Goal: Information Seeking & Learning: Check status

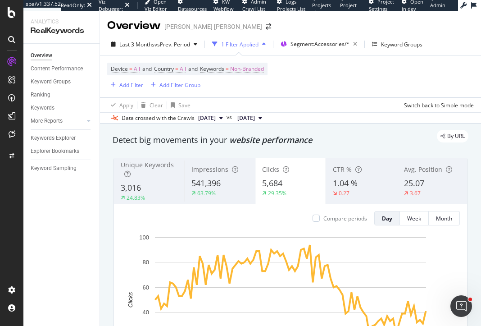
scroll to position [65, 0]
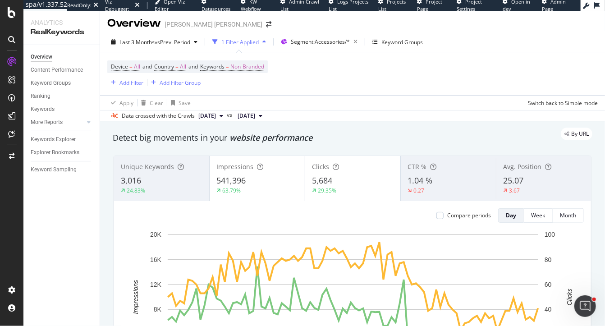
scroll to position [1, 0]
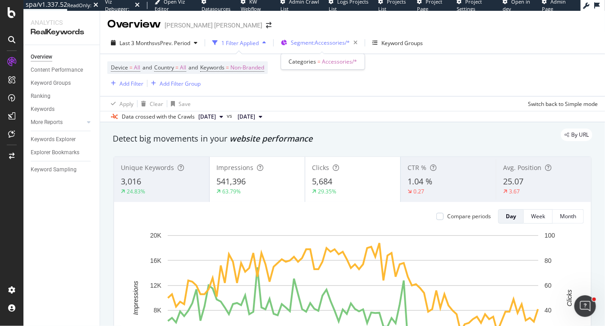
click at [314, 44] on span "Segment: Accessories/*" at bounding box center [320, 43] width 59 height 8
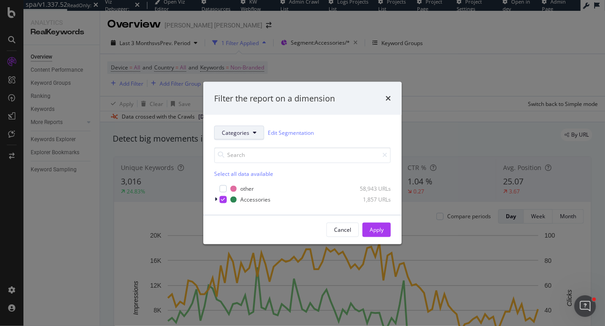
click at [238, 134] on span "Categories" at bounding box center [235, 133] width 27 height 8
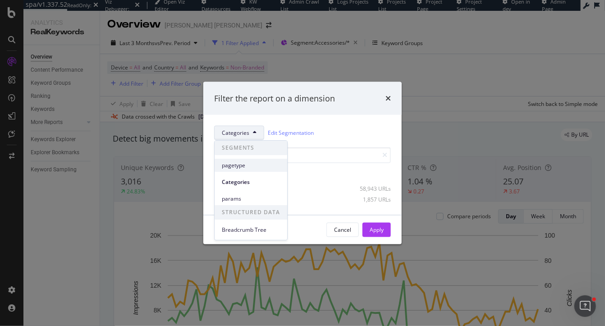
click at [241, 167] on span "pagetype" at bounding box center [251, 165] width 58 height 8
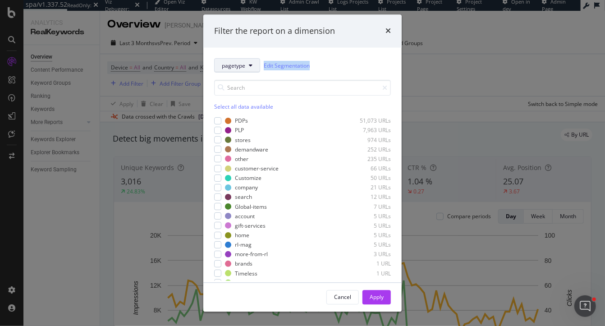
click at [242, 66] on span "pagetype" at bounding box center [233, 66] width 23 height 8
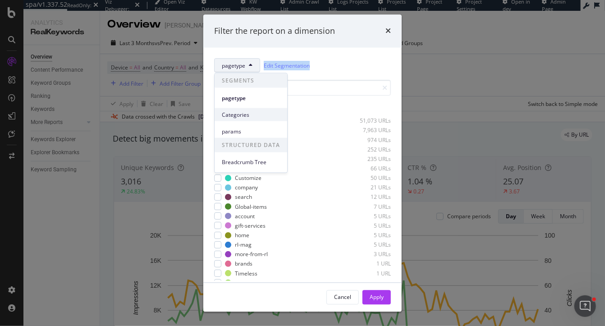
click at [244, 114] on span "Categories" at bounding box center [251, 114] width 58 height 8
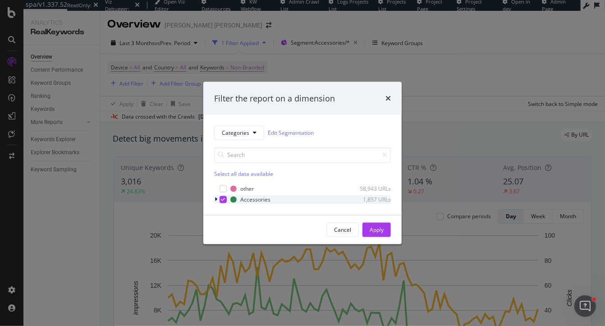
click at [215, 200] on icon "modal" at bounding box center [215, 199] width 3 height 5
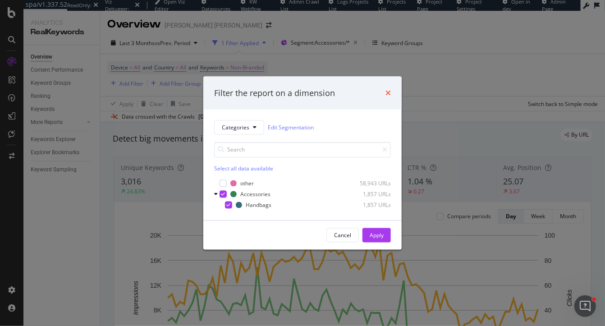
click at [388, 94] on icon "times" at bounding box center [387, 92] width 5 height 7
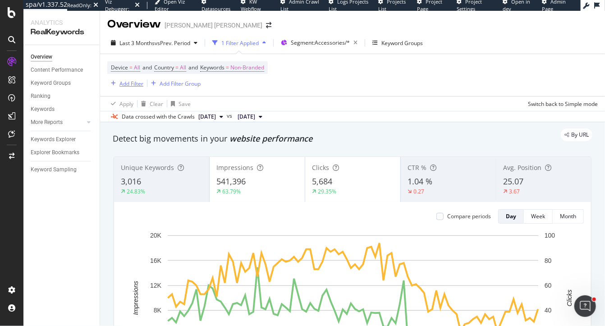
click at [128, 84] on div "Add Filter" at bounding box center [131, 84] width 24 height 8
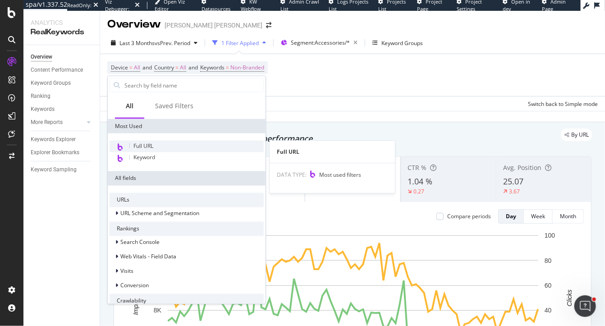
click at [148, 149] on span "Full URL" at bounding box center [143, 146] width 20 height 8
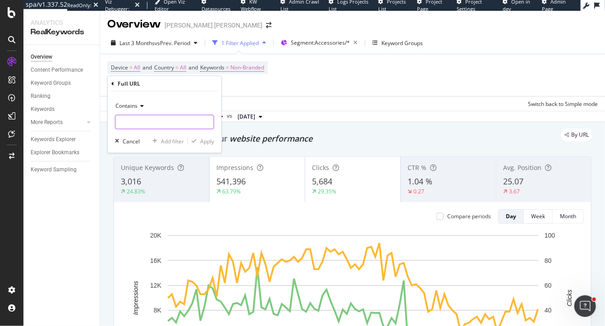
click at [150, 123] on input "text" at bounding box center [164, 122] width 98 height 14
click at [139, 118] on input "text" at bounding box center [164, 122] width 98 height 14
paste input "women-accessories-handbags"
type input "women-accessories-handbags"
click at [199, 141] on div "button" at bounding box center [194, 140] width 12 height 5
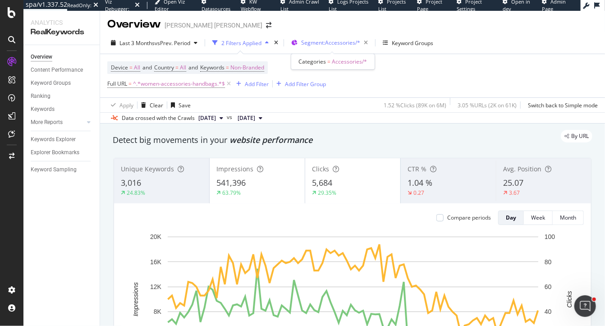
click at [320, 42] on span "Segment: Accessories/*" at bounding box center [330, 43] width 59 height 8
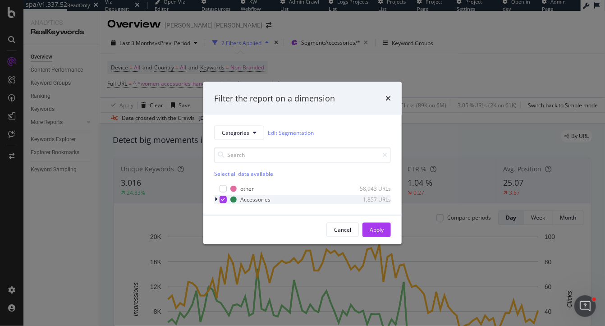
click at [215, 199] on icon "modal" at bounding box center [215, 199] width 3 height 5
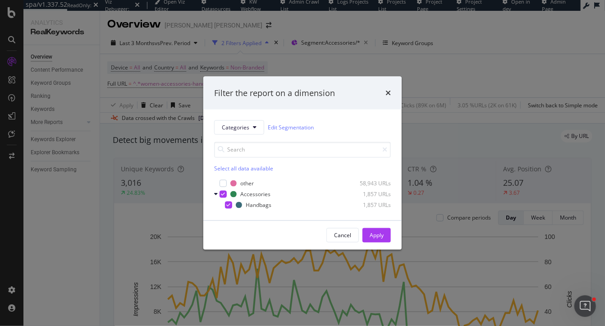
click at [170, 146] on div "Filter the report on a dimension Categories Edit Segmentation Select all data a…" at bounding box center [302, 163] width 605 height 326
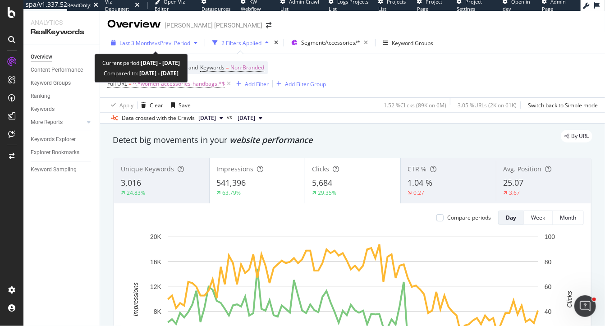
click at [136, 39] on span "Last 3 Months" at bounding box center [136, 43] width 35 height 8
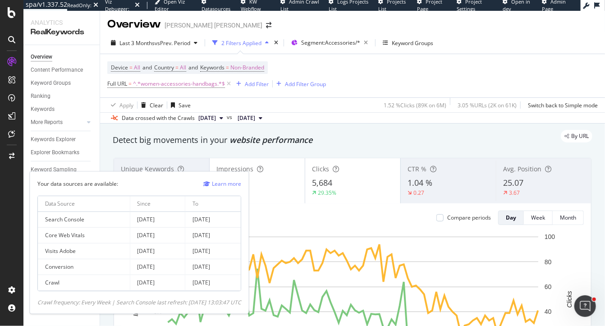
drag, startPoint x: 137, startPoint y: 220, endPoint x: 238, endPoint y: 223, distance: 100.5
click at [238, 223] on tr "Search Console 2023 Oct. 18th 2025 Sep. 29th" at bounding box center [139, 220] width 203 height 16
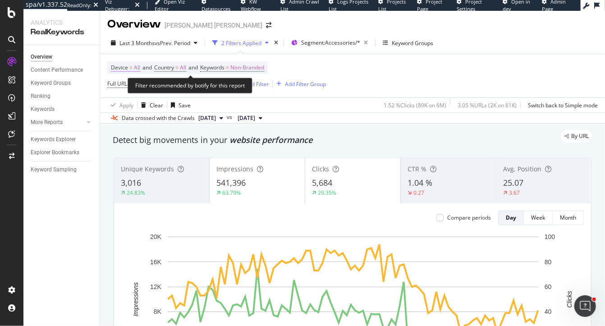
click at [133, 67] on span "Device = All" at bounding box center [125, 68] width 29 height 8
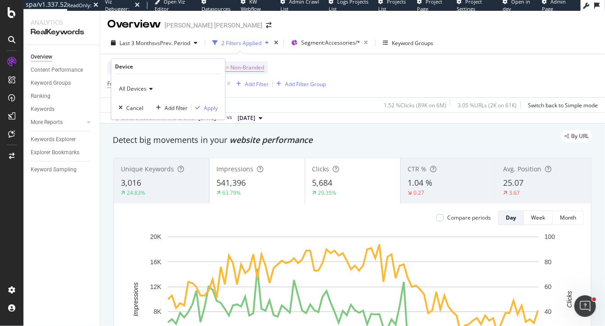
click at [133, 90] on span "All Devices" at bounding box center [132, 89] width 27 height 8
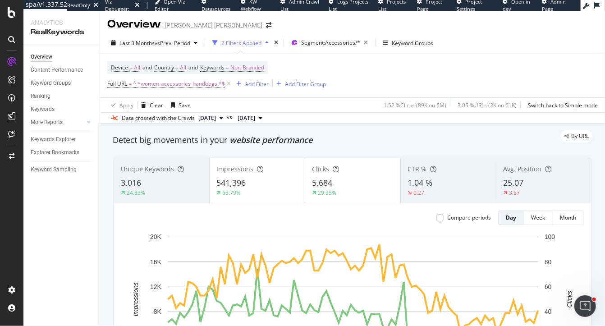
click at [107, 142] on div "By URL" at bounding box center [348, 136] width 488 height 13
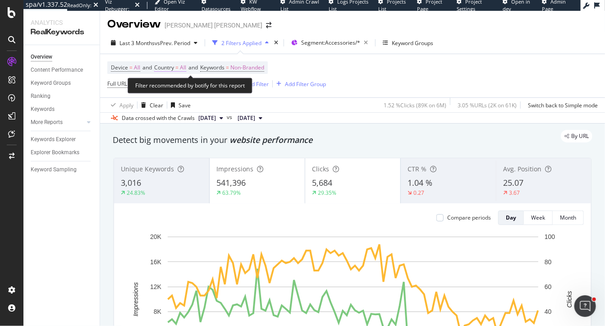
click at [183, 67] on span "All" at bounding box center [183, 67] width 6 height 13
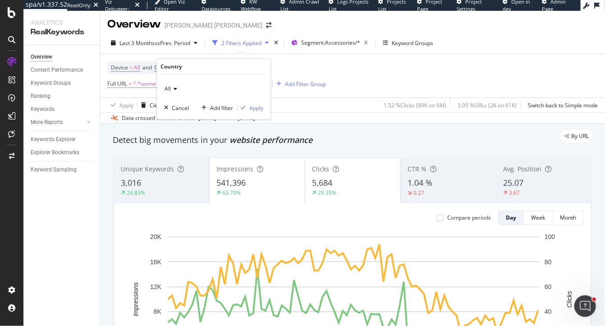
click at [169, 88] on span "All" at bounding box center [167, 89] width 6 height 8
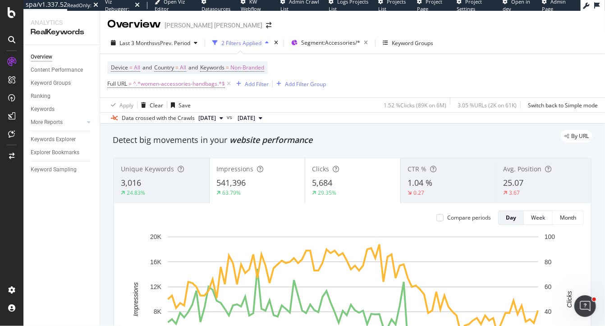
click at [140, 132] on div "By URL" at bounding box center [348, 136] width 488 height 13
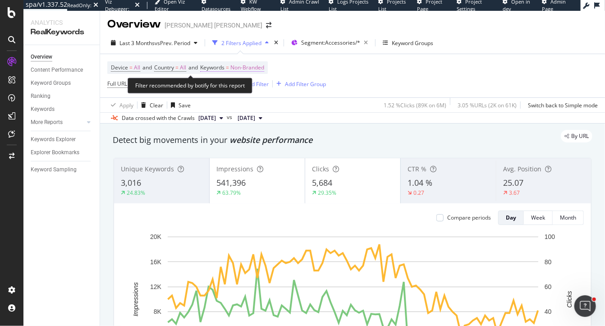
click at [252, 65] on span "Non-Branded" at bounding box center [247, 67] width 34 height 13
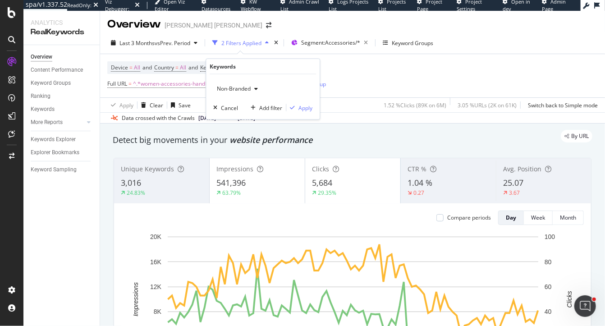
click at [233, 91] on span "Non-Branded" at bounding box center [231, 89] width 37 height 8
click at [185, 133] on div "By URL" at bounding box center [348, 136] width 488 height 13
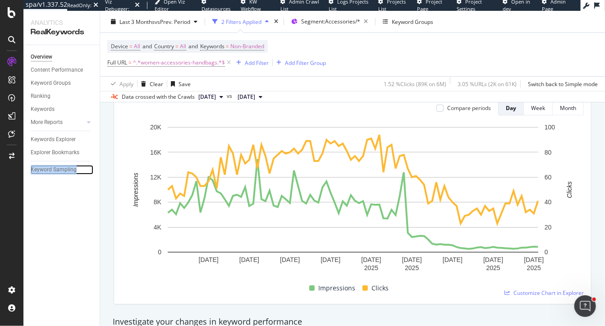
scroll to position [117, 0]
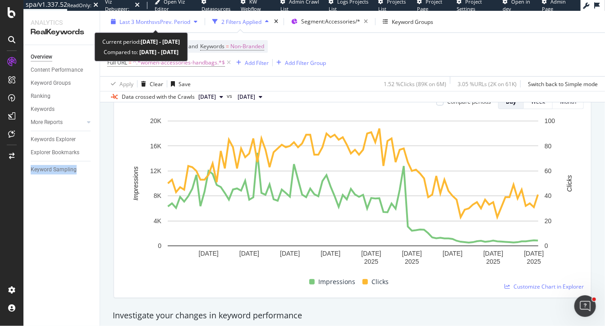
click at [144, 19] on span "Last 3 Months" at bounding box center [136, 22] width 35 height 8
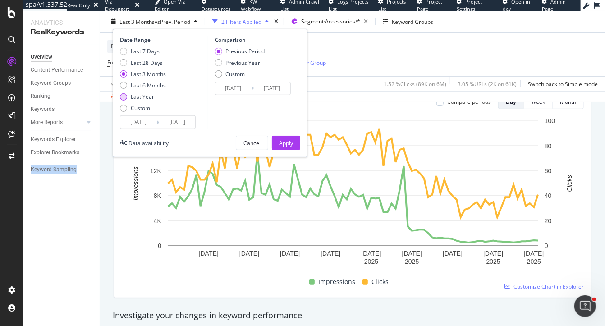
click at [129, 97] on div "Last Year" at bounding box center [143, 97] width 46 height 8
type input "2024/09/30"
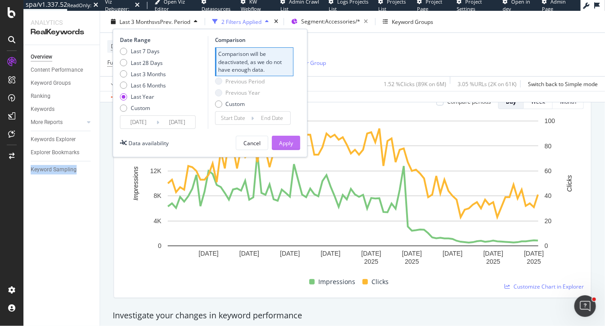
click at [284, 140] on div "Apply" at bounding box center [286, 143] width 14 height 8
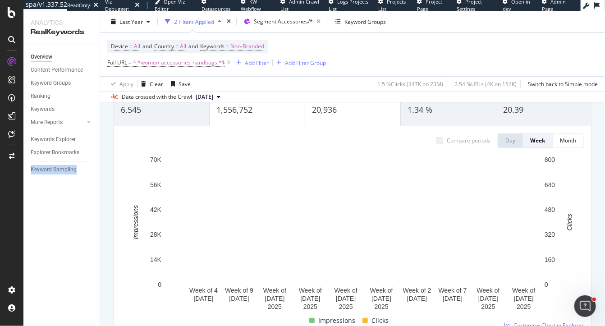
scroll to position [72, 0]
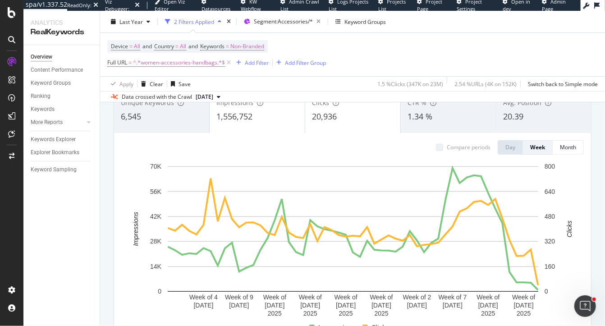
click at [369, 111] on div "20,936" at bounding box center [353, 117] width 82 height 12
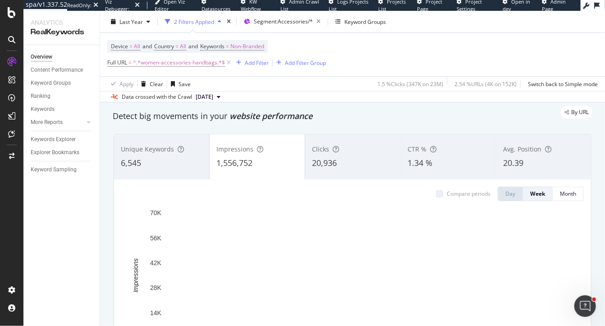
scroll to position [25, 0]
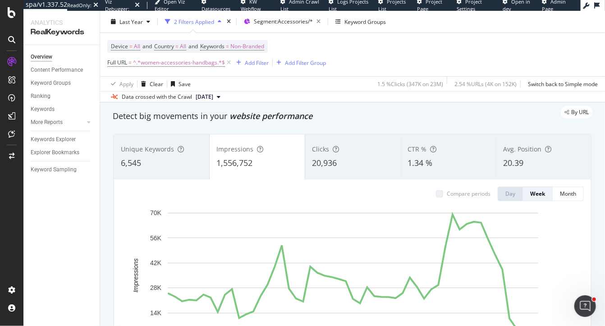
click at [333, 163] on span "20,936" at bounding box center [324, 162] width 25 height 11
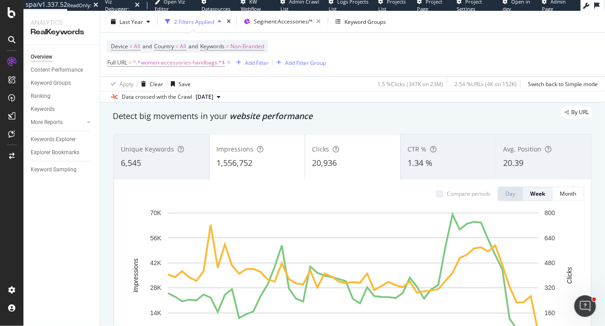
click at [239, 161] on span "1,556,752" at bounding box center [234, 162] width 36 height 11
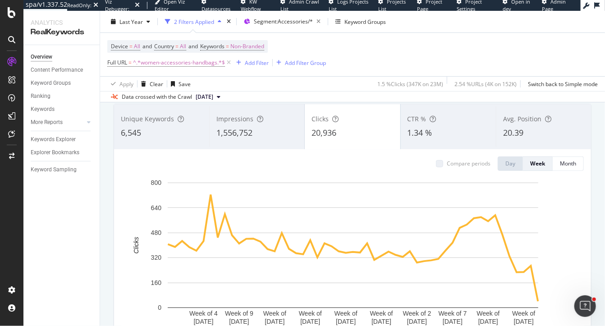
scroll to position [57, 0]
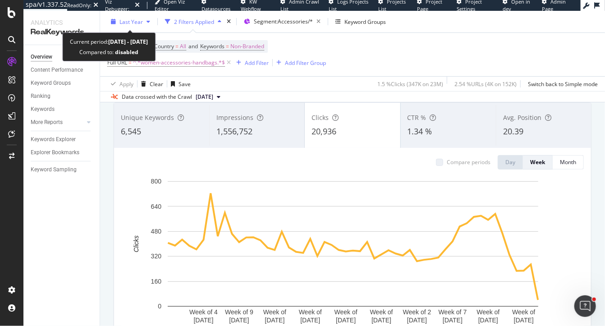
click at [137, 24] on span "Last Year" at bounding box center [130, 22] width 23 height 8
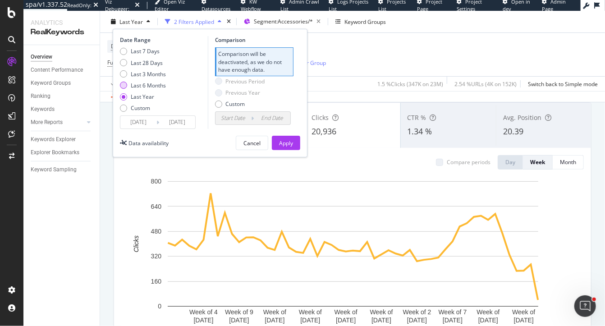
click at [144, 83] on div "Last 6 Months" at bounding box center [148, 86] width 35 height 8
type input "2025/03/30"
type input "2024/09/27"
type input "2025/03/29"
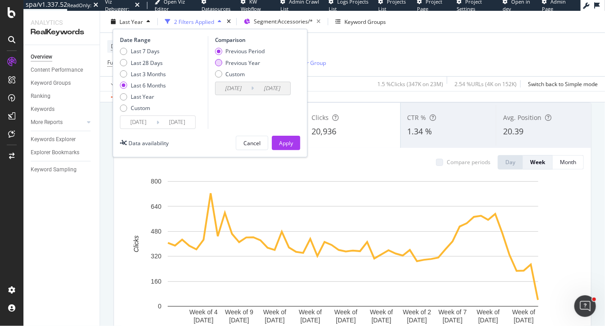
click at [229, 64] on div "Previous Year" at bounding box center [243, 63] width 35 height 8
type input "2024/03/31"
type input "2024/09/30"
click at [291, 140] on div "Apply" at bounding box center [286, 143] width 14 height 8
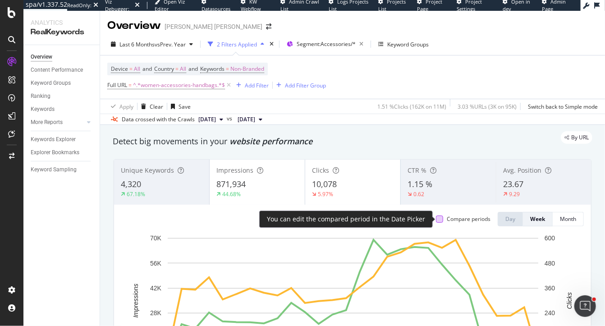
click at [438, 221] on div at bounding box center [439, 218] width 7 height 7
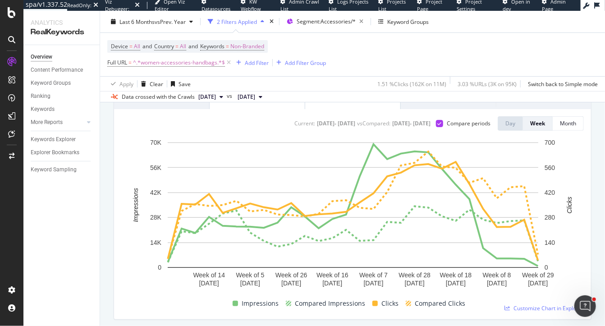
scroll to position [99, 0]
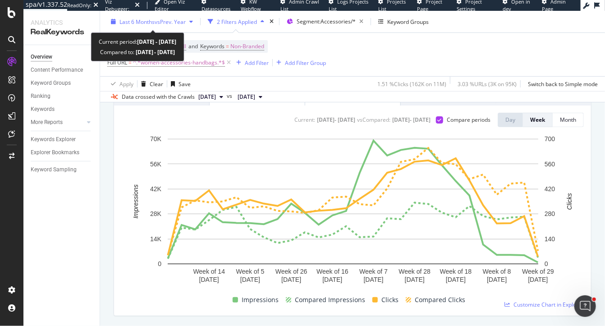
click at [146, 23] on span "Last 6 Months" at bounding box center [136, 22] width 35 height 8
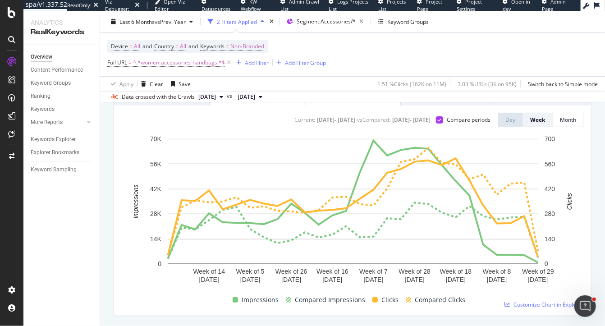
click at [479, 169] on div "Unique Keywords 4,320 67.18% Impressions 871,934 44.68% Clicks 10,078 5.97% CTR…" at bounding box center [352, 188] width 488 height 270
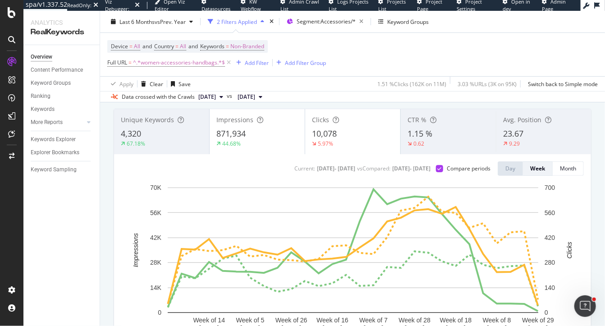
scroll to position [25, 0]
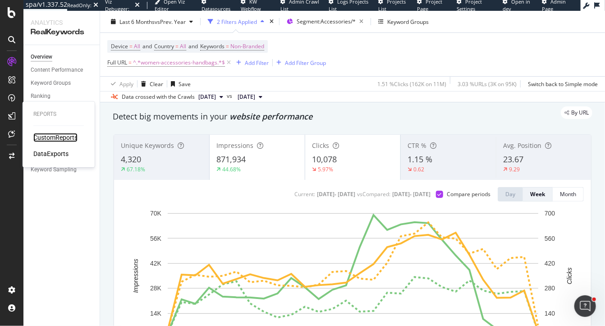
click at [65, 139] on div "CustomReports" at bounding box center [55, 137] width 44 height 9
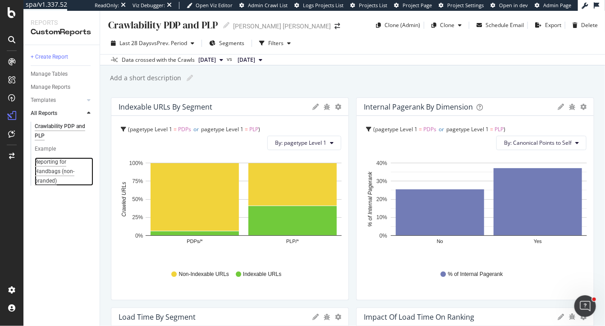
click at [51, 167] on div "Reporting for Handbags (non-branded)" at bounding box center [62, 171] width 54 height 28
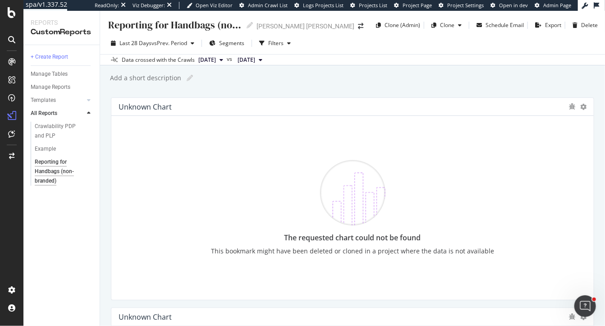
click at [479, 74] on div "Add a short description Add a short description" at bounding box center [357, 78] width 496 height 14
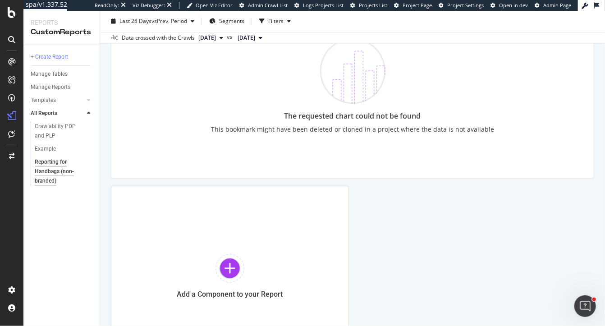
scroll to position [753, 0]
click at [479, 300] on div "Open Intercom Messenger" at bounding box center [584, 305] width 30 height 30
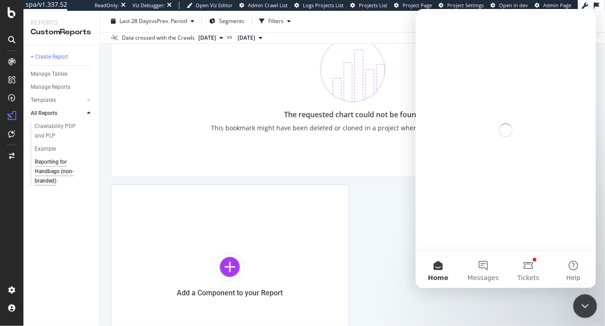
scroll to position [0, 0]
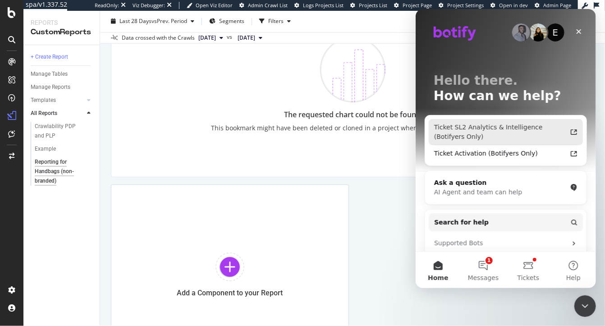
click at [479, 131] on div "Ticket SL2 Analytics & Intelligence (Botifyers Only)" at bounding box center [499, 132] width 132 height 19
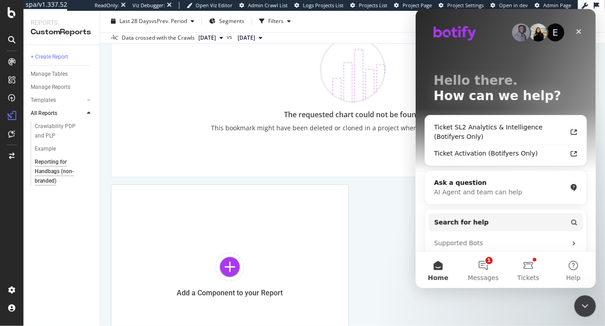
click at [479, 306] on icon "Close Intercom Messenger" at bounding box center [583, 304] width 11 height 11
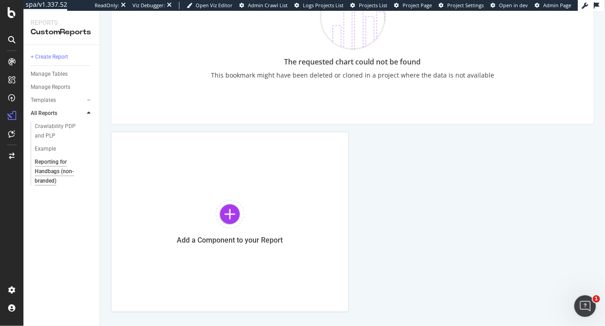
scroll to position [834, 0]
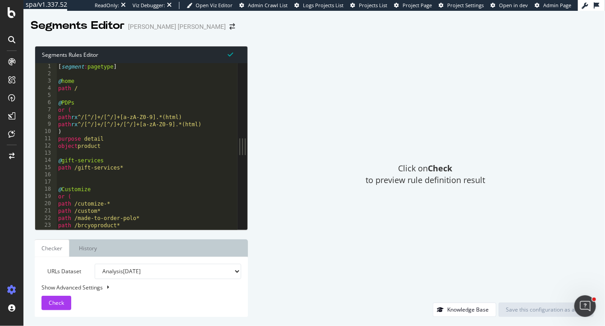
type textarea "path /gift-services*"
click at [159, 169] on div "[ segment : pagetype ] @ home path / @ PDPs or ( path rx ^/[^/]+/[^/]+[a-zA-Z0-…" at bounding box center [146, 154] width 181 height 182
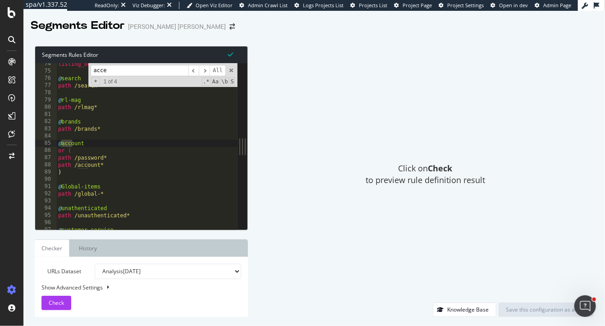
scroll to position [1173, 0]
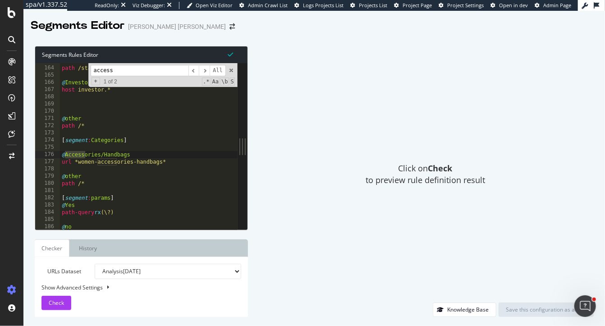
type input "access"
type textarea "url *women-accessories-handbags*"
click at [141, 162] on div "host investor.* path /static-files* @ Investor host investor.* @ other path /* …" at bounding box center [149, 148] width 178 height 182
drag, startPoint x: 161, startPoint y: 163, endPoint x: 79, endPoint y: 164, distance: 81.6
click at [79, 164] on div "host investor.* path /static-files* @ Investor host investor.* @ other path /* …" at bounding box center [149, 148] width 178 height 182
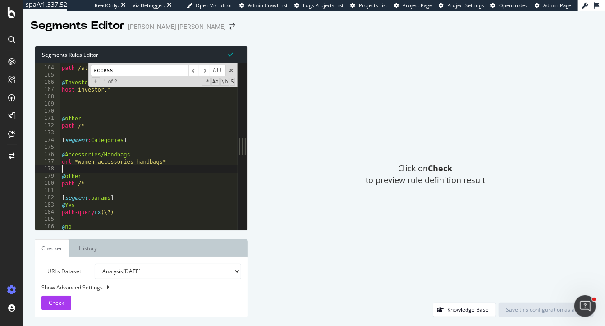
click at [139, 168] on div "host investor.* path /static-files* @ Investor host investor.* @ other path /* …" at bounding box center [149, 148] width 178 height 182
click at [79, 154] on div "host investor.* path /static-files* @ Investor host investor.* @ other path /* …" at bounding box center [149, 148] width 178 height 182
drag, startPoint x: 134, startPoint y: 141, endPoint x: 54, endPoint y: 141, distance: 80.2
click at [54, 141] on div "@Accessories/Handbags 163 164 165 166 167 168 169 170 171 172 173 174 175 176 1…" at bounding box center [136, 146] width 202 height 166
click at [75, 155] on div "host investor.* path /static-files* @ Investor host investor.* @ other path /* …" at bounding box center [149, 148] width 178 height 182
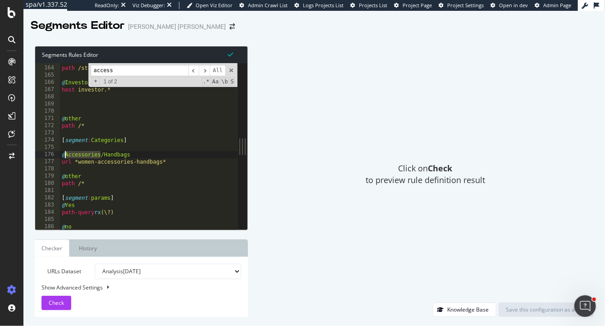
click at [75, 155] on div "host investor.* path /static-files* @ Investor host investor.* @ other path /* …" at bounding box center [149, 148] width 178 height 182
click at [119, 155] on div "host investor.* path /static-files* @ Investor host investor.* @ other path /* …" at bounding box center [149, 148] width 178 height 182
click at [172, 162] on div "host investor.* path /static-files* @ Investor host investor.* @ other path /* …" at bounding box center [149, 148] width 178 height 182
type textarea "url *women-accessories-handbags*"
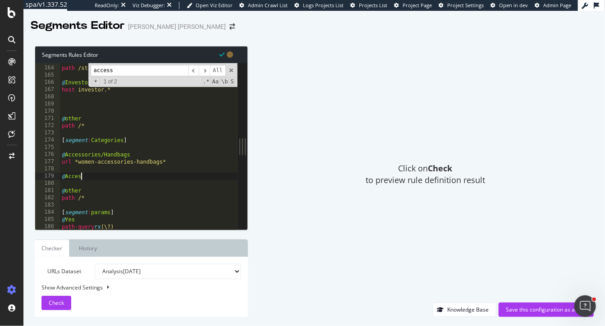
scroll to position [0, 1]
type textarea "@Accessories/shoes"
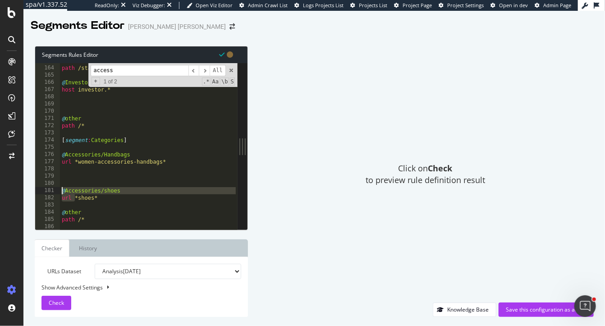
drag, startPoint x: 74, startPoint y: 197, endPoint x: 56, endPoint y: 190, distance: 19.4
click at [56, 190] on div "163 164 165 166 167 168 169 170 171 172 173 174 175 176 177 178 179 180 181 182…" at bounding box center [136, 146] width 202 height 166
type textarea "@Accessories/shoes url *shoes*"
click at [68, 175] on div "host investor.* path /static-files* @ Investor host investor.* @ other path /* …" at bounding box center [149, 148] width 178 height 182
paste textarea "url"
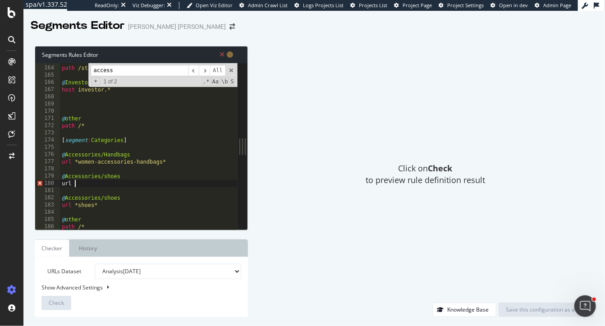
click at [92, 186] on div "host investor.* path /static-files* @ Investor host investor.* @ other path /* …" at bounding box center [149, 148] width 178 height 182
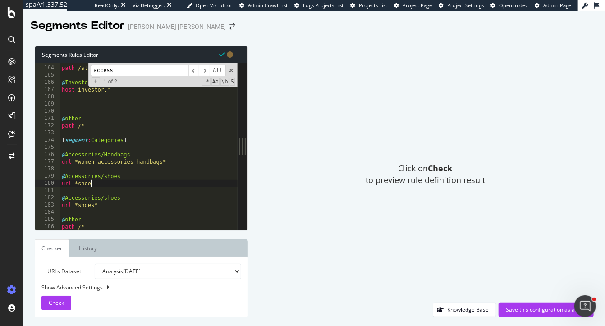
scroll to position [0, 2]
type textarea "url *shoes*"
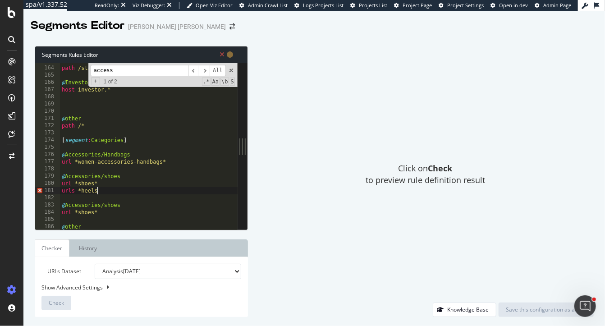
scroll to position [0, 3]
click at [129, 175] on div "host investor.* path /static-files* @ Investor host investor.* @ other path /* …" at bounding box center [149, 148] width 178 height 182
click at [105, 176] on div "host investor.* path /static-files* @ Investor host investor.* @ other path /* …" at bounding box center [149, 148] width 178 height 182
click at [131, 176] on div "host investor.* path /static-files* @ Investor host investor.* @ other path /* …" at bounding box center [149, 148] width 178 height 182
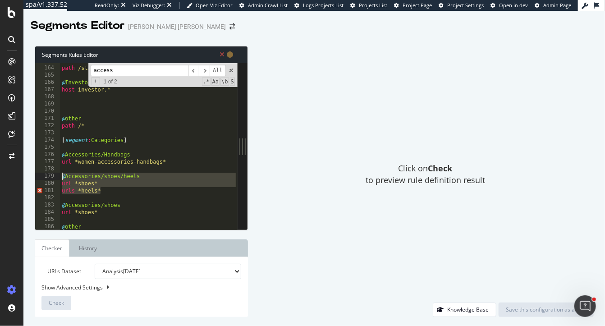
drag, startPoint x: 104, startPoint y: 191, endPoint x: 56, endPoint y: 177, distance: 49.8
click at [56, 177] on div "@Accessories/shoes/heels 163 164 165 166 167 168 169 170 171 172 173 174 175 17…" at bounding box center [136, 146] width 202 height 166
type textarea "@Accessories/shoes/heels url *shoes*"
click at [84, 221] on div "host investor.* path /static-files* @ Investor host investor.* @ other path /* …" at bounding box center [149, 148] width 178 height 182
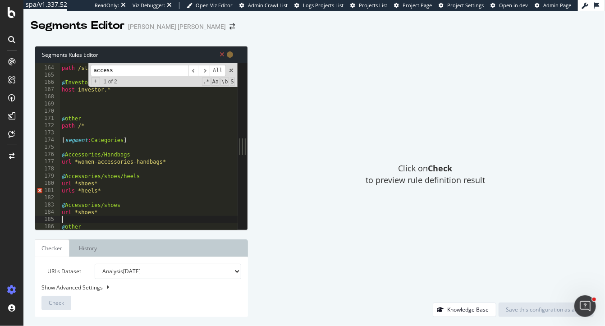
scroll to position [0, 0]
drag, startPoint x: 88, startPoint y: 178, endPoint x: 67, endPoint y: 176, distance: 21.2
click at [67, 176] on div "host investor.* path /static-files* @ Investor host investor.* @ other path /* …" at bounding box center [149, 148] width 178 height 182
drag, startPoint x: 104, startPoint y: 213, endPoint x: 68, endPoint y: 204, distance: 37.6
click at [68, 204] on div "host investor.* path /static-files* @ Investor host investor.* @ other path /* …" at bounding box center [149, 148] width 178 height 182
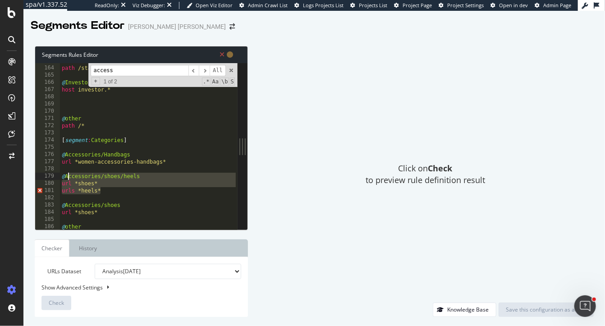
drag, startPoint x: 100, startPoint y: 192, endPoint x: 67, endPoint y: 175, distance: 38.1
click at [67, 175] on div "host investor.* path /static-files* @ Investor host investor.* @ other path /* …" at bounding box center [149, 148] width 178 height 182
click at [172, 165] on div "host investor.* path /static-files* @ Investor host investor.* @ other path /* …" at bounding box center [149, 148] width 178 height 182
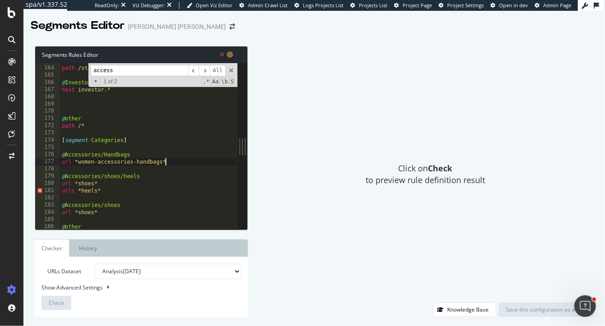
click at [73, 191] on div "host investor.* path /static-files* @ Investor host investor.* @ other path /* …" at bounding box center [149, 148] width 178 height 182
type textarea "url *heels*"
click at [51, 304] on span "Check" at bounding box center [56, 303] width 15 height 8
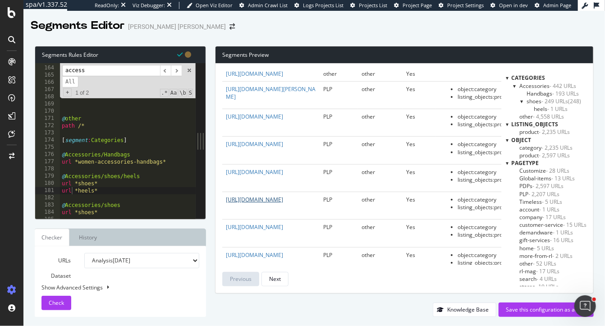
scroll to position [120, 0]
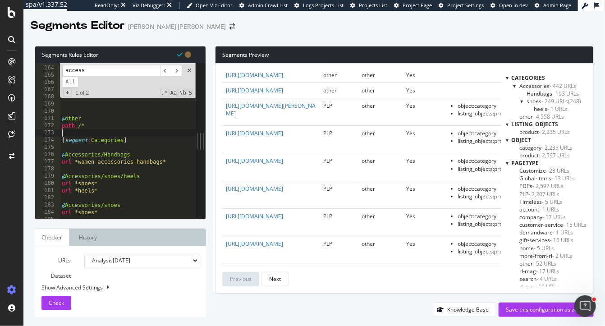
click at [78, 132] on div "host investor.* path /static-files* @ Investor host investor.* @ other path /* …" at bounding box center [136, 142] width 153 height 171
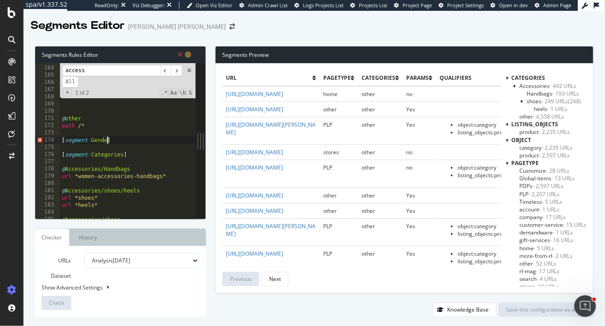
scroll to position [0, 4]
type textarea "[segment:Gender]"
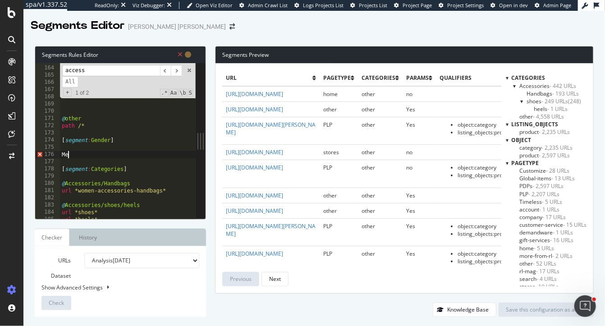
scroll to position [0, 0]
type textarea "@Men"
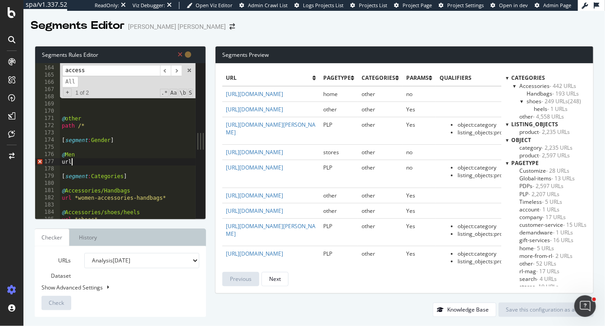
type textarea "u"
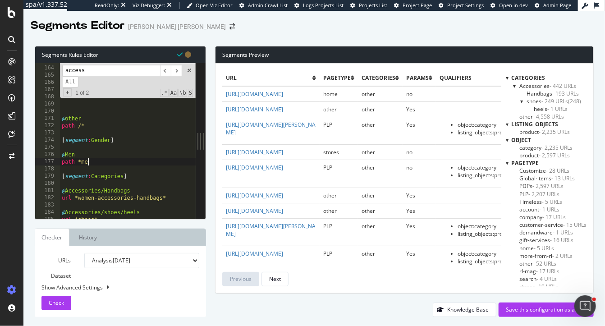
scroll to position [0, 2]
type textarea "path *men*"
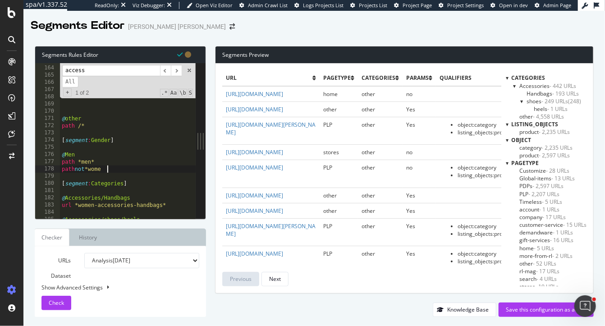
scroll to position [0, 4]
type textarea "path not *women*"
click at [69, 151] on div "host investor.* path /static-files* @ Investor host investor.* @ other path /* …" at bounding box center [136, 142] width 153 height 171
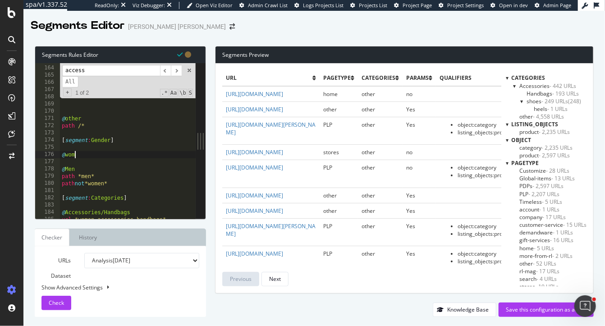
scroll to position [0, 1]
type textarea "@Women"
click at [90, 182] on div "host investor.* path /static-files* @ Investor host investor.* @ other path /* …" at bounding box center [136, 142] width 153 height 171
click at [87, 159] on div "host investor.* path /static-files* @ Investor host investor.* @ other path /* …" at bounding box center [136, 142] width 153 height 171
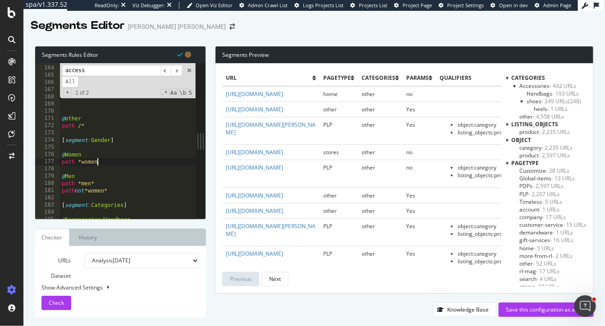
scroll to position [0, 3]
click at [122, 189] on div "host investor.* path /static-files* @ Investor host investor.* @ other path /* …" at bounding box center [136, 142] width 153 height 171
type textarea "path not *women*"
type textarea "@Kids"
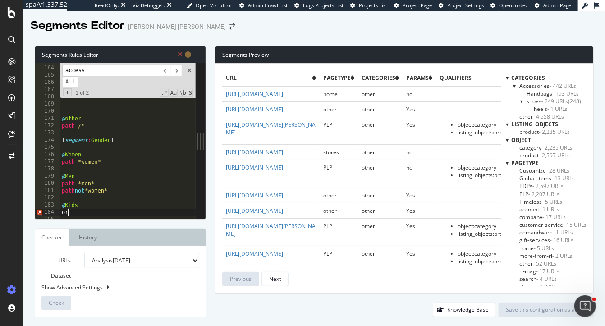
scroll to position [0, 0]
type textarea "or ("
type textarea "path *kids*"
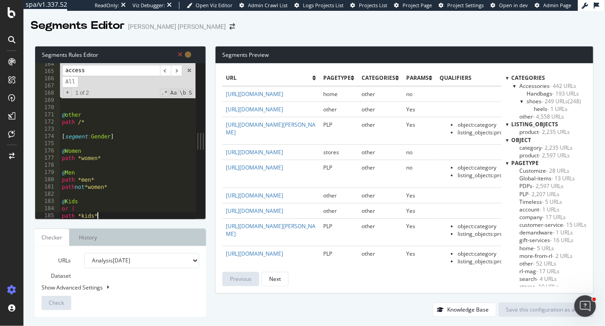
click at [103, 217] on div at bounding box center [136, 214] width 153 height 9
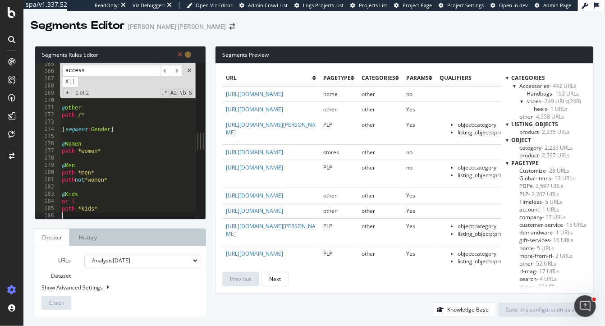
scroll to position [1185, 0]
type textarea "path *baby*"
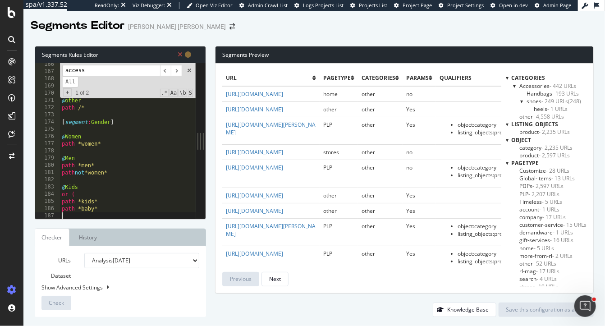
type textarea ")"
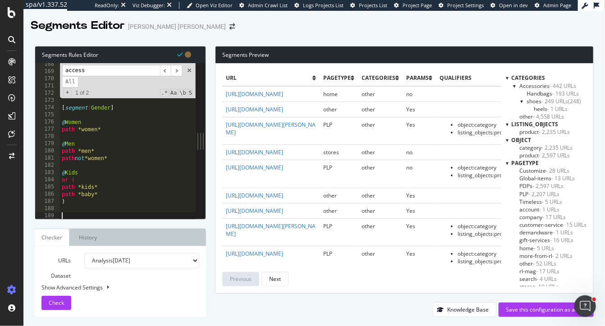
scroll to position [0, 0]
type textarea "@kids"
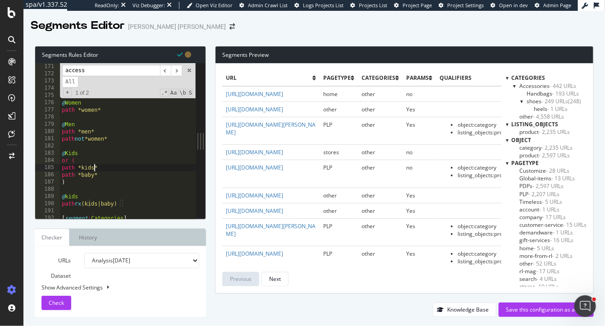
click at [94, 167] on div "@ other path /* [ segment : Gender ] @ Women path *women* @ Men path *men* path…" at bounding box center [136, 141] width 153 height 171
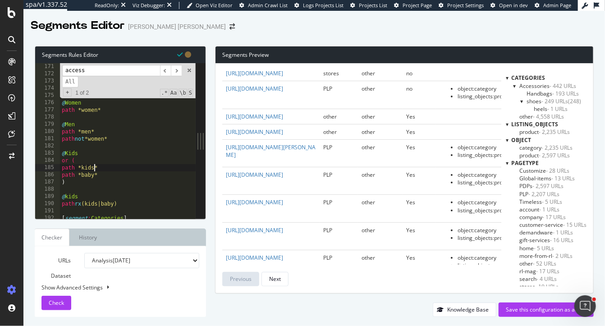
scroll to position [81, 0]
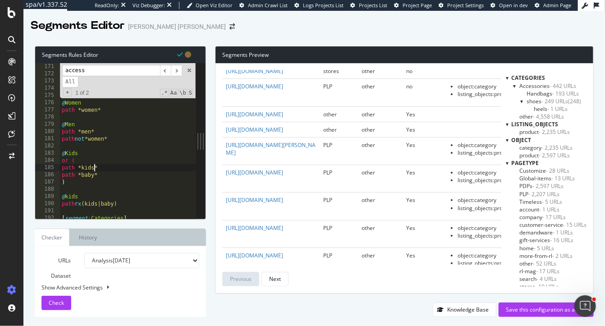
click at [123, 174] on div "@ other path /* [ segment : Gender ] @ Women path *women* @ Men path *men* path…" at bounding box center [136, 141] width 153 height 171
click at [89, 177] on div "@ other path /* [ segment : Gender ] @ Women path *women* @ Men path *men* path…" at bounding box center [136, 141] width 153 height 171
click at [62, 198] on div "@ other path /* [ segment : Gender ] @ Women path *women* @ Men path *men* path…" at bounding box center [136, 141] width 153 height 171
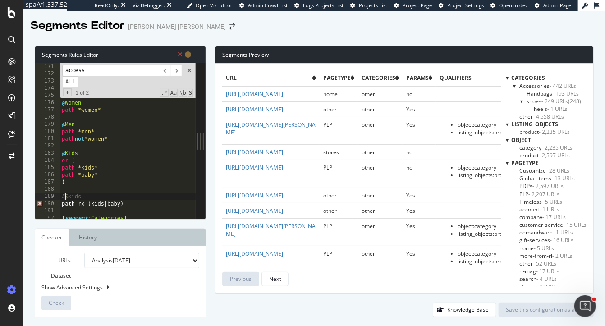
click at [62, 202] on div "@ other path /* [ segment : Gender ] @ Women path *women* @ Men path *men* path…" at bounding box center [136, 141] width 153 height 171
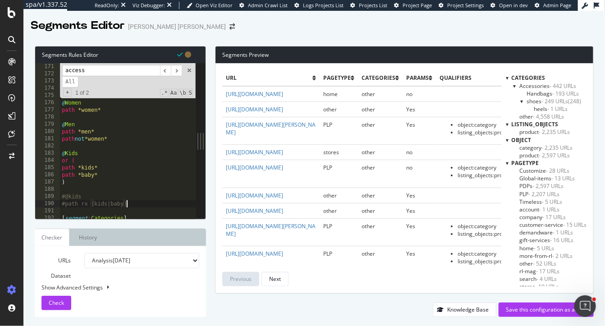
click at [137, 207] on div "@ other path /* [ segment : Gender ] @ Women path *women* @ Men path *men* path…" at bounding box center [136, 141] width 153 height 171
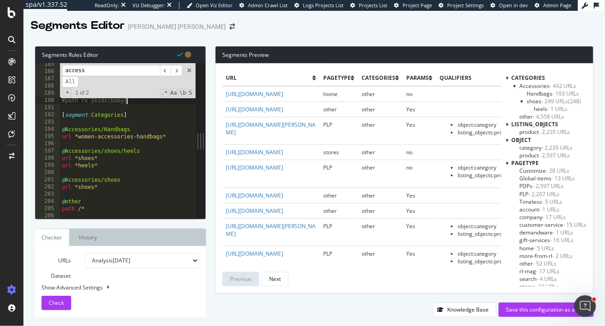
scroll to position [1330, 0]
drag, startPoint x: 109, startPoint y: 162, endPoint x: 61, endPoint y: 149, distance: 49.6
click at [60, 149] on div "path *kids* path *baby* ) #@kids #path rx (kids|baby) [ segment : Categories ] …" at bounding box center [136, 144] width 153 height 171
type textarea "@Accessories/shoes/heels url *shoes*"
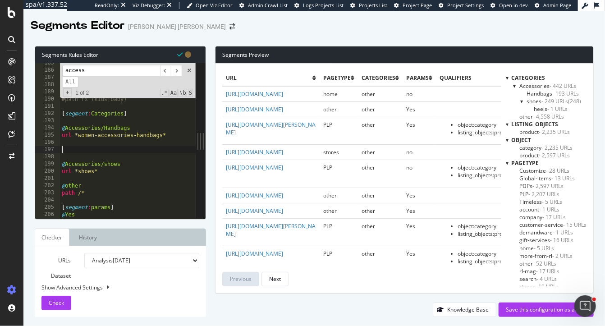
scroll to position [0, 0]
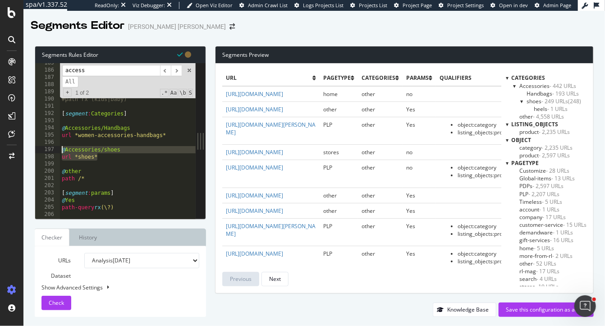
drag, startPoint x: 127, startPoint y: 154, endPoint x: 38, endPoint y: 146, distance: 89.5
click at [37, 146] on div "url *women-accessories-handbags* 185 186 187 188 189 190 191 192 193 194 195 19…" at bounding box center [115, 140] width 160 height 155
type textarea "@Accessories/shoes"
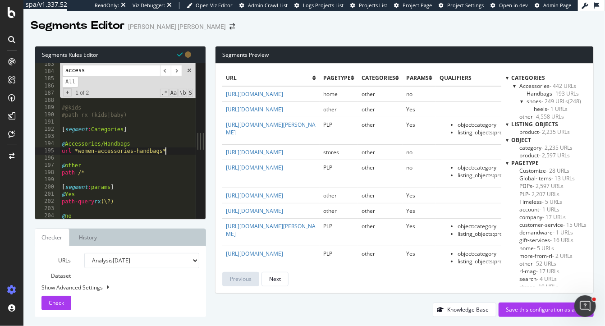
scroll to position [1314, 0]
type textarea "url *women-accessories-handbags*"
click at [530, 310] on div "Save this configuration as active" at bounding box center [546, 309] width 81 height 8
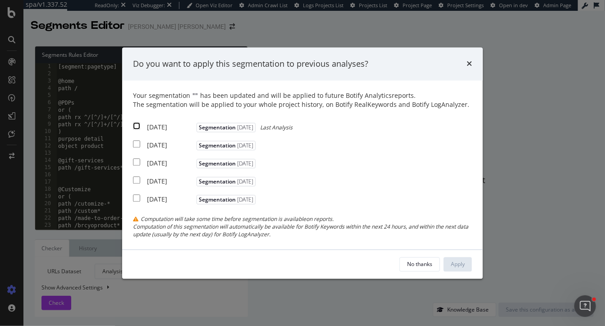
click at [135, 126] on input "modal" at bounding box center [136, 126] width 7 height 7
checkbox input "true"
click at [135, 145] on input "modal" at bounding box center [136, 144] width 7 height 7
checkbox input "true"
click at [136, 161] on input "modal" at bounding box center [136, 162] width 7 height 7
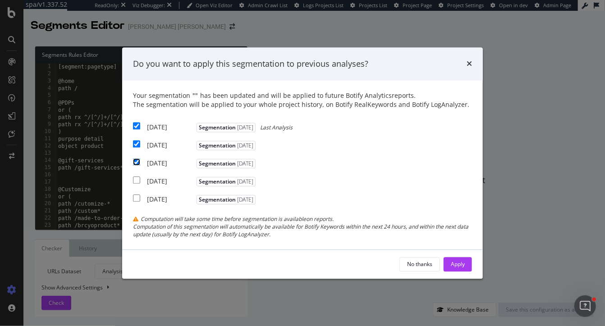
checkbox input "true"
click at [452, 265] on div "Apply" at bounding box center [458, 264] width 14 height 8
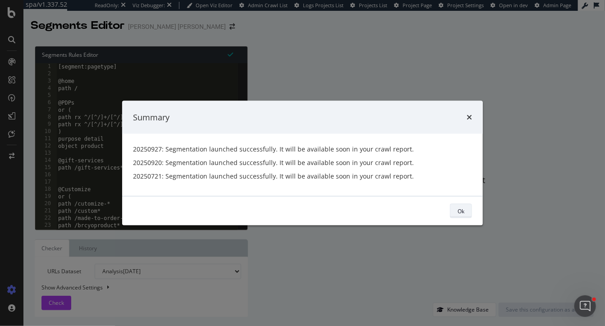
click at [466, 208] on button "Ok" at bounding box center [461, 211] width 22 height 14
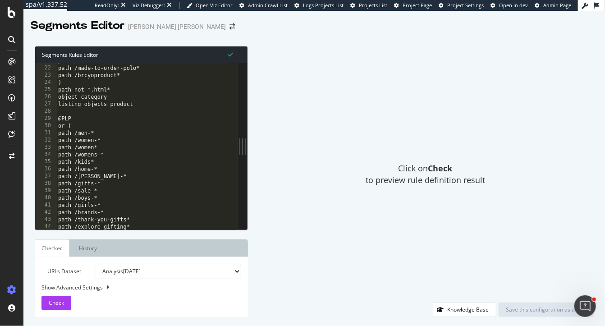
scroll to position [147, 0]
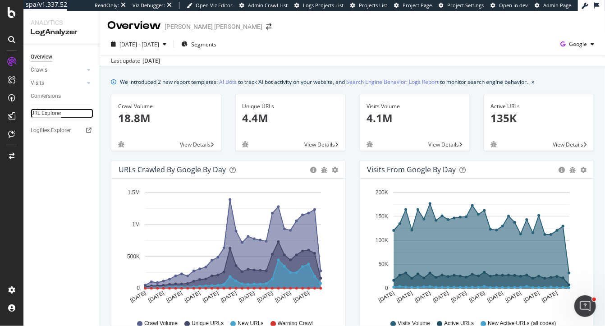
click at [44, 115] on div "URL Explorer" at bounding box center [46, 113] width 31 height 9
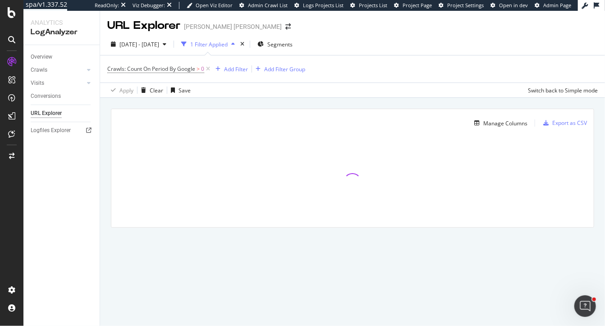
click at [218, 44] on div "1 Filter Applied" at bounding box center [208, 45] width 37 height 8
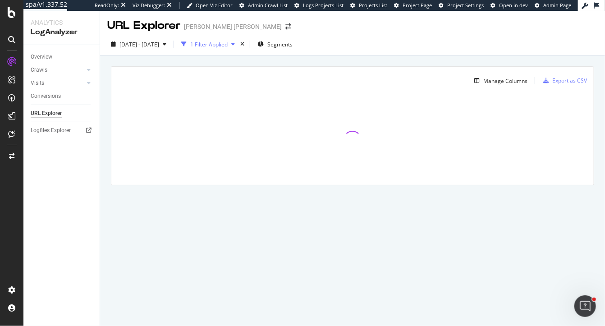
click at [228, 43] on div "1 Filter Applied" at bounding box center [208, 45] width 37 height 8
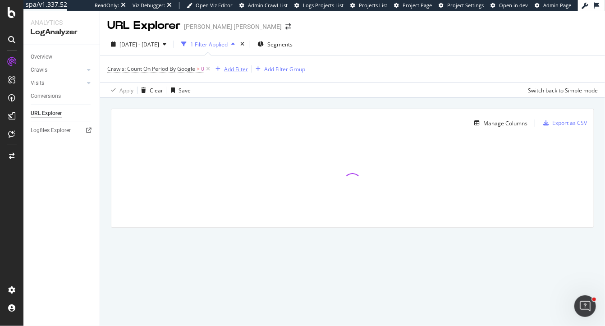
click at [225, 68] on div "Add Filter" at bounding box center [236, 69] width 24 height 8
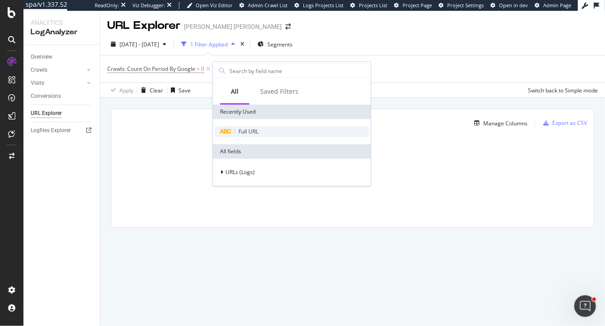
click at [246, 132] on span "Full URL" at bounding box center [248, 132] width 20 height 8
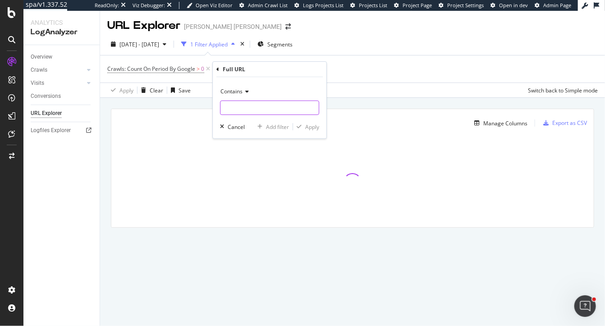
click at [237, 111] on input "text" at bounding box center [269, 107] width 98 height 14
paste input "women-accessories-handbags"
type input "women-accessories-handbags"
click at [308, 124] on div "Apply" at bounding box center [312, 127] width 14 height 8
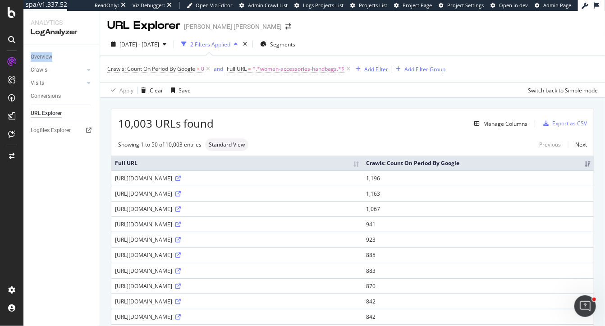
click at [372, 69] on div "Add Filter" at bounding box center [376, 69] width 24 height 8
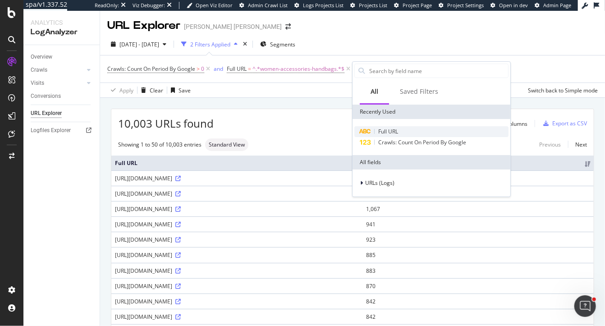
click at [392, 129] on span "Full URL" at bounding box center [388, 132] width 20 height 8
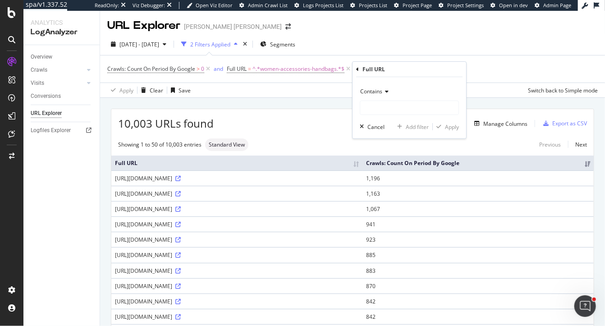
click at [374, 91] on span "Contains" at bounding box center [371, 91] width 22 height 8
click at [422, 77] on div "Contains Cancel Add filter Apply" at bounding box center [409, 107] width 114 height 61
click at [369, 127] on div "Cancel" at bounding box center [375, 127] width 17 height 8
click at [293, 43] on span "Segments" at bounding box center [282, 45] width 25 height 8
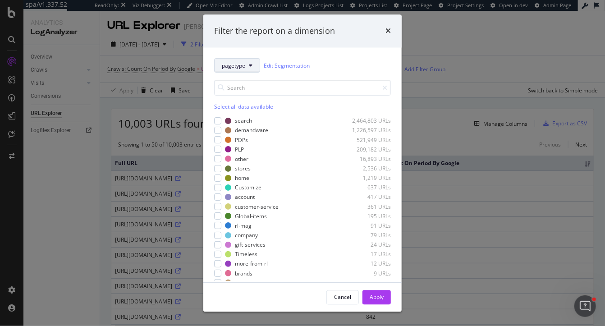
click at [248, 64] on button "pagetype" at bounding box center [237, 66] width 46 height 14
click at [238, 114] on span "Categories" at bounding box center [238, 114] width 32 height 8
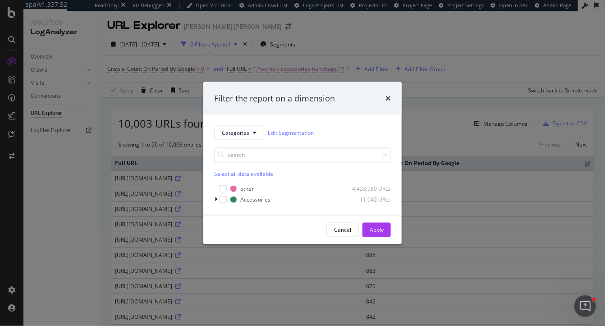
click at [213, 200] on div "Categories Edit Segmentation Select all data available other 4,433,989 URLs Acc…" at bounding box center [302, 165] width 198 height 100
click at [214, 200] on icon "modal" at bounding box center [215, 199] width 3 height 5
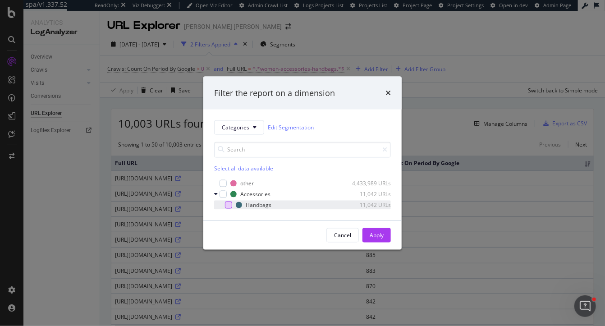
click at [228, 205] on div "modal" at bounding box center [228, 204] width 7 height 7
click at [388, 91] on icon "times" at bounding box center [387, 92] width 5 height 7
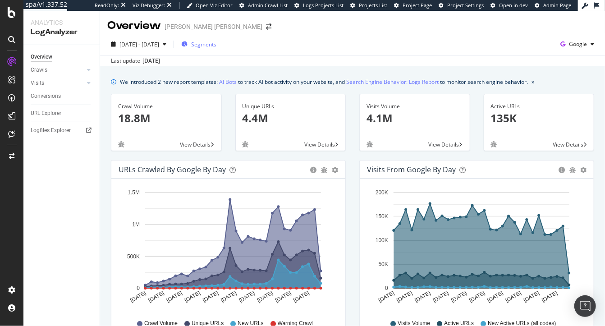
click at [216, 44] on span "Segments" at bounding box center [203, 45] width 25 height 8
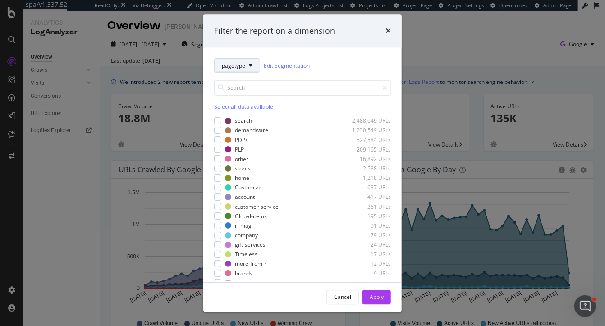
click at [243, 67] on span "pagetype" at bounding box center [233, 66] width 23 height 8
click at [247, 114] on span "Categories" at bounding box center [238, 114] width 32 height 8
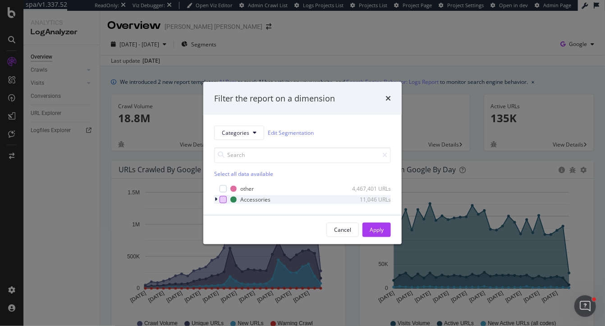
click at [222, 200] on div "modal" at bounding box center [222, 199] width 7 height 7
click at [216, 197] on icon "modal" at bounding box center [215, 199] width 3 height 5
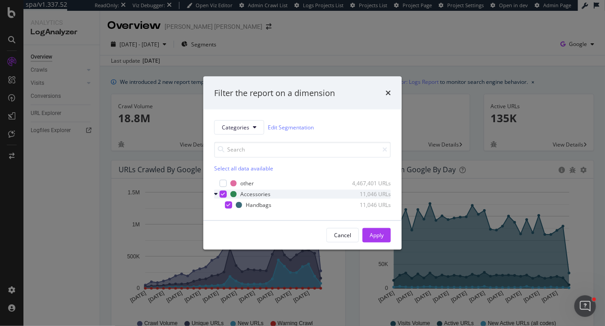
click at [223, 192] on icon "modal" at bounding box center [223, 194] width 4 height 5
click at [229, 203] on div "modal" at bounding box center [228, 204] width 7 height 7
click at [384, 232] on button "Apply" at bounding box center [376, 235] width 28 height 14
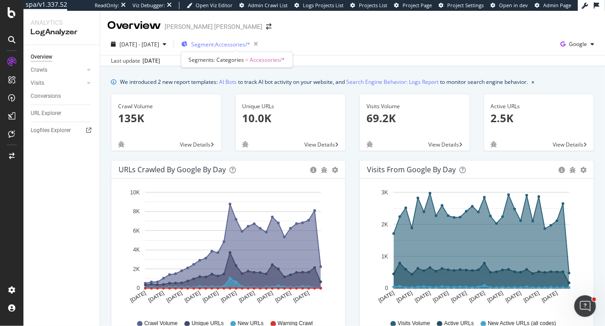
click at [226, 46] on span "Segment: Accessories/*" at bounding box center [220, 45] width 59 height 8
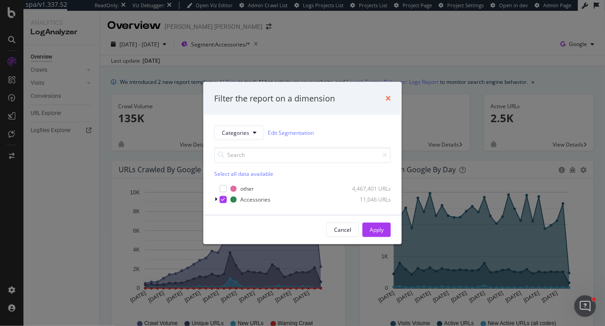
click at [387, 99] on icon "times" at bounding box center [387, 98] width 5 height 7
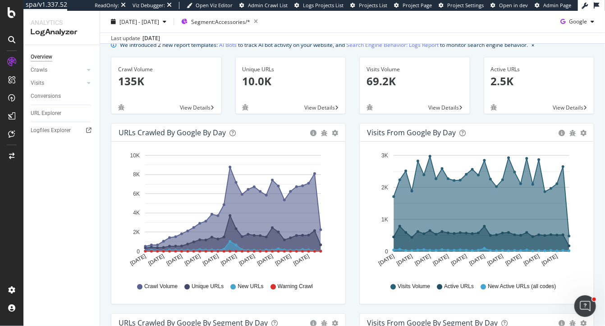
scroll to position [37, 0]
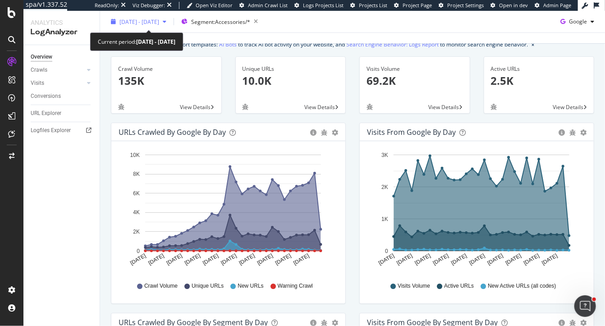
click at [152, 20] on span "2025 Sep. 3rd - Oct. 2nd" at bounding box center [139, 22] width 40 height 8
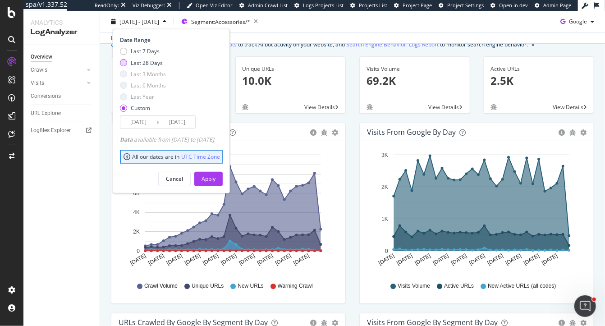
click at [142, 61] on div "Last 28 Days" at bounding box center [147, 63] width 32 height 8
type input "2025/09/05"
drag, startPoint x: 171, startPoint y: 137, endPoint x: 228, endPoint y: 138, distance: 56.8
click at [214, 138] on div "Data available from 2025/08/11 to 2025/10/01" at bounding box center [167, 140] width 94 height 8
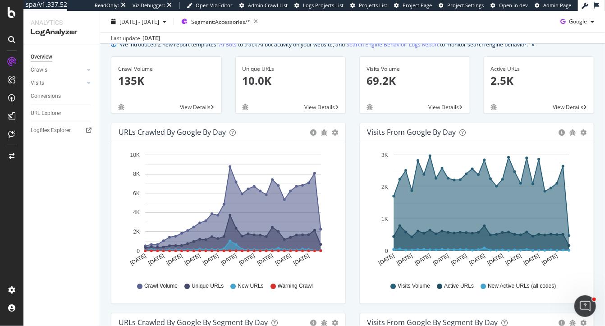
click at [269, 116] on div "Unique URLs 10.0K View Details" at bounding box center [290, 89] width 124 height 66
click at [586, 23] on span "Google" at bounding box center [578, 22] width 18 height 8
click at [577, 21] on span "Google" at bounding box center [578, 22] width 18 height 8
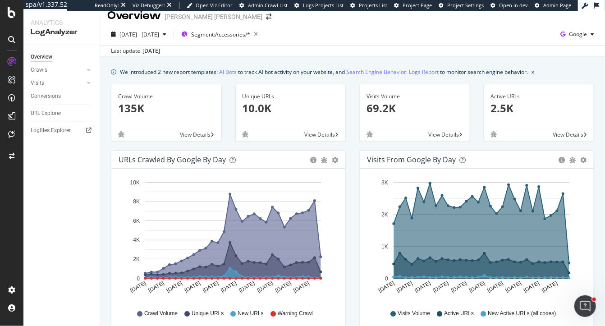
scroll to position [9, 0]
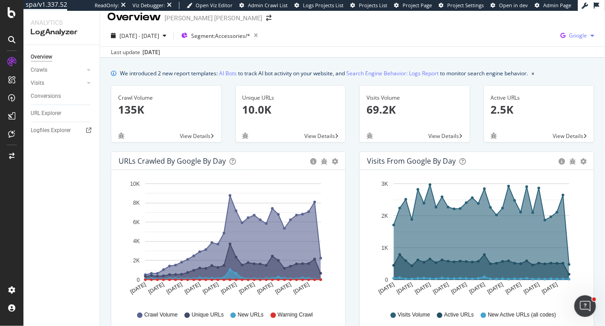
click at [584, 39] on span "Google" at bounding box center [578, 36] width 18 height 8
click at [567, 87] on span "OpenAI" at bounding box center [577, 86] width 33 height 8
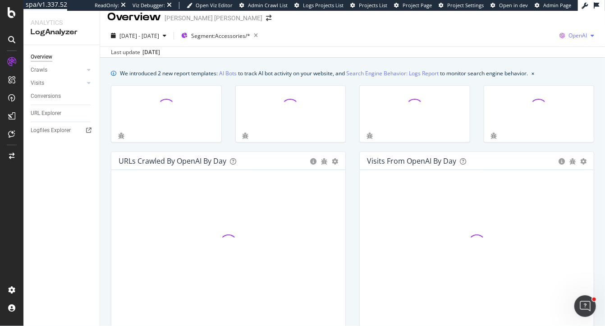
click at [585, 34] on span "OpenAI" at bounding box center [577, 36] width 18 height 8
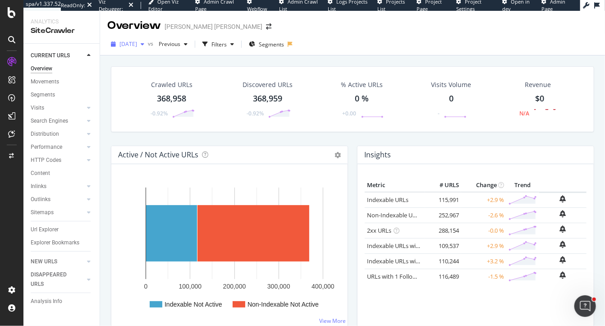
click at [137, 46] on span "[DATE]" at bounding box center [128, 44] width 18 height 8
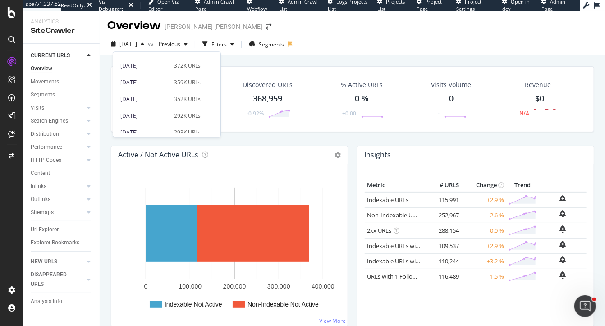
scroll to position [27, 0]
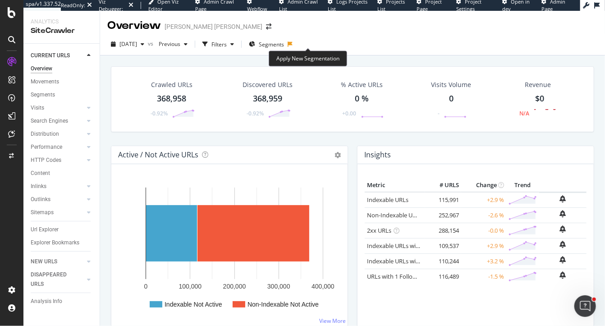
click at [292, 44] on icon at bounding box center [289, 43] width 5 height 5
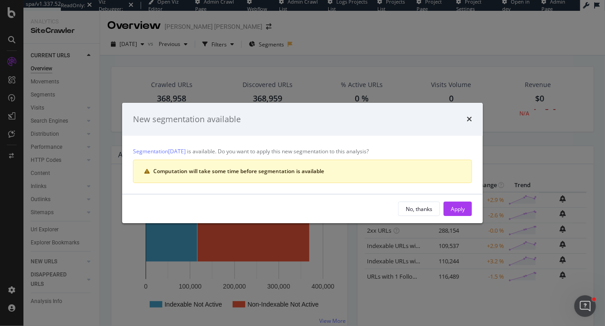
drag, startPoint x: 212, startPoint y: 149, endPoint x: 351, endPoint y: 155, distance: 139.8
click at [353, 156] on div "Segmentation [DATE] is available. Do you want to apply this new segmentation to…" at bounding box center [302, 165] width 360 height 58
click at [150, 145] on div "Segmentation [DATE] is available. Do you want to apply this new segmentation to…" at bounding box center [302, 165] width 360 height 58
click at [152, 151] on link "Segmentation 2025-10-02" at bounding box center [159, 150] width 53 height 9
click at [460, 210] on div "Apply" at bounding box center [458, 209] width 14 height 8
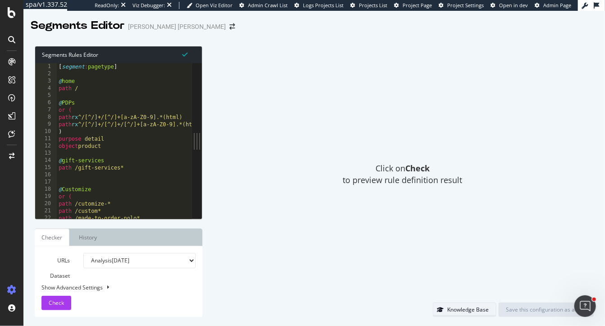
click at [492, 307] on button "Knowledge Base" at bounding box center [465, 309] width 64 height 14
click at [124, 155] on div "[ segment : pagetype ] @ home path / @ PDPs or ( path rx ^/[^/]+/[^/]+[a-zA-Z0-…" at bounding box center [133, 148] width 153 height 171
click at [107, 160] on div "[ segment : pagetype ] @ home path / @ PDPs or ( path rx ^/[^/]+/[^/]+[a-zA-Z0-…" at bounding box center [133, 148] width 153 height 171
type textarea "@no"
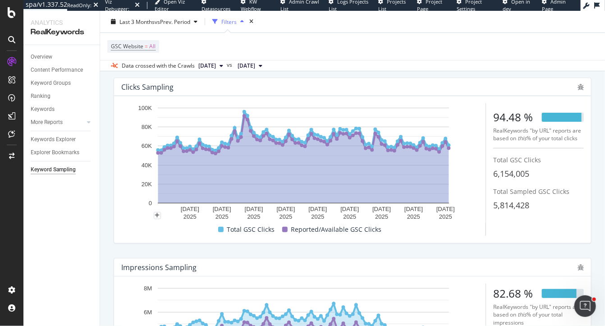
scroll to position [43, 0]
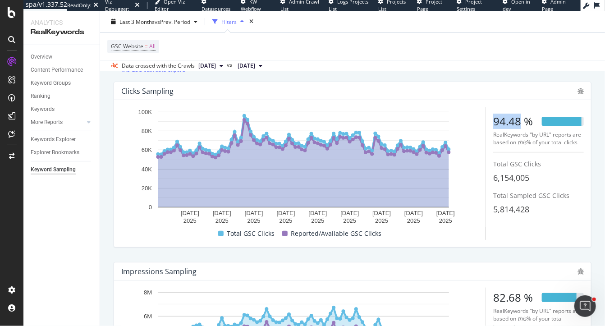
drag, startPoint x: 493, startPoint y: 121, endPoint x: 520, endPoint y: 120, distance: 26.6
click at [520, 120] on div "94.48 %" at bounding box center [513, 121] width 40 height 15
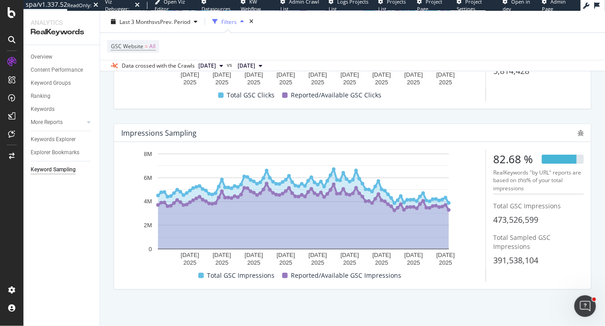
scroll to position [183, 0]
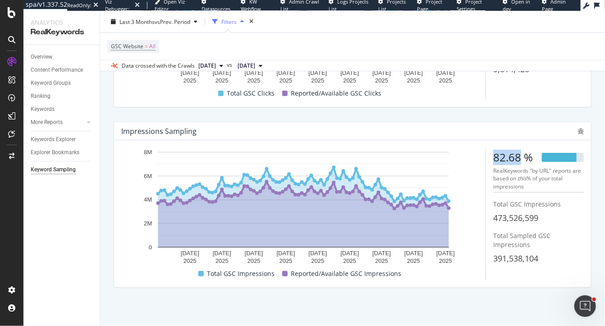
drag, startPoint x: 493, startPoint y: 153, endPoint x: 519, endPoint y: 155, distance: 25.7
click at [519, 155] on div "82.68 %" at bounding box center [513, 157] width 40 height 15
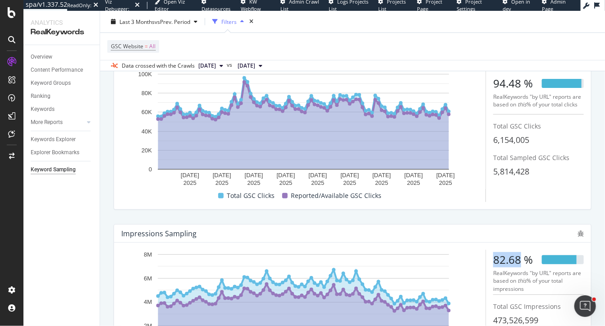
scroll to position [0, 0]
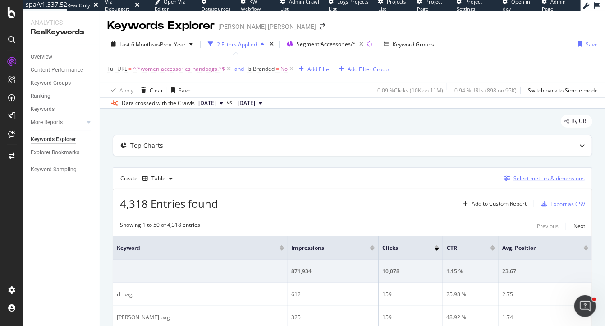
click at [541, 181] on div "Select metrics & dimensions" at bounding box center [548, 178] width 71 height 8
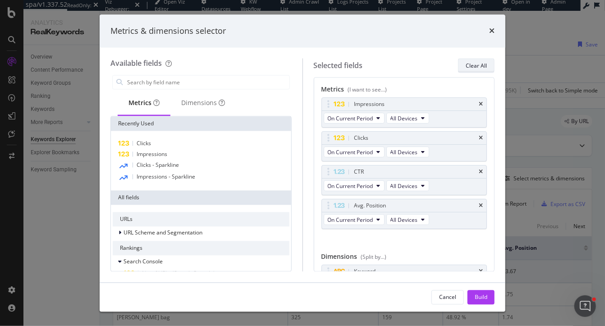
click at [481, 64] on div "Clear All" at bounding box center [475, 66] width 21 height 8
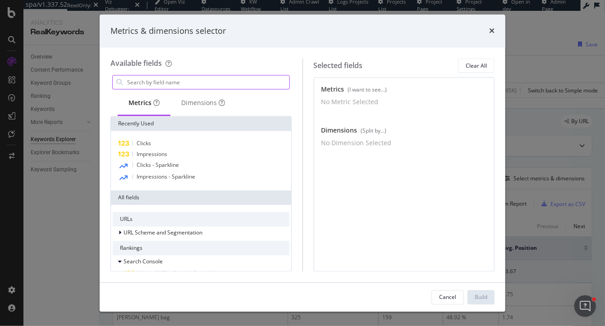
click at [194, 79] on input "modal" at bounding box center [207, 83] width 163 height 14
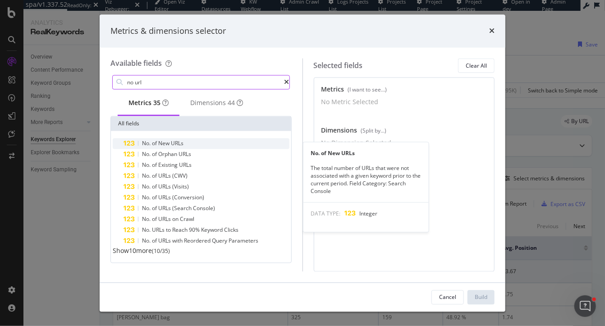
type input "no url"
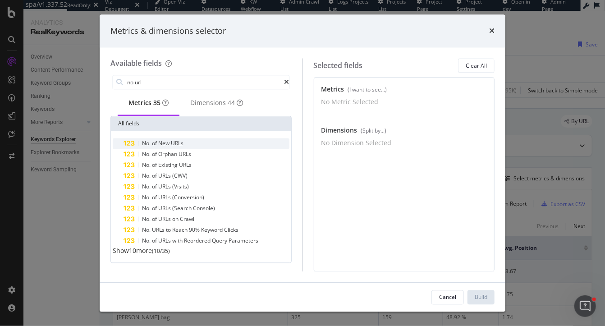
click at [168, 147] on span "New" at bounding box center [164, 144] width 13 height 8
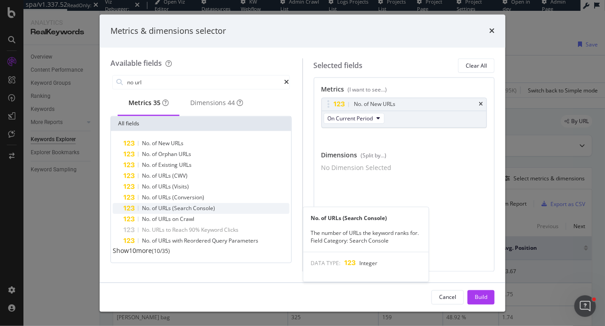
click at [199, 210] on span "Console)" at bounding box center [204, 209] width 22 height 8
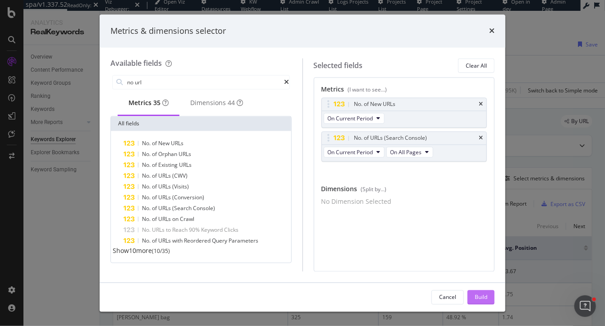
click at [483, 293] on div "Build" at bounding box center [480, 297] width 13 height 8
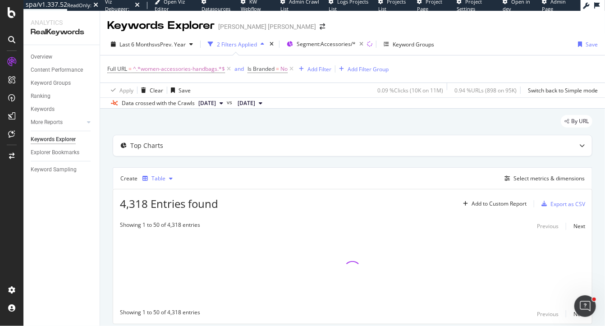
click at [159, 178] on div "Table" at bounding box center [158, 178] width 14 height 5
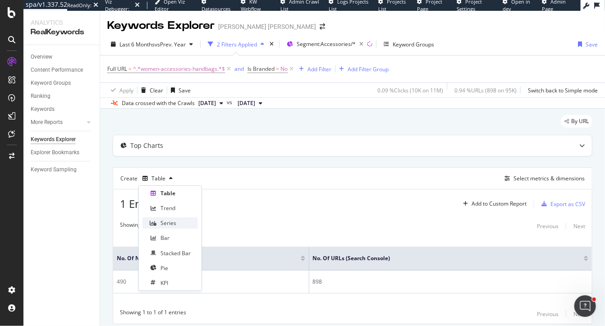
click at [185, 226] on div "Series" at bounding box center [169, 222] width 55 height 11
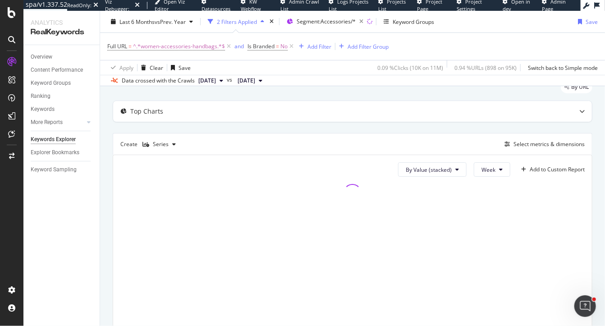
scroll to position [46, 0]
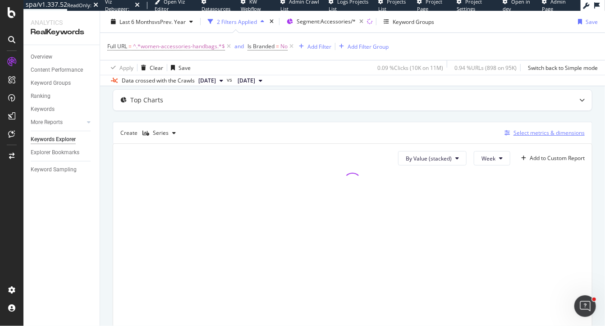
click at [565, 129] on div "Select metrics & dimensions" at bounding box center [548, 133] width 71 height 8
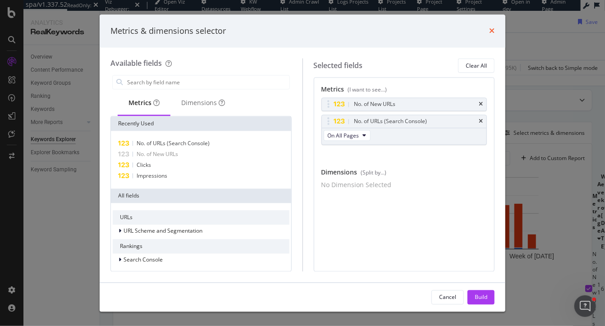
click at [492, 30] on icon "times" at bounding box center [491, 30] width 5 height 7
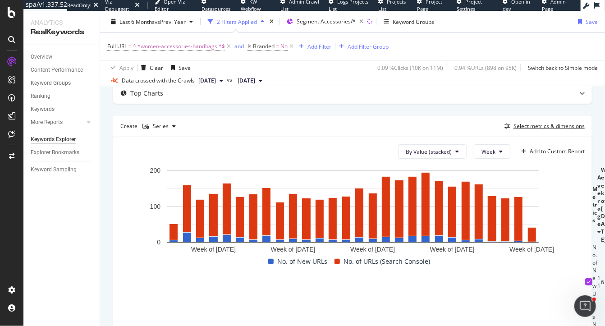
scroll to position [53, 0]
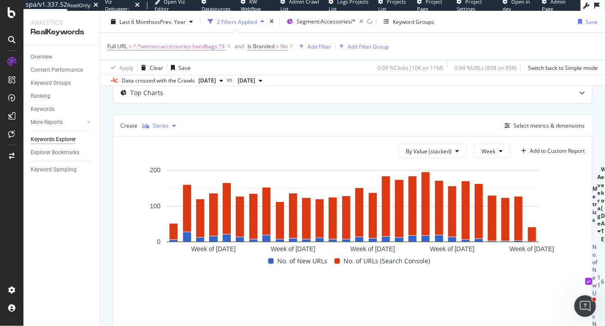
click at [156, 129] on div "Series" at bounding box center [159, 126] width 41 height 14
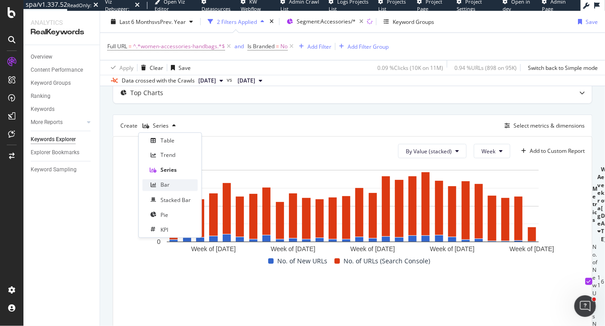
click at [164, 187] on div "Bar" at bounding box center [164, 185] width 9 height 8
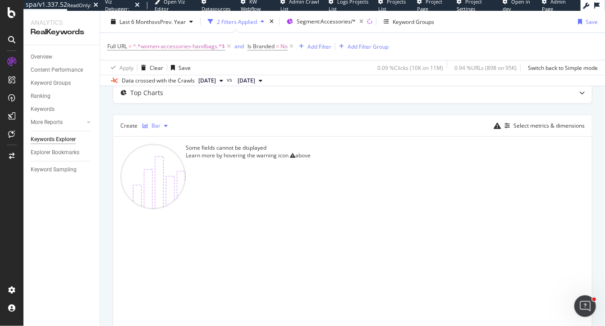
click at [153, 124] on div "Bar" at bounding box center [155, 125] width 9 height 5
click at [169, 215] on div "Pie" at bounding box center [169, 214] width 55 height 11
click at [295, 158] on icon at bounding box center [292, 155] width 5 height 5
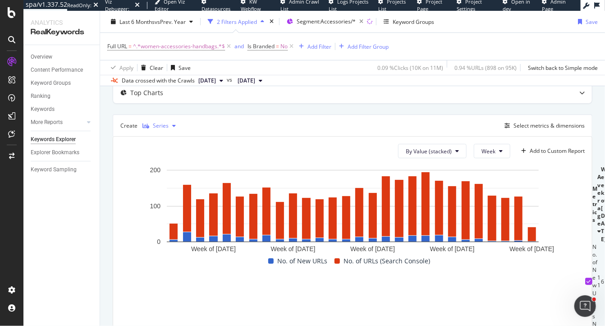
click at [164, 126] on div "Series" at bounding box center [161, 125] width 16 height 5
click at [113, 210] on div "By Value (stacked) Week Add to Custom Report Week of 14 Apr. 2025 Week of 26 Ma…" at bounding box center [352, 301] width 479 height 330
click at [154, 125] on div "Series" at bounding box center [161, 125] width 16 height 5
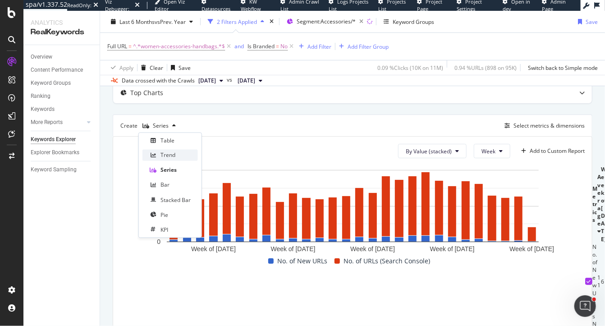
click at [164, 155] on div "Trend" at bounding box center [167, 155] width 15 height 8
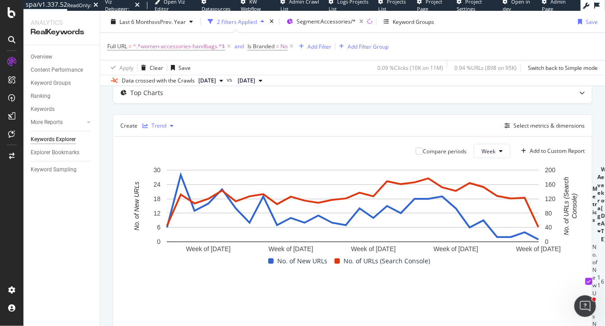
click at [164, 123] on div "Trend" at bounding box center [158, 125] width 15 height 5
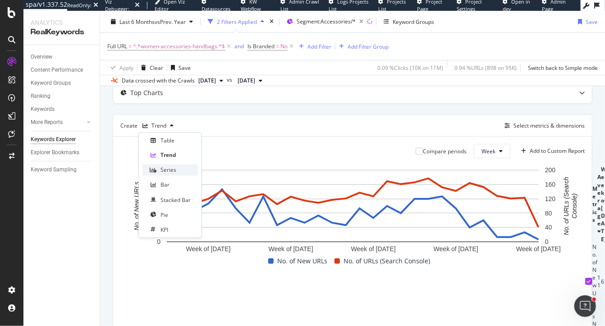
click at [167, 170] on div "Series" at bounding box center [168, 170] width 16 height 8
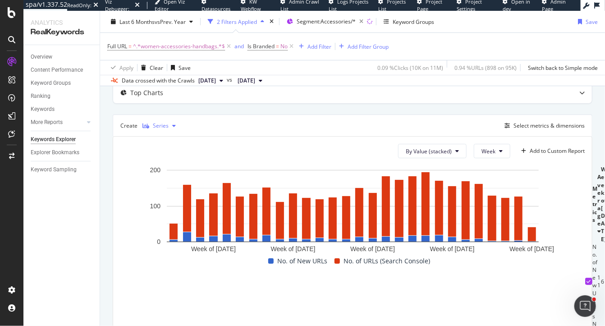
click at [157, 123] on div "Series" at bounding box center [161, 125] width 16 height 5
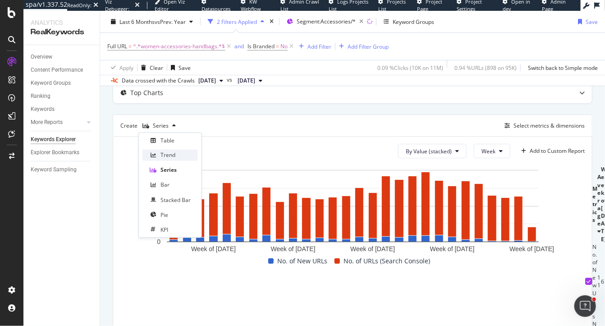
click at [164, 157] on div "Trend" at bounding box center [167, 155] width 15 height 8
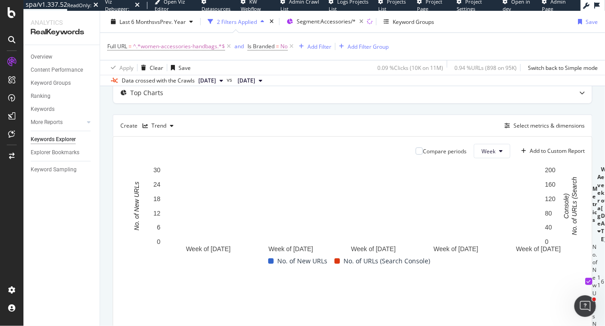
click at [310, 105] on div "Top Charts Create Trend Select metrics & dimensions Compare periods Week Add to…" at bounding box center [352, 274] width 479 height 384
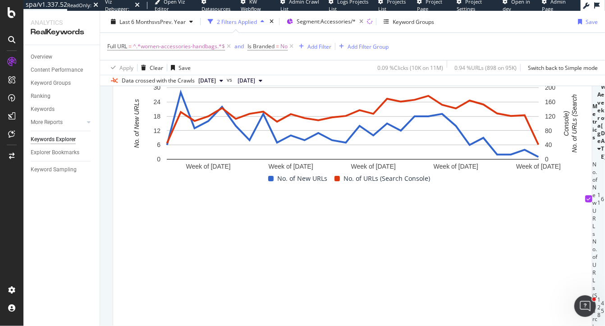
scroll to position [137, 0]
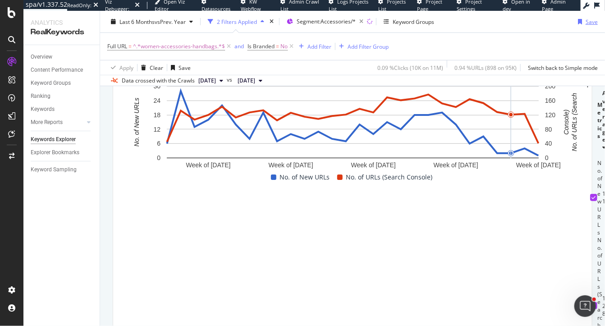
click at [588, 21] on div "Save" at bounding box center [591, 22] width 12 height 8
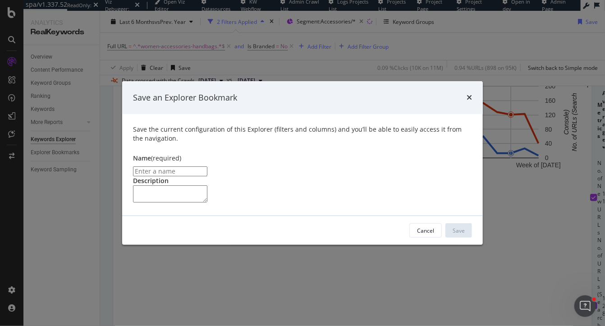
click at [207, 166] on input "modal" at bounding box center [170, 171] width 74 height 10
type input "No. of URLs Ranking vs. New URLs for Handbags (non-branded)"
click at [454, 234] on div "Save" at bounding box center [458, 231] width 12 height 8
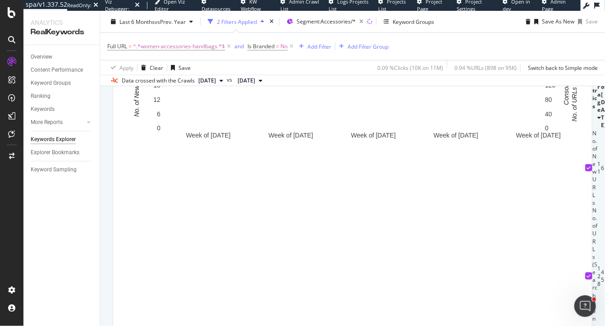
scroll to position [168, 0]
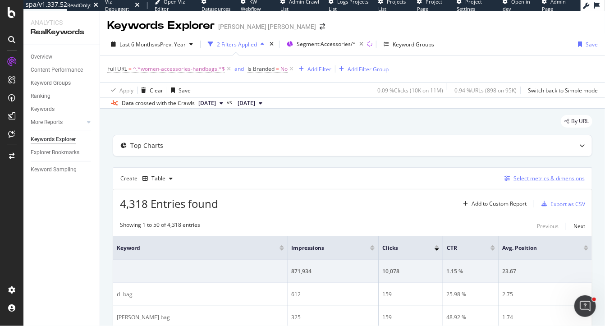
click at [542, 176] on div "Select metrics & dimensions" at bounding box center [548, 178] width 71 height 8
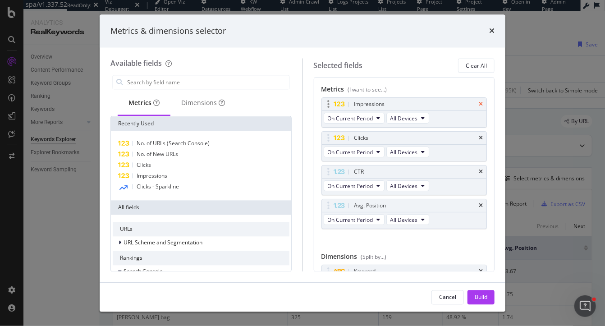
click at [479, 102] on icon "times" at bounding box center [481, 104] width 4 height 5
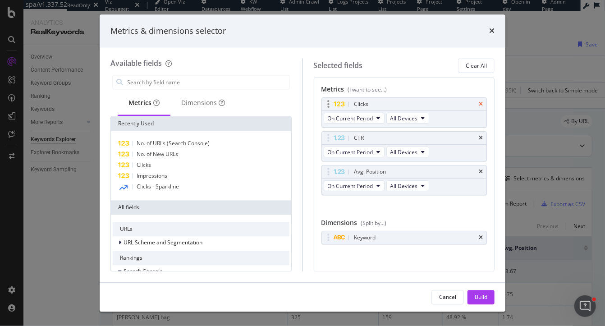
click at [482, 106] on icon "times" at bounding box center [481, 104] width 4 height 5
click at [482, 136] on icon "times" at bounding box center [481, 138] width 4 height 5
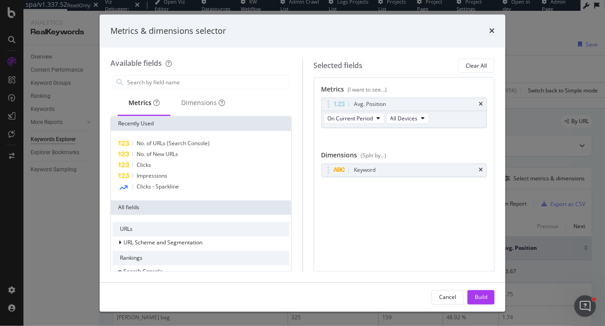
click at [491, 36] on div "times" at bounding box center [491, 31] width 5 height 12
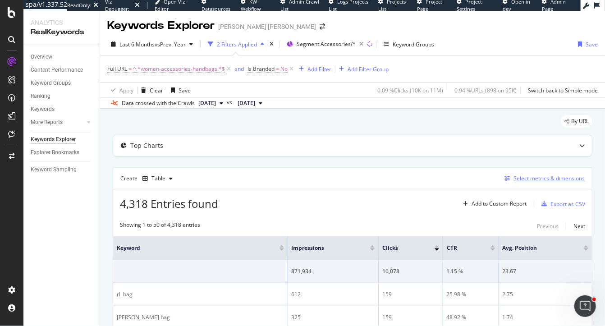
click at [536, 175] on div "Select metrics & dimensions" at bounding box center [548, 178] width 71 height 8
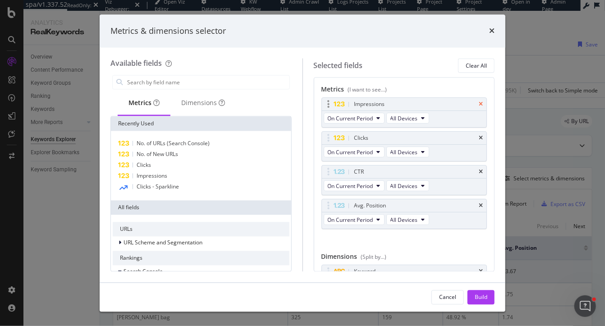
click at [480, 103] on icon "times" at bounding box center [481, 104] width 4 height 5
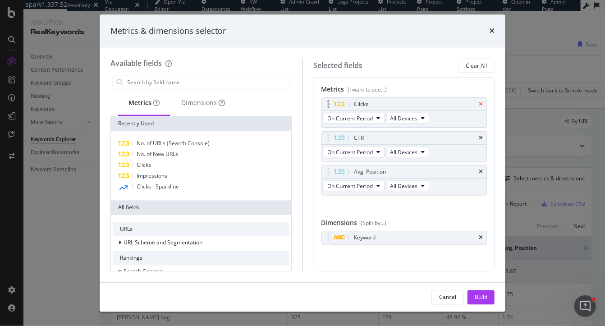
click at [480, 105] on icon "times" at bounding box center [481, 104] width 4 height 5
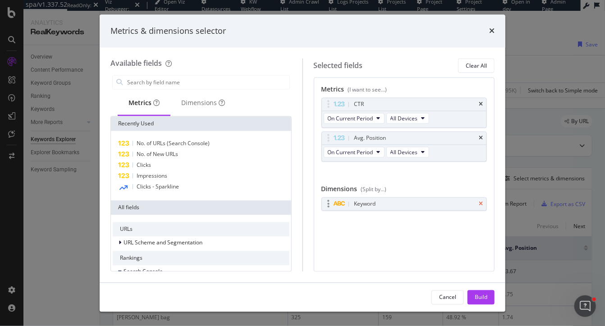
click at [481, 202] on icon "times" at bounding box center [481, 203] width 4 height 5
click at [490, 27] on icon "times" at bounding box center [491, 30] width 5 height 7
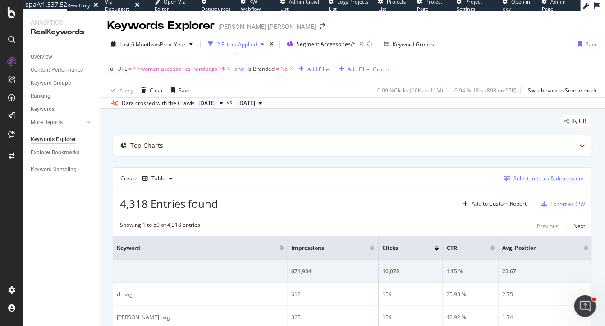
click at [542, 180] on div "Select metrics & dimensions" at bounding box center [548, 178] width 71 height 8
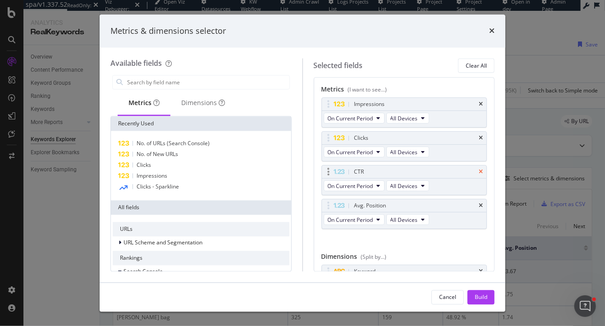
click at [480, 173] on icon "times" at bounding box center [481, 171] width 4 height 5
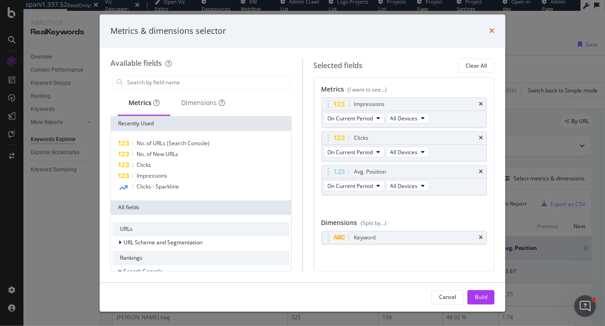
click at [491, 31] on icon "times" at bounding box center [491, 30] width 5 height 7
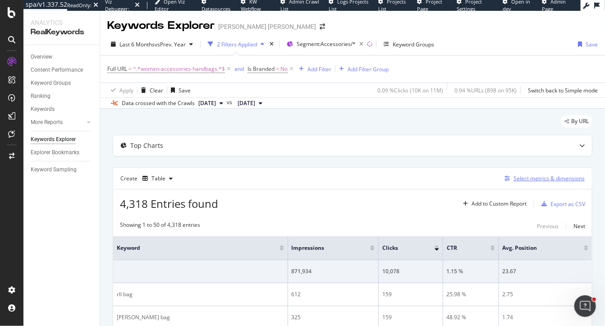
click at [548, 177] on div "Select metrics & dimensions" at bounding box center [548, 178] width 71 height 8
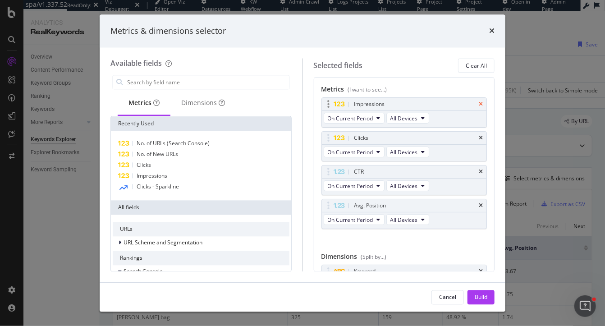
click at [482, 102] on icon "times" at bounding box center [481, 104] width 4 height 5
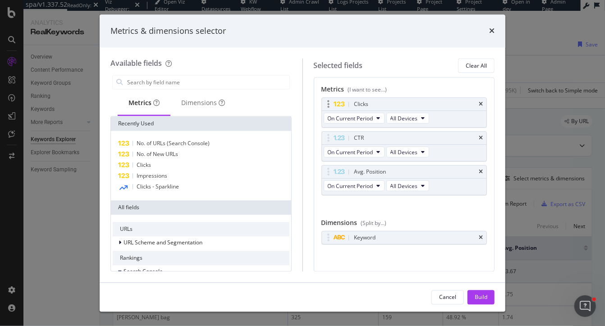
click at [477, 105] on div "Clicks" at bounding box center [404, 104] width 165 height 13
click at [480, 104] on icon "times" at bounding box center [481, 104] width 4 height 5
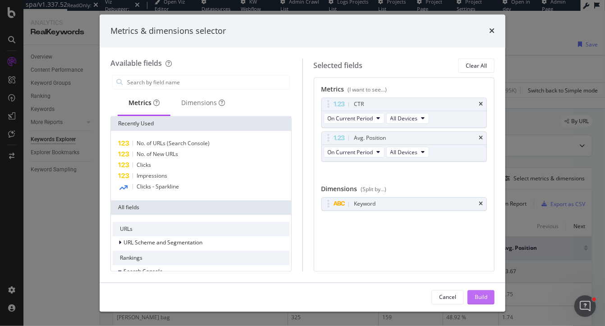
click at [488, 294] on button "Build" at bounding box center [480, 297] width 27 height 14
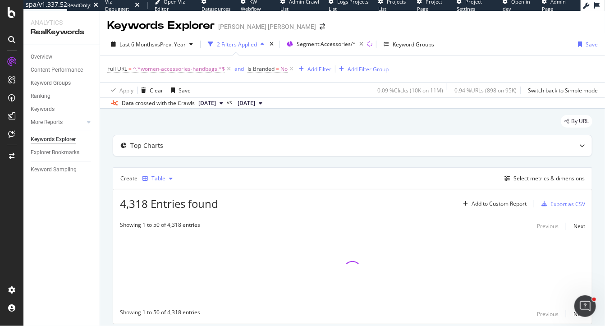
click at [146, 178] on icon "button" at bounding box center [144, 178] width 5 height 5
click at [164, 207] on div "Trend" at bounding box center [167, 208] width 15 height 8
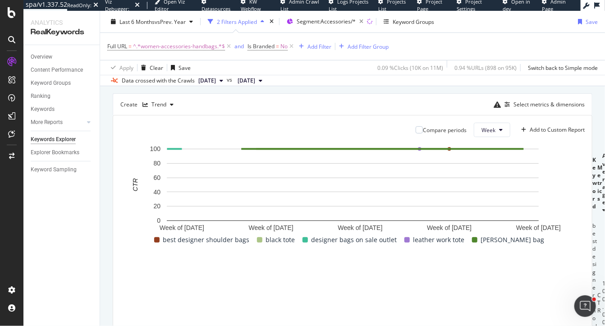
scroll to position [74, 0]
click at [533, 103] on div "Select metrics & dimensions" at bounding box center [548, 104] width 71 height 8
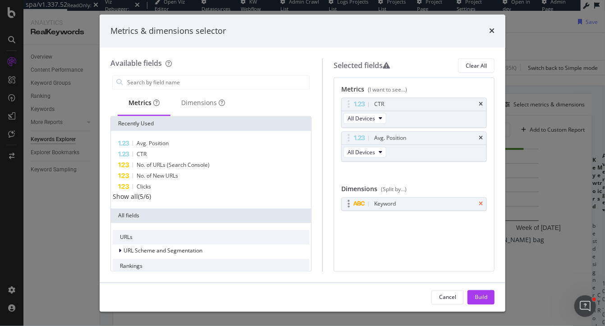
click at [481, 205] on icon "times" at bounding box center [481, 203] width 4 height 5
click at [487, 294] on div "Build" at bounding box center [480, 297] width 13 height 8
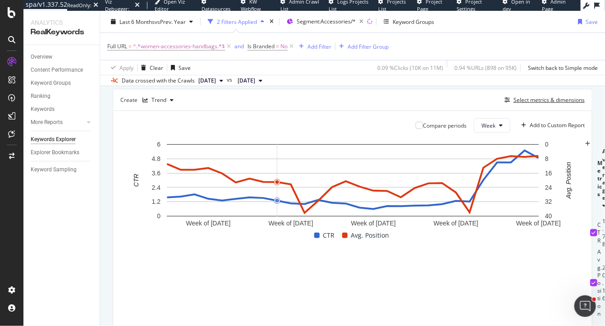
scroll to position [128, 0]
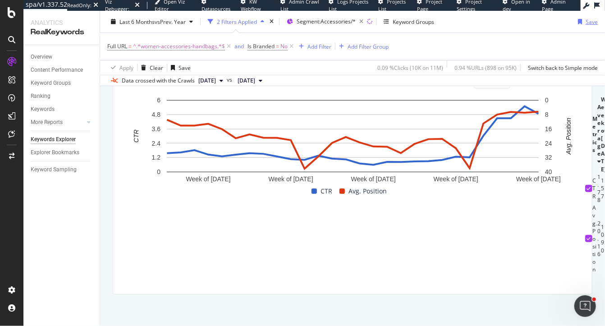
click at [587, 25] on div "Save" at bounding box center [591, 22] width 12 height 8
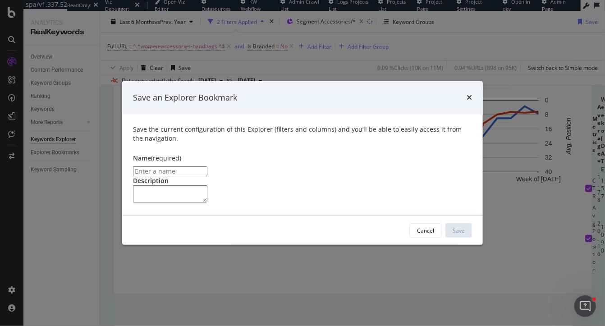
click at [205, 166] on input "modal" at bounding box center [170, 171] width 74 height 10
type input "c"
click at [469, 94] on icon "times" at bounding box center [468, 97] width 5 height 7
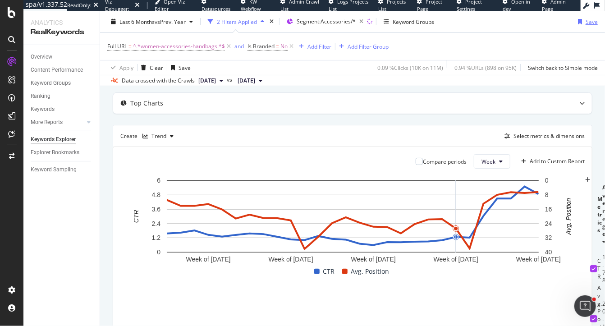
scroll to position [24, 0]
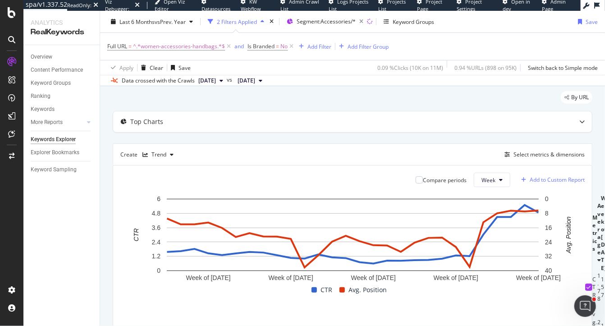
click at [539, 179] on div "Add to Custom Report" at bounding box center [556, 179] width 55 height 5
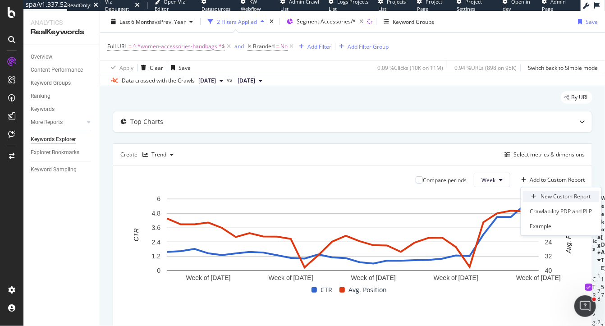
click at [558, 199] on div "New Custom Report" at bounding box center [566, 196] width 50 height 8
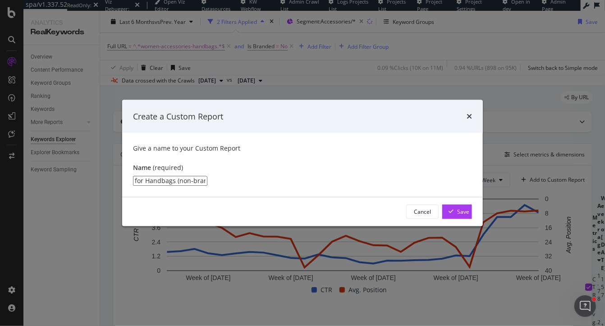
click at [141, 178] on input "for Handbags (non-branded)" at bounding box center [170, 181] width 74 height 10
type input "Reporting for Handbags (non-branded)"
click at [457, 215] on div "Save" at bounding box center [463, 212] width 12 height 8
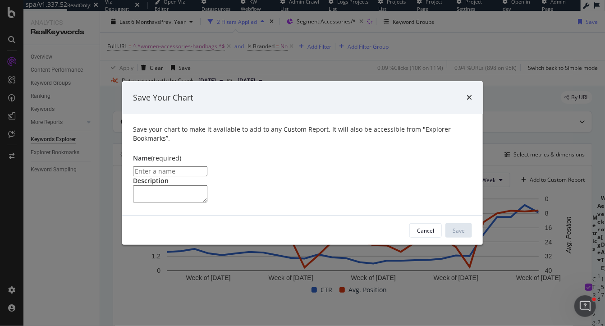
click at [196, 166] on input "modal" at bounding box center [170, 171] width 74 height 10
type input "CTR & Avg. Position Trend for Handbags (non-branded)"
click at [462, 234] on div "Save" at bounding box center [458, 231] width 12 height 8
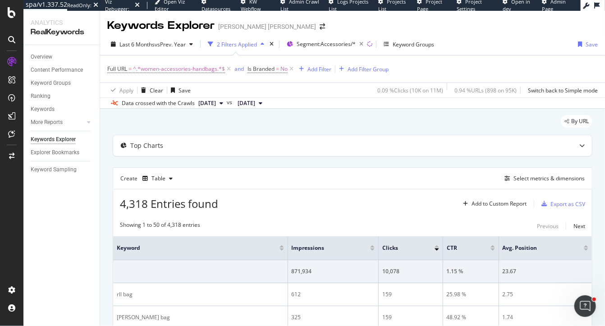
click at [161, 118] on div "By URL" at bounding box center [352, 125] width 479 height 20
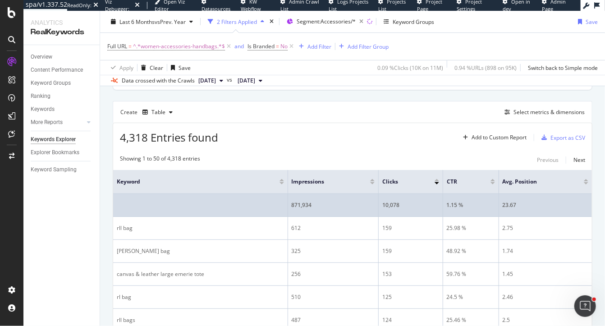
scroll to position [72, 0]
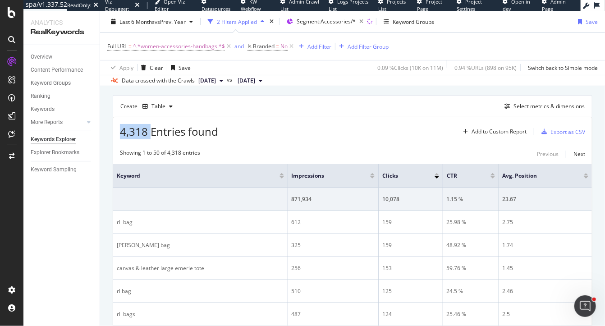
drag, startPoint x: 120, startPoint y: 131, endPoint x: 153, endPoint y: 131, distance: 32.4
click at [153, 131] on span "4,318 Entries found" at bounding box center [169, 131] width 98 height 15
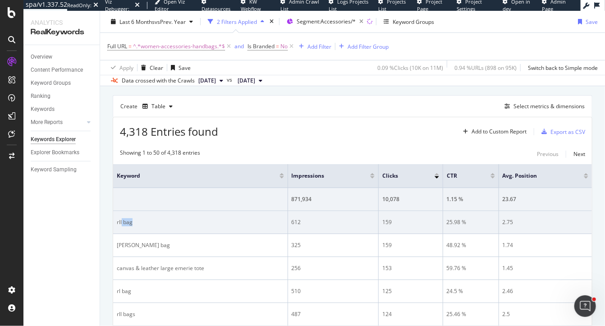
drag, startPoint x: 139, startPoint y: 223, endPoint x: 121, endPoint y: 223, distance: 18.0
click at [121, 223] on div "rll bag" at bounding box center [200, 222] width 167 height 8
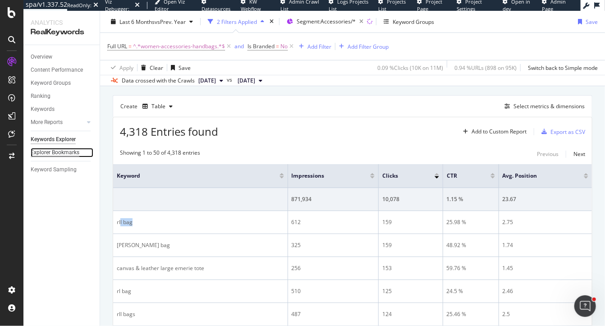
click at [55, 153] on div "Explorer Bookmarks" at bounding box center [55, 152] width 49 height 9
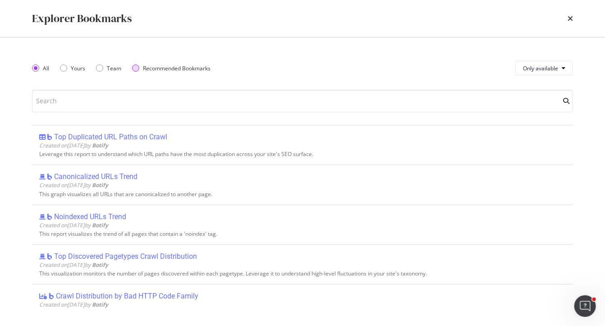
click at [136, 68] on div "Recommended Bookmarks" at bounding box center [135, 67] width 7 height 7
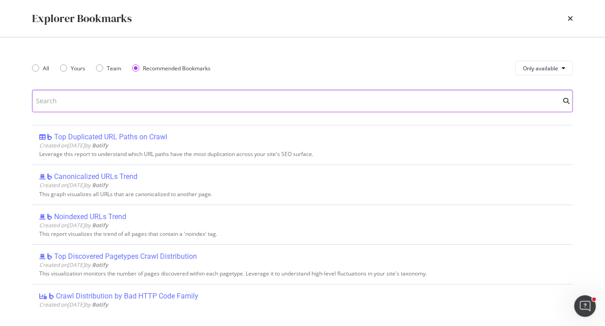
click at [142, 100] on input "modal" at bounding box center [302, 101] width 541 height 23
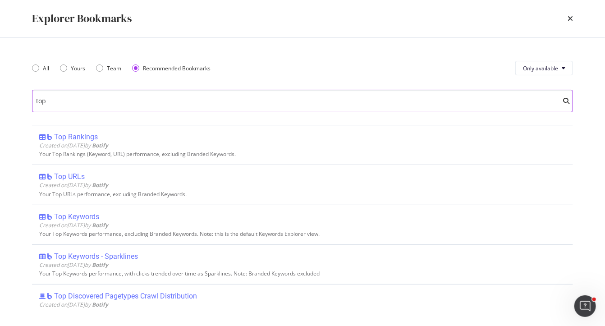
scroll to position [0, 0]
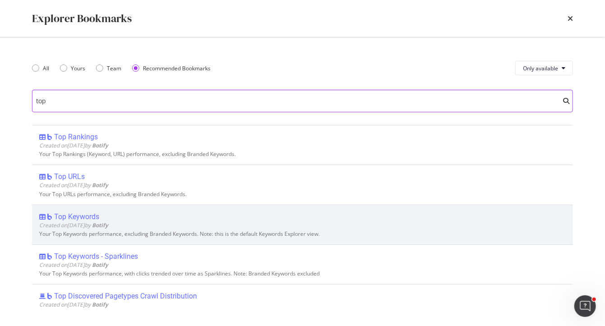
type input "top"
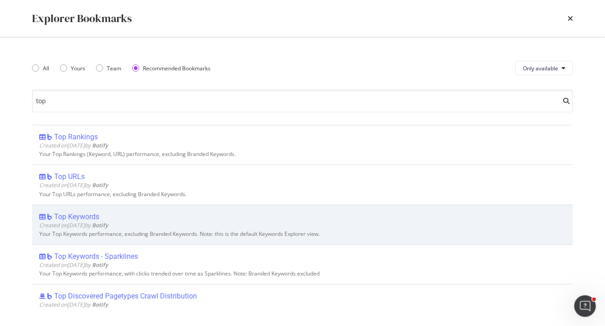
click at [73, 214] on div "Top Keywords" at bounding box center [76, 216] width 45 height 9
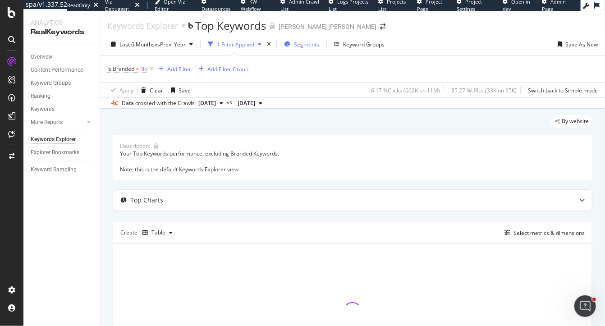
click at [302, 42] on span "Segments" at bounding box center [306, 45] width 25 height 8
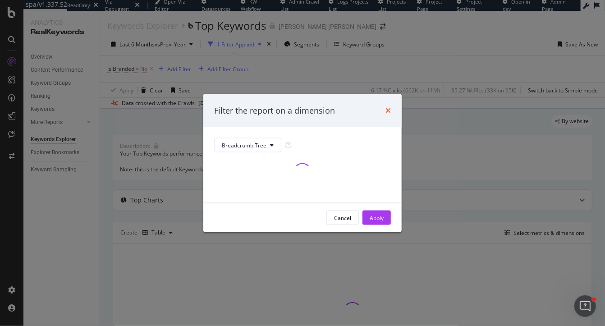
click at [386, 109] on icon "times" at bounding box center [387, 110] width 5 height 7
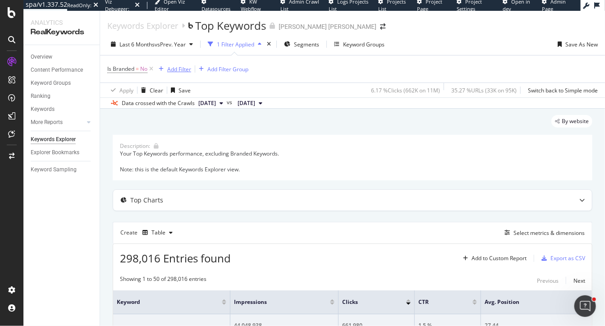
click at [178, 70] on div "Add Filter" at bounding box center [179, 69] width 24 height 8
click at [295, 42] on div "Segments" at bounding box center [301, 44] width 35 height 14
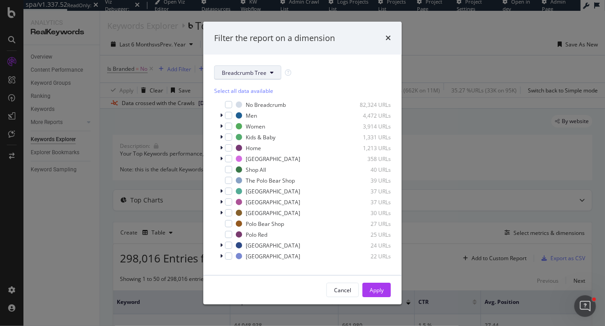
click at [246, 73] on span "Breadcrumb Tree" at bounding box center [244, 73] width 45 height 8
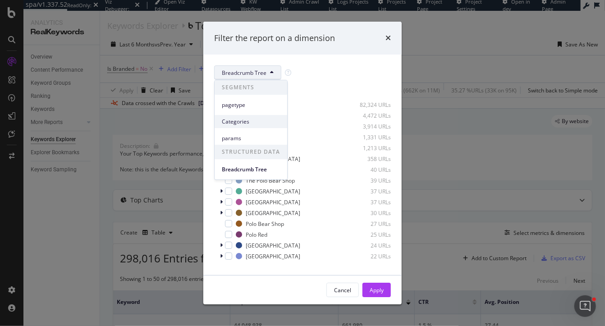
click at [239, 120] on span "Categories" at bounding box center [251, 122] width 58 height 8
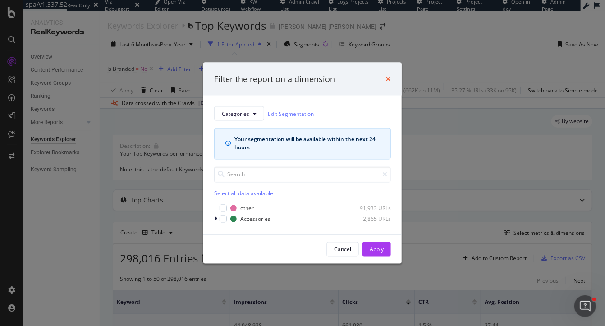
click at [389, 78] on icon "times" at bounding box center [387, 78] width 5 height 7
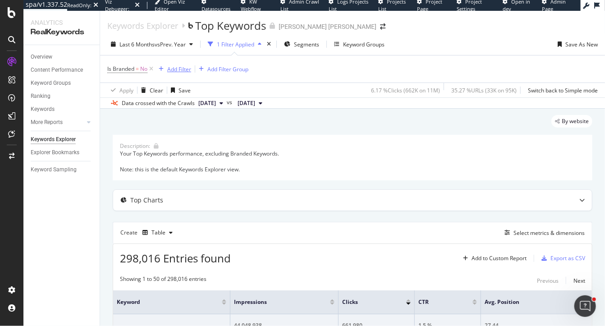
click at [178, 70] on div "Add Filter" at bounding box center [179, 69] width 24 height 8
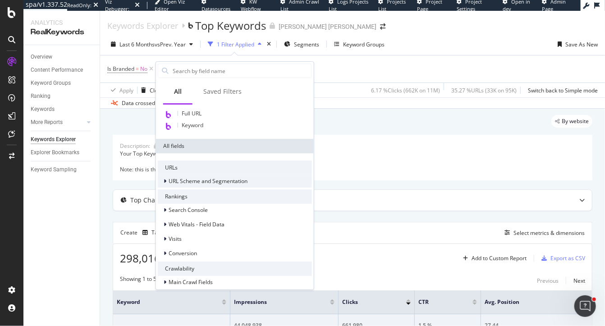
scroll to position [18, 0]
click at [209, 183] on span "URL Scheme and Segmentation" at bounding box center [208, 181] width 79 height 8
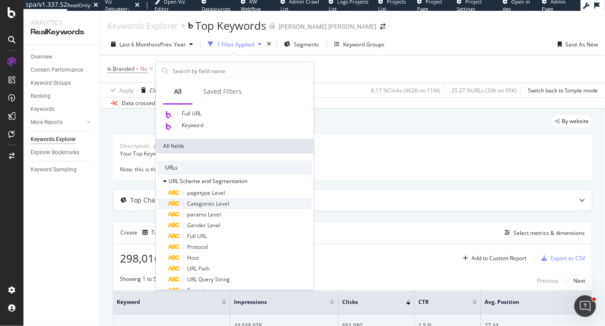
click at [207, 202] on span "Categories Level" at bounding box center [208, 204] width 42 height 8
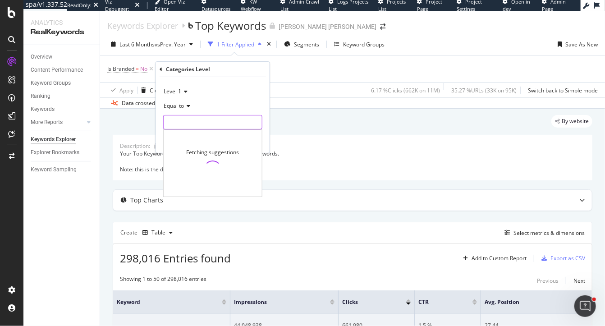
click at [182, 124] on input "text" at bounding box center [213, 122] width 98 height 14
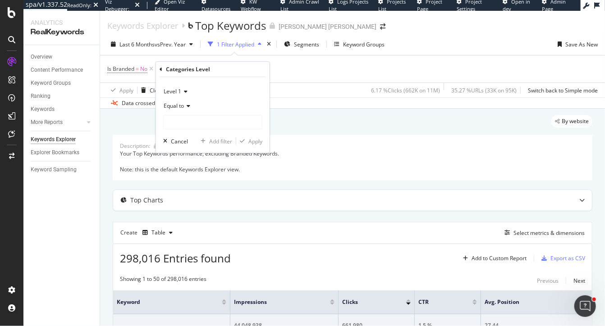
click at [170, 91] on span "Level 1" at bounding box center [173, 91] width 18 height 8
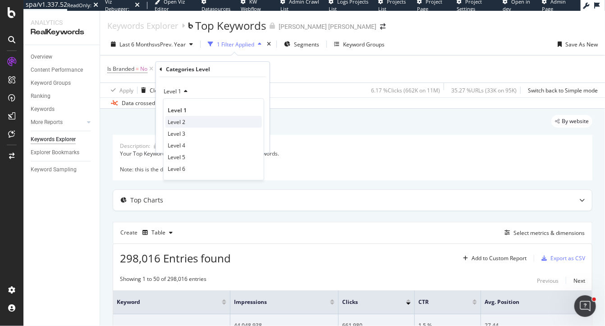
click at [180, 121] on span "Level 2" at bounding box center [177, 122] width 18 height 8
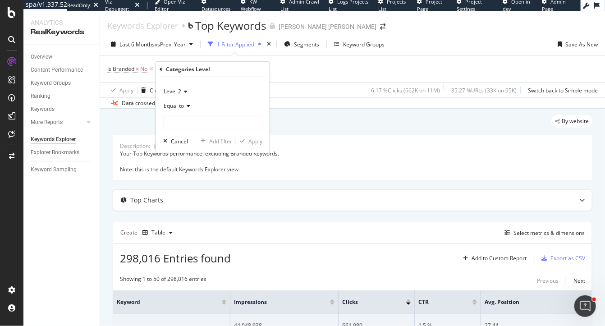
click at [172, 110] on div "Equal to" at bounding box center [212, 106] width 99 height 14
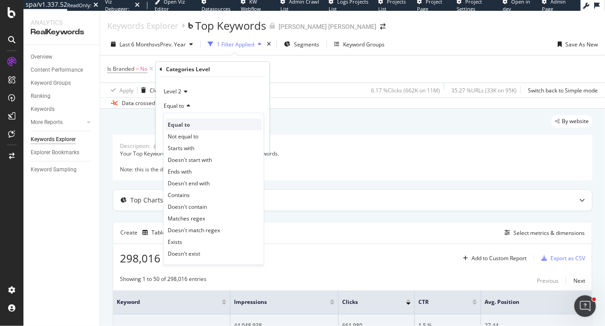
click at [180, 125] on span "Equal to" at bounding box center [179, 125] width 22 height 8
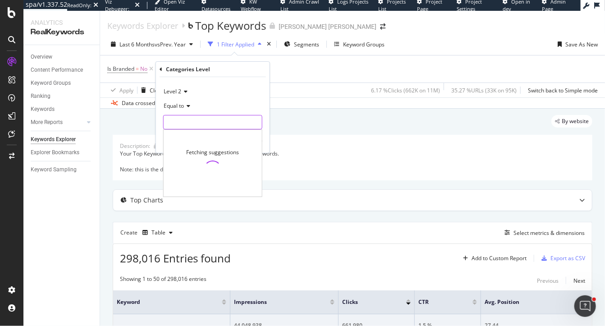
click at [180, 123] on input "text" at bounding box center [213, 122] width 98 height 14
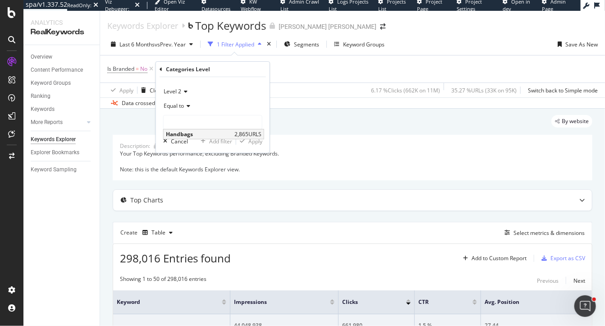
click at [187, 134] on span "Handbags" at bounding box center [199, 134] width 66 height 8
type input "Handbags"
click at [251, 139] on div "Apply" at bounding box center [255, 141] width 14 height 8
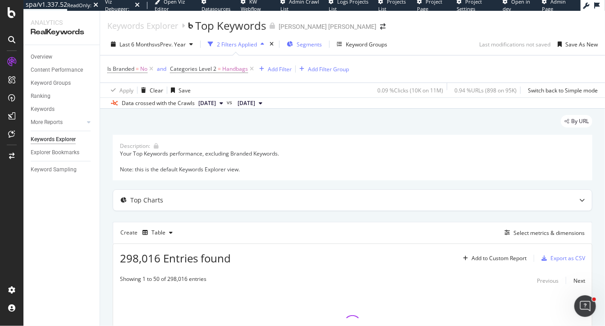
click at [300, 46] on span "Segments" at bounding box center [308, 45] width 25 height 8
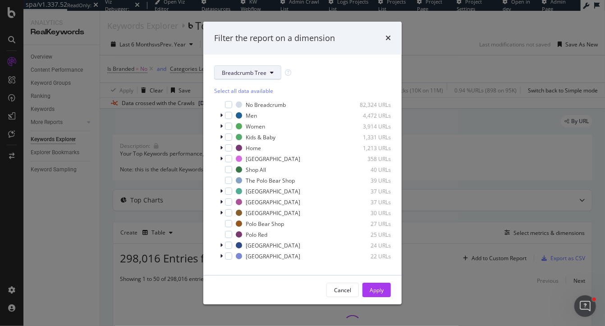
click at [235, 73] on span "Breadcrumb Tree" at bounding box center [244, 73] width 45 height 8
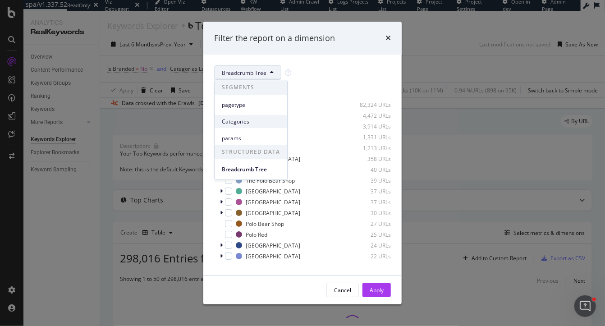
click at [236, 125] on span "Categories" at bounding box center [251, 122] width 58 height 8
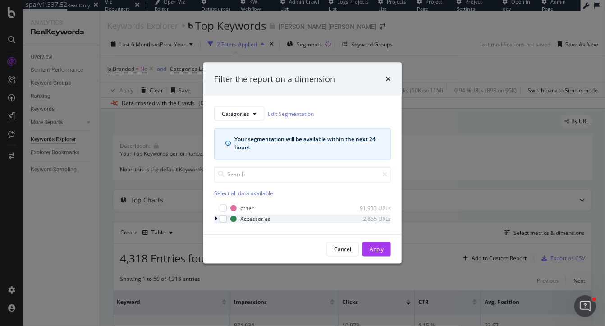
click at [217, 219] on icon "modal" at bounding box center [215, 218] width 3 height 5
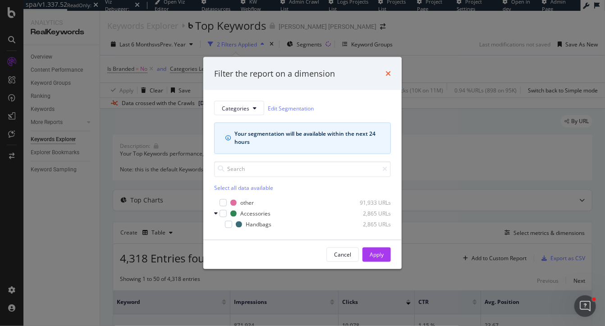
click at [390, 74] on icon "times" at bounding box center [387, 73] width 5 height 7
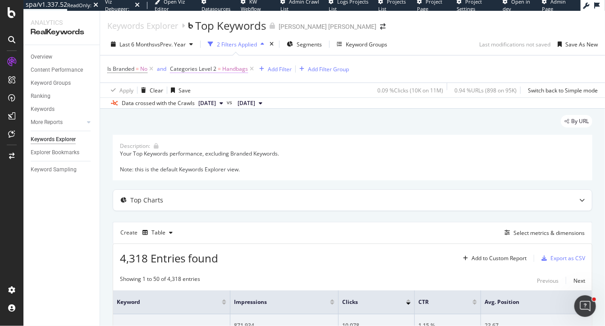
click at [195, 66] on span "Categories Level 2" at bounding box center [193, 69] width 46 height 8
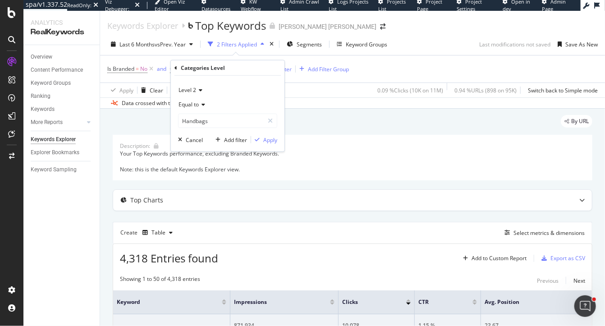
click at [325, 126] on div "By URL" at bounding box center [352, 125] width 479 height 20
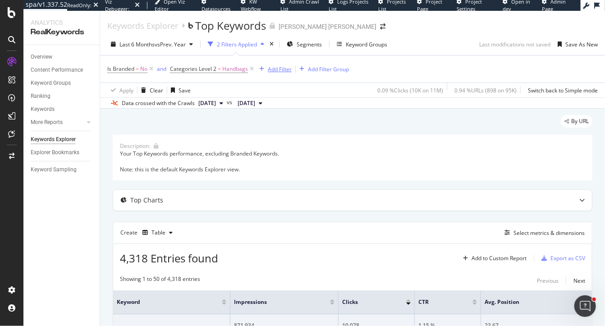
click at [275, 69] on div "Add Filter" at bounding box center [280, 69] width 24 height 8
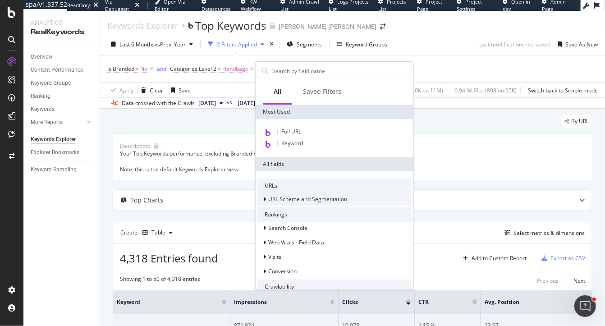
click at [277, 199] on span "URL Scheme and Segmentation" at bounding box center [307, 199] width 79 height 8
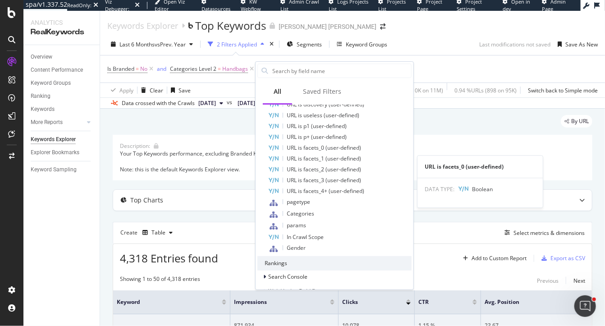
scroll to position [254, 0]
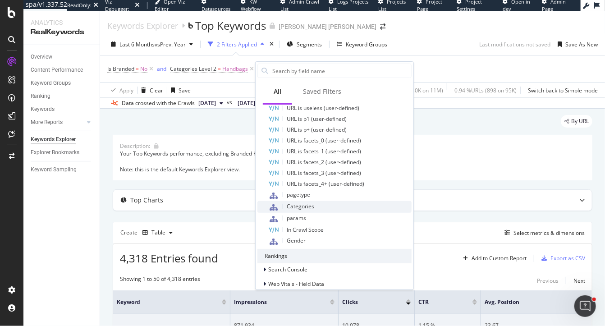
click at [299, 207] on span "Categories" at bounding box center [300, 206] width 27 height 8
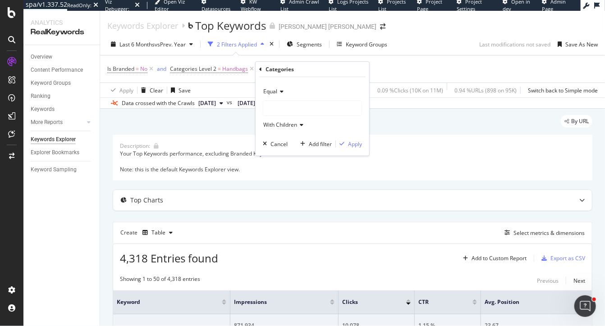
click at [292, 106] on div at bounding box center [312, 108] width 98 height 14
click at [270, 137] on icon at bounding box center [269, 137] width 3 height 5
click at [291, 149] on span "Handbags" at bounding box center [290, 148] width 26 height 8
click at [284, 125] on span "With Children" at bounding box center [280, 125] width 34 height 8
click at [365, 120] on div "Equal Accessories/Handbags With Children With Children Without Children Only Ch…" at bounding box center [312, 116] width 114 height 78
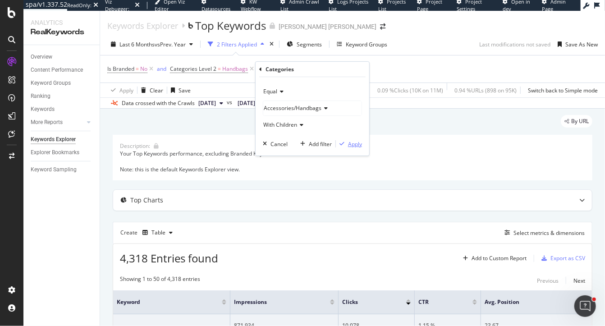
click at [352, 144] on div "Apply" at bounding box center [355, 144] width 14 height 8
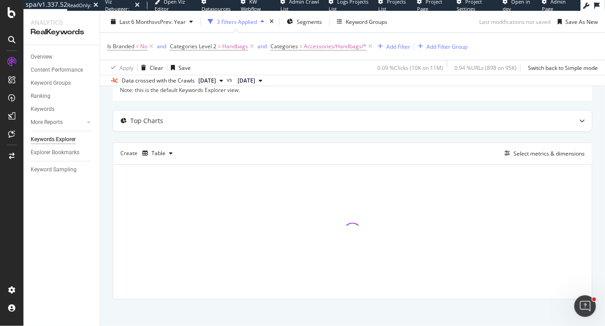
scroll to position [84, 0]
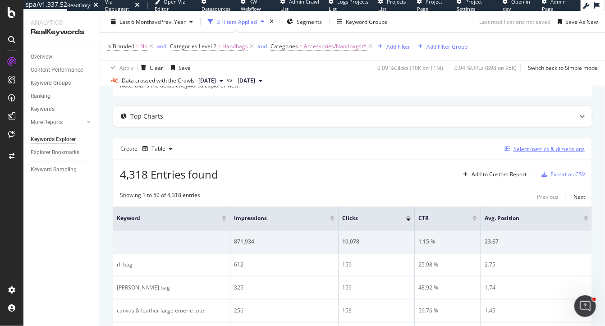
click at [526, 145] on div "Select metrics & dimensions" at bounding box center [548, 149] width 71 height 8
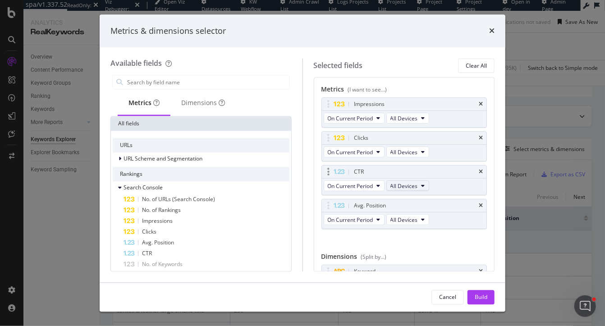
scroll to position [31, 0]
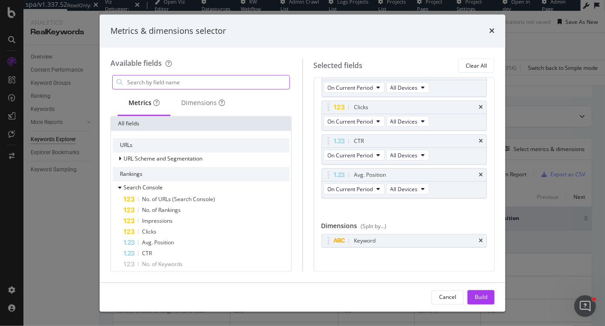
click at [233, 81] on input "modal" at bounding box center [207, 83] width 163 height 14
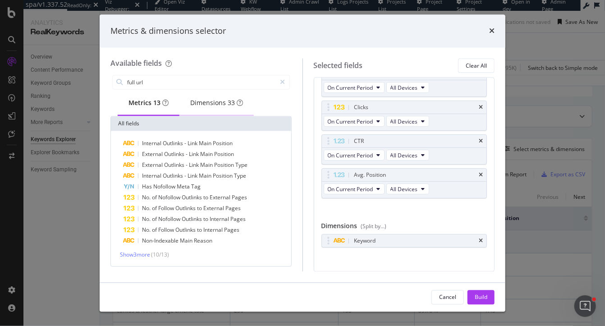
type input "full url"
click at [215, 112] on div "Dimensions 33" at bounding box center [216, 103] width 74 height 25
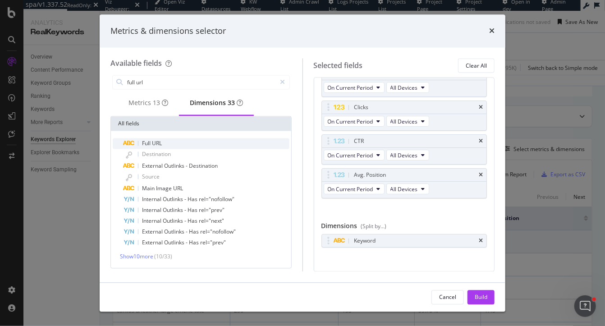
click at [178, 149] on div "Full URL" at bounding box center [206, 143] width 166 height 11
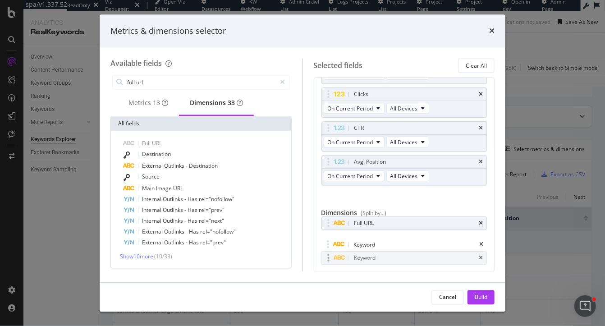
drag, startPoint x: 328, startPoint y: 237, endPoint x: 328, endPoint y: 258, distance: 21.6
click at [328, 258] on body "spa/v1.337.52 ReadOnly: Viz Debugger: Open Viz Editor Datasources KW Webflow Ad…" at bounding box center [302, 163] width 605 height 326
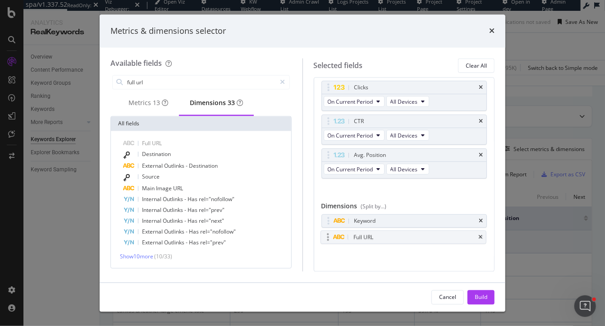
scroll to position [53, 0]
drag, startPoint x: 326, startPoint y: 235, endPoint x: 324, endPoint y: 215, distance: 19.5
click at [324, 215] on body "spa/v1.337.52 ReadOnly: Viz Debugger: Open Viz Editor Datasources KW Webflow Ad…" at bounding box center [302, 163] width 605 height 326
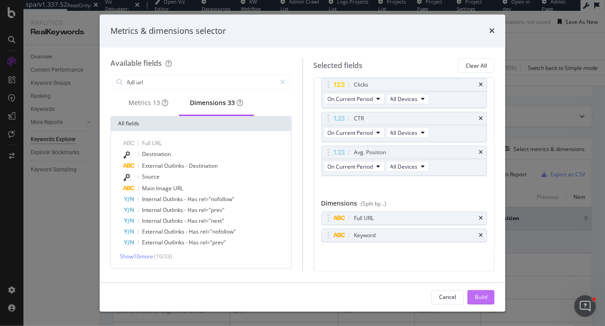
click at [487, 295] on div "Build" at bounding box center [480, 297] width 13 height 8
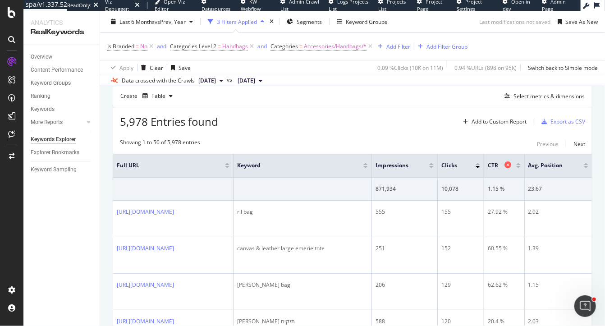
scroll to position [0, 25]
click at [521, 97] on div "Select metrics & dimensions" at bounding box center [548, 96] width 71 height 8
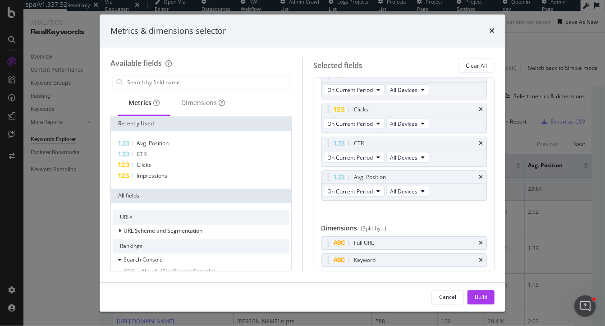
scroll to position [32, 0]
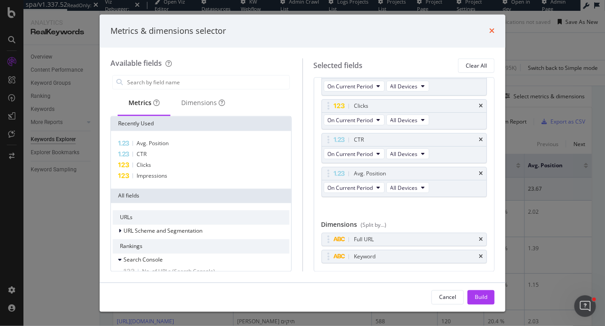
click at [492, 29] on icon "times" at bounding box center [491, 30] width 5 height 7
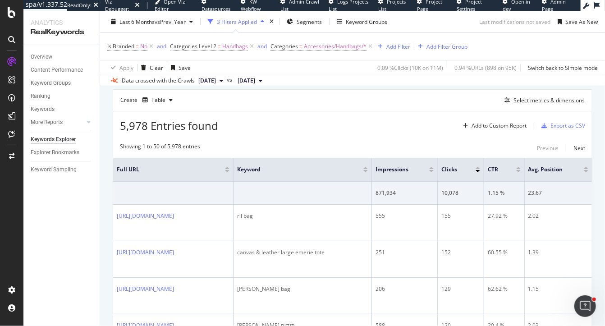
scroll to position [129, 0]
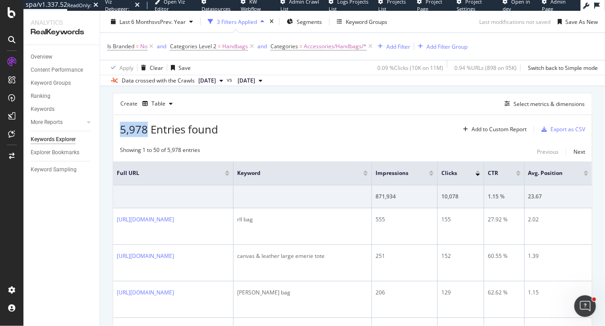
drag, startPoint x: 148, startPoint y: 130, endPoint x: 117, endPoint y: 128, distance: 31.2
click at [117, 128] on div "5,978 Entries found Add to Custom Report Export as CSV" at bounding box center [352, 126] width 479 height 22
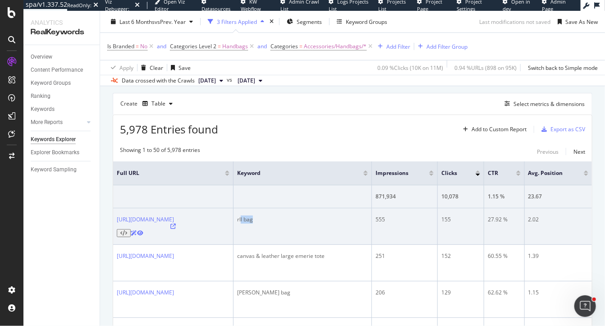
drag, startPoint x: 360, startPoint y: 221, endPoint x: 345, endPoint y: 219, distance: 15.0
click at [345, 219] on div "rll bag" at bounding box center [302, 219] width 131 height 8
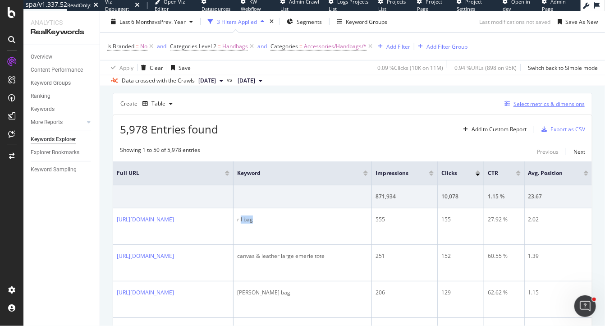
click at [537, 104] on div "Select metrics & dimensions" at bounding box center [548, 104] width 71 height 8
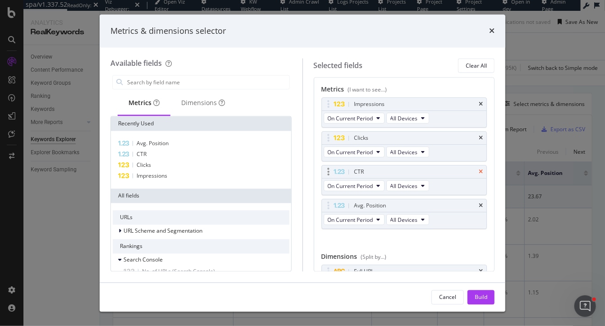
click at [481, 172] on icon "times" at bounding box center [481, 171] width 4 height 5
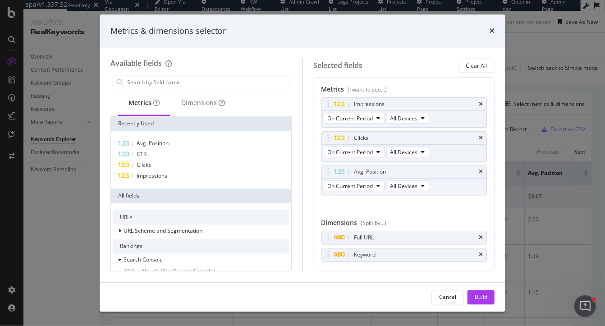
click at [481, 172] on icon "times" at bounding box center [481, 171] width 4 height 5
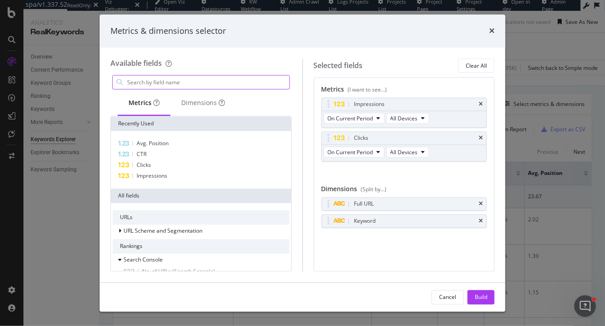
click at [187, 88] on input "modal" at bounding box center [207, 83] width 163 height 14
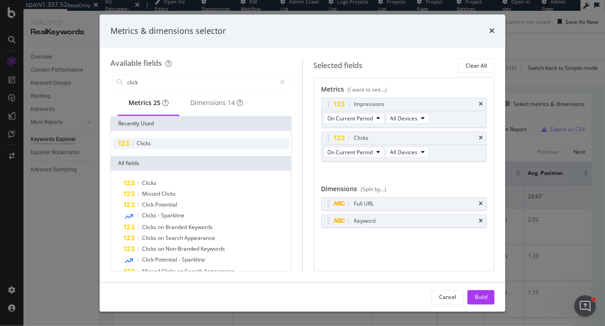
click at [152, 149] on div "Clicks" at bounding box center [201, 143] width 177 height 11
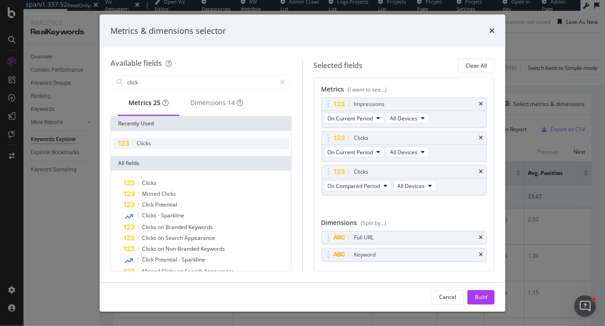
click at [152, 149] on div "Clicks" at bounding box center [201, 143] width 177 height 11
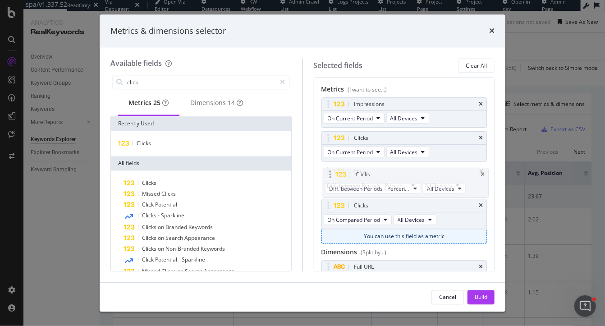
drag, startPoint x: 325, startPoint y: 207, endPoint x: 326, endPoint y: 176, distance: 31.1
click at [325, 176] on body "spa/v1.337.52 ReadOnly: Viz Debugger: Open Viz Editor Datasources KW Webflow Ad…" at bounding box center [302, 163] width 605 height 326
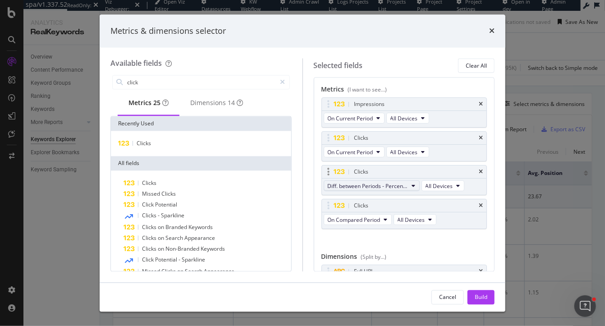
click at [395, 183] on span "Diff. between Periods - Percentage" at bounding box center [368, 186] width 81 height 8
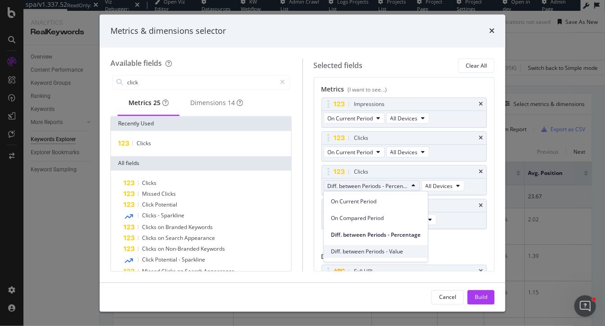
click at [388, 250] on span "Diff. between Periods - Value" at bounding box center [376, 251] width 90 height 8
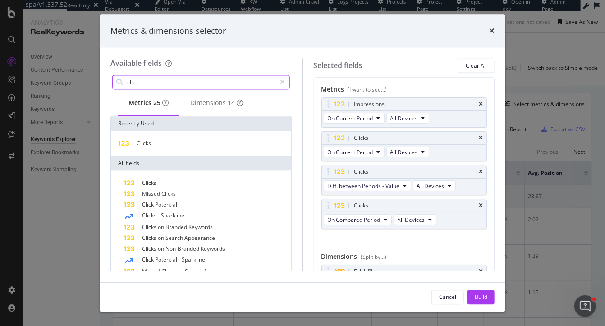
click at [145, 86] on input "click" at bounding box center [201, 83] width 150 height 14
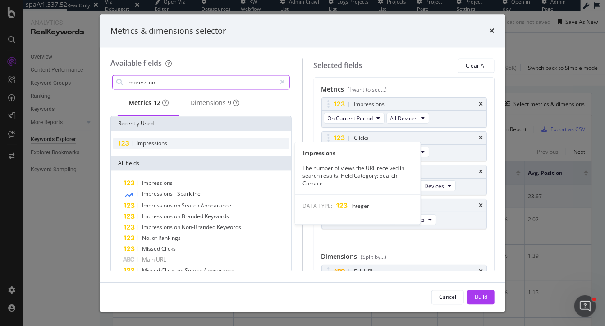
type input "impression"
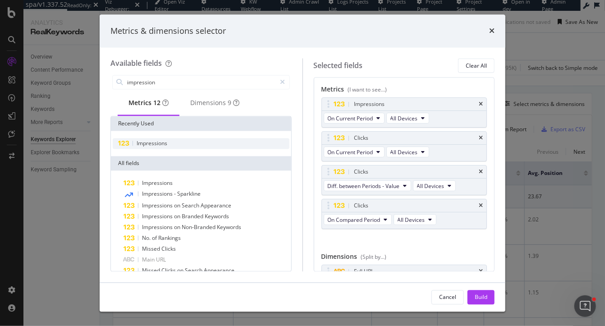
click at [180, 148] on div "Impressions" at bounding box center [201, 143] width 177 height 11
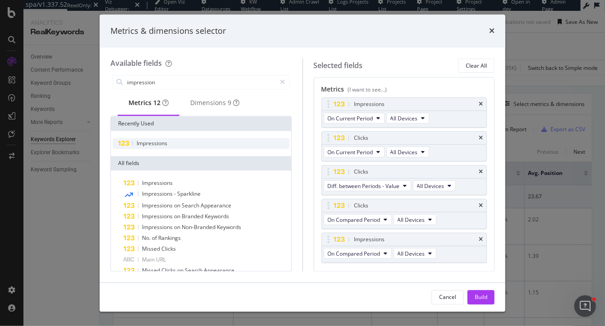
click at [180, 148] on div "Impressions" at bounding box center [201, 143] width 177 height 11
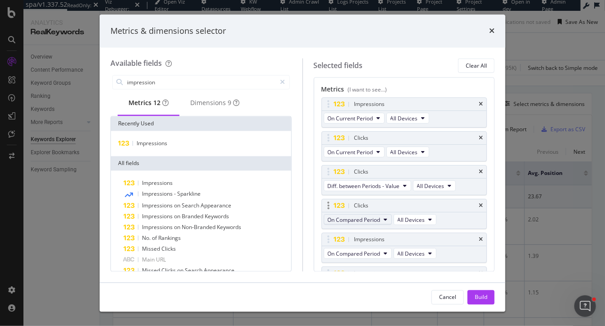
scroll to position [24, 0]
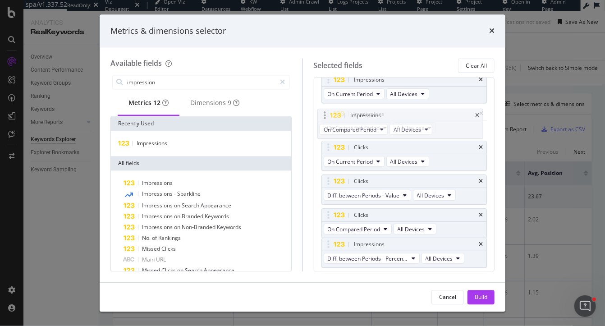
drag, startPoint x: 330, startPoint y: 214, endPoint x: 328, endPoint y: 116, distance: 97.8
click at [328, 115] on body "spa/v1.337.52 ReadOnly: Viz Debugger: Open Viz Editor Datasources KW Webflow Ad…" at bounding box center [302, 163] width 605 height 326
drag, startPoint x: 325, startPoint y: 248, endPoint x: 319, endPoint y: 117, distance: 130.8
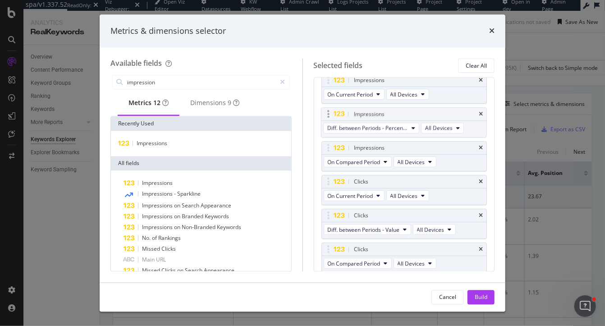
click at [319, 116] on body "spa/v1.337.52 ReadOnly: Viz Debugger: Open Viz Editor Datasources KW Webflow Ad…" at bounding box center [302, 163] width 605 height 326
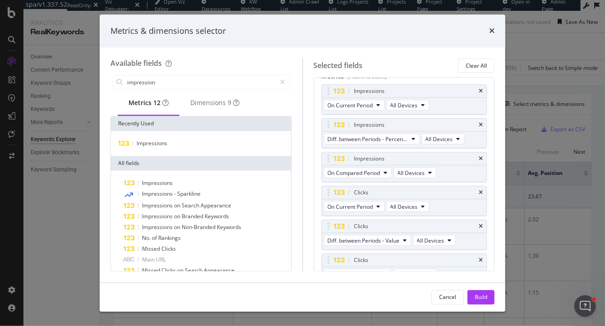
scroll to position [16, 0]
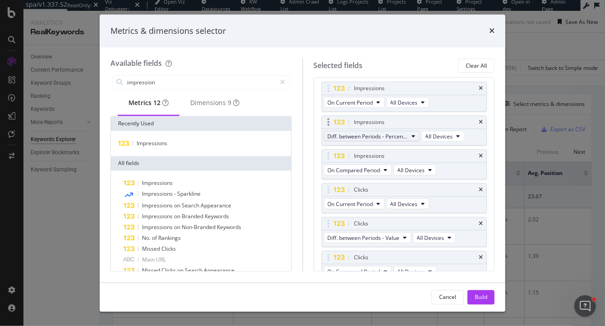
click at [395, 138] on span "Diff. between Periods - Percentage" at bounding box center [368, 136] width 81 height 8
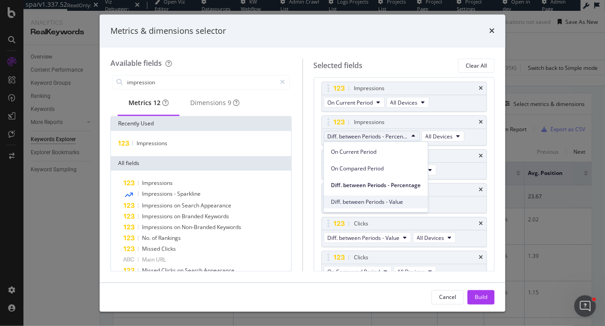
click at [365, 203] on span "Diff. between Periods - Value" at bounding box center [376, 202] width 90 height 8
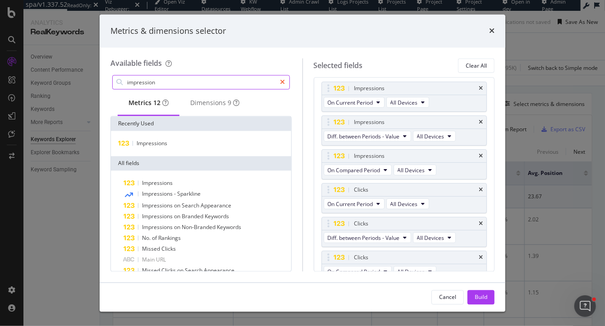
click at [281, 81] on icon "modal" at bounding box center [282, 82] width 5 height 6
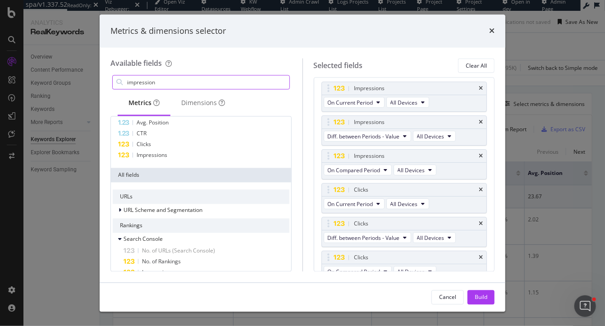
scroll to position [22, 0]
click at [119, 237] on icon "modal" at bounding box center [120, 237] width 4 height 5
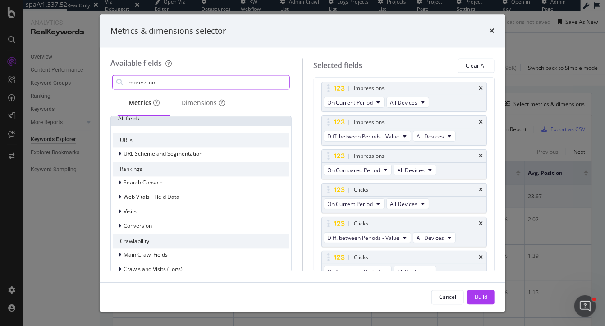
scroll to position [77, 0]
click at [123, 182] on div "modal" at bounding box center [120, 182] width 5 height 9
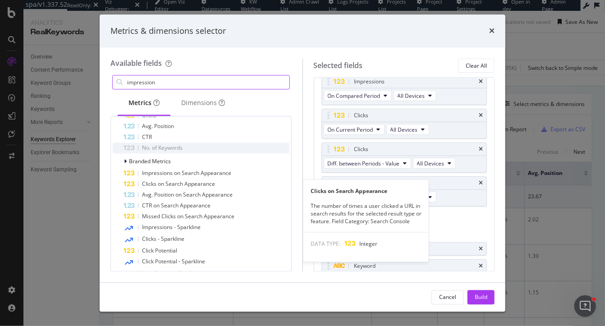
scroll to position [188, 0]
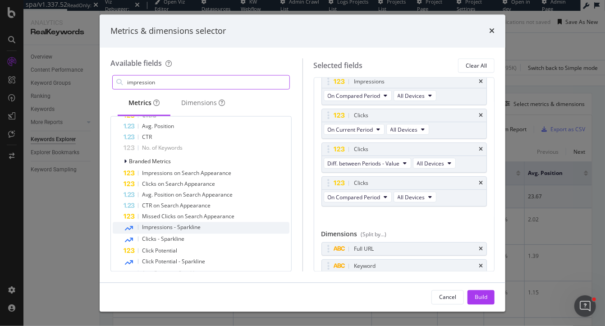
click at [174, 227] on span "Impressions - Sparkline" at bounding box center [171, 227] width 59 height 8
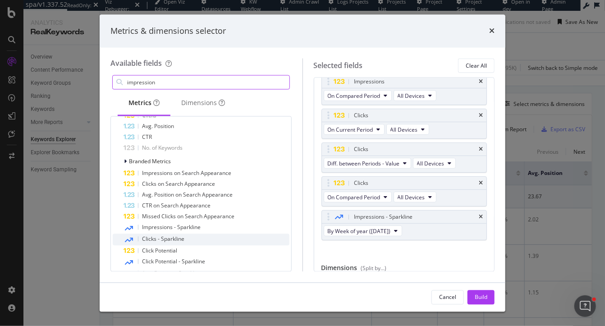
click at [174, 242] on span "Clicks - Sparkline" at bounding box center [163, 239] width 42 height 8
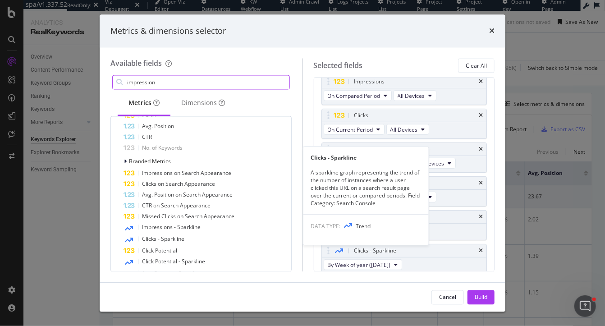
scroll to position [92, 0]
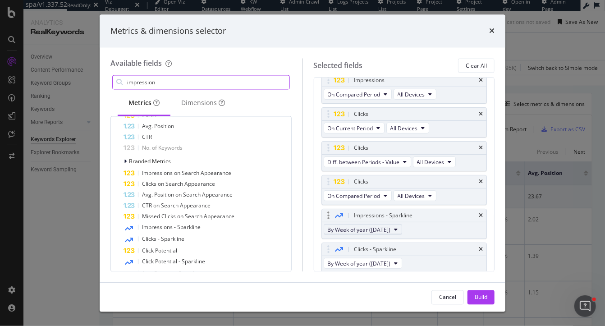
click at [374, 228] on span "By Week of year (Monday)" at bounding box center [359, 229] width 63 height 8
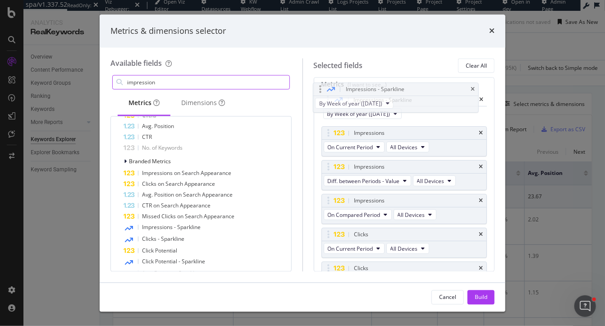
scroll to position [0, 0]
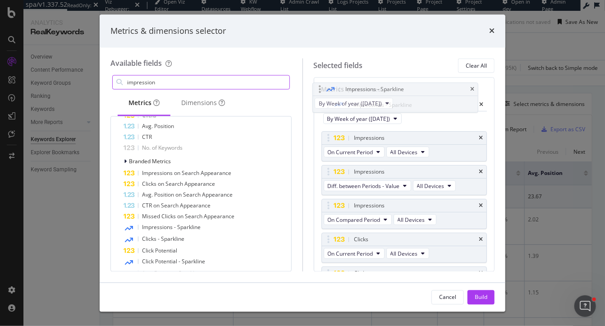
drag, startPoint x: 328, startPoint y: 212, endPoint x: 320, endPoint y: 87, distance: 125.1
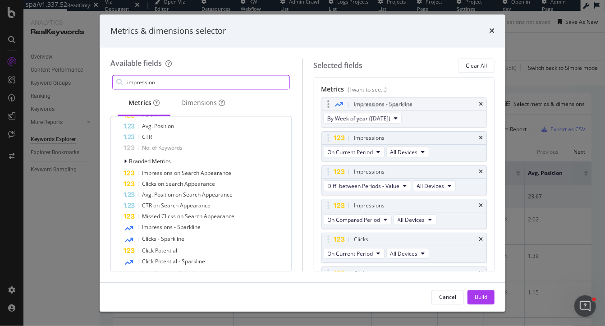
click at [320, 87] on body "spa/v1.337.52 ReadOnly: Viz Debugger: Open Viz Editor Datasources KW Webflow Ad…" at bounding box center [302, 163] width 605 height 326
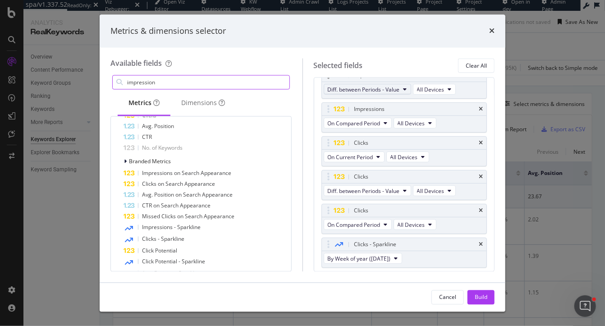
scroll to position [115, 0]
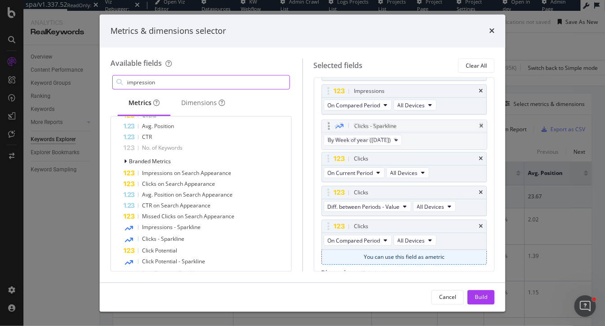
drag, startPoint x: 328, startPoint y: 223, endPoint x: 328, endPoint y: 119, distance: 104.1
click at [328, 119] on body "spa/v1.337.52 ReadOnly: Viz Debugger: Open Viz Editor Datasources KW Webflow Ad…" at bounding box center [302, 163] width 605 height 326
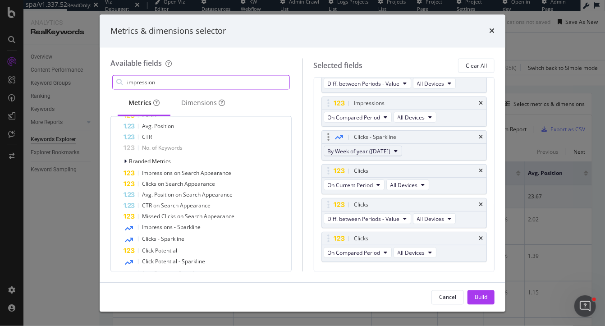
scroll to position [98, 0]
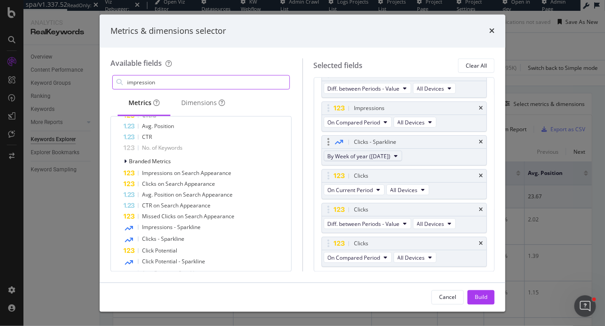
click at [368, 157] on span "By Week of year (Monday)" at bounding box center [359, 156] width 63 height 8
click at [497, 242] on div "Available fields impression Metrics Dimensions Recently Used Avg. Position CTR …" at bounding box center [303, 165] width 406 height 234
click at [485, 298] on div "Build" at bounding box center [480, 297] width 13 height 8
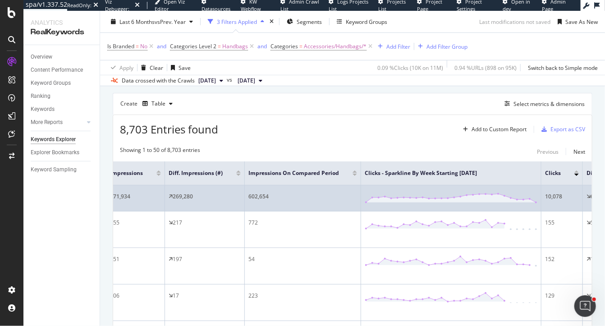
scroll to position [0, 428]
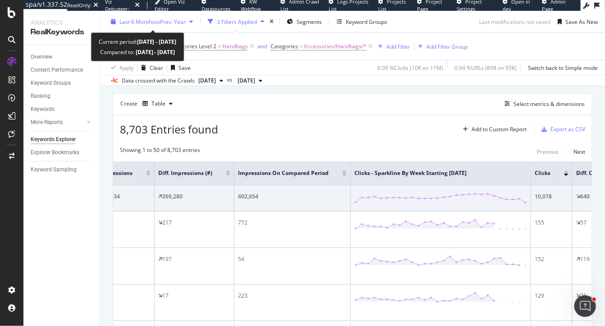
click at [167, 21] on span "vs Prev. Year" at bounding box center [170, 22] width 31 height 8
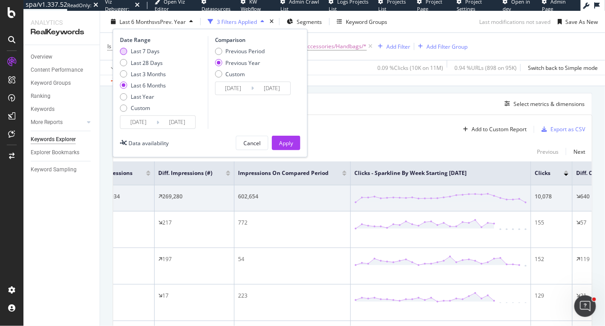
click at [150, 50] on div "Last 7 Days" at bounding box center [145, 51] width 29 height 8
type input "2025/09/23"
type input "2024/09/24"
click at [287, 145] on div "Apply" at bounding box center [286, 143] width 14 height 8
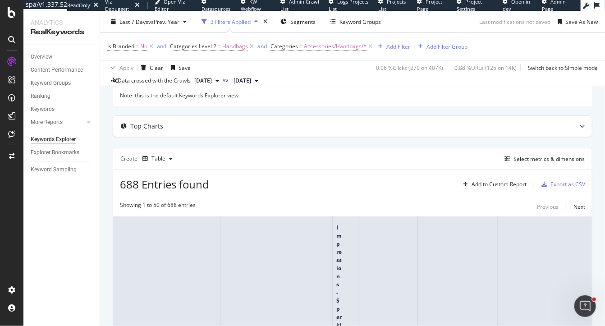
scroll to position [22, 0]
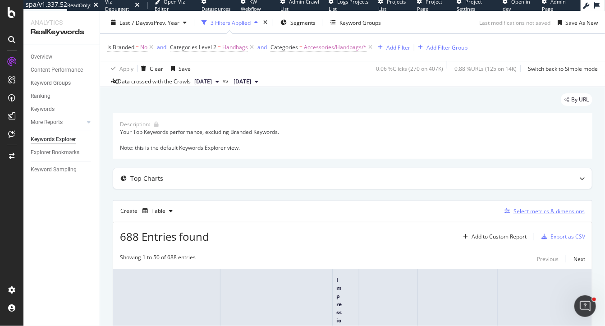
click at [536, 207] on div "Select metrics & dimensions" at bounding box center [548, 211] width 71 height 8
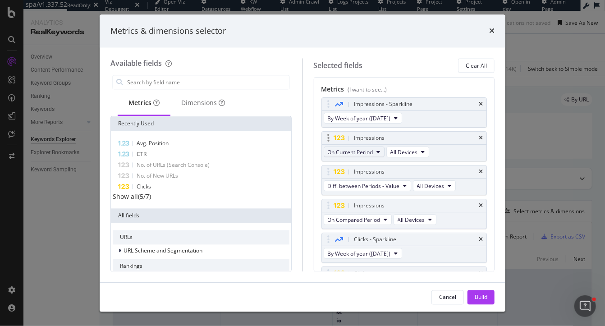
scroll to position [5, 0]
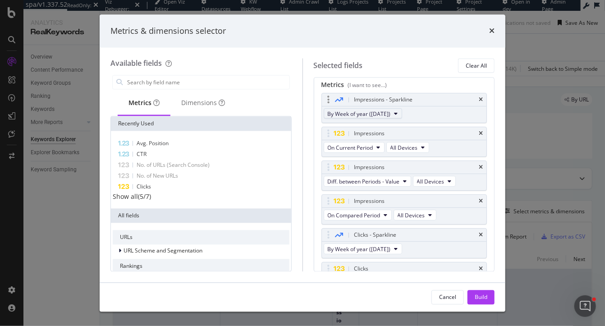
click at [355, 117] on span "By Week of year (Monday)" at bounding box center [359, 114] width 63 height 8
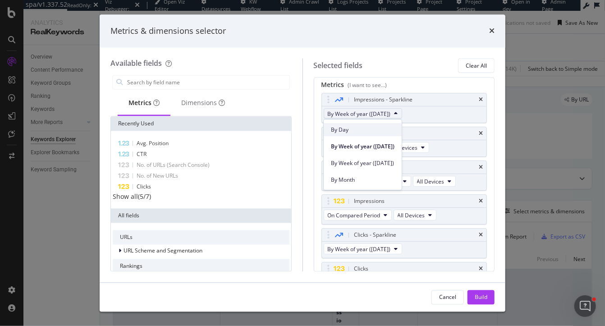
click at [342, 126] on span "By Day" at bounding box center [363, 130] width 64 height 8
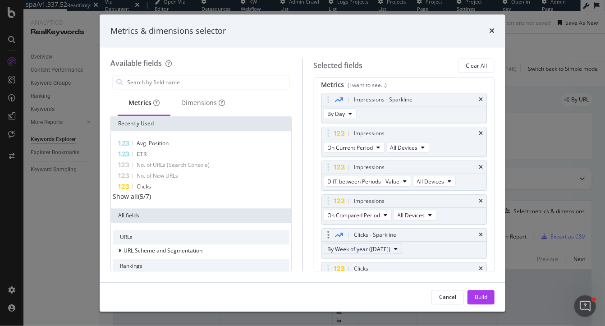
click at [346, 246] on span "By Week of year (Monday)" at bounding box center [359, 249] width 63 height 8
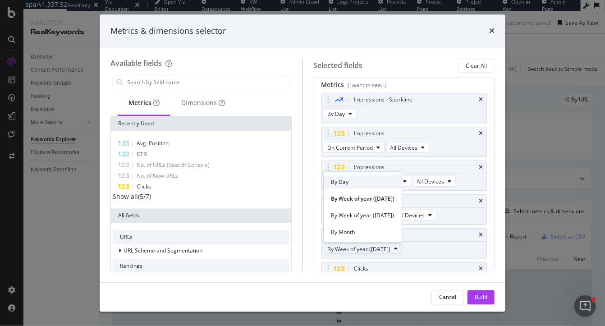
click at [345, 177] on div "By Day" at bounding box center [363, 181] width 78 height 13
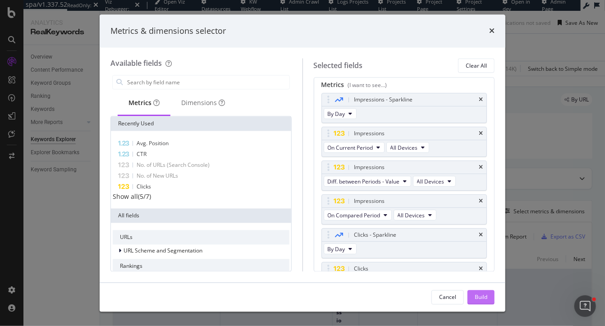
click at [485, 294] on div "Build" at bounding box center [480, 297] width 13 height 8
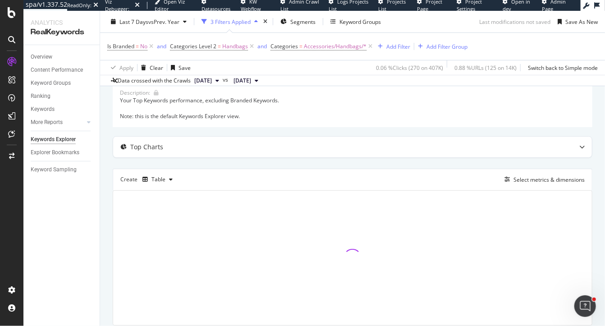
scroll to position [84, 0]
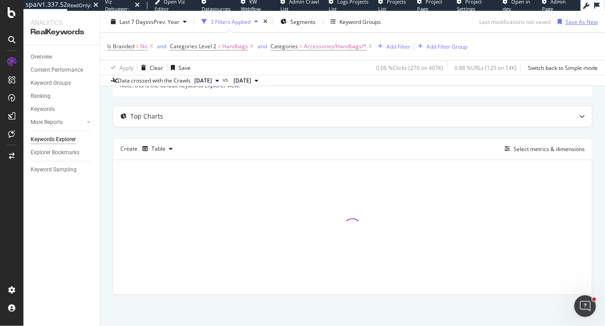
click at [573, 23] on div "Save As New" at bounding box center [581, 22] width 32 height 8
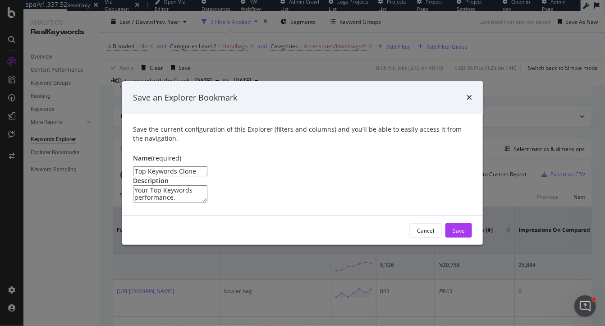
click at [182, 166] on input "Top Keywords Clone" at bounding box center [170, 171] width 74 height 10
click at [171, 166] on input "Top Keywordsfor Handbags" at bounding box center [170, 171] width 74 height 10
click at [207, 166] on input "Top Keywords for Handbags" at bounding box center [170, 171] width 74 height 10
drag, startPoint x: 267, startPoint y: 131, endPoint x: 173, endPoint y: 132, distance: 93.3
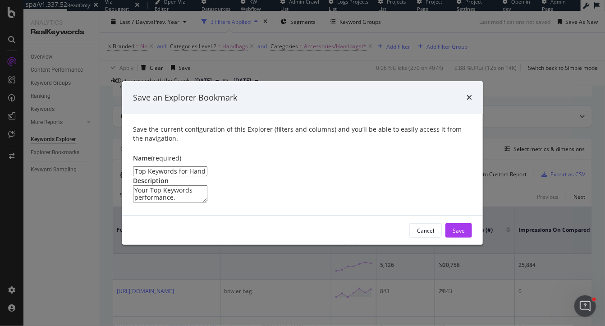
click at [173, 166] on input "Top Keywords for Handbags (non-branded)" at bounding box center [170, 171] width 74 height 10
type input "Top Keywords for Handbags (non-branded)"
click at [457, 234] on div "Save" at bounding box center [458, 231] width 12 height 8
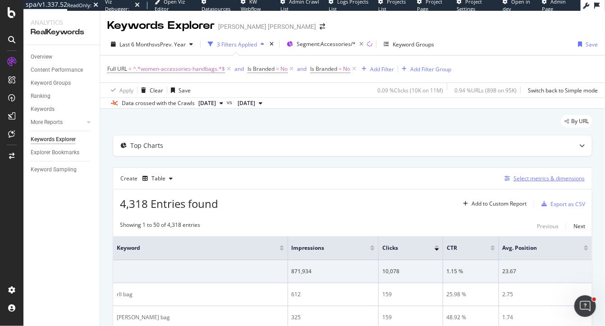
click at [552, 177] on div "Select metrics & dimensions" at bounding box center [548, 178] width 71 height 8
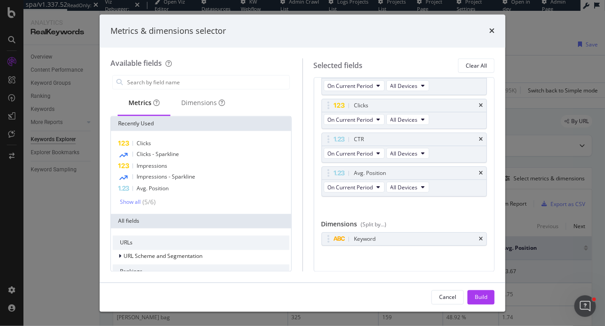
scroll to position [36, 0]
click at [482, 233] on icon "times" at bounding box center [481, 235] width 4 height 5
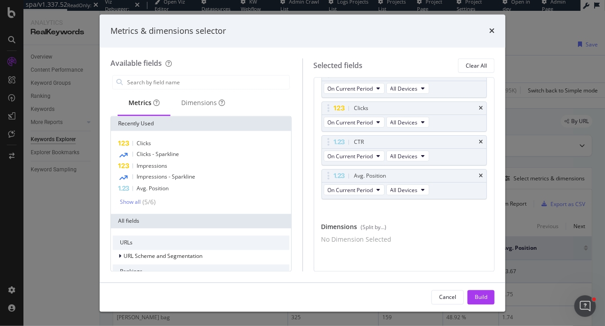
scroll to position [34, 0]
click at [483, 137] on div "CTR" at bounding box center [404, 142] width 165 height 13
click at [481, 173] on icon "times" at bounding box center [481, 175] width 4 height 5
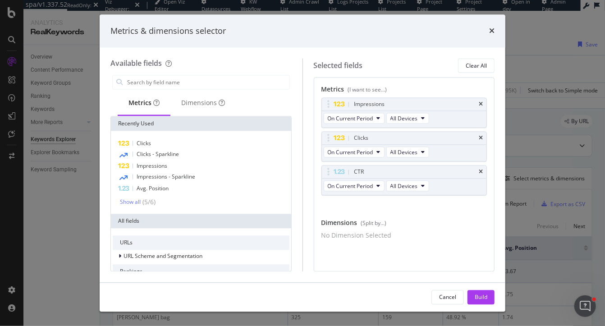
scroll to position [0, 0]
click at [481, 170] on icon "times" at bounding box center [481, 171] width 4 height 5
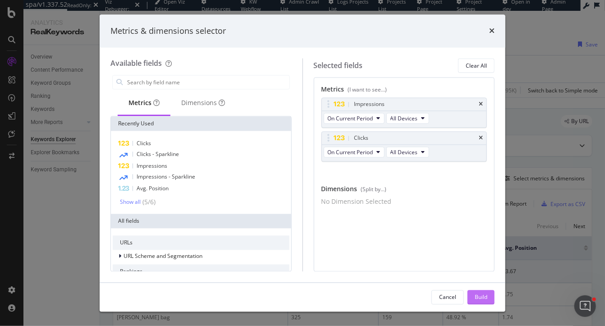
click at [488, 294] on button "Build" at bounding box center [480, 297] width 27 height 14
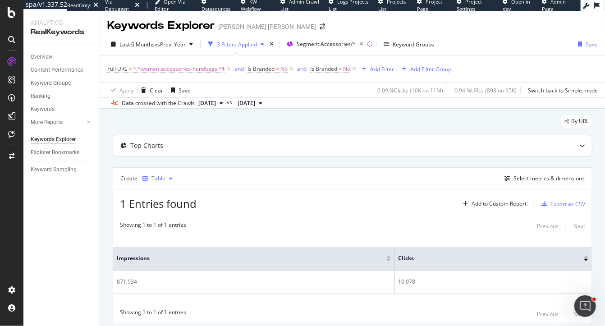
click at [159, 180] on div "Table" at bounding box center [158, 178] width 14 height 5
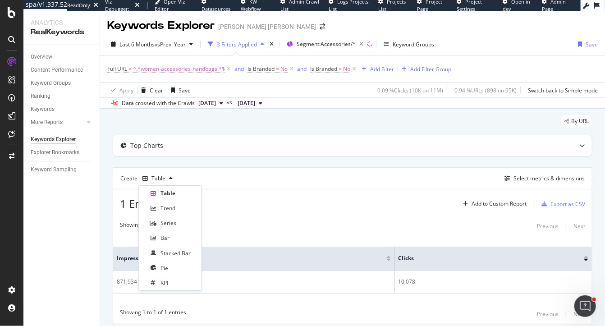
click at [271, 229] on div "Showing 1 to 1 of 1 entries Previous Next" at bounding box center [352, 226] width 479 height 11
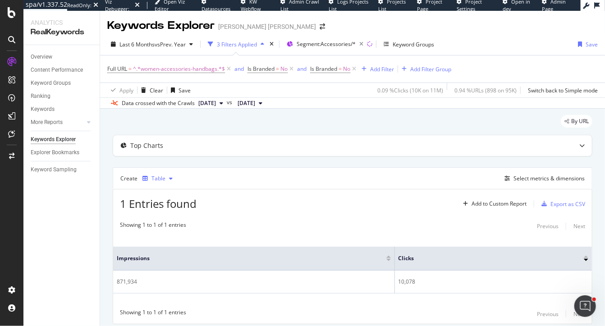
click at [153, 178] on div "Table" at bounding box center [158, 178] width 14 height 5
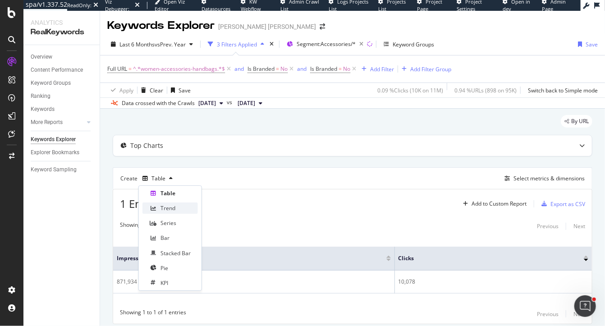
click at [173, 205] on div "Trend" at bounding box center [167, 208] width 15 height 8
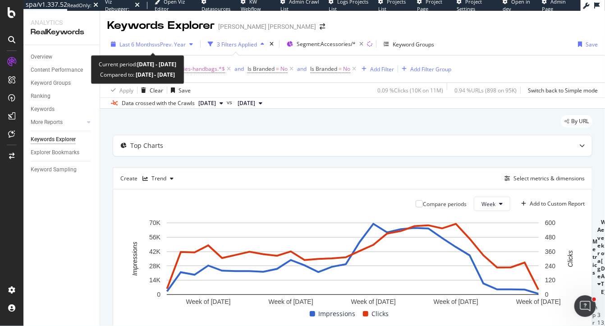
click at [165, 47] on span "vs Prev. Year" at bounding box center [170, 45] width 31 height 8
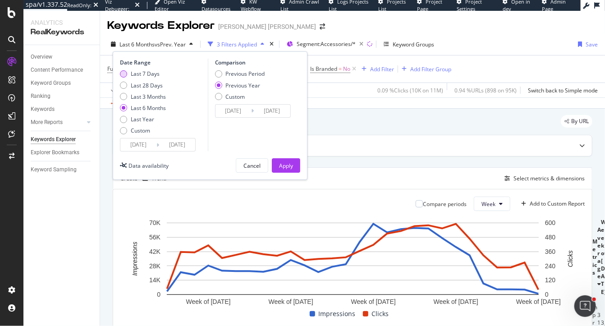
click at [143, 75] on div "Last 7 Days" at bounding box center [145, 74] width 29 height 8
type input "[DATE]"
click at [288, 165] on div "Apply" at bounding box center [286, 166] width 14 height 8
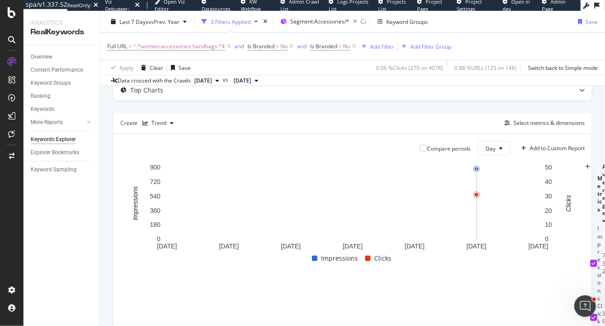
scroll to position [56, 0]
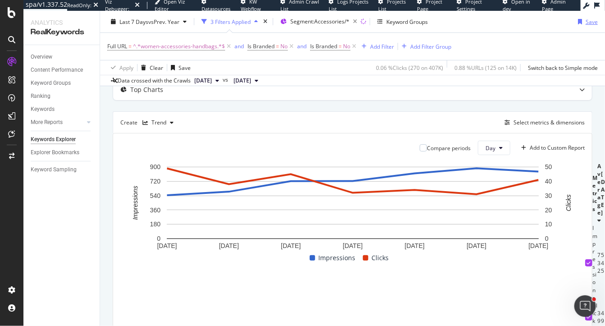
click at [590, 19] on div "Save" at bounding box center [591, 22] width 12 height 8
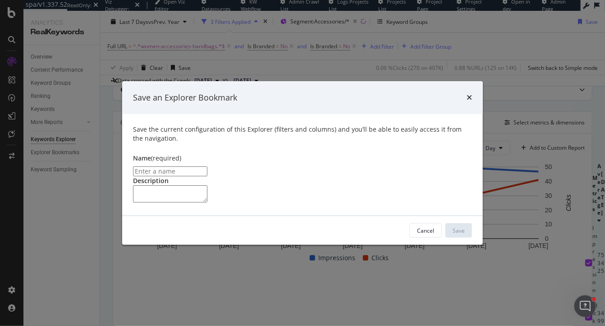
click at [207, 166] on input "modal" at bounding box center [170, 171] width 74 height 10
click at [203, 166] on input "Click & Impressions Trendline for Handbags (non-branded)" at bounding box center [170, 171] width 74 height 10
type input "Click & Impressions Trend for Handbags (non-branded)"
click at [462, 234] on div "Save" at bounding box center [458, 231] width 12 height 8
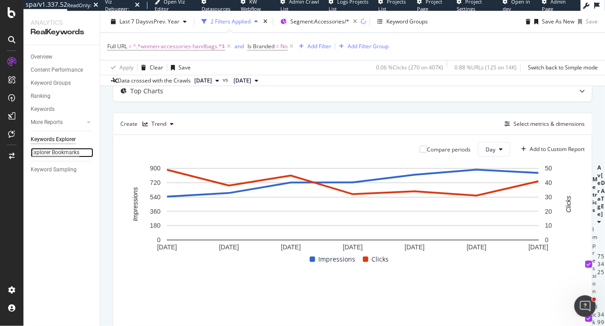
click at [62, 155] on div "Explorer Bookmarks" at bounding box center [55, 152] width 49 height 9
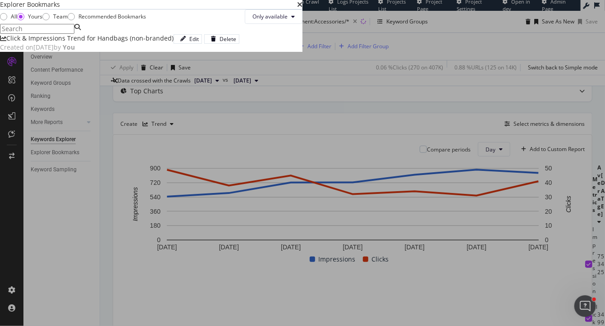
click at [186, 52] on div "Click & Impressions Trend for Handbags (non-branded) Created on [DATE] by You E…" at bounding box center [151, 43] width 302 height 18
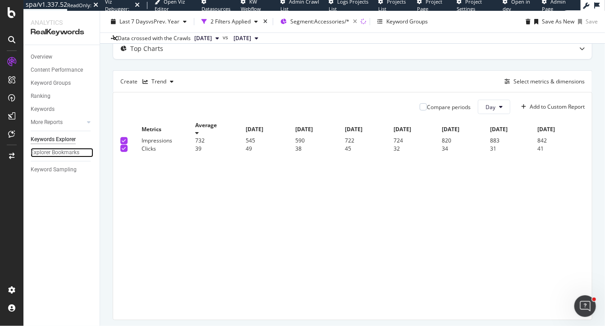
scroll to position [14, 0]
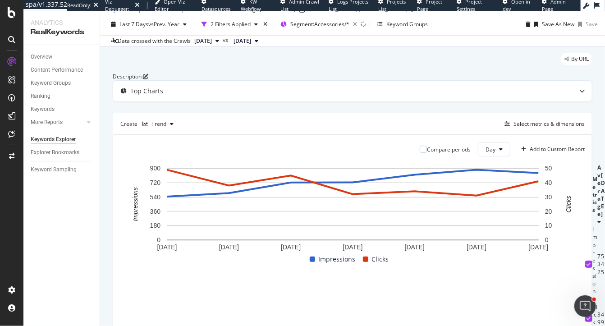
click at [56, 157] on div "Explorer Bookmarks" at bounding box center [65, 152] width 69 height 13
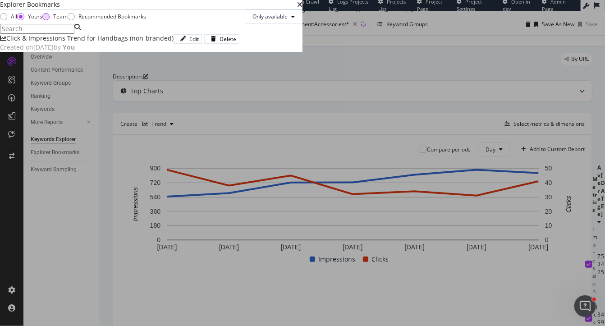
click at [50, 20] on div "Team" at bounding box center [45, 16] width 7 height 7
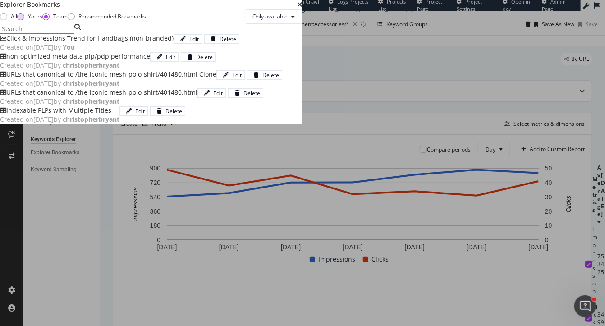
click at [42, 20] on div "Yours" at bounding box center [35, 17] width 14 height 8
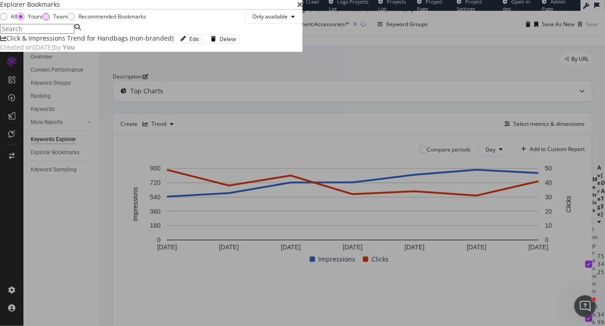
click at [50, 20] on div "Team" at bounding box center [45, 16] width 7 height 7
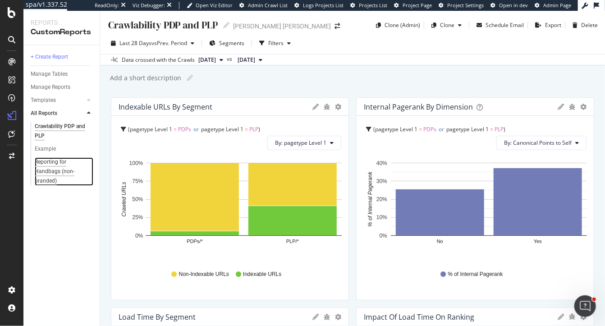
click at [42, 173] on div "Reporting for Handbags (non-branded)" at bounding box center [62, 171] width 54 height 28
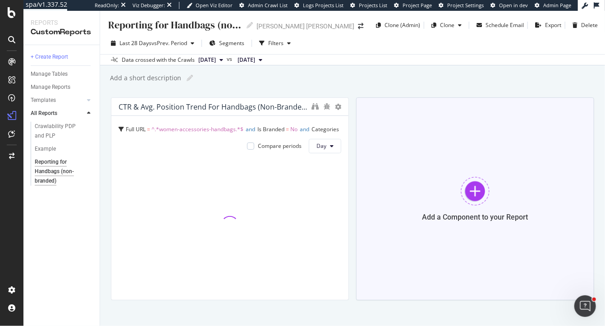
click at [448, 182] on div "Add a Component to your Report" at bounding box center [475, 198] width 238 height 203
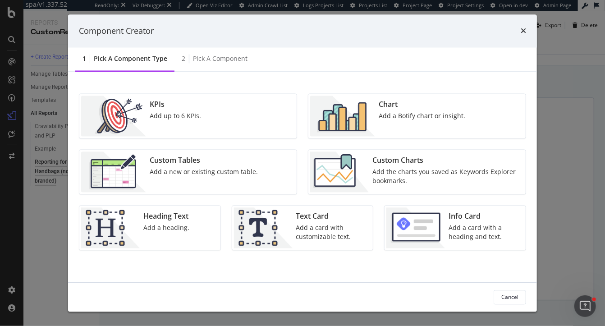
click at [355, 177] on img "modal" at bounding box center [339, 172] width 59 height 41
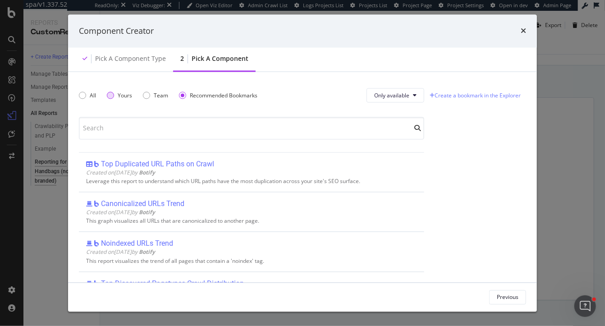
click at [117, 94] on div "Yours" at bounding box center [119, 95] width 25 height 8
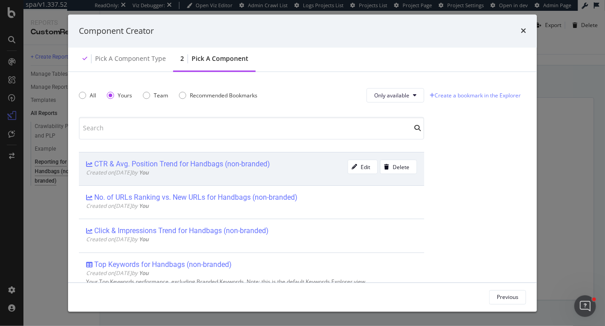
scroll to position [32, 0]
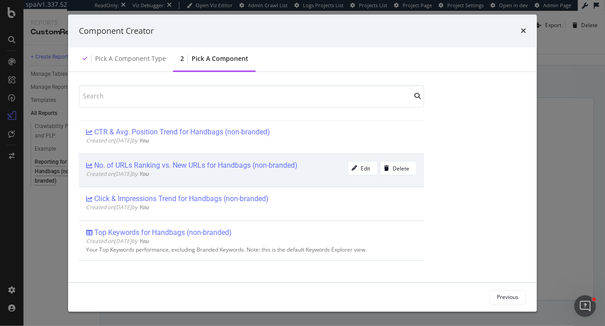
click at [219, 173] on div "Created on [DATE] by You" at bounding box center [216, 174] width 261 height 8
click at [497, 297] on div "Add Component" at bounding box center [498, 297] width 41 height 8
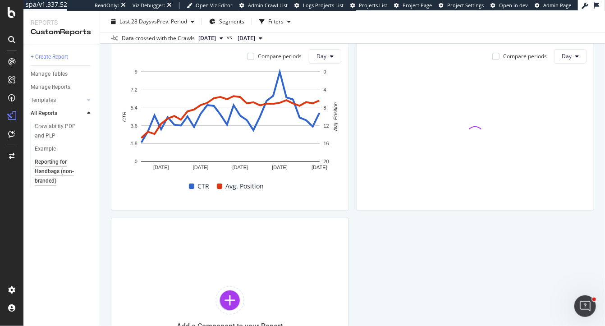
scroll to position [160, 0]
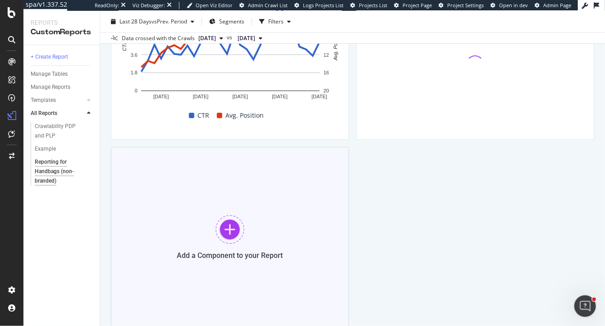
click at [214, 196] on div "Add a Component to your Report" at bounding box center [230, 237] width 238 height 180
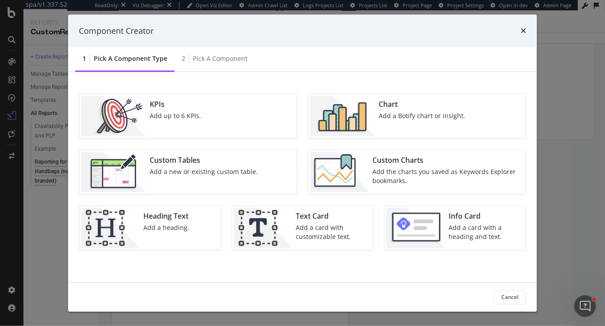
click at [374, 173] on div "Add the charts you saved as Keywords Explorer bookmarks." at bounding box center [446, 177] width 148 height 18
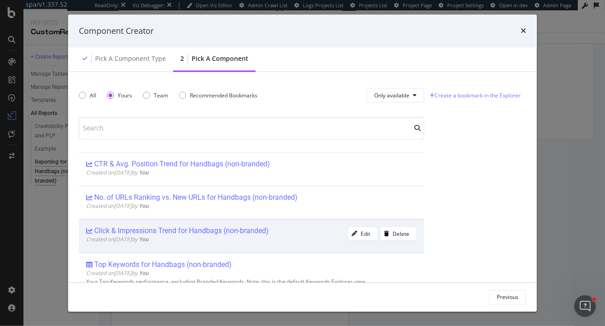
scroll to position [18, 0]
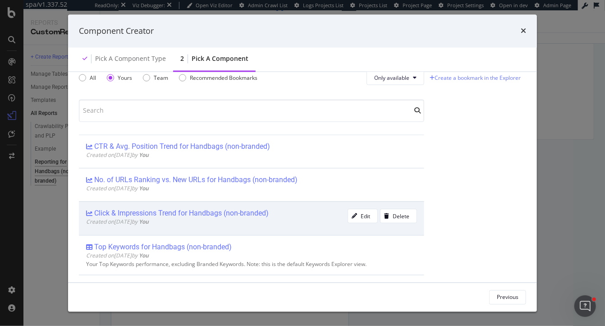
click at [172, 223] on div "Created on [DATE] by You" at bounding box center [216, 222] width 261 height 8
click at [494, 296] on div "Add Component" at bounding box center [498, 297] width 41 height 8
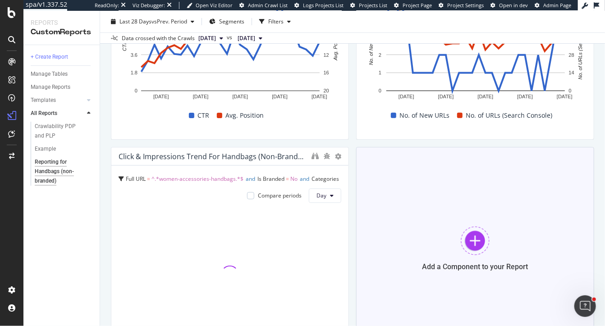
click at [423, 220] on div "Add a Component to your Report" at bounding box center [475, 248] width 238 height 203
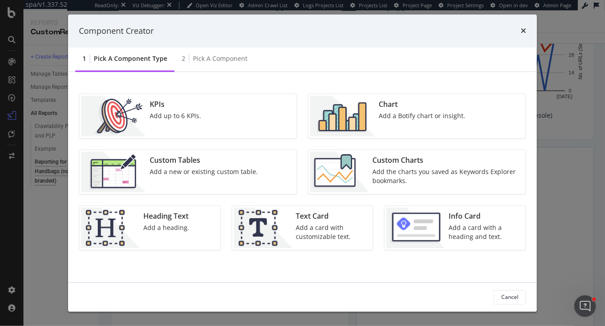
click at [408, 175] on div "Add the charts you saved as Keywords Explorer bookmarks." at bounding box center [446, 177] width 148 height 18
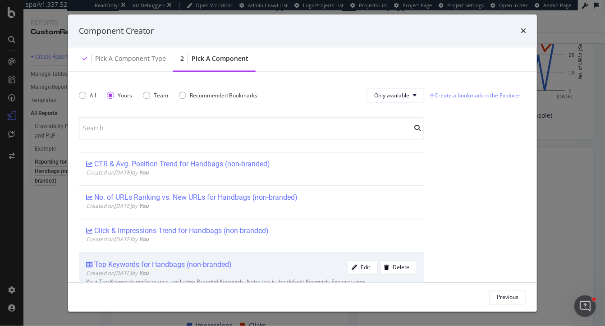
scroll to position [32, 0]
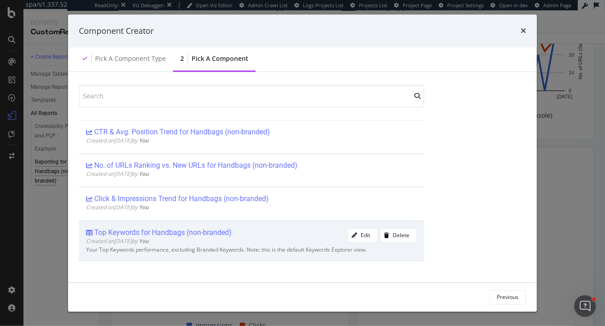
click at [193, 242] on div "Created on 2025 Oct 2nd by You" at bounding box center [216, 241] width 261 height 8
click at [497, 299] on div "Add Component" at bounding box center [498, 297] width 41 height 8
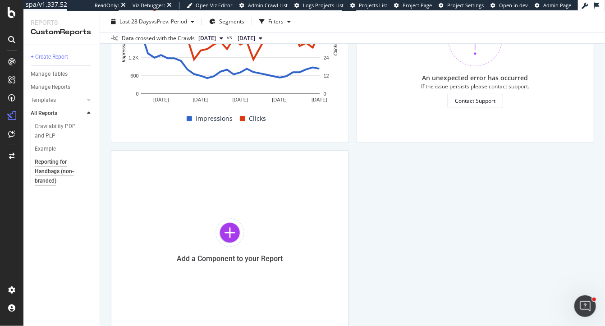
scroll to position [414, 0]
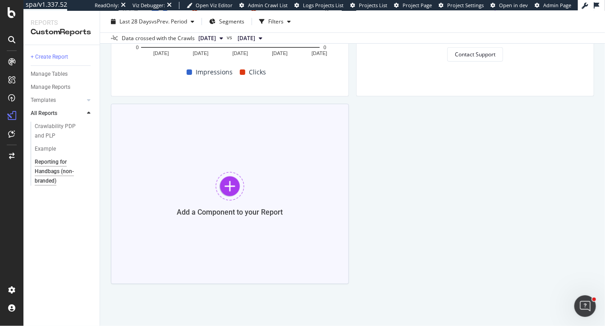
click at [234, 180] on div at bounding box center [229, 186] width 29 height 29
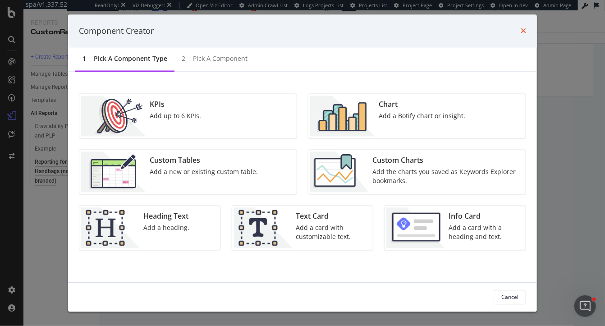
click at [524, 32] on icon "times" at bounding box center [522, 30] width 5 height 7
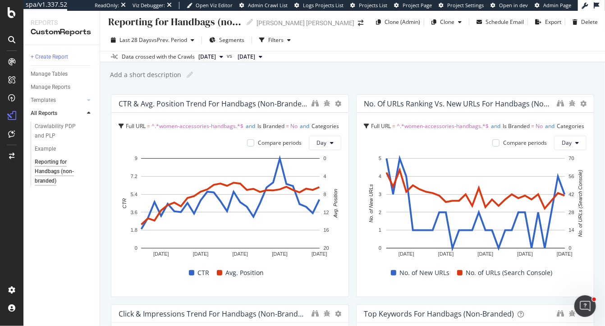
scroll to position [0, 0]
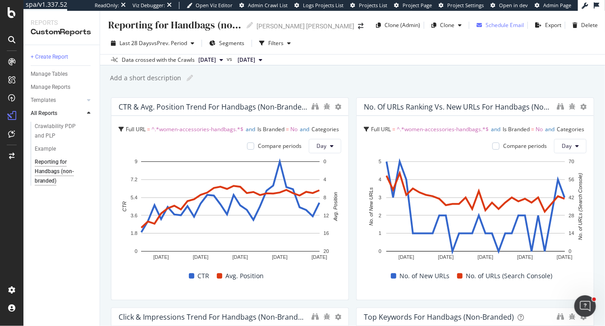
click at [510, 22] on div "Schedule Email" at bounding box center [504, 25] width 38 height 8
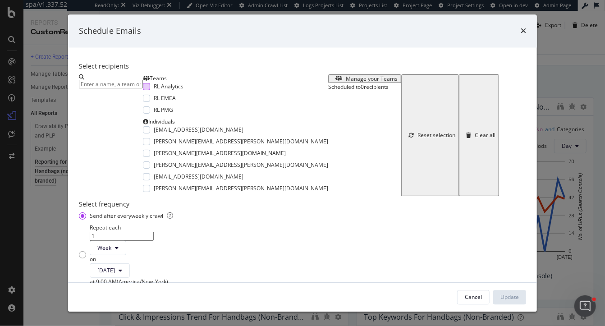
click at [143, 90] on div "modal" at bounding box center [146, 86] width 7 height 7
click at [143, 102] on div "modal" at bounding box center [146, 98] width 7 height 7
click at [522, 28] on icon "times" at bounding box center [522, 30] width 5 height 7
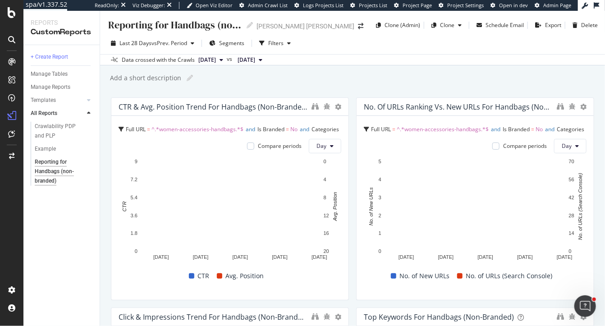
click at [412, 77] on div "Add a short description Add a short description" at bounding box center [357, 78] width 496 height 14
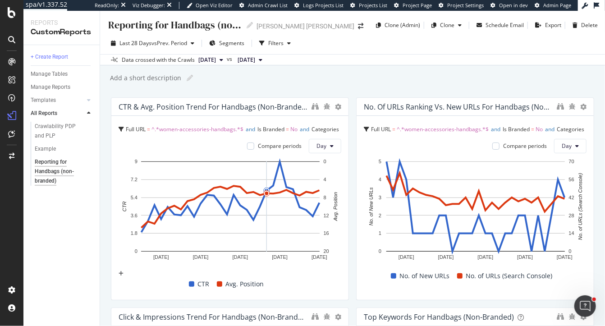
click at [401, 76] on div "Add a short description Add a short description" at bounding box center [357, 78] width 496 height 14
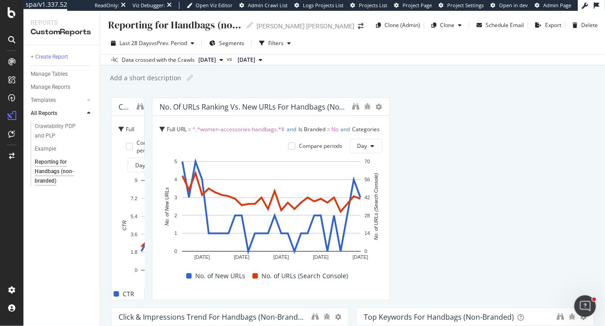
drag, startPoint x: 346, startPoint y: 213, endPoint x: 605, endPoint y: 214, distance: 259.1
click at [604, 214] on div "Reporting for Handbags (non-branded) Reporting for Handbags (non-branded) Ralph…" at bounding box center [352, 168] width 505 height 315
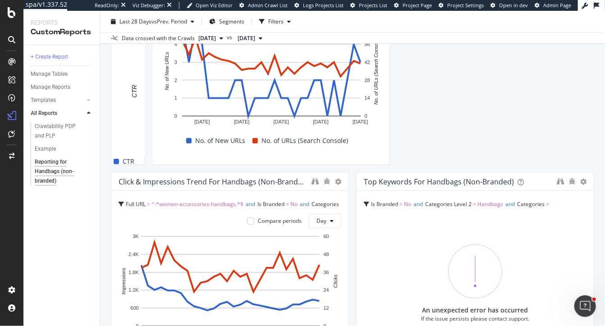
scroll to position [140, 0]
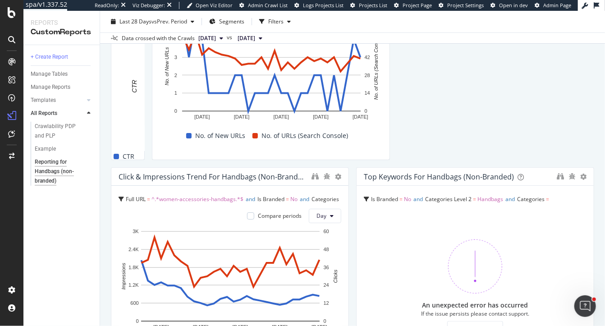
drag, startPoint x: 345, startPoint y: 217, endPoint x: 605, endPoint y: 183, distance: 261.7
click at [604, 183] on div "Reporting for Handbags (non-branded) Reporting for Handbags (non-branded) Ralph…" at bounding box center [352, 168] width 505 height 315
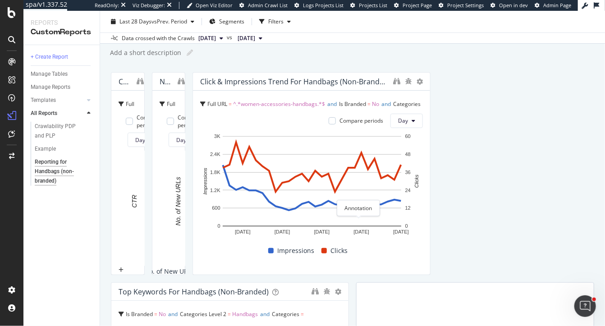
scroll to position [0, 0]
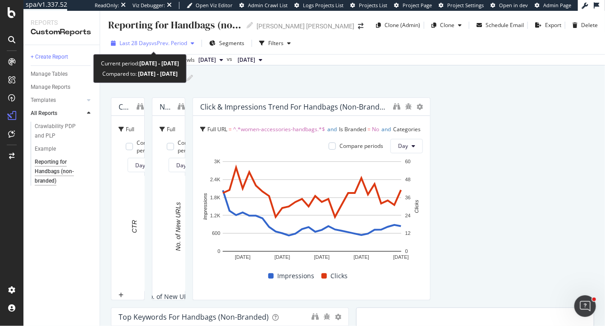
click at [150, 43] on span "Last 28 Days" at bounding box center [135, 43] width 32 height 8
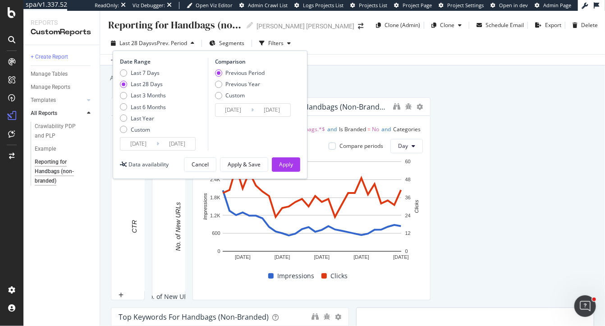
click at [355, 88] on div "Reporting for Handbags (non-branded) Reporting for Handbags (non-branded) Ralph…" at bounding box center [352, 168] width 505 height 315
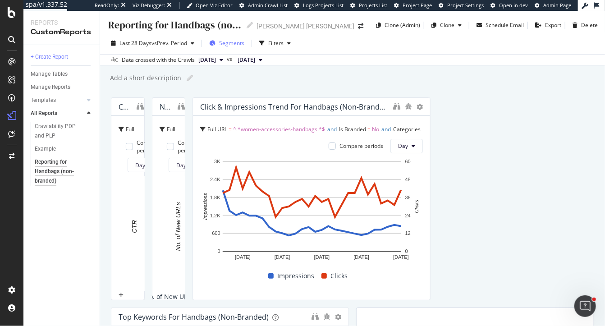
click at [233, 42] on span "Segments" at bounding box center [231, 43] width 25 height 8
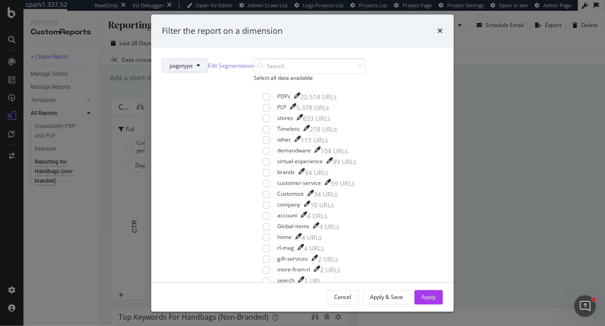
click at [193, 65] on span "pagetype" at bounding box center [181, 66] width 23 height 8
click at [454, 70] on div "Filter the report on a dimension pagetype Edit Segmentation Select all data ava…" at bounding box center [302, 163] width 605 height 326
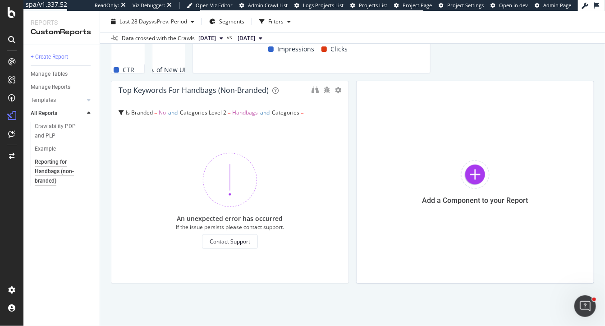
scroll to position [457, 0]
click at [348, 81] on div "Top Keywords for Handbags (non-branded)" at bounding box center [229, 90] width 237 height 18
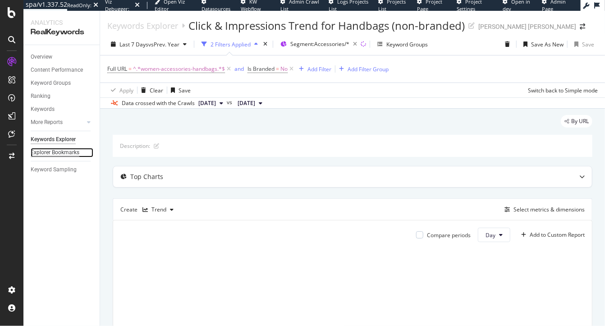
click at [48, 153] on div "Explorer Bookmarks" at bounding box center [55, 152] width 49 height 9
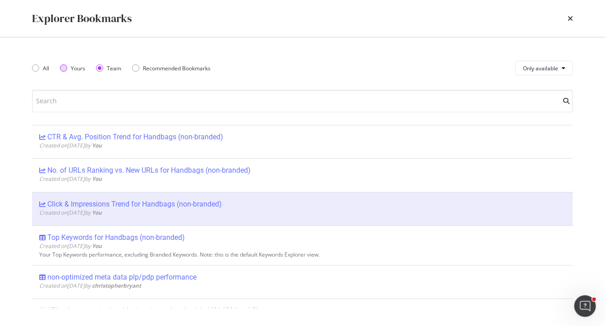
click at [69, 68] on div "Yours" at bounding box center [72, 68] width 25 height 8
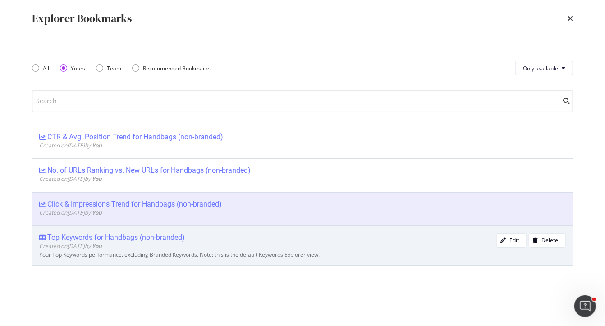
click at [98, 248] on span "Created on [DATE] by You" at bounding box center [70, 246] width 63 height 8
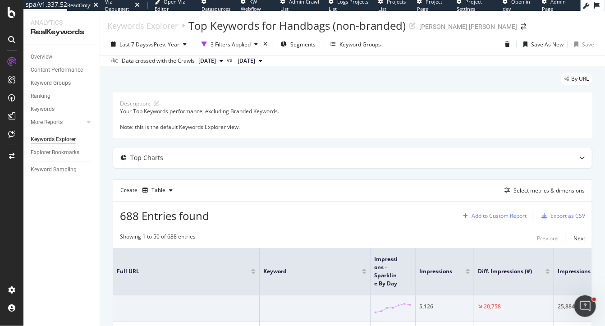
click at [475, 215] on div "Add to Custom Report" at bounding box center [498, 215] width 55 height 5
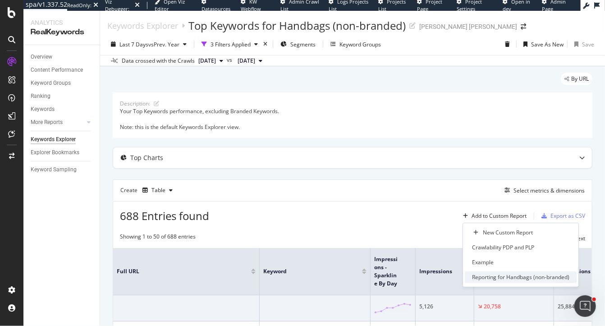
click at [500, 278] on div "Reporting for Handbags (non-branded)" at bounding box center [520, 277] width 97 height 8
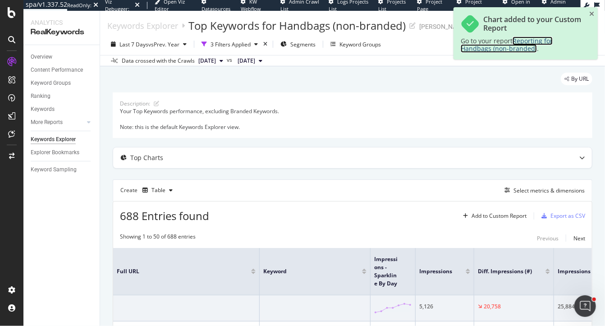
click at [501, 48] on span "Reporting for Handbags (non-branded)" at bounding box center [506, 44] width 92 height 16
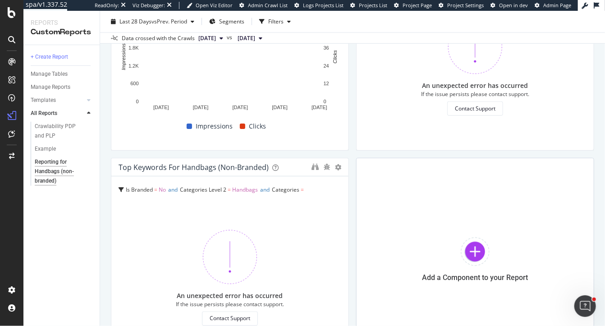
scroll to position [570, 0]
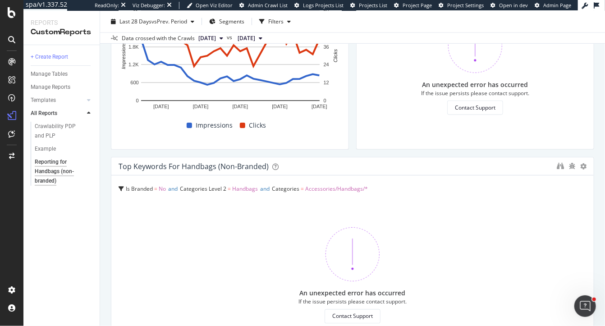
drag, startPoint x: 347, startPoint y: 177, endPoint x: 604, endPoint y: 182, distance: 257.3
click at [604, 182] on div "Reporting for Handbags (non-branded) Reporting for Handbags (non-branded) [PERS…" at bounding box center [352, 168] width 505 height 315
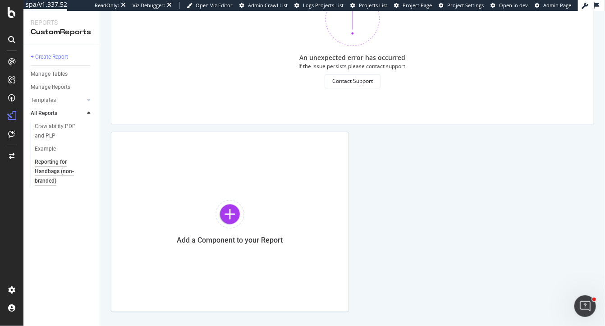
scroll to position [834, 0]
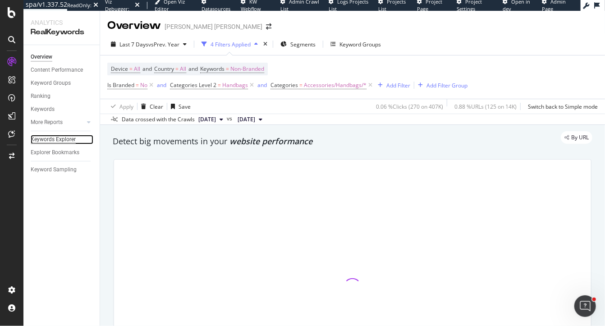
click at [60, 137] on div "Keywords Explorer" at bounding box center [53, 139] width 45 height 9
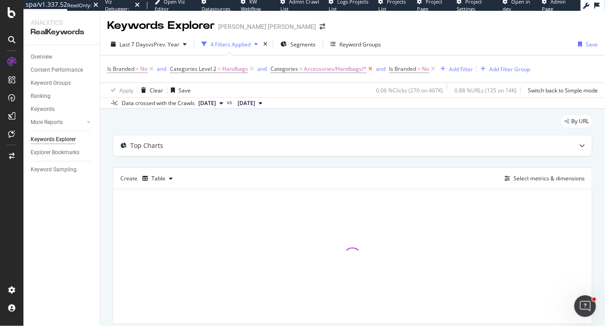
click at [367, 68] on icon at bounding box center [370, 68] width 8 height 9
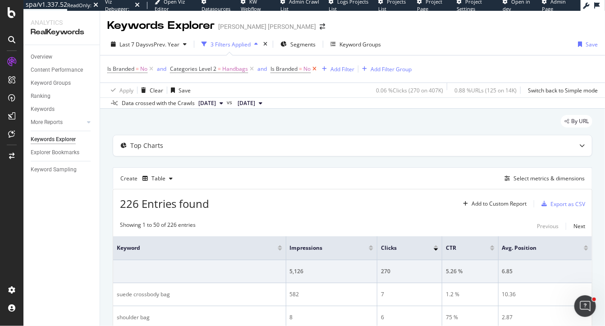
click at [314, 68] on icon at bounding box center [314, 68] width 8 height 9
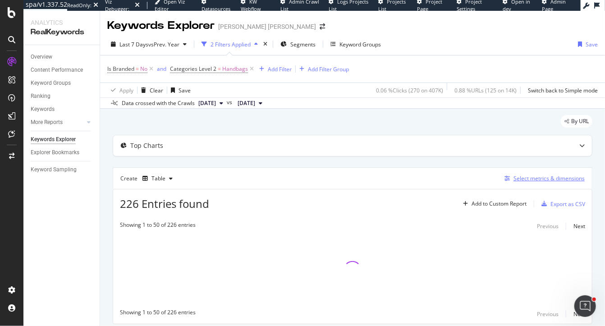
click at [523, 174] on div "Select metrics & dimensions" at bounding box center [548, 178] width 71 height 8
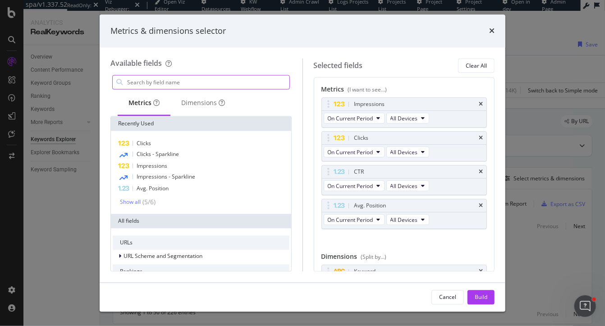
click at [206, 77] on input "modal" at bounding box center [207, 83] width 163 height 14
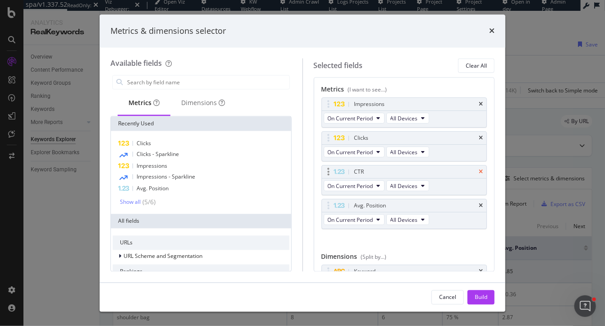
click at [482, 169] on icon "times" at bounding box center [481, 171] width 4 height 5
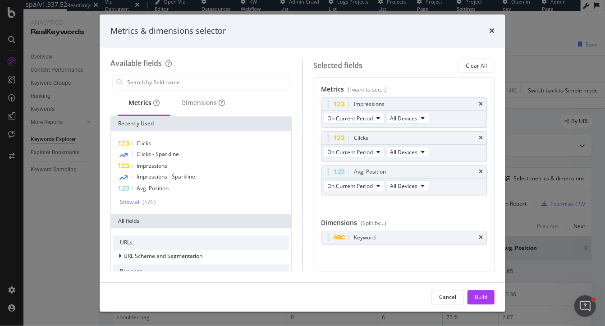
click at [482, 169] on icon "times" at bounding box center [481, 171] width 4 height 5
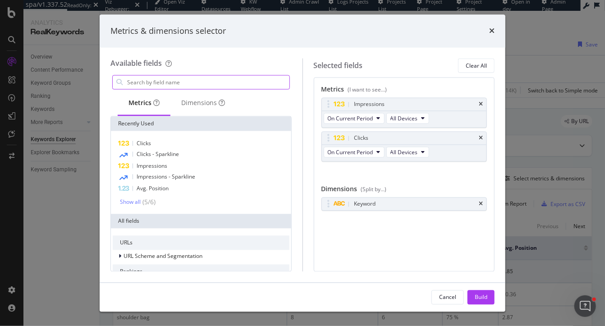
click at [190, 85] on input "modal" at bounding box center [207, 83] width 163 height 14
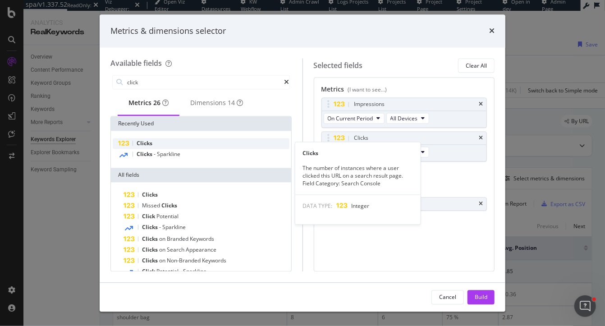
click at [145, 147] on span "Clicks" at bounding box center [145, 144] width 16 height 8
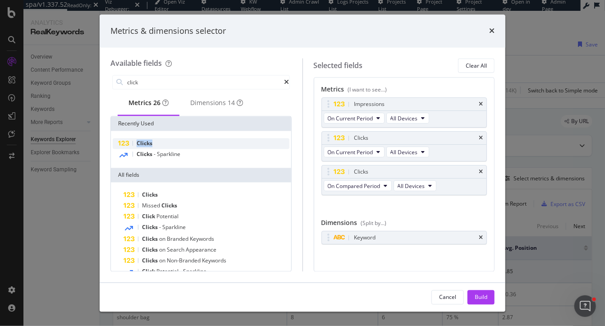
click at [145, 147] on span "Clicks" at bounding box center [145, 144] width 16 height 8
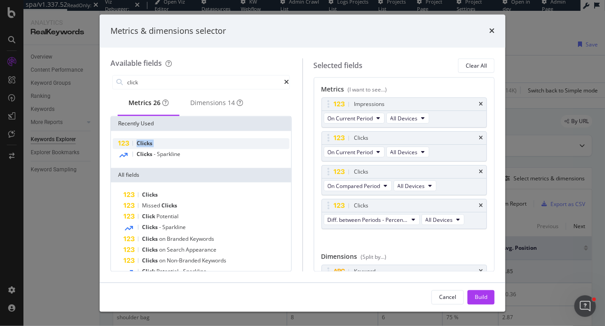
click at [145, 147] on span "Clicks" at bounding box center [145, 144] width 16 height 8
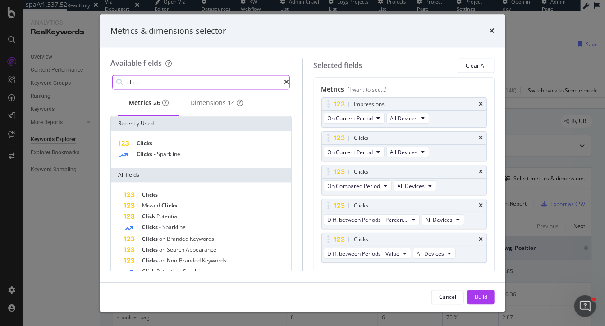
click at [147, 83] on input "click" at bounding box center [205, 83] width 158 height 14
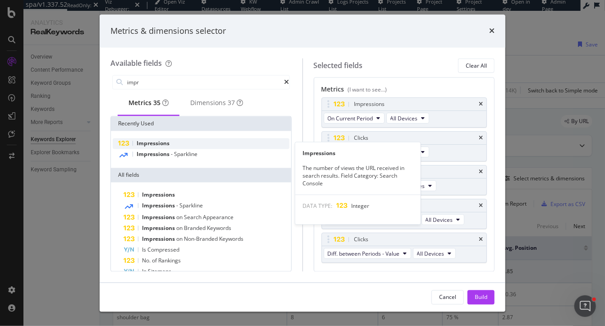
click at [159, 143] on span "Impressions" at bounding box center [153, 144] width 33 height 8
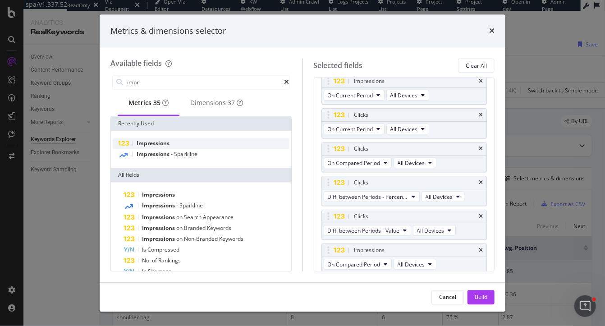
click at [159, 143] on span "Impressions" at bounding box center [153, 144] width 33 height 8
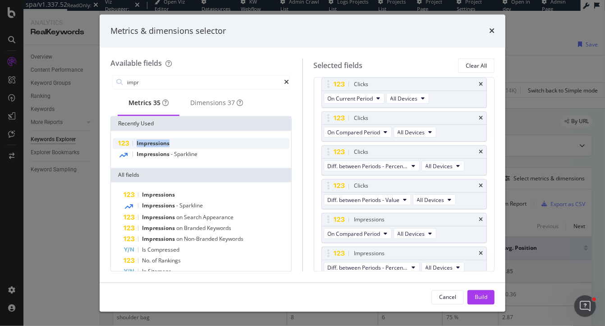
click at [159, 143] on span "Impressions" at bounding box center [153, 144] width 33 height 8
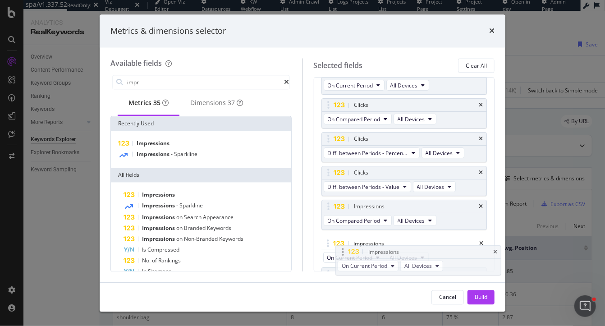
scroll to position [38, 0]
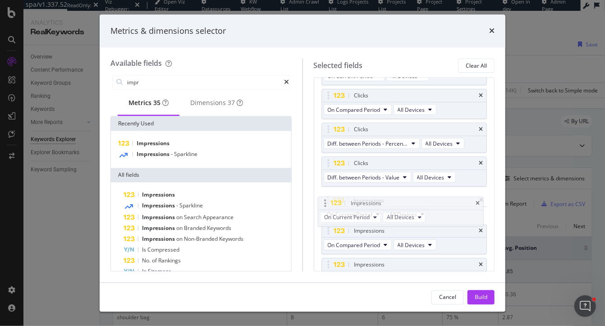
drag, startPoint x: 325, startPoint y: 99, endPoint x: 322, endPoint y: 197, distance: 98.3
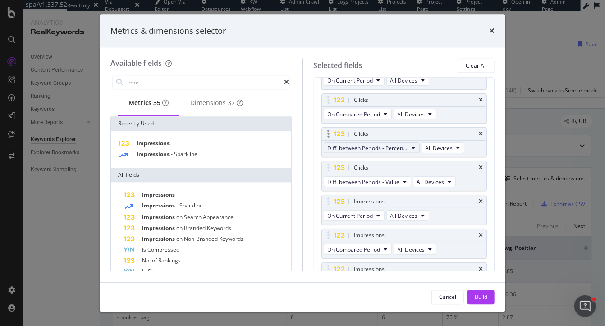
scroll to position [0, 0]
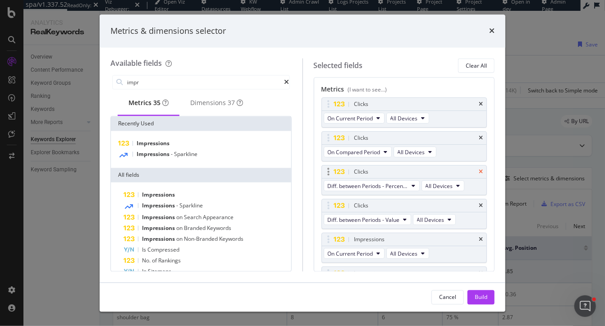
click at [479, 171] on icon "times" at bounding box center [481, 171] width 4 height 5
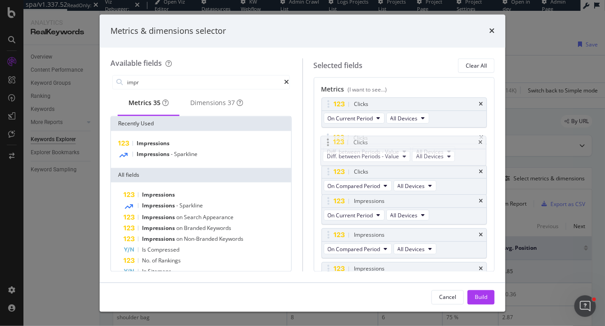
drag, startPoint x: 329, startPoint y: 173, endPoint x: 329, endPoint y: 144, distance: 29.3
click at [329, 144] on body "spa/v1.337.52 ReadOnly: Viz Debugger: Open Viz Editor Datasources KW Webflow Ad…" at bounding box center [302, 163] width 605 height 326
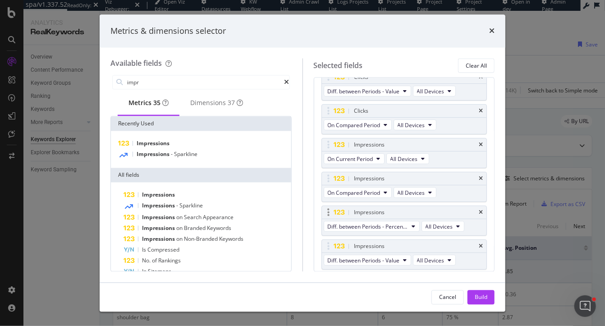
scroll to position [68, 0]
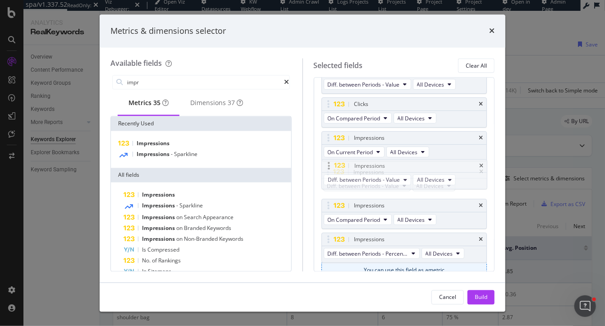
drag, startPoint x: 331, startPoint y: 242, endPoint x: 331, endPoint y: 169, distance: 73.0
click at [331, 169] on body "spa/v1.337.52 ReadOnly: Viz Debugger: Open Viz Editor Datasources KW Webflow Ad…" at bounding box center [302, 163] width 605 height 326
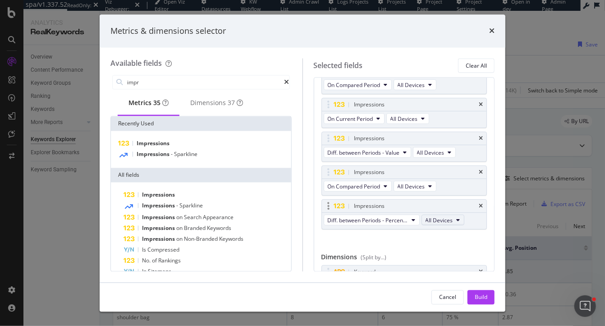
scroll to position [106, 0]
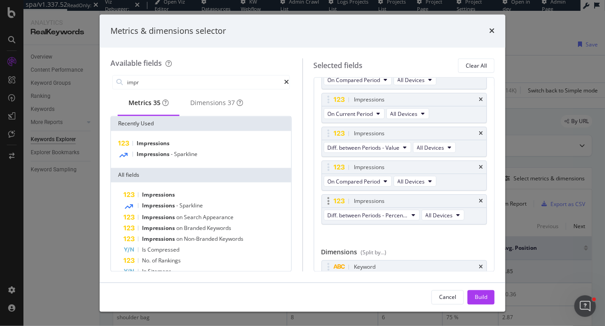
click at [478, 196] on div "Impressions" at bounding box center [404, 201] width 165 height 13
click at [480, 198] on icon "times" at bounding box center [481, 200] width 4 height 5
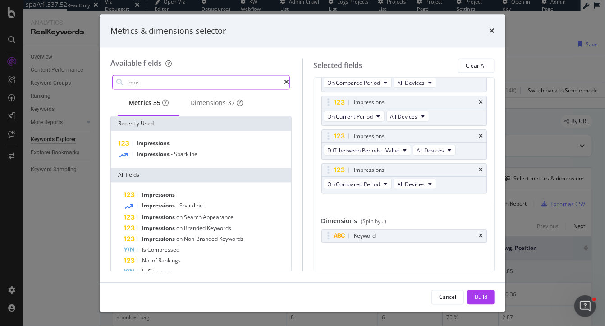
click at [205, 82] on input "impr" at bounding box center [205, 83] width 158 height 14
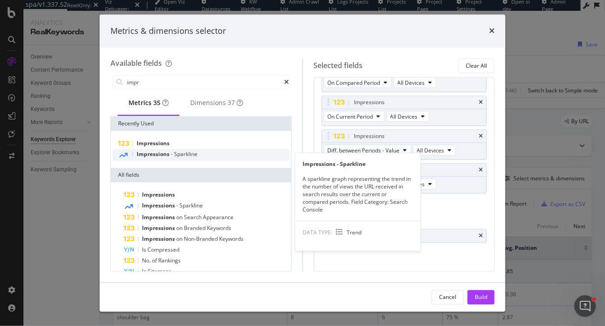
click at [188, 158] on span "Sparkline" at bounding box center [185, 154] width 23 height 8
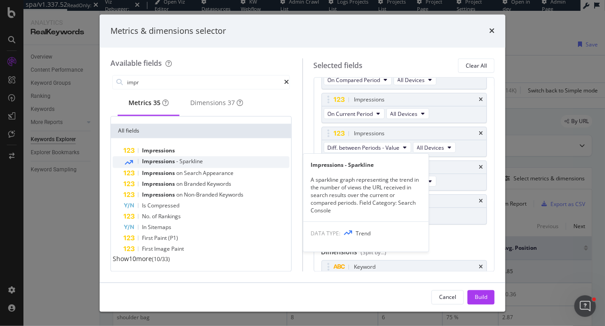
scroll to position [50, 0]
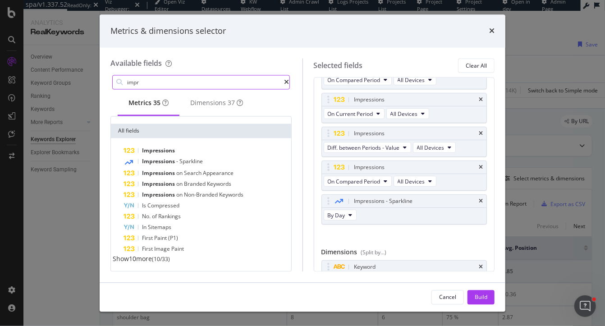
click at [146, 86] on input "impr" at bounding box center [205, 83] width 158 height 14
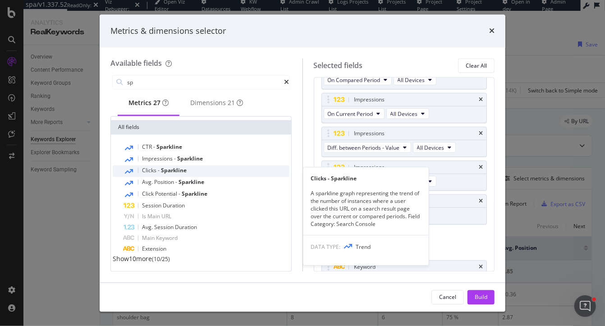
click at [178, 175] on div "Clicks - Sparkline" at bounding box center [206, 171] width 166 height 12
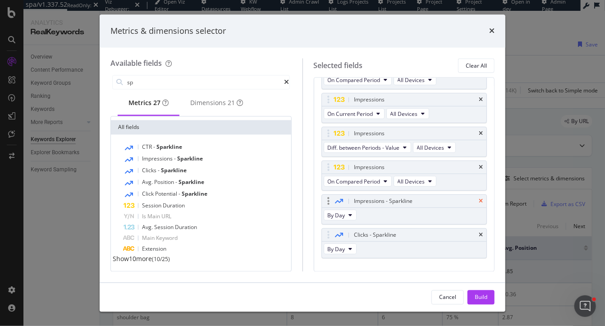
click at [480, 198] on icon "times" at bounding box center [481, 200] width 4 height 5
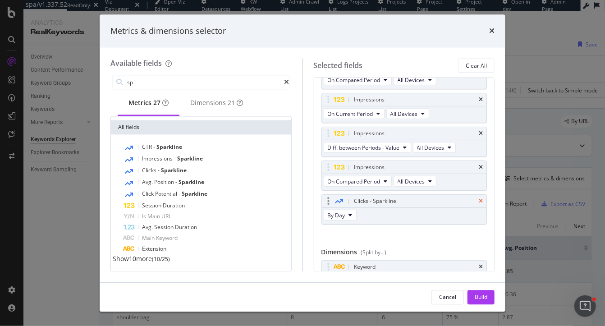
click at [480, 201] on icon "times" at bounding box center [481, 200] width 4 height 5
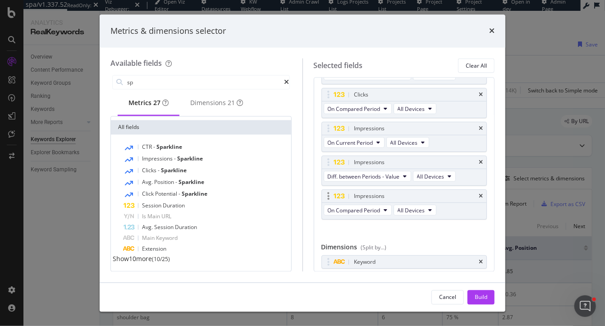
scroll to position [103, 0]
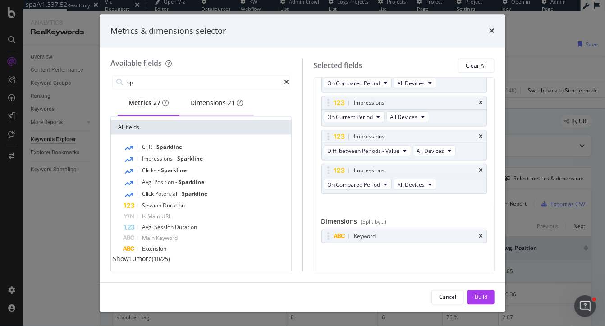
click at [221, 108] on div "Dimensions 21" at bounding box center [216, 103] width 53 height 9
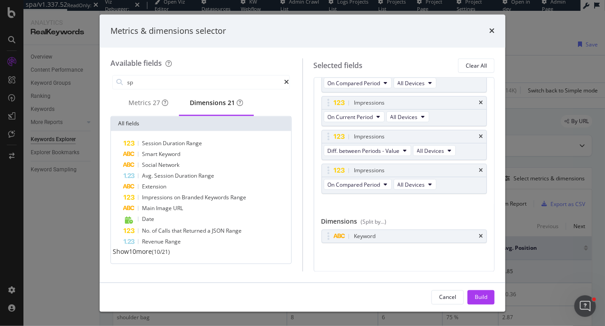
scroll to position [0, 0]
click at [175, 82] on input "sp" at bounding box center [205, 83] width 158 height 14
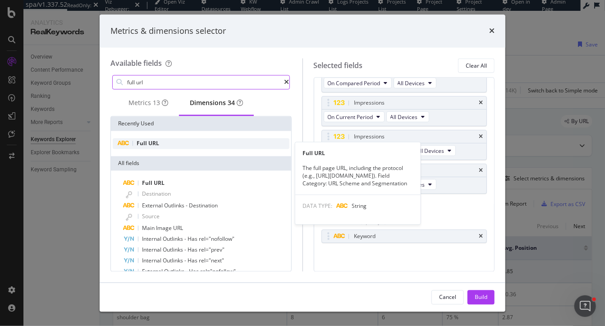
type input "full url"
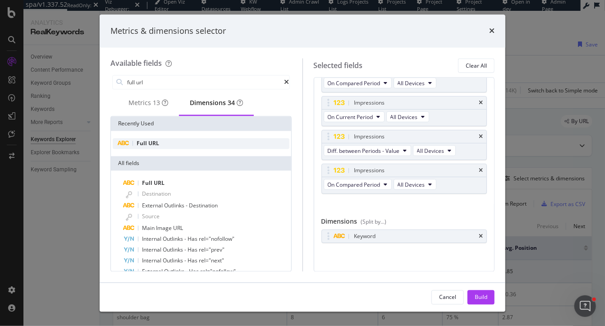
click at [164, 146] on div "Full URL" at bounding box center [201, 143] width 177 height 11
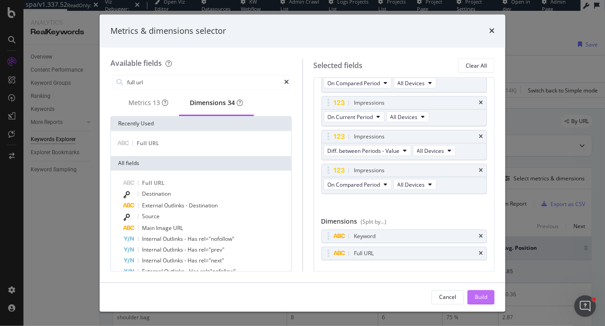
click at [482, 301] on div "Build" at bounding box center [480, 297] width 13 height 8
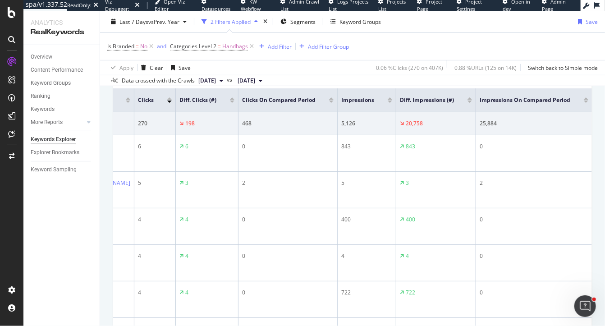
scroll to position [0, 240]
click at [593, 21] on div "Save" at bounding box center [591, 22] width 12 height 8
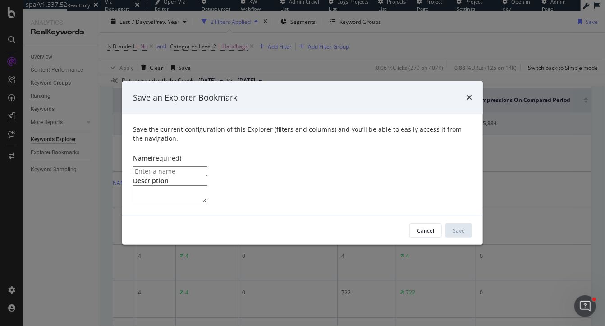
click at [207, 166] on input "modal" at bounding box center [170, 171] width 74 height 10
drag, startPoint x: 252, startPoint y: 131, endPoint x: 386, endPoint y: 131, distance: 133.4
click at [207, 166] on input "Top Keywords & URLs Click & Impression Data for Handbag (non-branded)" at bounding box center [170, 171] width 74 height 10
type input "Top Keywords & URLs Click & Impression Data for Handbag (non-branded)"
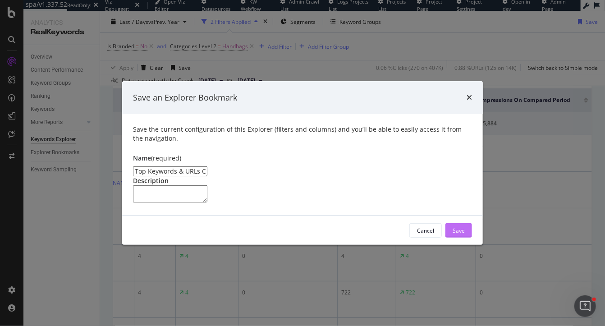
click at [457, 234] on div "Save" at bounding box center [458, 231] width 12 height 8
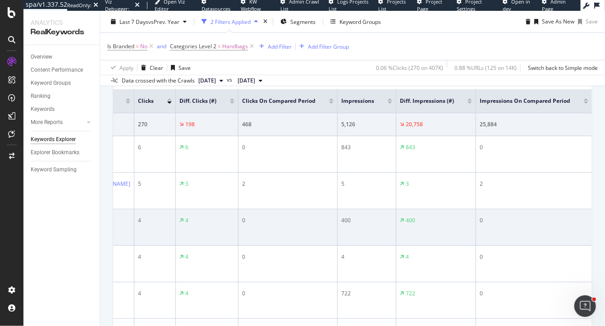
scroll to position [183, 0]
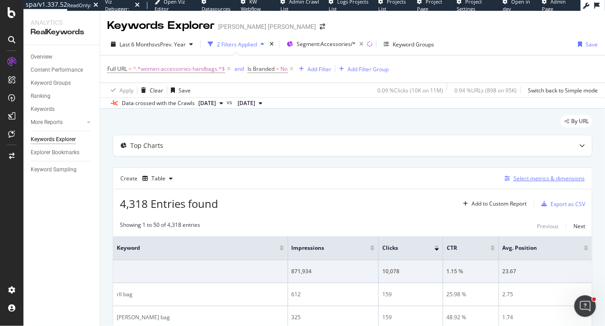
click at [527, 175] on div "Select metrics & dimensions" at bounding box center [548, 178] width 71 height 8
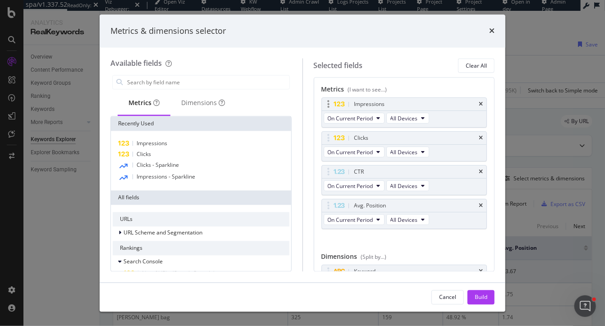
click at [483, 103] on div "Impressions" at bounding box center [404, 104] width 165 height 13
click at [482, 102] on icon "times" at bounding box center [481, 104] width 4 height 5
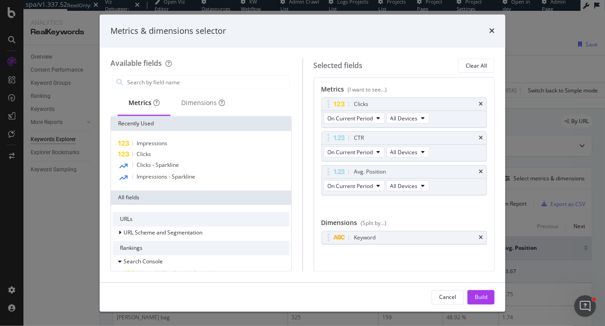
click at [482, 102] on icon "times" at bounding box center [481, 104] width 4 height 5
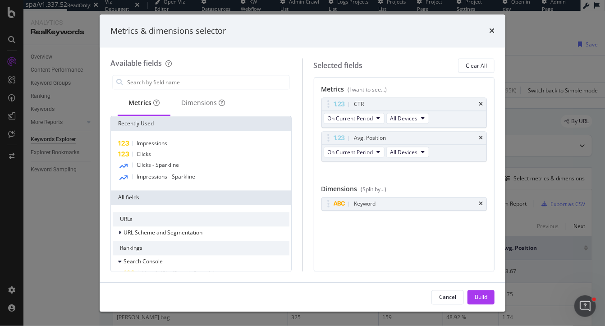
click at [482, 102] on icon "times" at bounding box center [481, 104] width 4 height 5
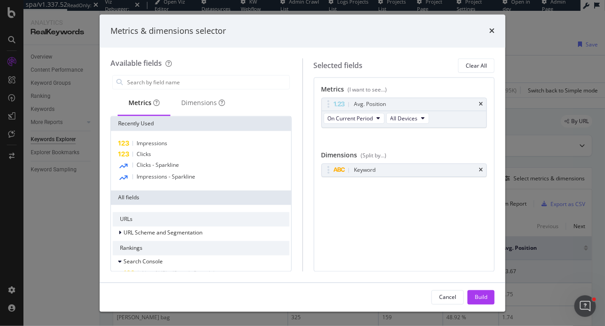
click at [482, 102] on icon "times" at bounding box center [481, 104] width 4 height 5
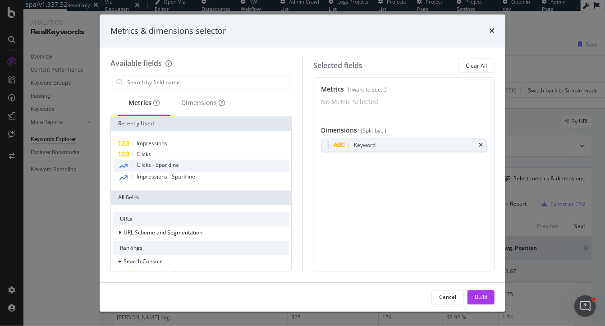
click at [162, 167] on span "Clicks - Sparkline" at bounding box center [158, 165] width 42 height 8
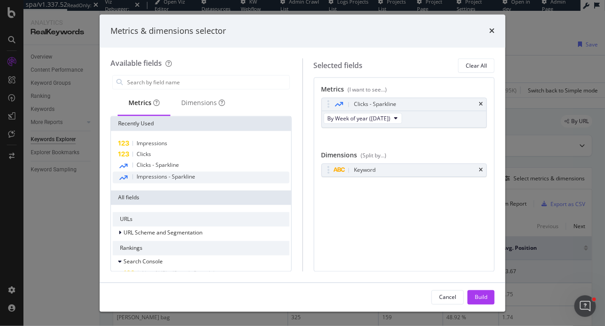
click at [162, 177] on span "Impressions - Sparkline" at bounding box center [166, 177] width 59 height 8
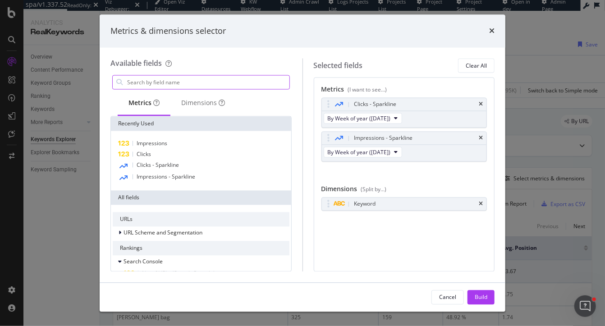
click at [165, 80] on input "modal" at bounding box center [207, 83] width 163 height 14
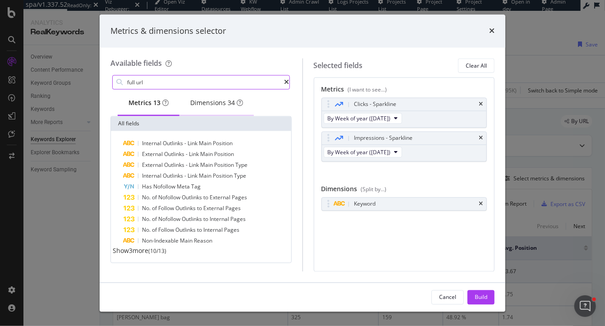
type input "full url"
click at [224, 107] on div "Dimensions 34" at bounding box center [216, 103] width 53 height 9
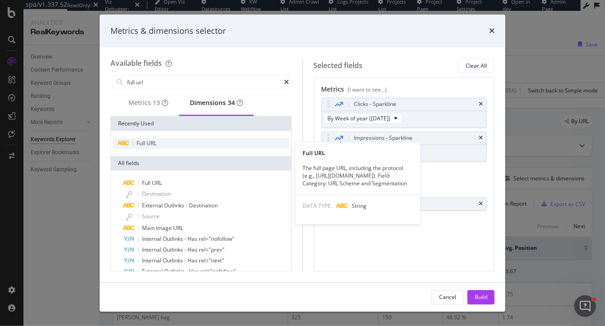
click at [176, 146] on div "Full URL" at bounding box center [201, 143] width 177 height 11
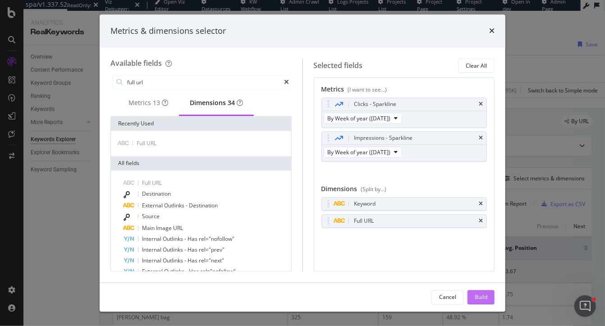
click at [479, 294] on div "Build" at bounding box center [480, 297] width 13 height 8
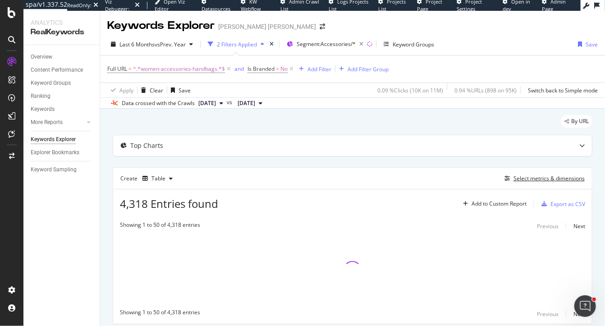
drag, startPoint x: 538, startPoint y: 178, endPoint x: 351, endPoint y: 177, distance: 187.0
click at [351, 177] on div "Create Table Select metrics & dimensions" at bounding box center [352, 178] width 479 height 22
click at [584, 42] on div "button" at bounding box center [579, 43] width 11 height 5
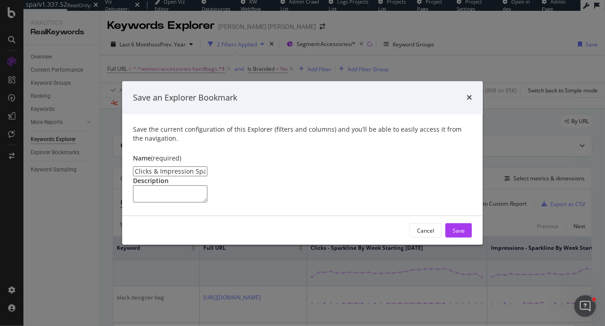
click at [207, 166] on input "Clicks & Impression Sparklines for Handbag (non-branded)" at bounding box center [170, 171] width 74 height 10
type input "Clicks & Impression Sparklines for Handbag (non-branded)"
click at [465, 237] on button "Save" at bounding box center [458, 230] width 27 height 14
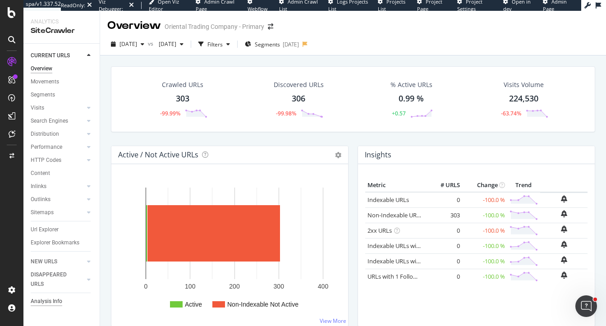
click at [44, 304] on div "Analysis Info" at bounding box center [47, 300] width 32 height 9
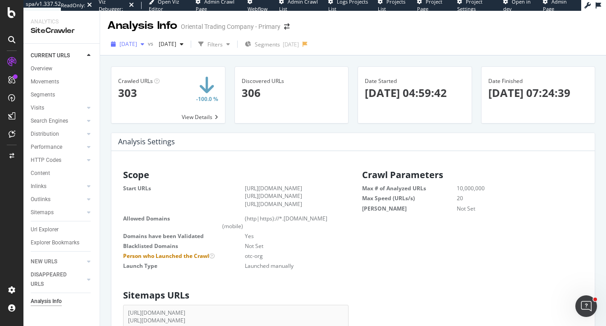
click at [137, 47] on span "[DATE]" at bounding box center [128, 44] width 18 height 8
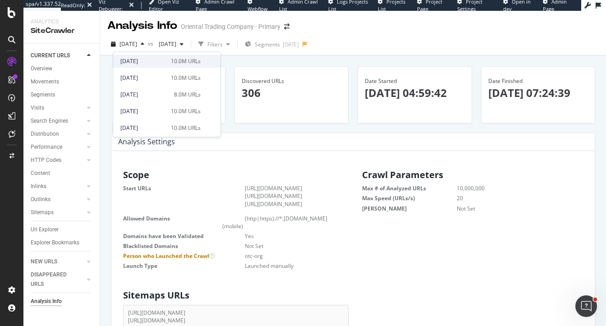
scroll to position [56, 0]
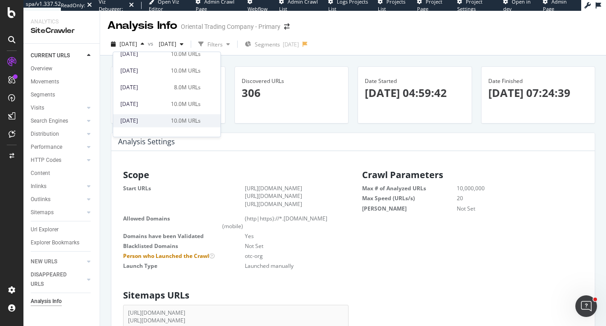
click at [165, 122] on div "[DATE]" at bounding box center [142, 121] width 45 height 8
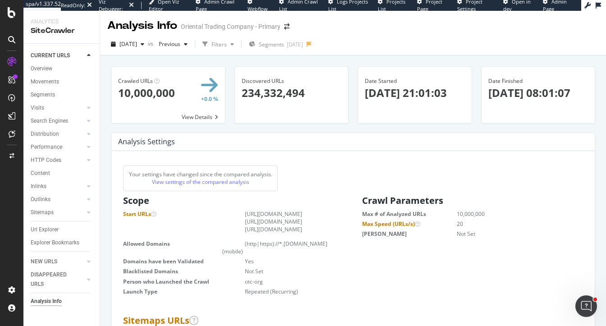
scroll to position [143, 224]
drag, startPoint x: 470, startPoint y: 225, endPoint x: 445, endPoint y: 224, distance: 24.3
click at [445, 224] on dl "Max # of Analyzed URLs 10,000,000 Max Speed (URLs/s) 20 Max Depth Not Set" at bounding box center [472, 223] width 221 height 27
click at [132, 49] on div "[DATE]" at bounding box center [127, 44] width 41 height 14
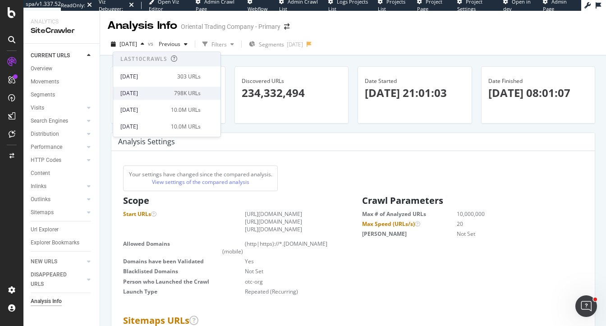
click at [169, 90] on div "[DATE]" at bounding box center [144, 93] width 48 height 8
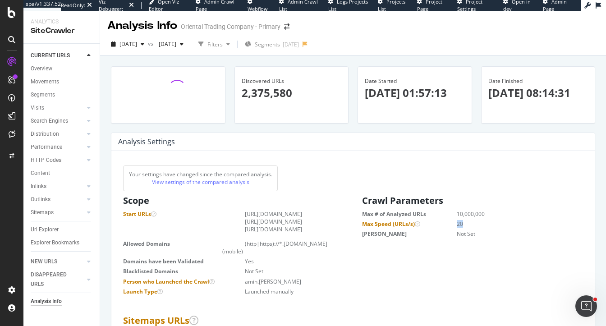
drag, startPoint x: 465, startPoint y: 224, endPoint x: 437, endPoint y: 224, distance: 27.9
click at [437, 224] on dl "Max # of Analyzed URLs 10,000,000 Max Speed (URLs/s) 20 Max Depth Not Set" at bounding box center [472, 223] width 221 height 27
click at [147, 40] on div "[DATE]" at bounding box center [127, 44] width 41 height 14
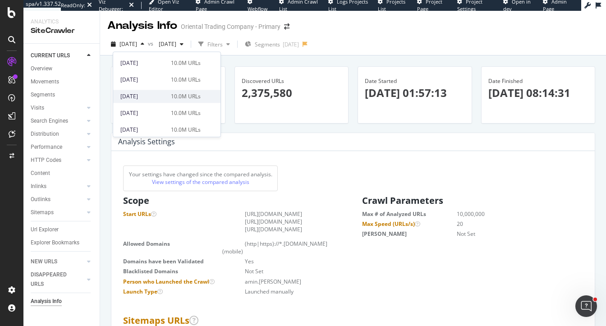
click at [160, 99] on div "2025 Jul. 25th" at bounding box center [142, 96] width 45 height 8
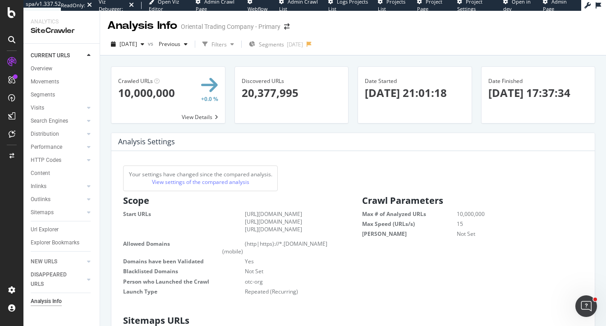
scroll to position [143, 224]
drag, startPoint x: 466, startPoint y: 225, endPoint x: 442, endPoint y: 225, distance: 24.3
click at [442, 225] on dl "Max # of Analyzed URLs 10,000,000 Max Speed (URLs/s) 15 Max Depth Not Set" at bounding box center [472, 223] width 221 height 27
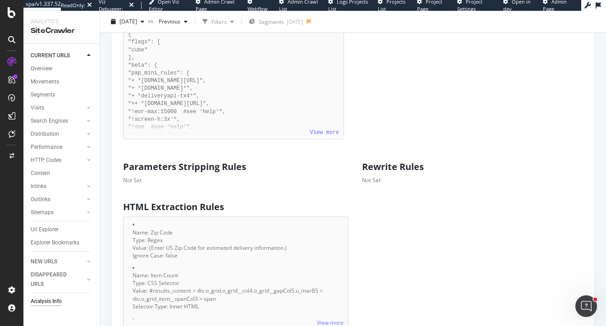
scroll to position [577, 0]
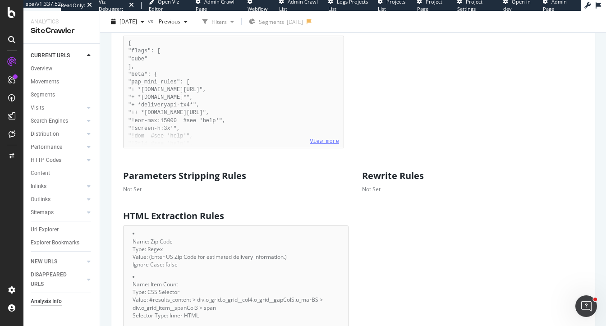
click at [324, 145] on link "View more" at bounding box center [324, 141] width 29 height 6
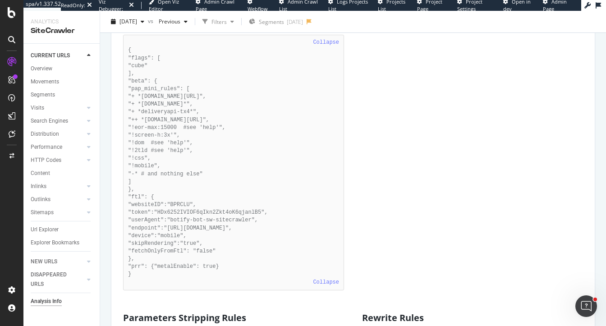
scroll to position [579, 0]
drag, startPoint x: 225, startPoint y: 127, endPoint x: 175, endPoint y: 73, distance: 73.6
click at [163, 101] on pre "Collapse { "flags": [ "cube" ], "beta": { "pap_mini_rules": [ "+ *monetate.net/…" at bounding box center [233, 161] width 221 height 255
click at [196, 96] on pre "Collapse { "flags": [ "cube" ], "beta": { "pap_mini_rules": [ "+ *monetate.net/…" at bounding box center [233, 161] width 221 height 255
click at [109, 64] on div "Analysis Settings × Close Chart - API Requests List Area Type Request Response …" at bounding box center [352, 129] width 493 height 1151
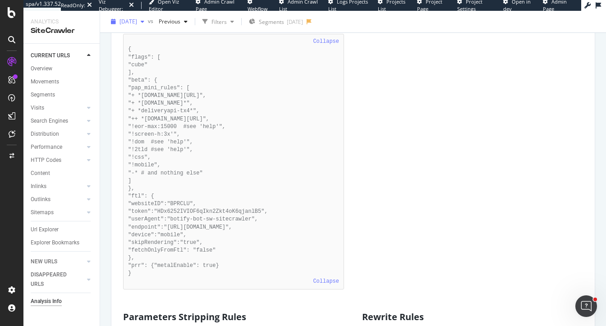
click at [137, 20] on span "2025 Jul. 25th" at bounding box center [128, 22] width 18 height 8
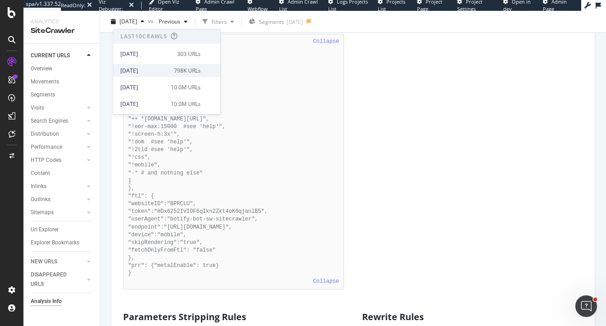
click at [153, 73] on div "[DATE]" at bounding box center [144, 71] width 48 height 8
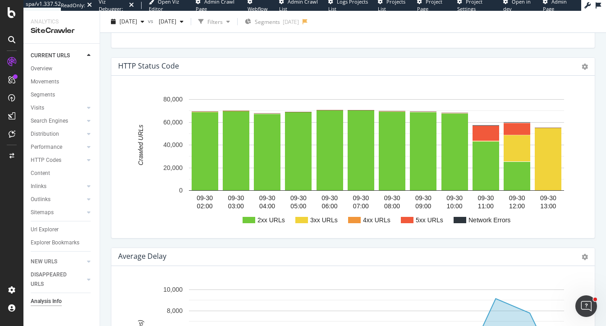
scroll to position [1062, 0]
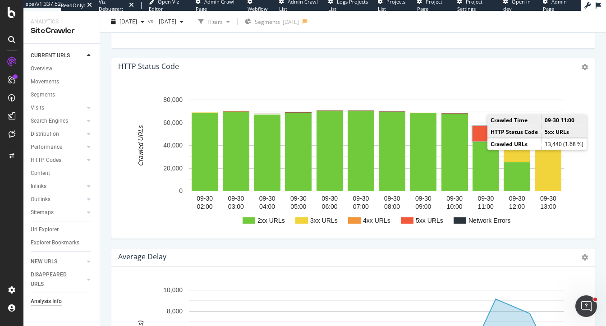
click at [481, 140] on rect "A chart." at bounding box center [485, 133] width 27 height 15
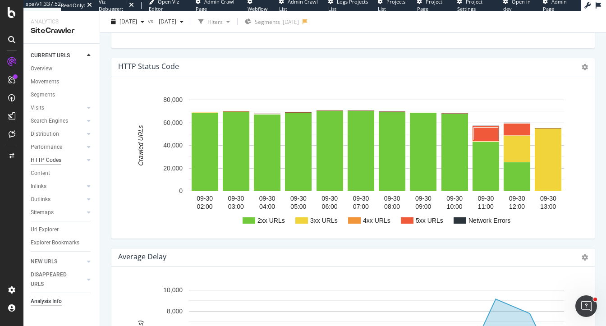
click at [41, 161] on div "HTTP Codes" at bounding box center [46, 159] width 31 height 9
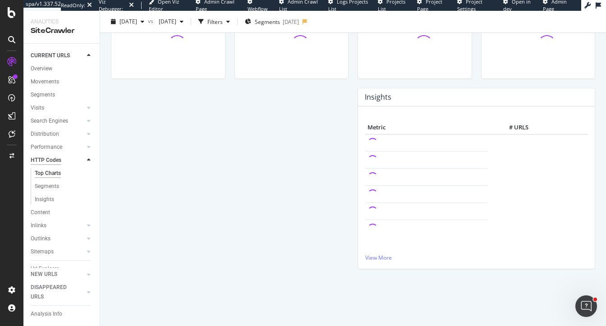
scroll to position [218, 0]
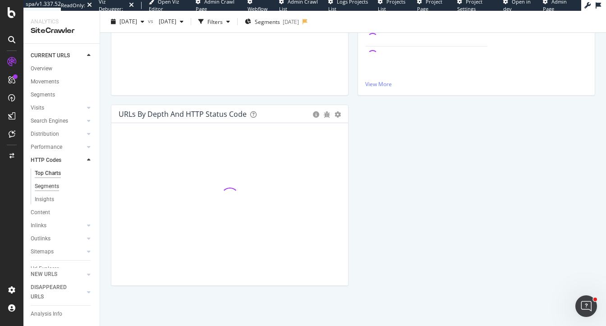
click at [49, 189] on div "Segments" at bounding box center [47, 186] width 24 height 9
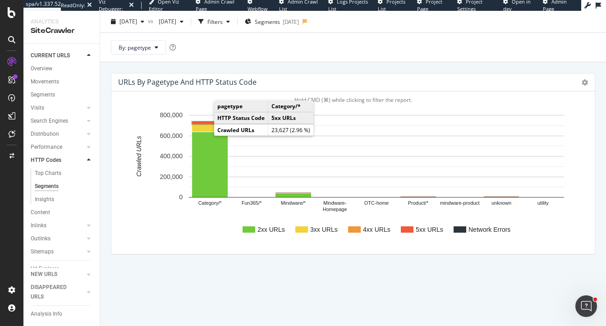
click at [202, 122] on rect "A chart." at bounding box center [210, 123] width 36 height 2
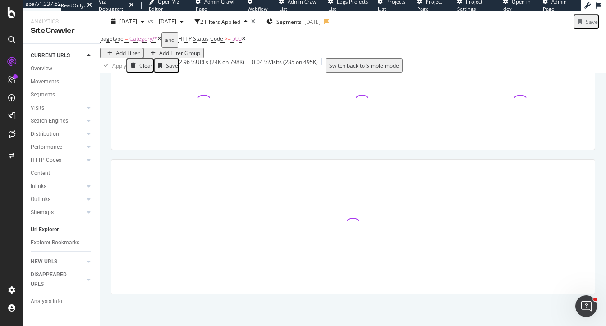
scroll to position [134, 0]
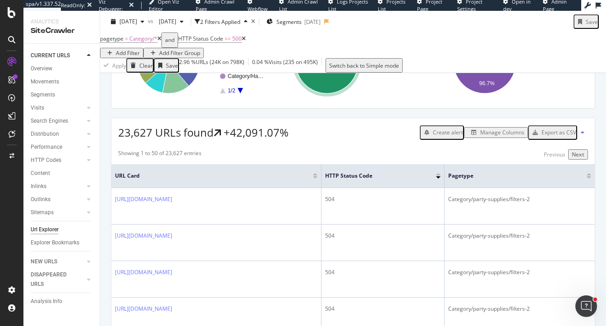
click at [501, 136] on div "Manage Columns" at bounding box center [502, 132] width 44 height 8
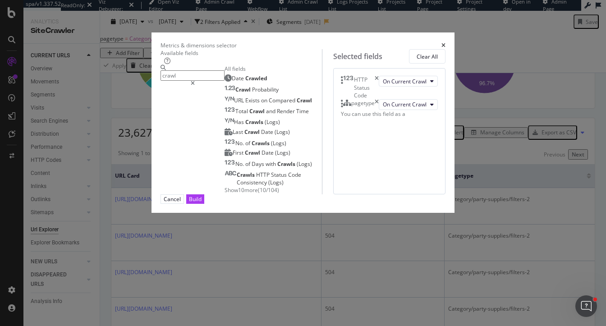
click at [224, 194] on span "Show 10 more" at bounding box center [240, 190] width 33 height 8
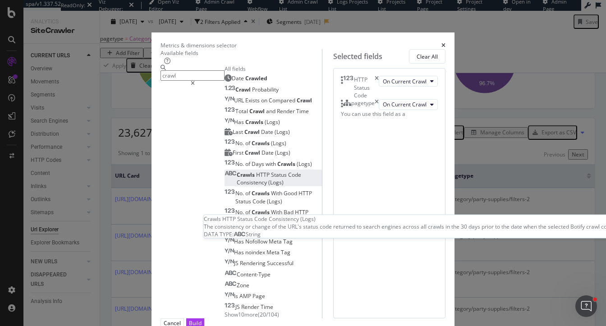
scroll to position [79, 0]
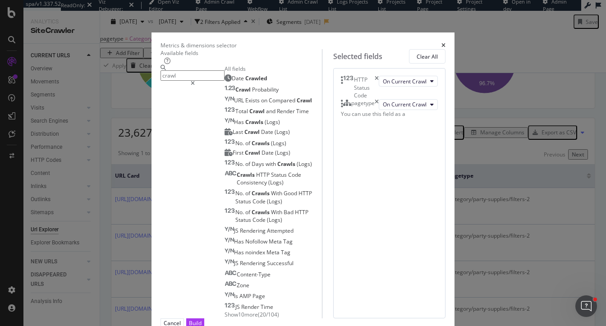
click at [224, 310] on span "Show 10 more" at bounding box center [240, 314] width 33 height 8
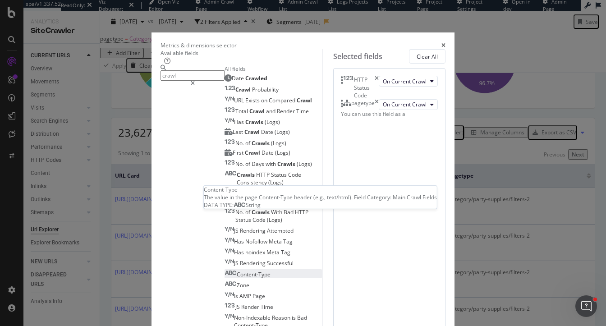
scroll to position [187, 0]
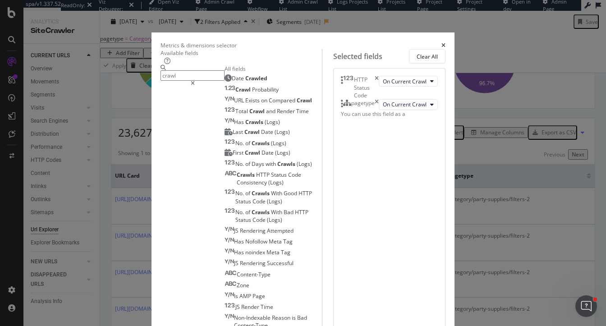
click at [169, 81] on input "crawl" at bounding box center [192, 75] width 64 height 10
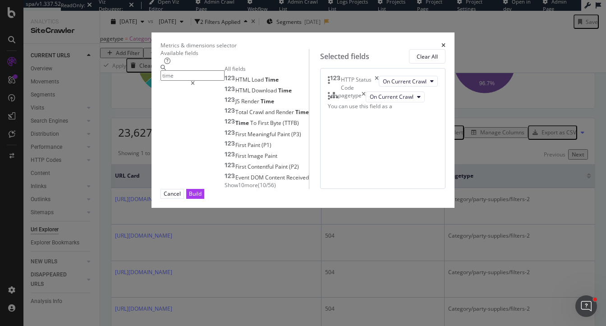
scroll to position [0, 0]
click at [224, 189] on span "Show 10 more" at bounding box center [240, 185] width 33 height 8
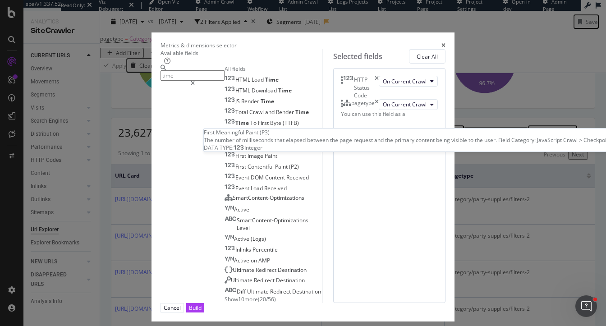
scroll to position [79, 0]
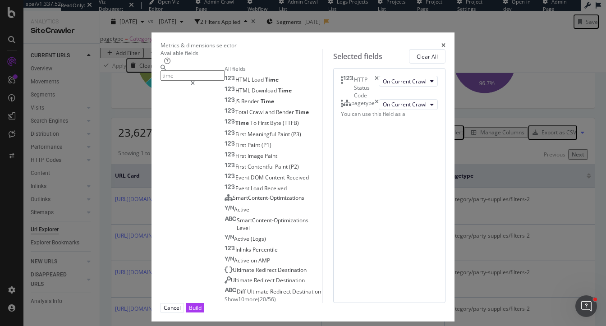
click at [224, 295] on span "Show 10 more" at bounding box center [240, 299] width 33 height 8
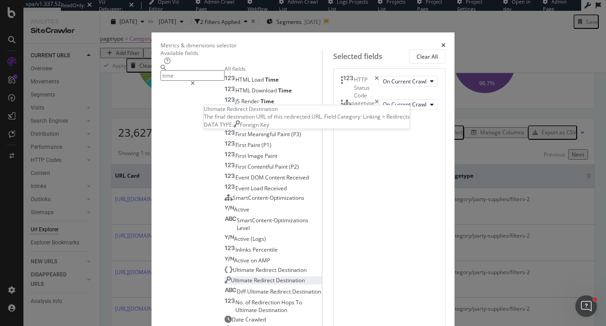
scroll to position [190, 0]
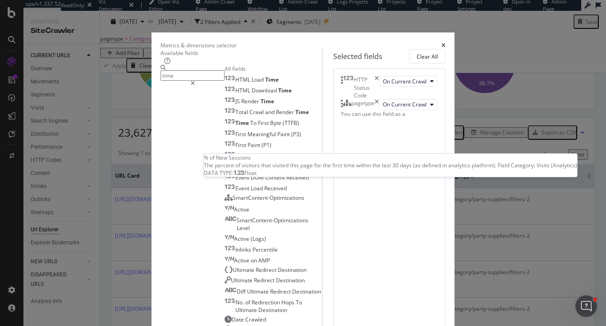
scroll to position [215, 0]
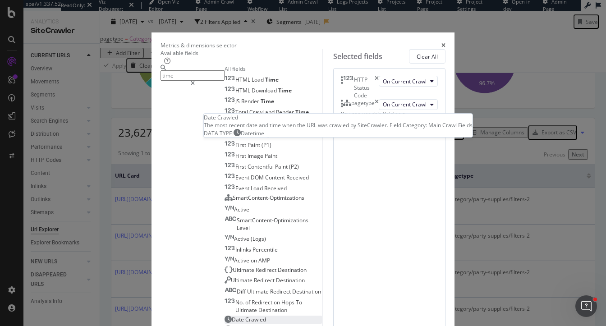
click at [245, 315] on span "Crawled" at bounding box center [255, 319] width 21 height 8
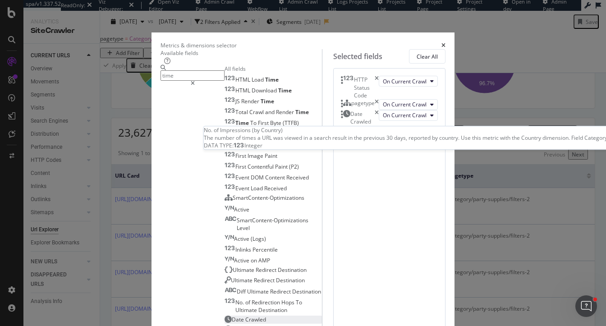
scroll to position [300, 0]
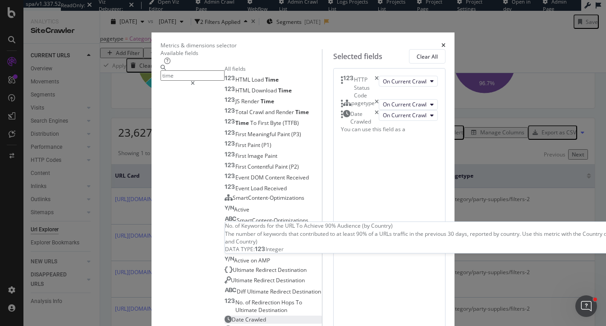
scroll to position [408, 0]
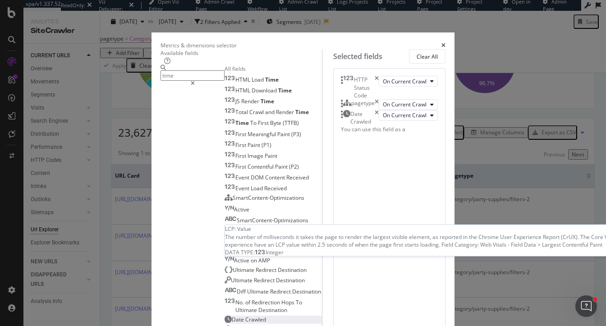
scroll to position [462, 0]
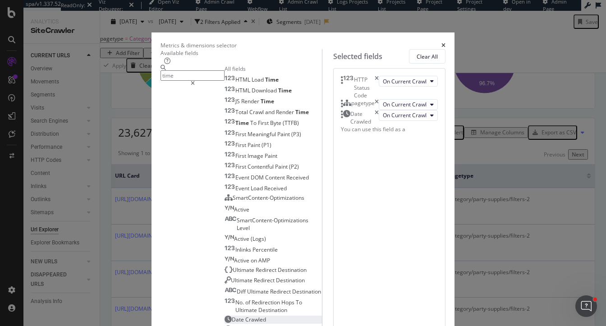
click at [160, 81] on input "time" at bounding box center [192, 75] width 64 height 10
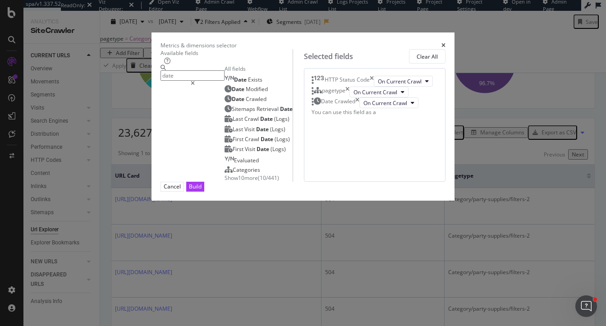
scroll to position [0, 0]
type input "date"
click at [224, 182] on span "Show 10 more" at bounding box center [240, 178] width 33 height 8
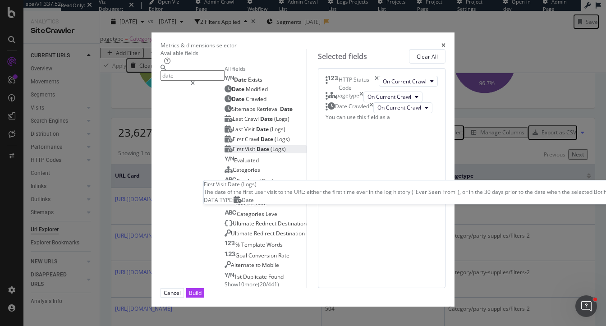
scroll to position [87, 0]
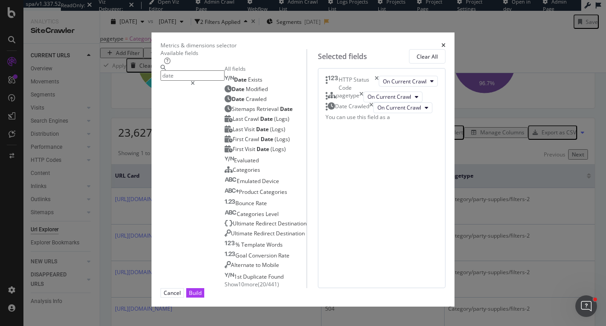
click at [224, 280] on span "Show 10 more" at bounding box center [240, 284] width 33 height 8
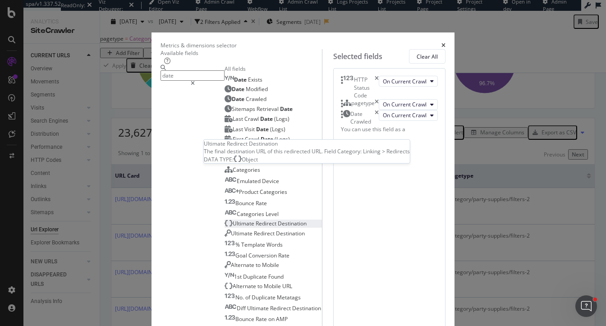
scroll to position [196, 0]
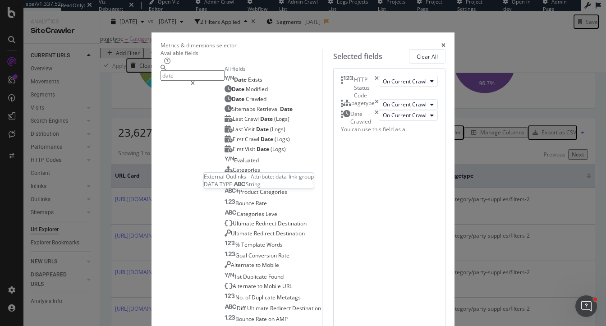
scroll to position [304, 0]
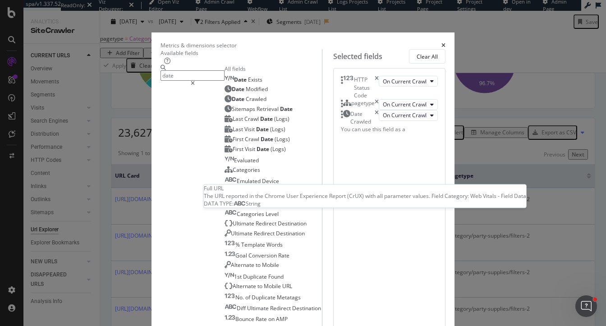
scroll to position [520, 0]
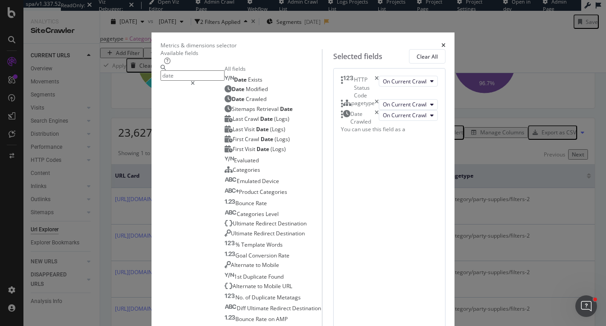
click at [232, 93] on span "Date" at bounding box center [239, 89] width 14 height 8
click at [232, 103] on span "Date" at bounding box center [239, 99] width 14 height 8
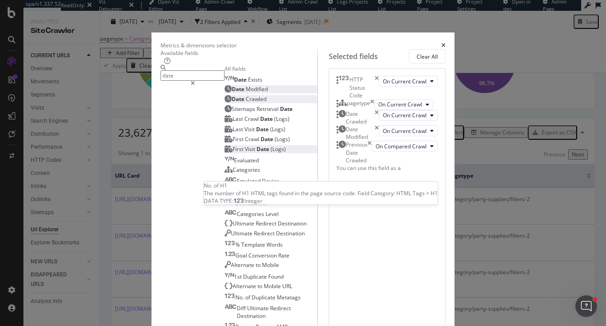
scroll to position [628, 0]
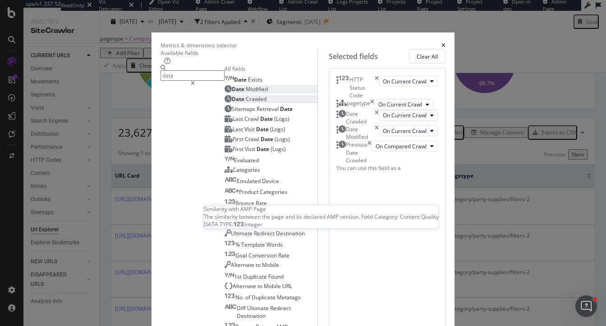
scroll to position [957, 0]
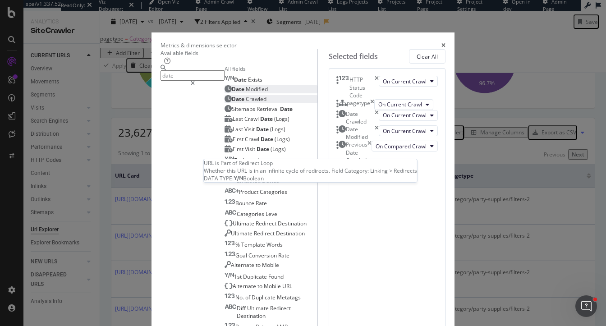
scroll to position [1065, 0]
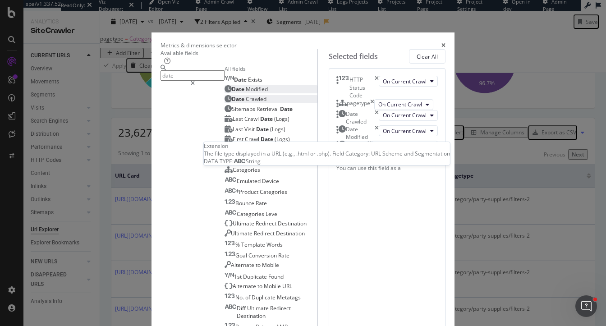
scroll to position [1176, 0]
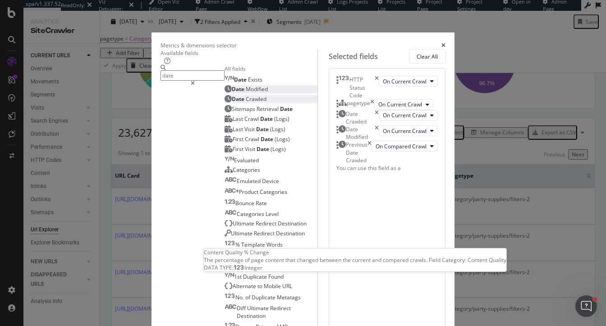
scroll to position [1285, 0]
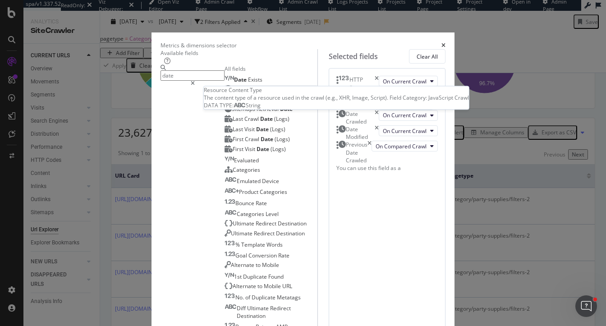
scroll to position [1393, 0]
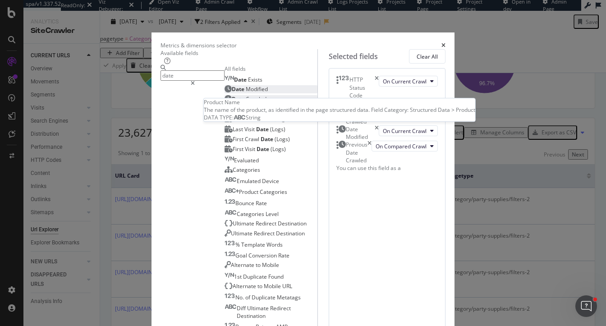
scroll to position [1502, 0]
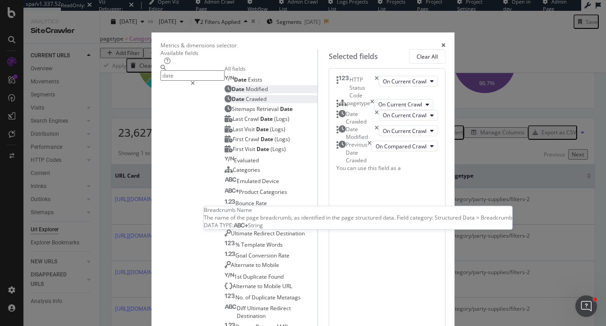
scroll to position [1610, 0]
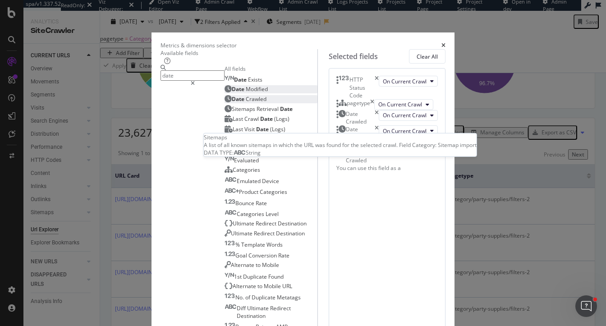
scroll to position [1718, 0]
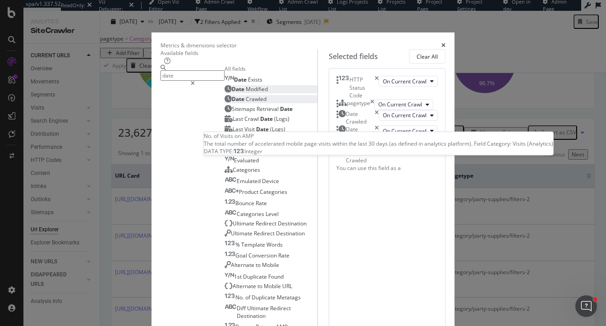
scroll to position [1827, 0]
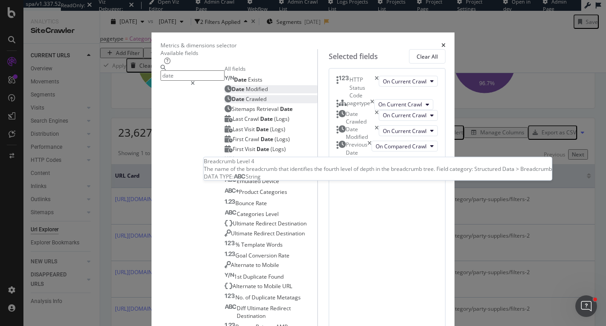
scroll to position [1935, 0]
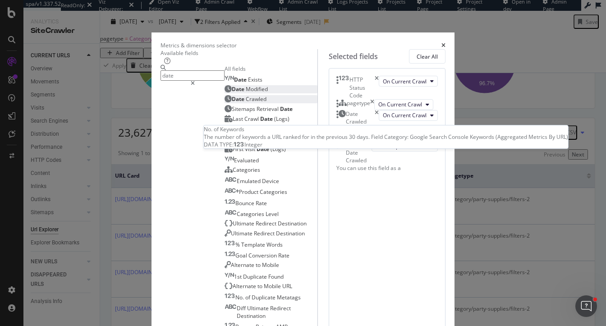
scroll to position [2043, 0]
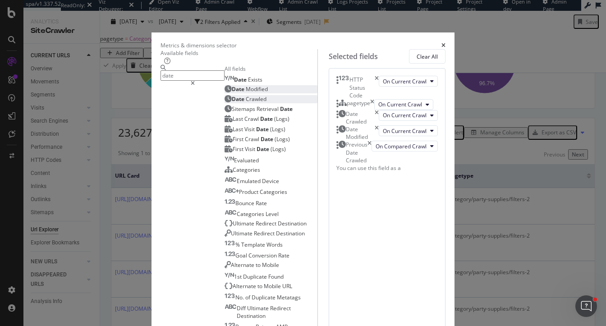
drag, startPoint x: 479, startPoint y: 297, endPoint x: 479, endPoint y: 291, distance: 6.3
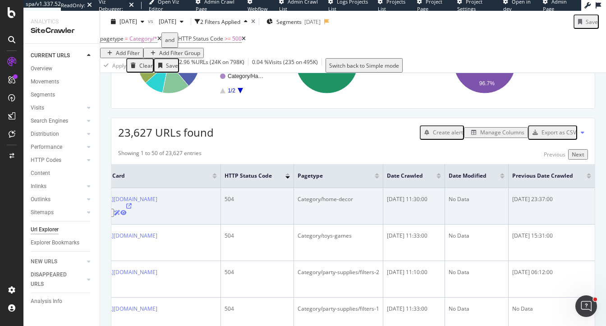
scroll to position [0, 28]
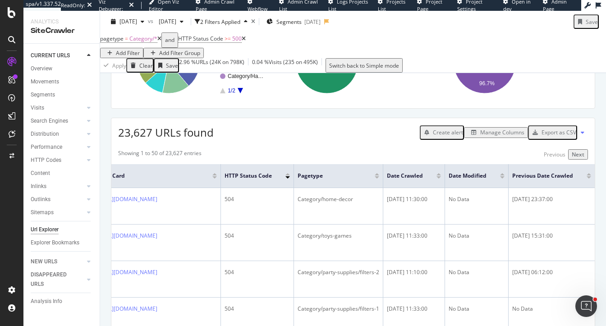
click at [140, 49] on div "Add Filter" at bounding box center [128, 53] width 24 height 8
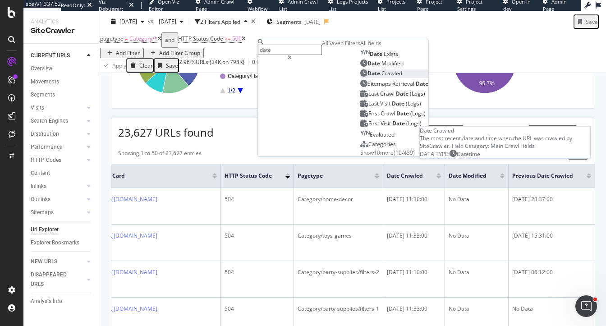
type input "date"
click at [381, 77] on span "Crawled" at bounding box center [391, 73] width 21 height 8
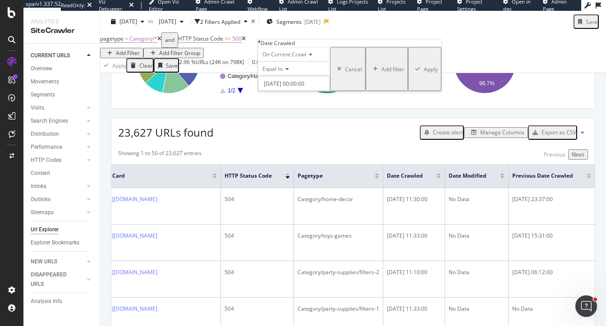
click at [303, 91] on input "2025-10-02 00:00:00" at bounding box center [294, 83] width 72 height 15
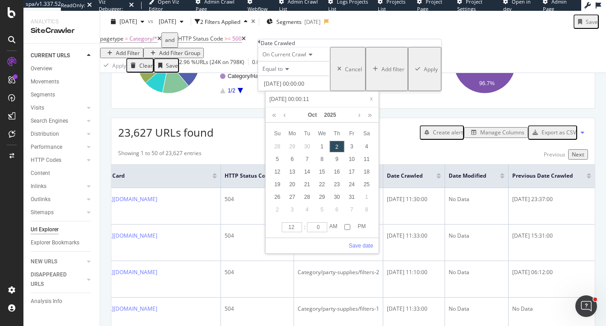
type input "2025-10-02 00:00:11"
type input "2025-10-02 11:00:00"
type input "11"
click at [299, 230] on input "11" at bounding box center [292, 227] width 20 height 10
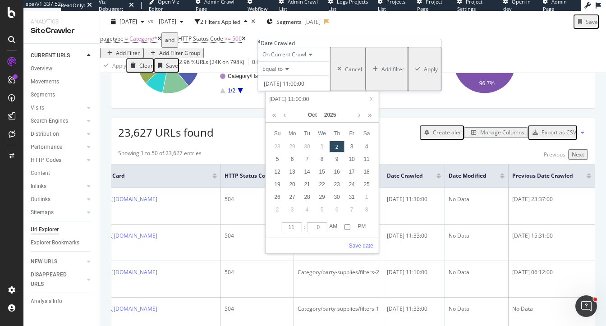
type input "2025-10-02 11:15:00"
type input "15"
click at [324, 225] on input "15" at bounding box center [317, 227] width 20 height 10
type input "2025-10-02 11:30:00"
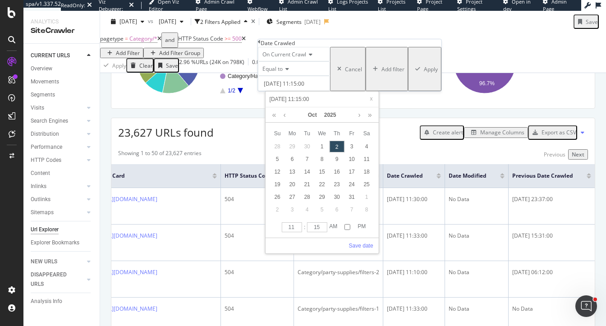
type input "2025-10-02 11:30:00"
type input "30"
click at [324, 225] on input "30" at bounding box center [317, 227] width 20 height 10
type input "2025-10-02 11:45:00"
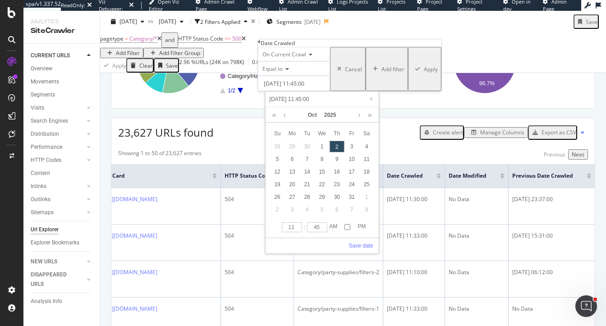
type input "45"
click at [324, 225] on input "45" at bounding box center [317, 227] width 20 height 10
type input "2025-10-02 11:30:00"
type input "30"
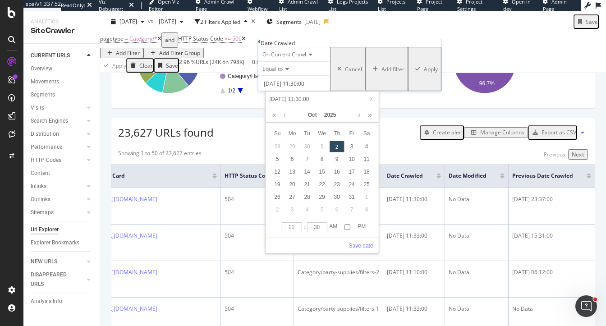
click at [323, 230] on input "30" at bounding box center [317, 227] width 20 height 10
type input "2025-10-02 11:03:00"
type input "3"
type input "2025-10-02 11:32:00"
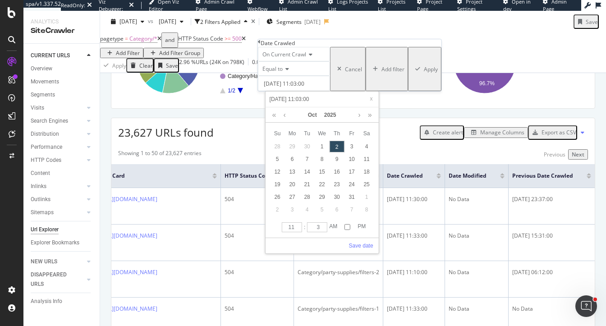
type input "2025-10-02 11:32:00"
type input "32"
type input "2025-10-02 11:02:00"
type input "2"
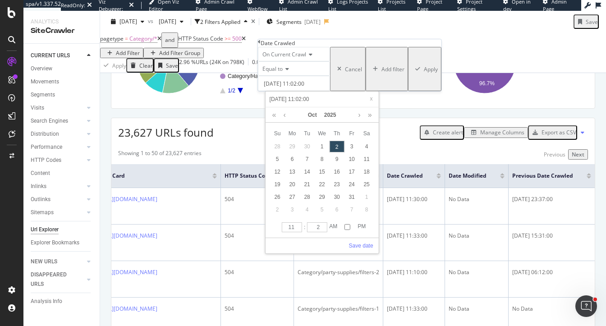
type input "2025-10-02 11:29:00"
type input "29"
click at [362, 246] on link "Save date" at bounding box center [361, 246] width 24 height 8
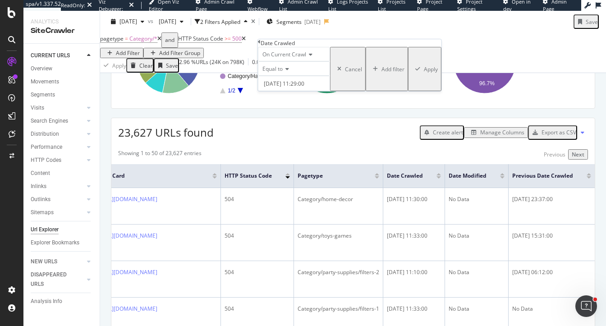
click at [424, 73] on div "Apply" at bounding box center [431, 69] width 14 height 8
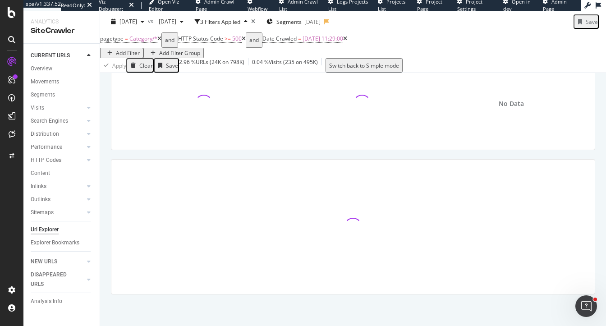
click at [246, 41] on icon at bounding box center [244, 38] width 4 height 5
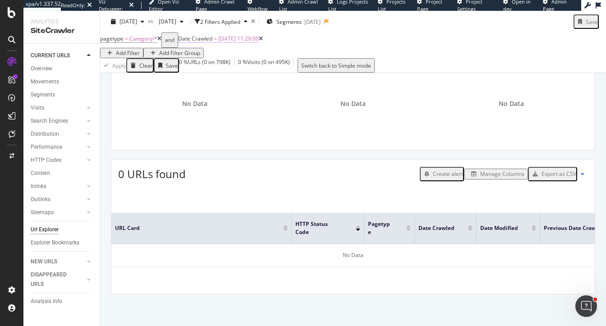
click at [259, 42] on span "2025-10-02 11:29:00" at bounding box center [238, 39] width 41 height 8
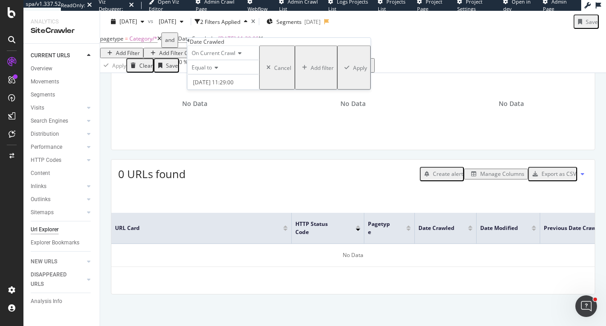
click at [212, 71] on span "Equal to" at bounding box center [201, 68] width 20 height 8
click at [212, 131] on span "Between" at bounding box center [201, 127] width 22 height 8
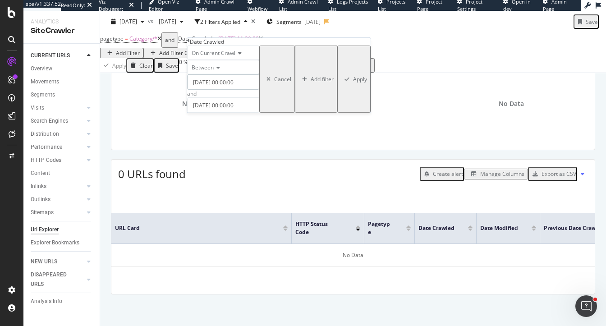
click at [232, 90] on input "2025-10-01 00:00:00" at bounding box center [223, 81] width 72 height 15
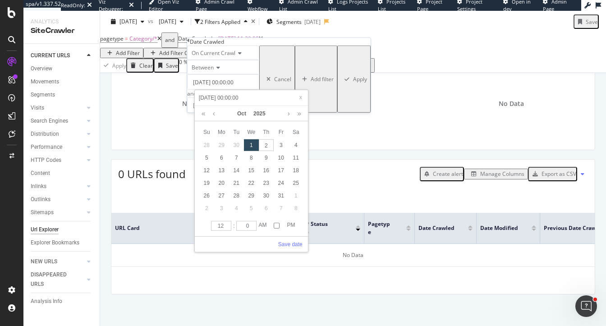
type input "2025-10-01 11:00:00"
type input "11"
click at [228, 227] on input "11" at bounding box center [221, 226] width 20 height 10
type input "2025-10-01 11:15:00"
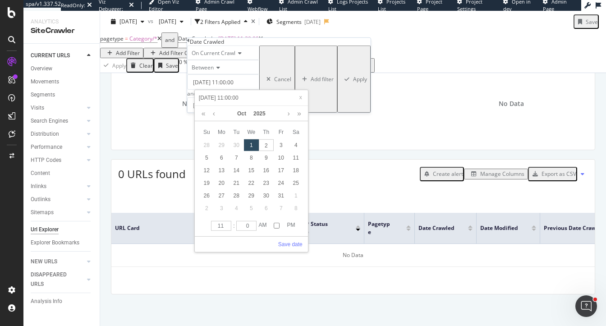
type input "2025-10-01 11:15:00"
type input "15"
click at [254, 224] on input "15" at bounding box center [246, 226] width 20 height 10
type input "2025-10-01 11:30:00"
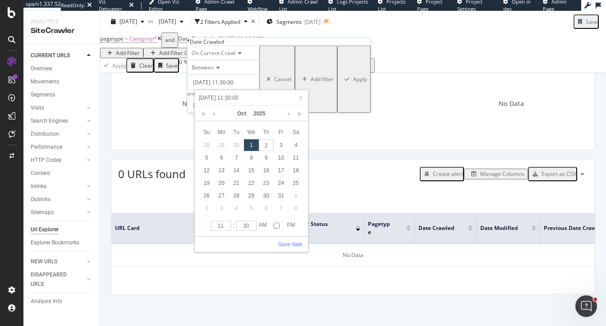
type input "30"
click at [254, 224] on input "30" at bounding box center [246, 226] width 20 height 10
type input "2025-10-01 11:15:00"
type input "15"
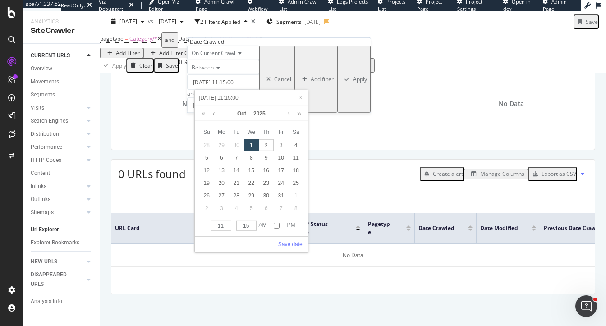
click at [253, 228] on input "15" at bounding box center [246, 226] width 20 height 10
type input "2025-10-01 11:01:00"
type input "1"
type input "2025-10-01 11:12:00"
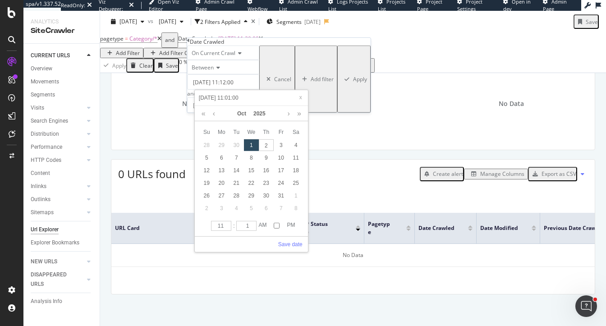
type input "2025-10-01 11:12:00"
type input "0"
type input "2025-10-01 11:00:00"
type input "2025-10-01 11:02:00"
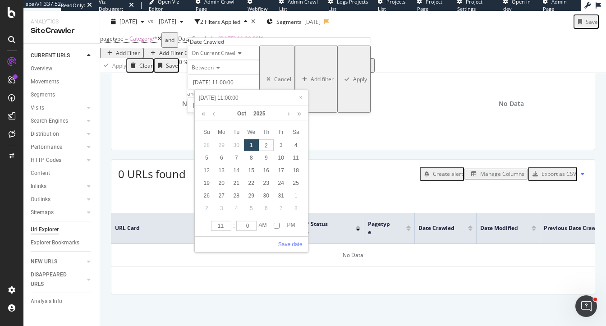
type input "2025-10-01 11:02:00"
type input "2"
type input "2025-10-01 11:20:00"
type input "20"
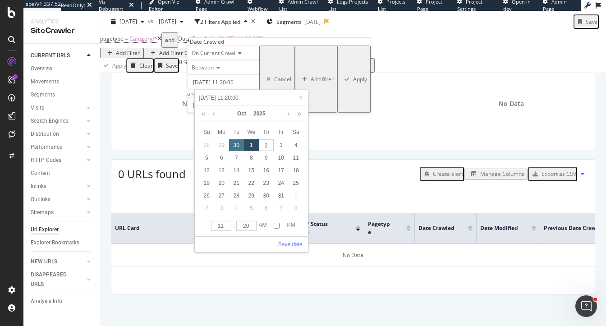
click at [238, 145] on div "30" at bounding box center [236, 145] width 15 height 12
type input "2025-09-30 11:20:00"
click at [292, 244] on link "Save date" at bounding box center [290, 244] width 24 height 8
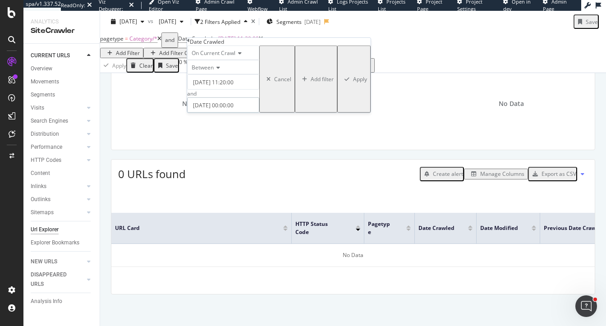
click at [219, 113] on input "2025-10-02 00:00:00" at bounding box center [223, 104] width 72 height 15
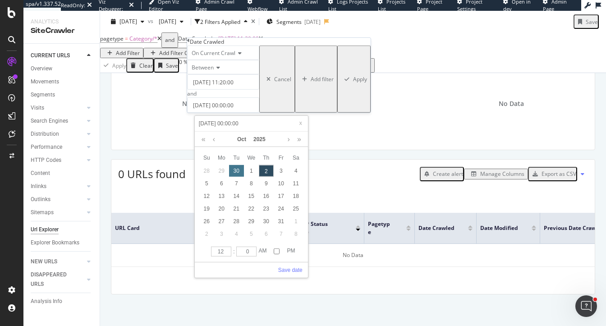
click at [238, 168] on div "30" at bounding box center [236, 171] width 15 height 12
type input "2025-09-30 00:00:00"
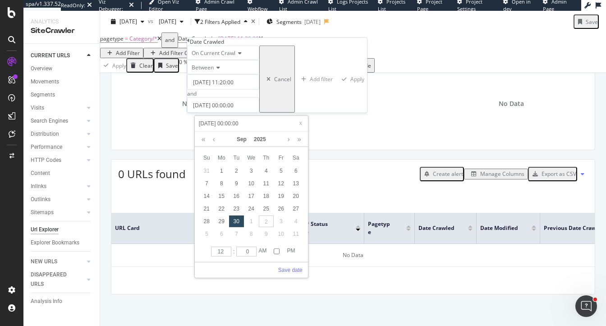
type input "2025-09-30 11:00:00"
type input "11"
click at [224, 251] on input "11" at bounding box center [221, 251] width 20 height 10
type input "2025-09-30 11:45:00"
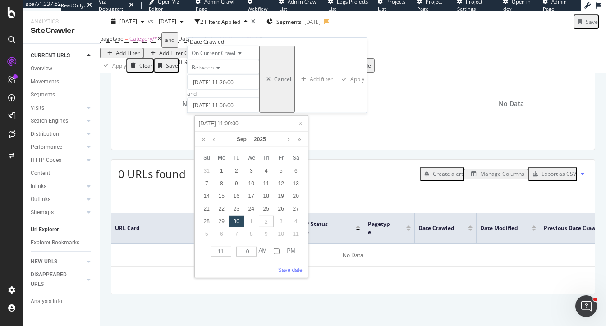
type input "2025-09-30 11:45:00"
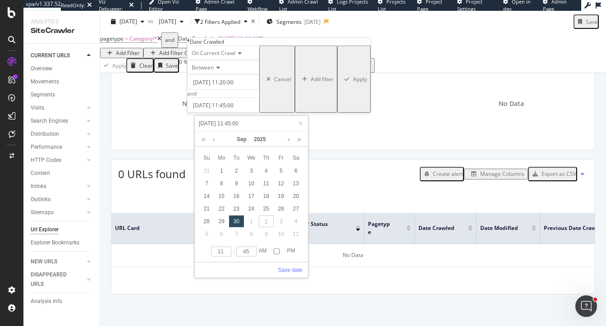
type input "45"
click at [252, 252] on input "45" at bounding box center [246, 251] width 20 height 10
click at [246, 250] on input "45" at bounding box center [246, 251] width 20 height 10
type input "2025-09-30 11:30:00"
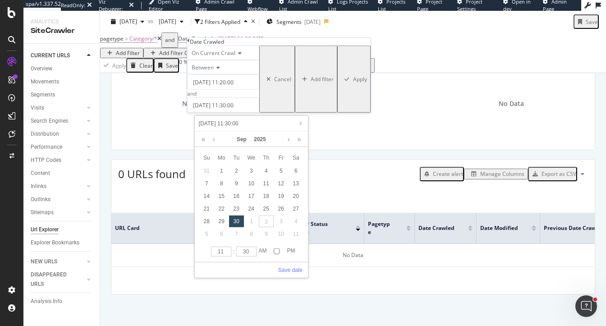
type input "30"
click at [253, 253] on input "30" at bounding box center [246, 251] width 20 height 10
click at [246, 251] on input "30" at bounding box center [246, 251] width 20 height 10
type input "2025-09-30 11:00:00"
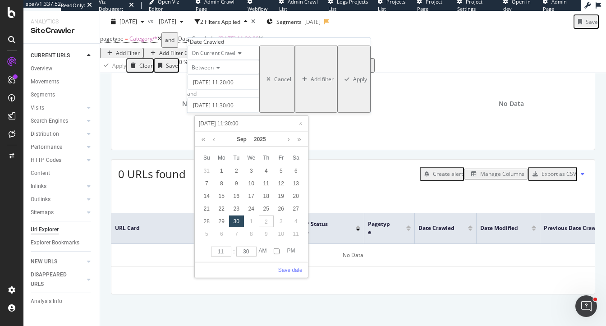
type input "0"
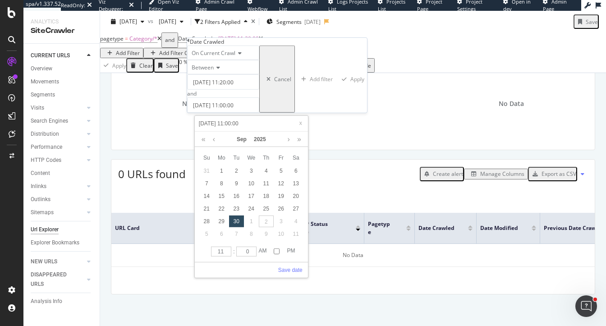
type input "2025-09-30 11:02:00"
type input "02"
type input "2025-09-30 11:29:00"
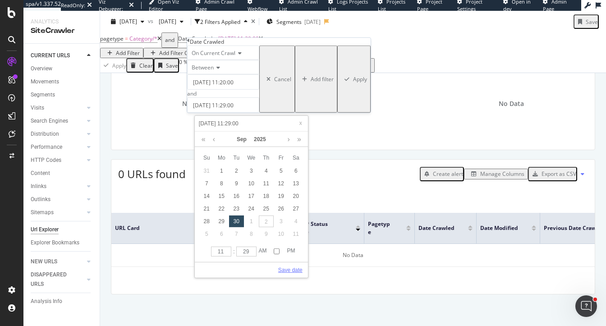
type input "29"
click at [293, 269] on link "Save date" at bounding box center [290, 270] width 24 height 8
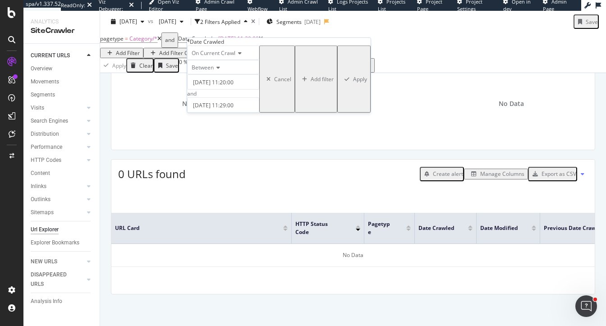
click at [353, 83] on div "Apply" at bounding box center [360, 79] width 14 height 8
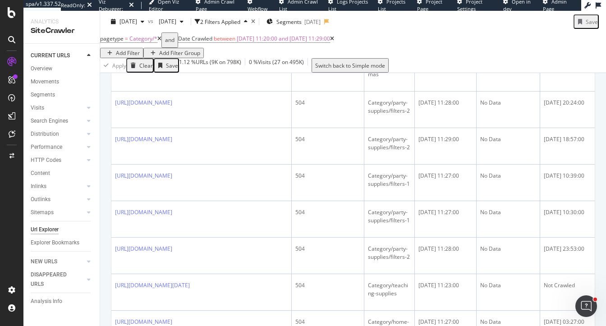
scroll to position [562, 0]
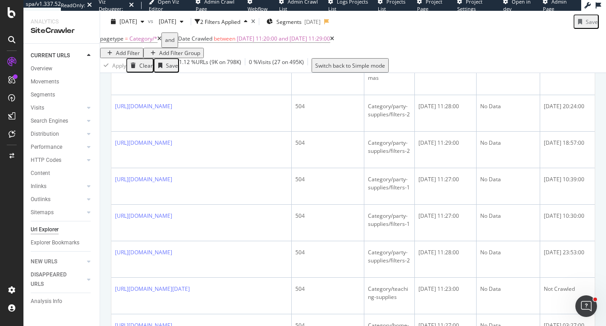
click at [140, 49] on div "Add Filter" at bounding box center [128, 53] width 24 height 8
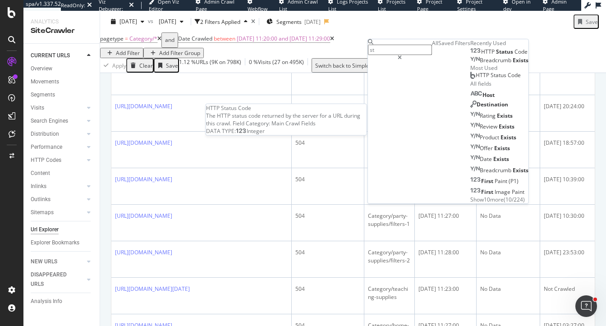
type input "st"
click at [470, 55] on div "HTTP Status Code" at bounding box center [498, 51] width 57 height 7
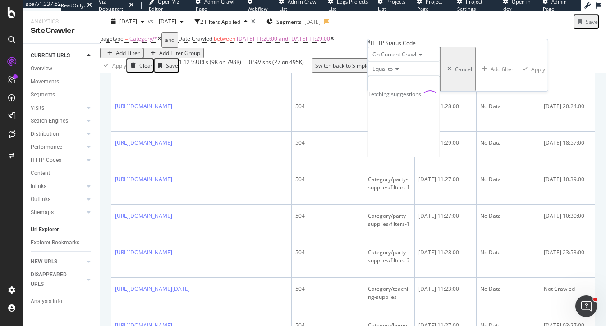
click at [403, 91] on input "number" at bounding box center [404, 83] width 72 height 15
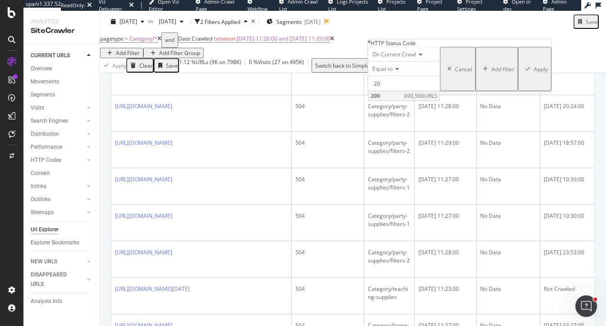
click at [401, 100] on span "200" at bounding box center [385, 96] width 31 height 8
type input "200"
click at [533, 73] on div "Apply" at bounding box center [540, 69] width 14 height 8
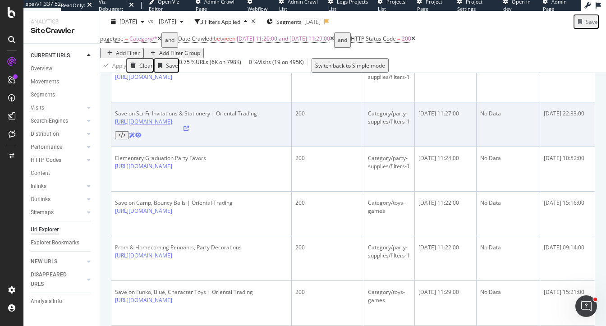
scroll to position [324, 0]
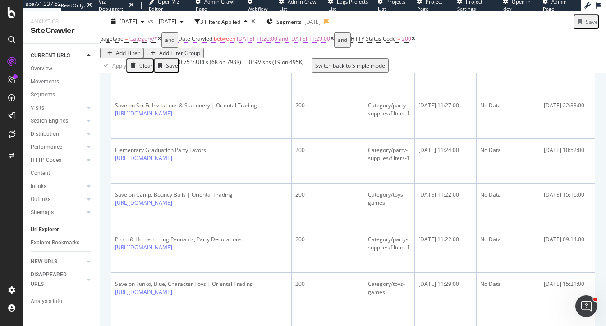
click at [292, 42] on span "2025-09-30 11:20:00 and 2025-09-30 11:29:00" at bounding box center [283, 39] width 93 height 8
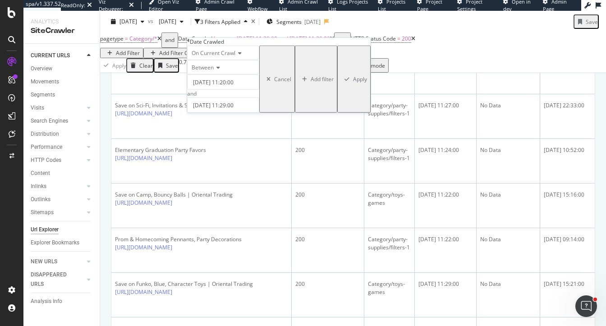
click at [204, 71] on span "Between" at bounding box center [202, 68] width 22 height 8
click at [202, 92] on span "After" at bounding box center [196, 89] width 13 height 8
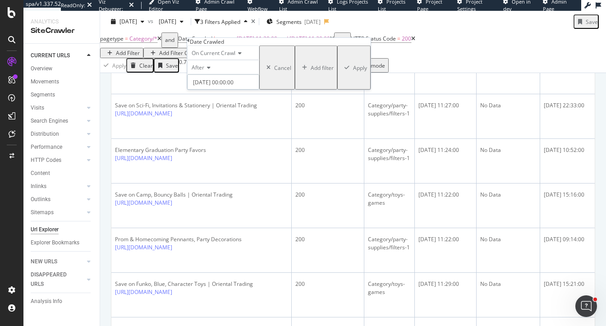
click at [227, 90] on input "2025-10-02 00:00:00" at bounding box center [223, 81] width 72 height 15
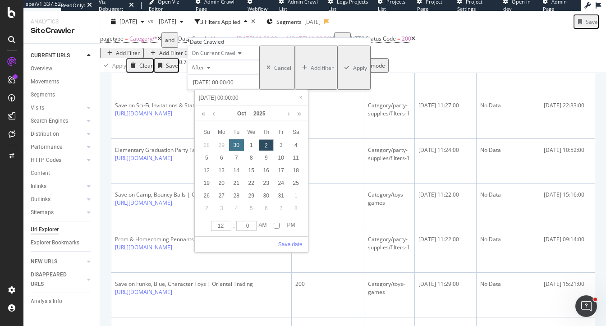
click at [239, 143] on div "30" at bounding box center [236, 145] width 15 height 12
type input "2025-09-30 00:00:00"
type input "2025-09-30 11:00:00"
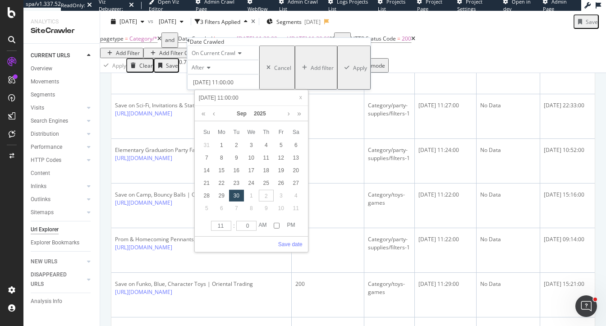
type input "11"
click at [228, 228] on input "11" at bounding box center [221, 226] width 20 height 10
click at [286, 243] on link "Save date" at bounding box center [290, 244] width 24 height 8
click at [353, 71] on div "Apply" at bounding box center [360, 68] width 14 height 8
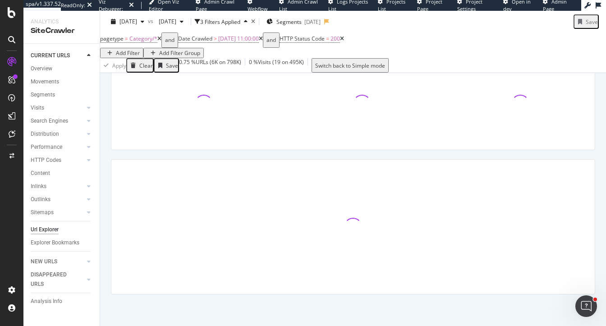
scroll to position [134, 0]
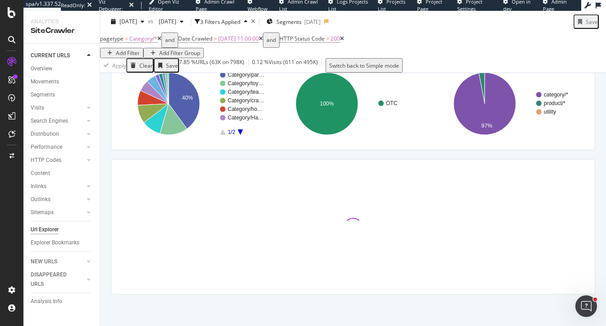
click at [344, 41] on icon at bounding box center [342, 38] width 4 height 5
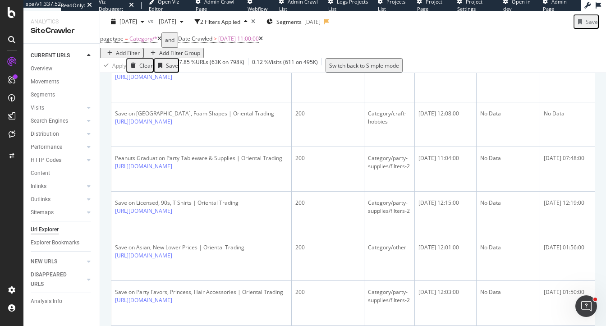
click at [161, 41] on icon at bounding box center [159, 38] width 4 height 5
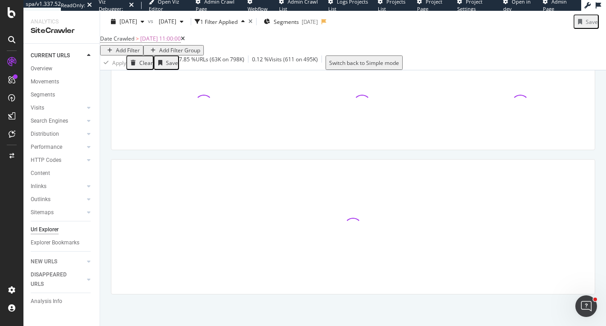
scroll to position [134, 0]
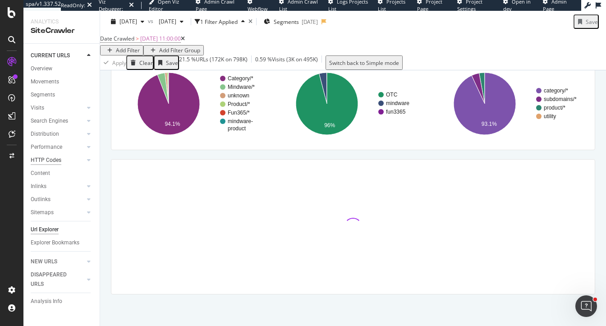
click at [41, 159] on div "HTTP Codes" at bounding box center [46, 159] width 31 height 9
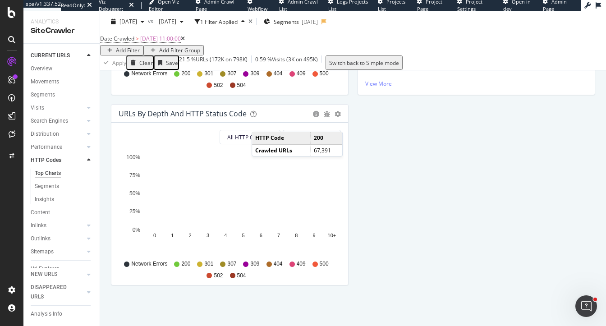
scroll to position [260, 0]
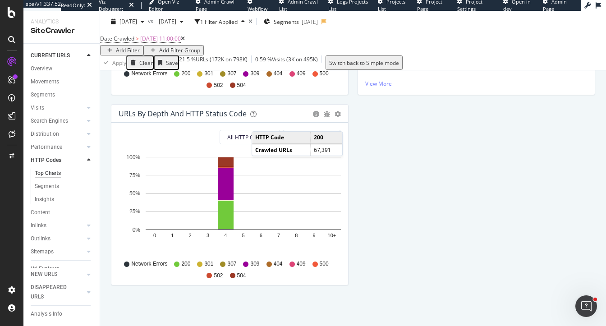
click at [474, 199] on div "HTTP Status Codes Distribution Pie Table Export as CSV Add to Custom Report All…" at bounding box center [352, 104] width 493 height 380
click at [44, 187] on div "Segments" at bounding box center [47, 186] width 24 height 9
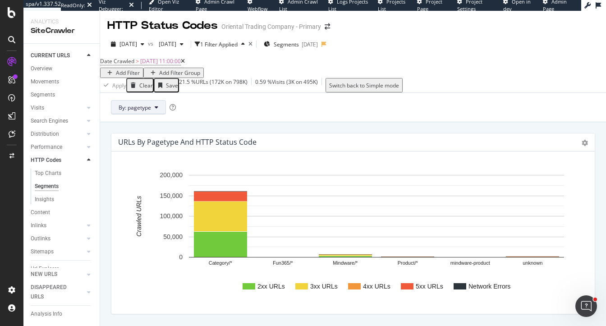
click at [155, 110] on icon at bounding box center [157, 107] width 4 height 5
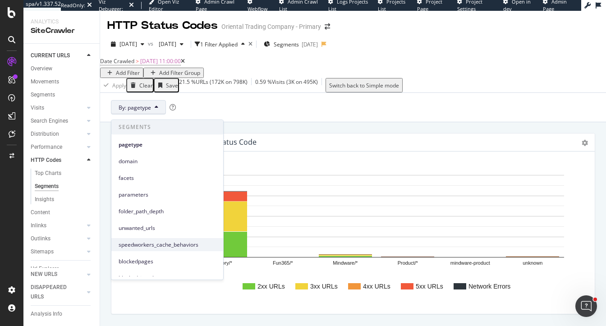
click at [167, 245] on span "speedworkers_cache_behaviors" at bounding box center [167, 245] width 97 height 8
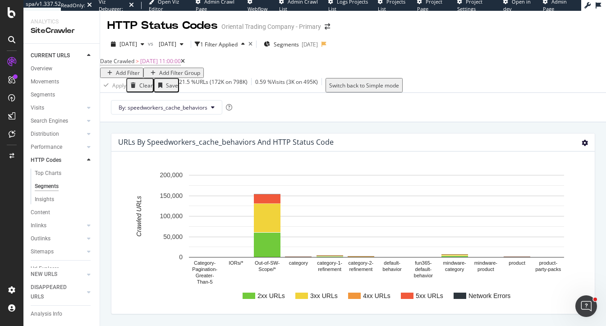
click at [586, 145] on icon at bounding box center [584, 143] width 6 height 6
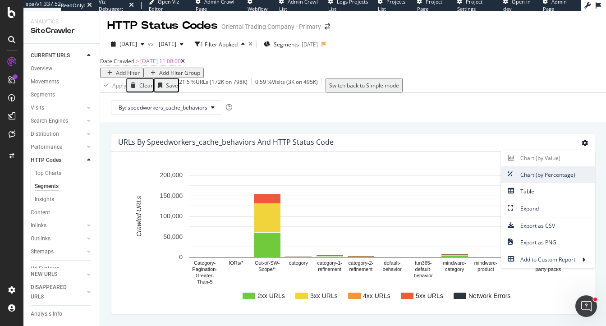
click at [537, 175] on span "Chart (by Percentage)" at bounding box center [548, 175] width 94 height 12
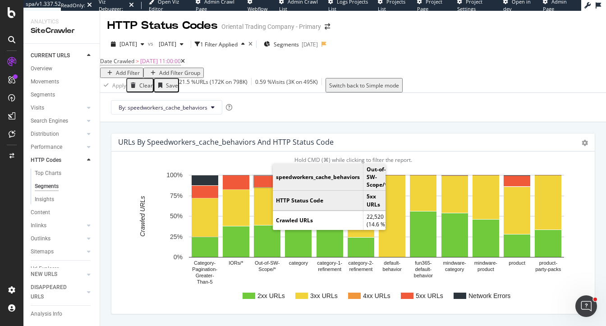
click at [265, 184] on rect "A chart." at bounding box center [267, 181] width 27 height 11
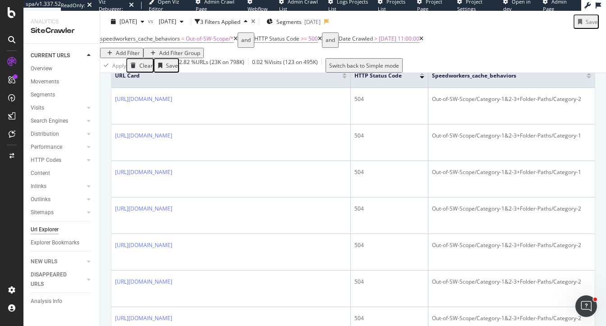
scroll to position [232, 0]
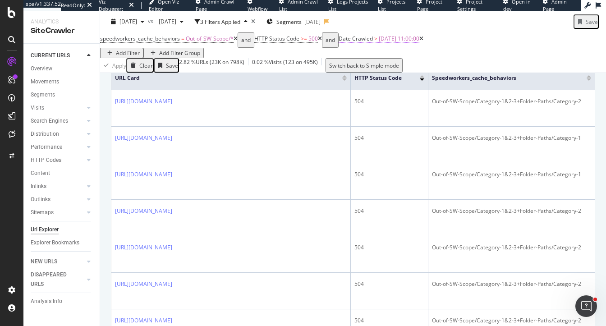
click at [399, 42] on span "2025-09-30 11:00:00" at bounding box center [398, 39] width 41 height 8
click at [140, 49] on div "Add Filter" at bounding box center [128, 53] width 24 height 8
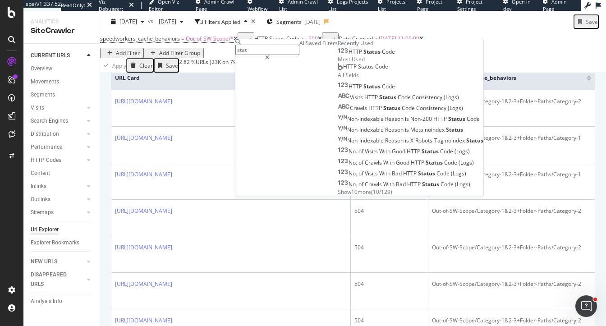
type input "stat"
click at [395, 55] on div "HTTP Status Code" at bounding box center [365, 51] width 57 height 7
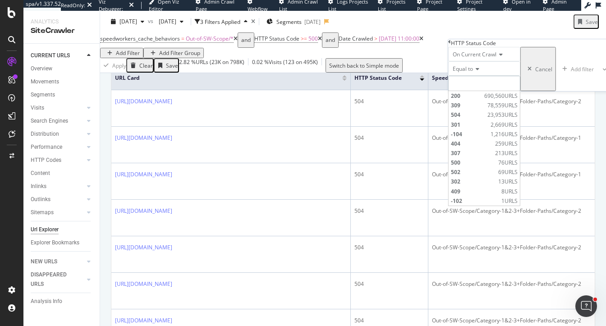
click at [468, 91] on input "number" at bounding box center [484, 83] width 72 height 15
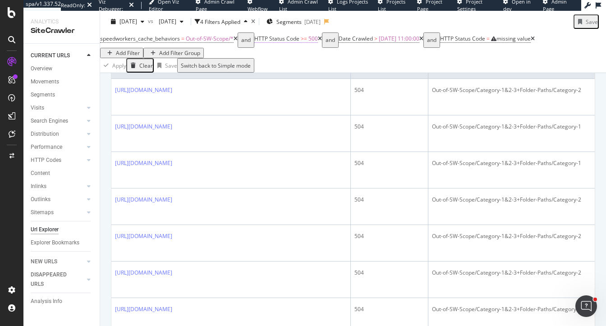
click at [299, 42] on span "HTTP Status Code" at bounding box center [276, 39] width 45 height 8
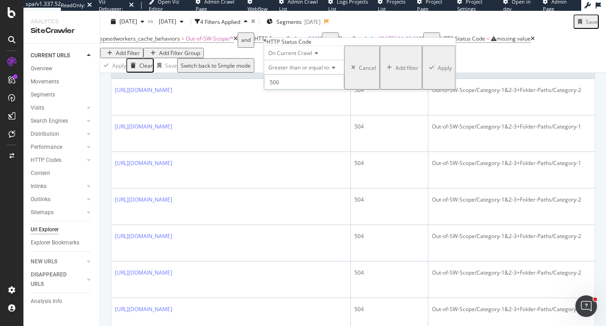
click at [288, 90] on input "500" at bounding box center [304, 81] width 80 height 15
click at [294, 71] on span "Greater than or equal to" at bounding box center [298, 68] width 61 height 8
click at [287, 83] on span "Equal to" at bounding box center [276, 79] width 20 height 8
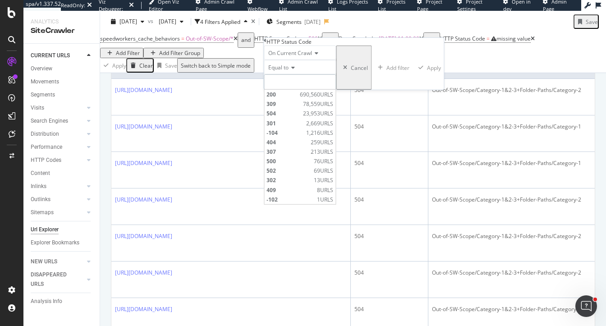
click at [295, 90] on input "number" at bounding box center [300, 81] width 72 height 15
click at [296, 98] on span "200" at bounding box center [281, 95] width 31 height 8
type input "200"
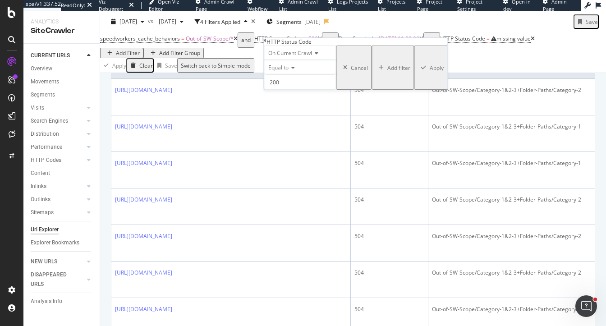
click at [429, 71] on div "Apply" at bounding box center [436, 68] width 14 height 8
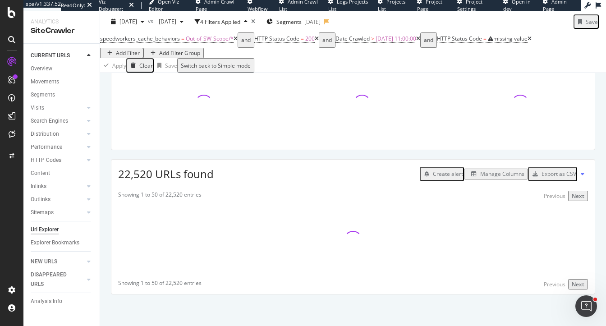
scroll to position [145, 0]
click at [531, 41] on icon at bounding box center [529, 38] width 4 height 5
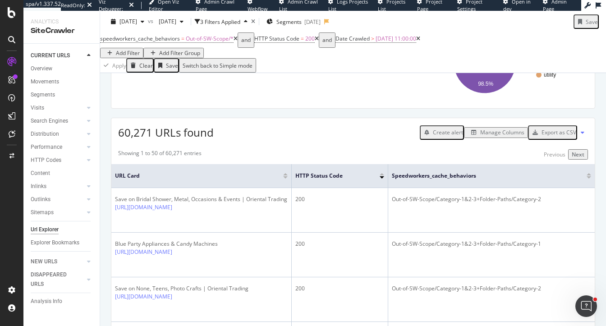
scroll to position [232, 0]
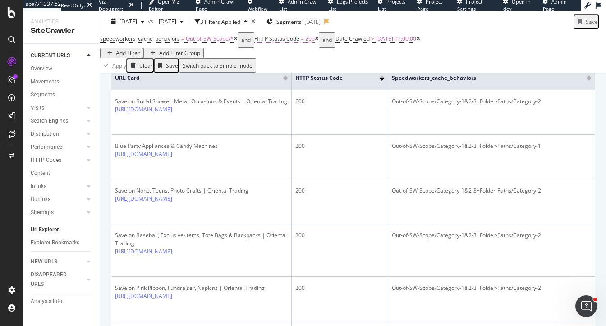
click at [237, 41] on icon at bounding box center [235, 38] width 4 height 5
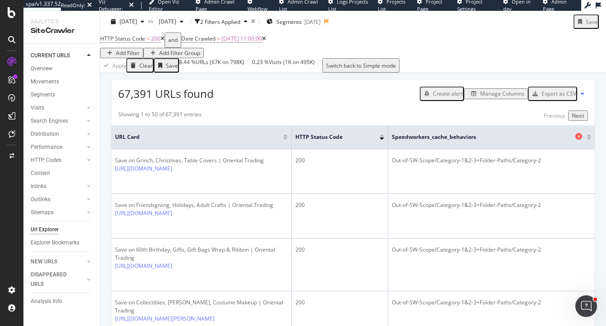
scroll to position [170, 0]
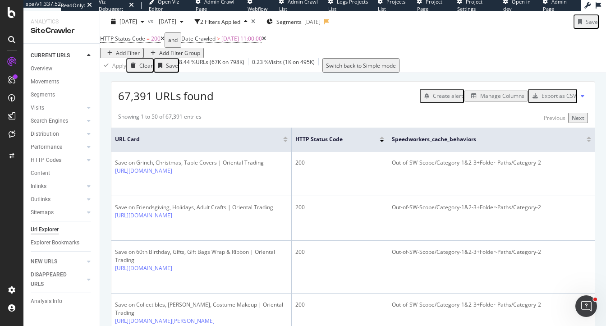
click at [480, 100] on div "Manage Columns" at bounding box center [502, 96] width 44 height 8
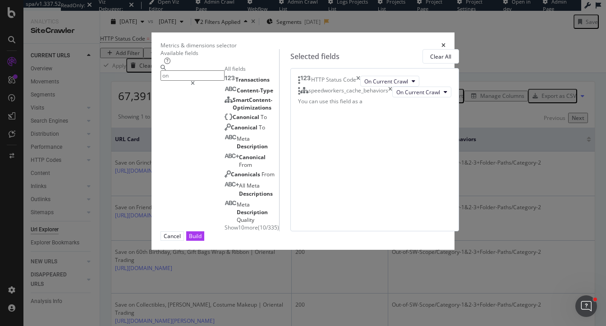
type input "o"
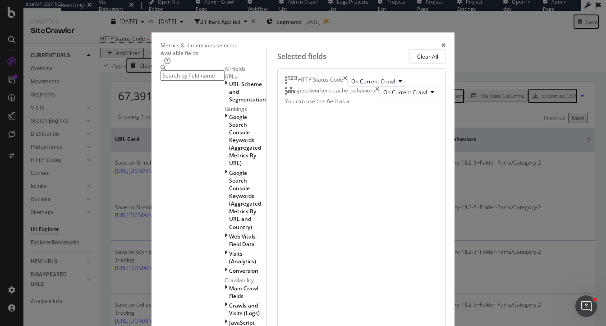
click at [445, 43] on icon "times" at bounding box center [443, 45] width 4 height 5
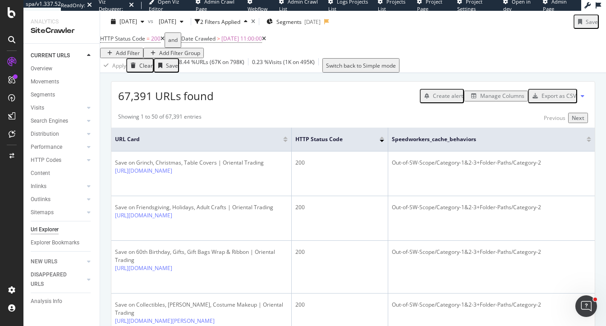
click at [140, 49] on div "Add Filter" at bounding box center [128, 53] width 24 height 8
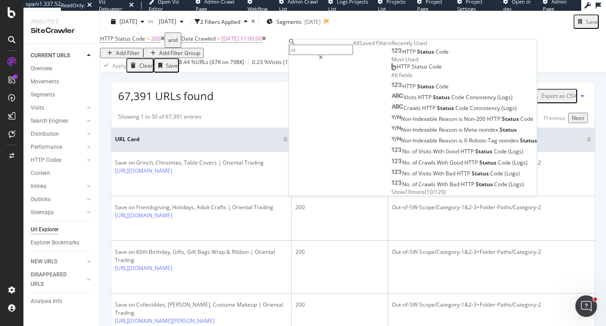
type input "s"
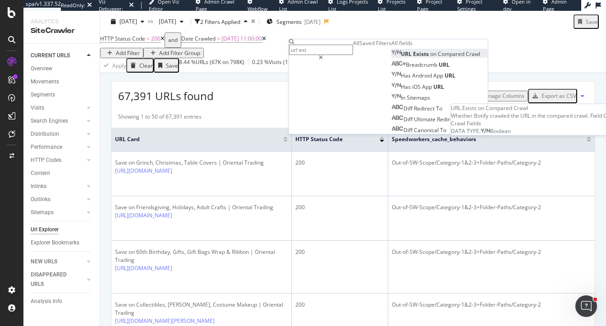
type input "url exi"
click at [430, 58] on span "on" at bounding box center [434, 54] width 8 height 8
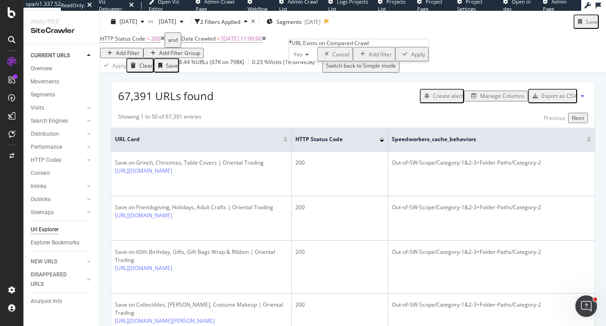
click at [411, 58] on div "Apply" at bounding box center [418, 54] width 14 height 8
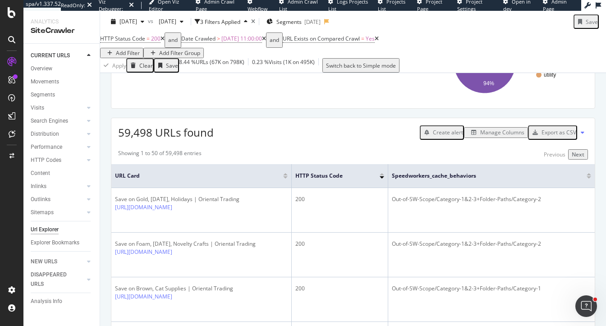
scroll to position [170, 0]
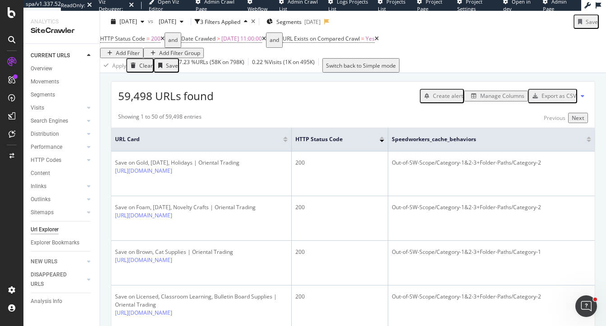
click at [488, 100] on div "Manage Columns" at bounding box center [502, 96] width 44 height 8
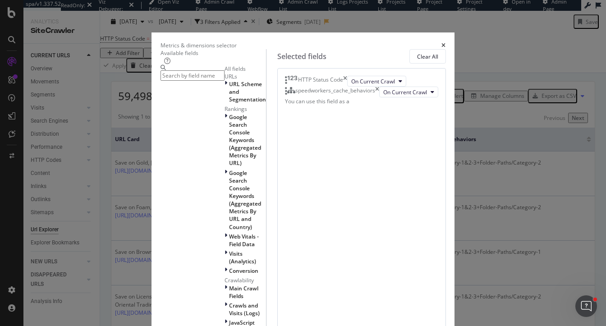
click at [208, 81] on input "modal" at bounding box center [192, 75] width 64 height 10
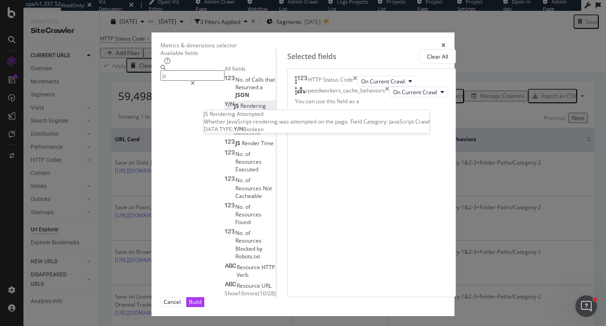
type input "js"
click at [234, 117] on span "Attempted" at bounding box center [247, 113] width 27 height 8
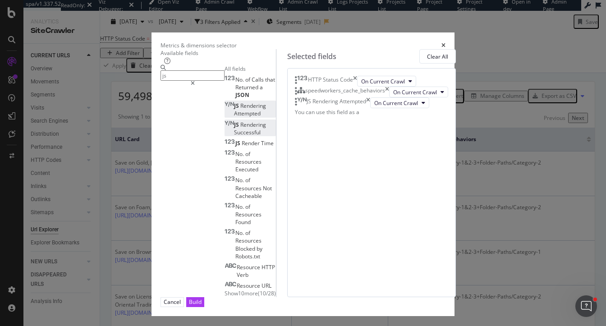
click at [234, 136] on span "Successful" at bounding box center [247, 132] width 27 height 8
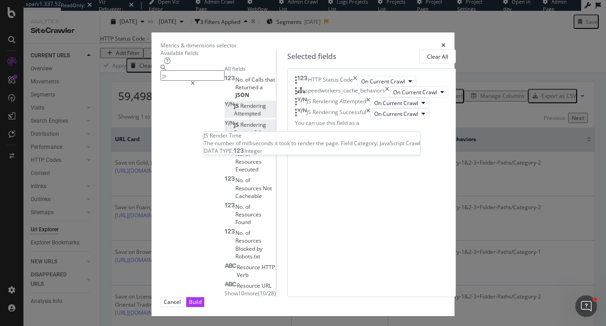
click at [224, 147] on div "JS Render Time" at bounding box center [248, 143] width 49 height 8
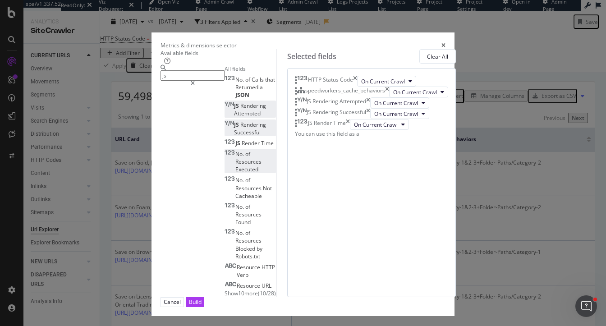
click at [235, 165] on span "Executed" at bounding box center [246, 169] width 23 height 8
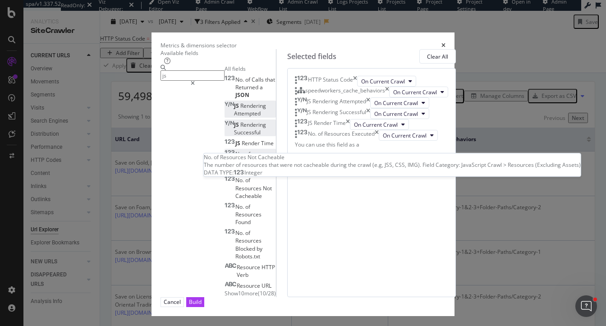
scroll to position [12, 0]
click at [235, 184] on span "Resources" at bounding box center [248, 188] width 27 height 8
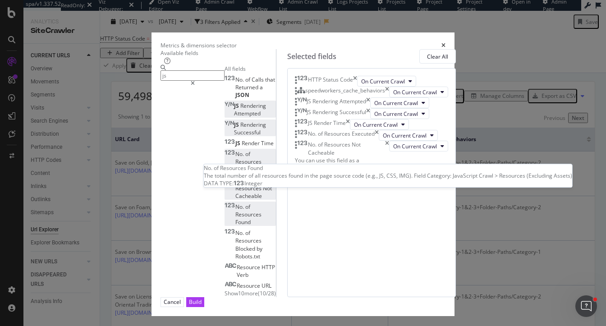
click at [235, 210] on span "Resources" at bounding box center [248, 214] width 26 height 8
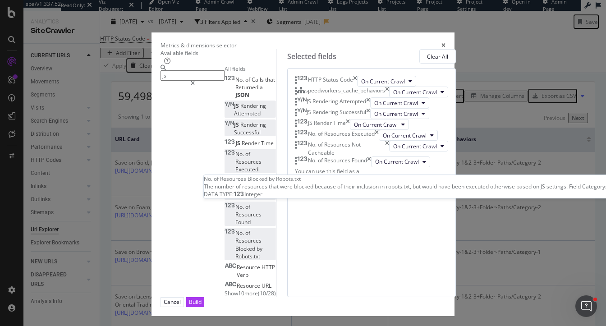
click at [235, 237] on span "Resources" at bounding box center [248, 241] width 26 height 8
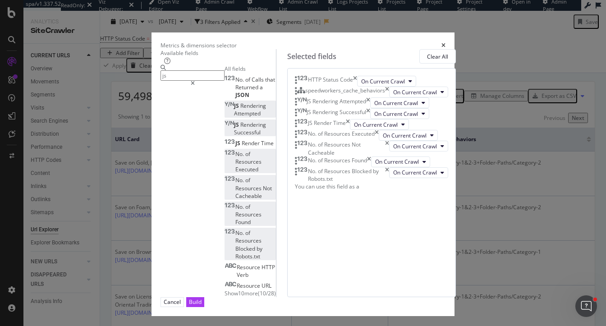
click at [378, 141] on icon "times" at bounding box center [376, 135] width 4 height 11
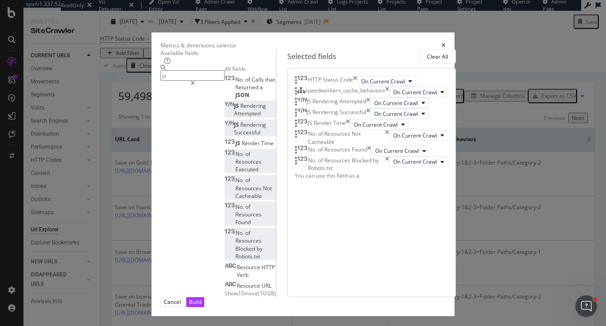
scroll to position [109, 0]
click at [389, 145] on div "No. of Resources Not Cacheable" at bounding box center [342, 137] width 94 height 15
click at [389, 145] on icon "times" at bounding box center [387, 137] width 4 height 15
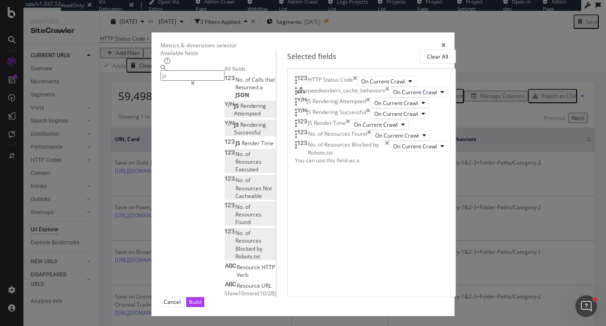
click at [350, 130] on icon "times" at bounding box center [348, 124] width 4 height 11
click at [370, 108] on div "JS Rendering Attempted" at bounding box center [332, 102] width 75 height 11
click at [370, 108] on icon "times" at bounding box center [368, 102] width 4 height 11
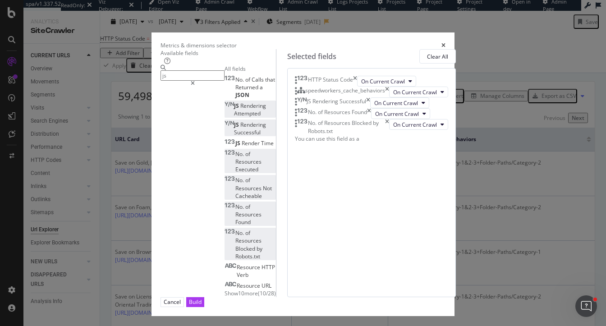
scroll to position [8, 0]
click at [389, 97] on icon "times" at bounding box center [387, 92] width 4 height 11
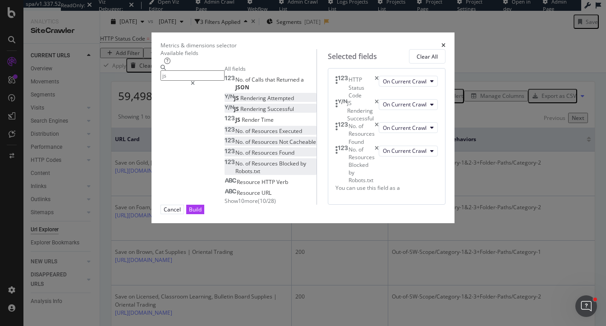
scroll to position [0, 0]
click at [438, 60] on div "Clear All" at bounding box center [426, 57] width 21 height 8
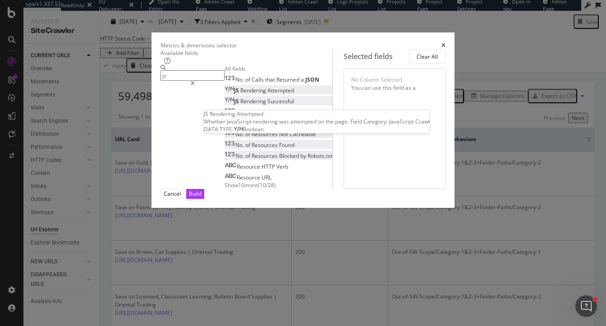
click at [267, 94] on span "Attempted" at bounding box center [280, 91] width 27 height 8
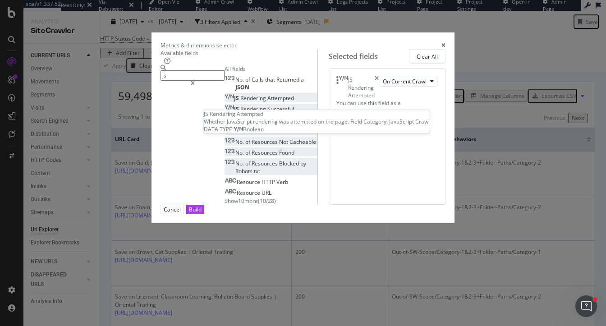
click at [267, 102] on span "Attempted" at bounding box center [280, 98] width 27 height 8
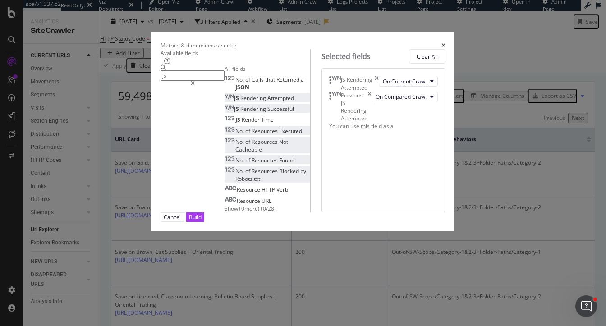
click at [240, 113] on span "Rendering" at bounding box center [253, 109] width 27 height 8
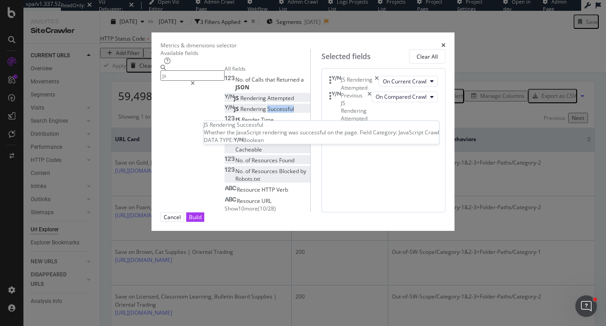
click at [240, 113] on span "Rendering" at bounding box center [253, 109] width 27 height 8
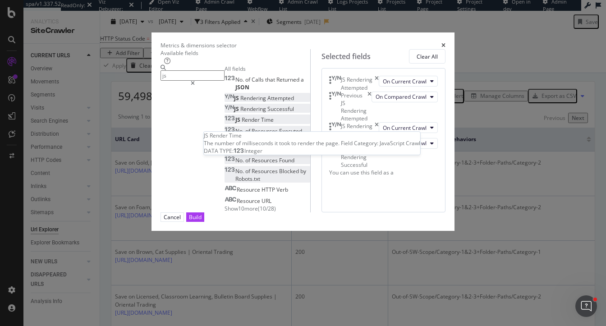
click at [261, 123] on span "Time" at bounding box center [267, 120] width 13 height 8
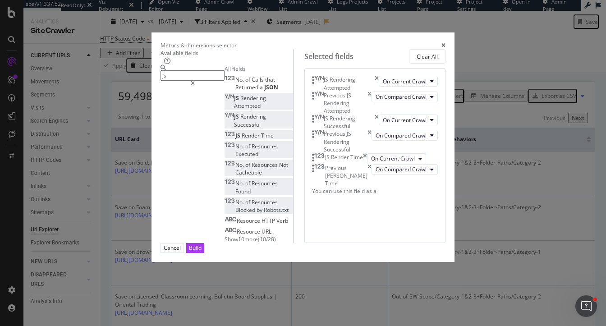
click at [251, 150] on span "Resources" at bounding box center [264, 146] width 26 height 8
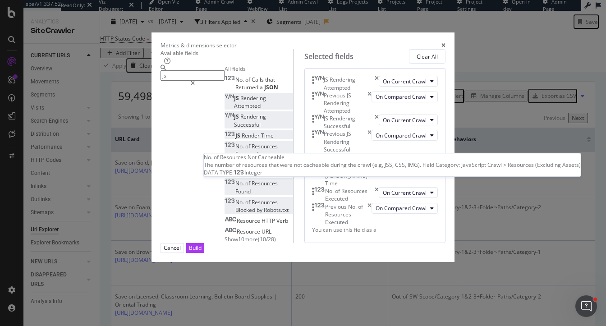
click at [251, 169] on span "Resources" at bounding box center [264, 165] width 27 height 8
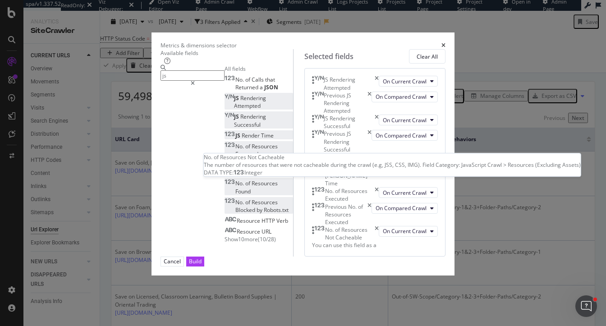
click at [251, 169] on span "Resources" at bounding box center [264, 165] width 27 height 8
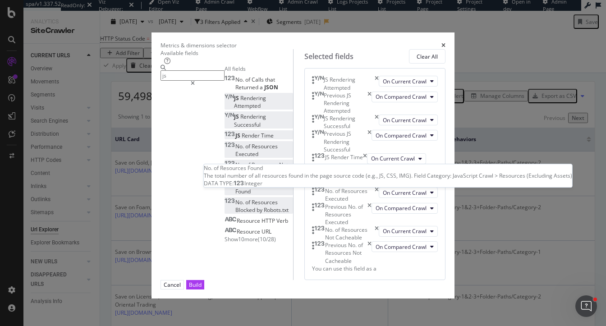
click at [251, 183] on span "Resources" at bounding box center [264, 183] width 26 height 8
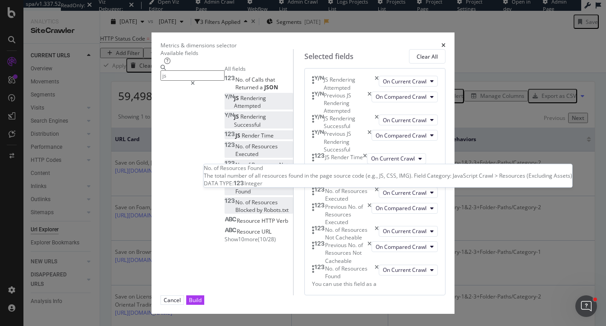
click at [251, 183] on span "Resources" at bounding box center [264, 183] width 26 height 8
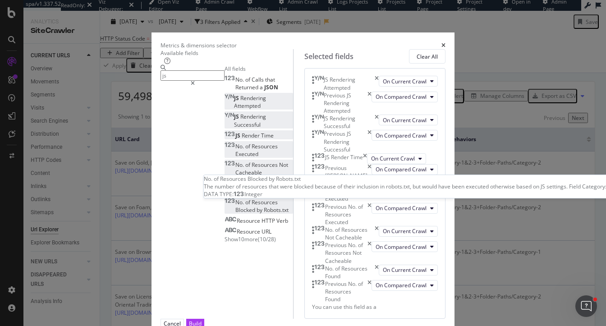
click at [251, 198] on span "Resources" at bounding box center [264, 202] width 26 height 8
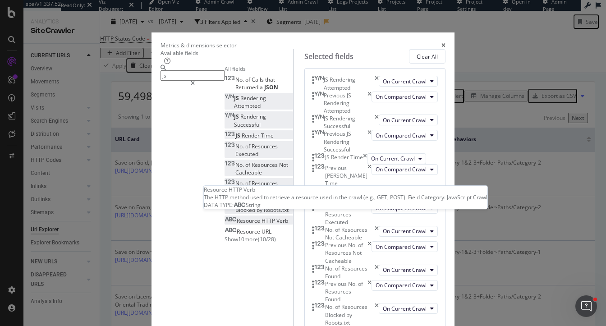
click at [261, 217] on span "HTTP" at bounding box center [268, 221] width 15 height 8
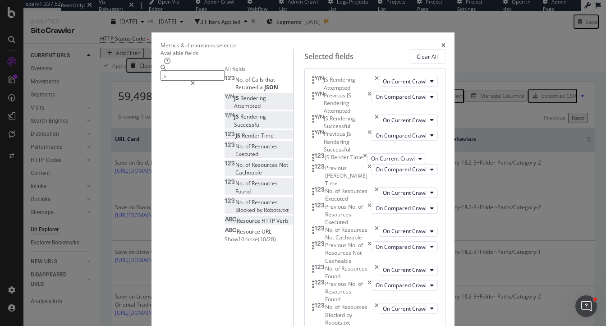
click at [261, 217] on span "HTTP" at bounding box center [268, 221] width 15 height 8
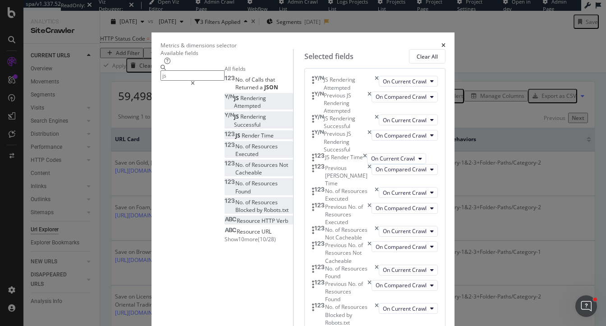
scroll to position [311, 0]
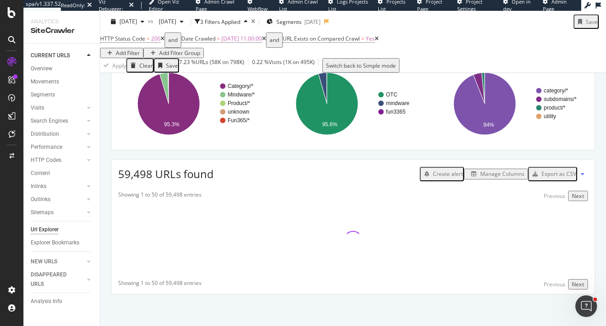
scroll to position [134, 0]
click at [491, 173] on div "Manage Columns" at bounding box center [502, 174] width 44 height 8
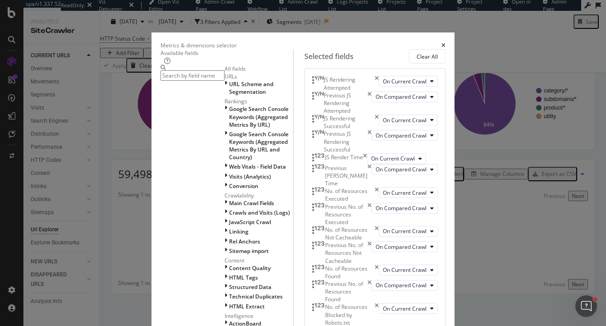
click at [165, 81] on input "modal" at bounding box center [192, 75] width 64 height 10
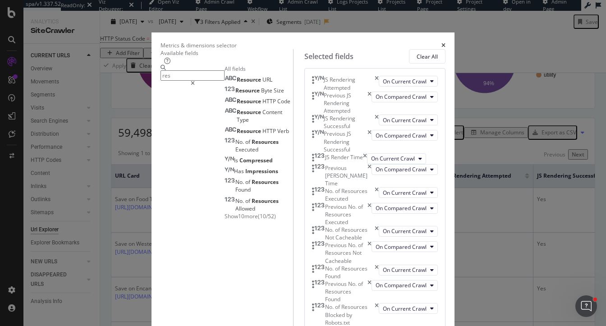
scroll to position [311, 0]
type input "res"
click at [445, 43] on icon "times" at bounding box center [443, 45] width 4 height 5
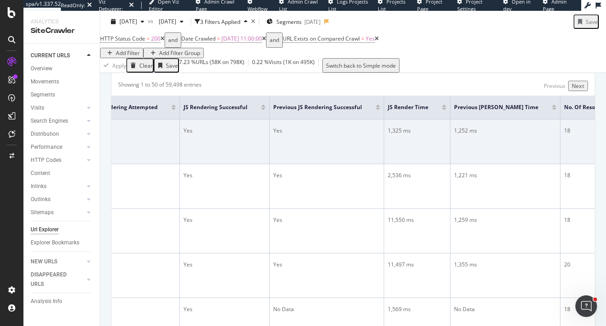
scroll to position [0, 373]
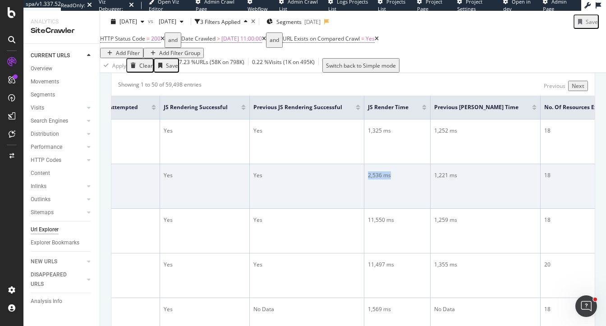
drag, startPoint x: 403, startPoint y: 210, endPoint x: 369, endPoint y: 210, distance: 34.7
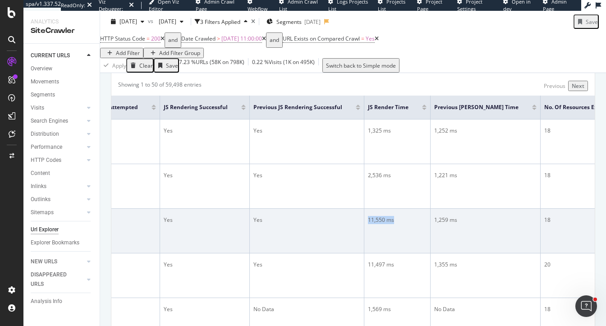
drag, startPoint x: 399, startPoint y: 257, endPoint x: 372, endPoint y: 257, distance: 27.5
click at [372, 253] on td "11,550 ms" at bounding box center [397, 231] width 66 height 45
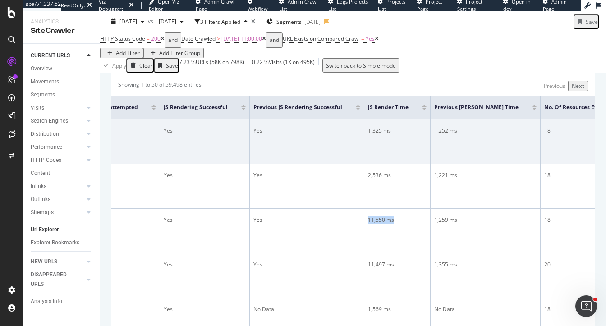
scroll to position [234, 0]
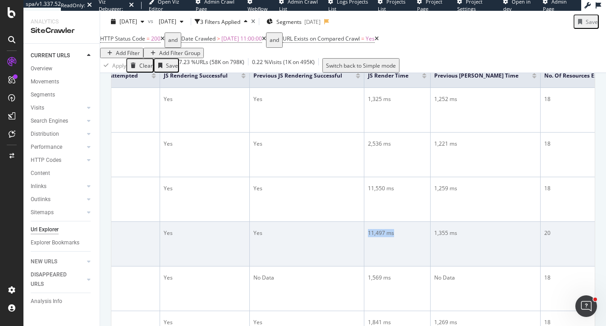
drag, startPoint x: 403, startPoint y: 263, endPoint x: 369, endPoint y: 262, distance: 34.3
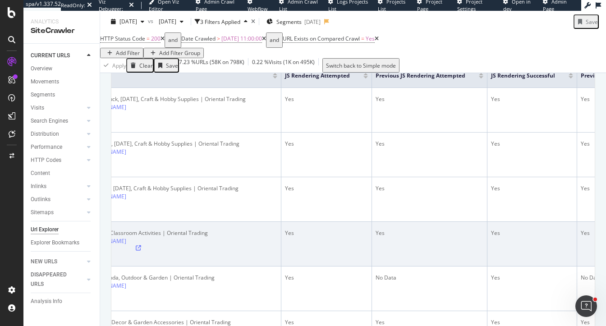
scroll to position [0, 42]
click at [99, 257] on icon at bounding box center [96, 254] width 6 height 5
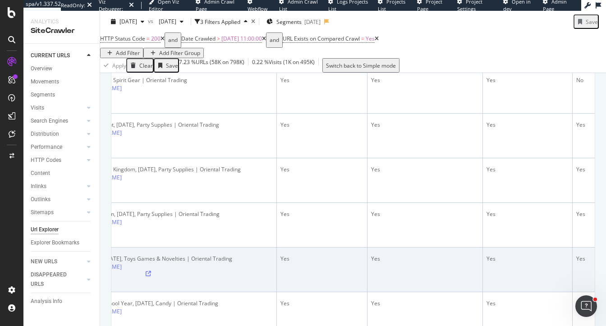
scroll to position [0, 0]
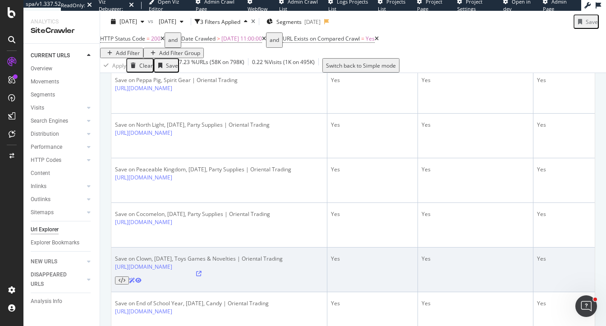
click at [141, 278] on icon at bounding box center [138, 280] width 6 height 5
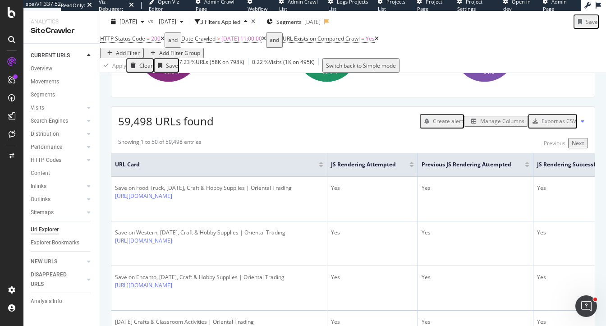
scroll to position [164, 0]
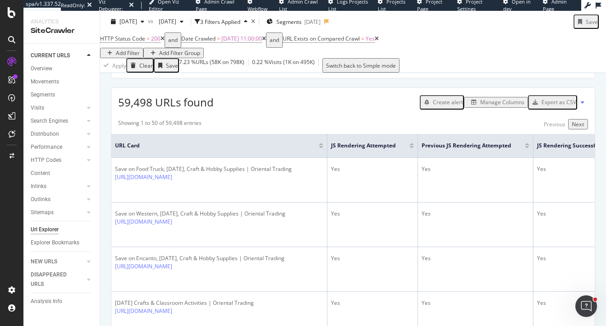
click at [499, 106] on div "Manage Columns" at bounding box center [502, 102] width 44 height 8
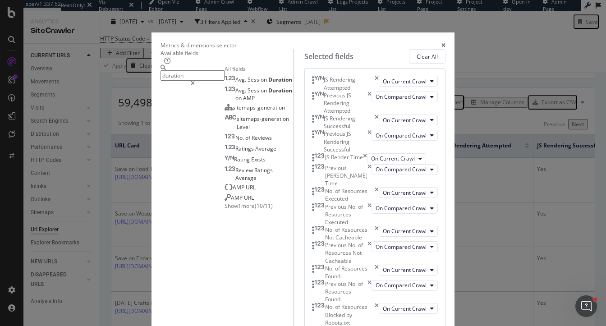
click at [224, 210] on span "Show 1 more" at bounding box center [239, 206] width 30 height 8
click at [160, 81] on input "duration" at bounding box center [192, 75] width 64 height 10
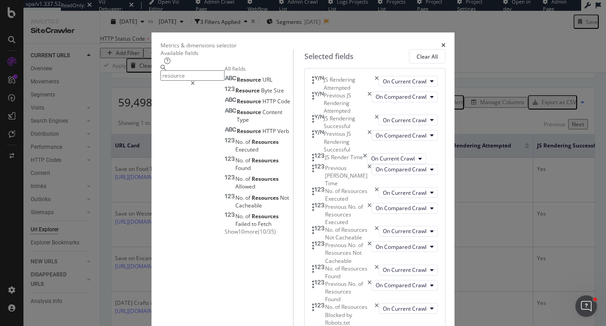
type input "resource"
click at [224, 233] on div "Resource URL Resource Byte Size Resource HTTP Code Resource Content Type Resour…" at bounding box center [258, 154] width 68 height 161
click at [224, 229] on span "Show 10 more" at bounding box center [240, 232] width 33 height 8
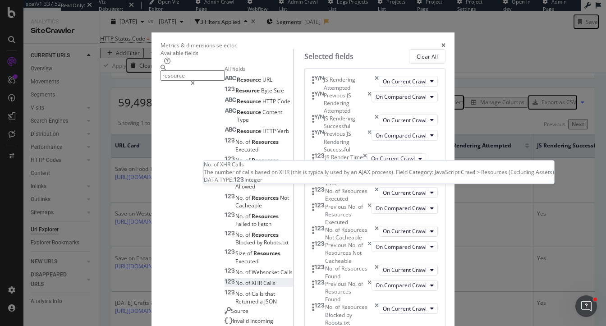
scroll to position [79, 0]
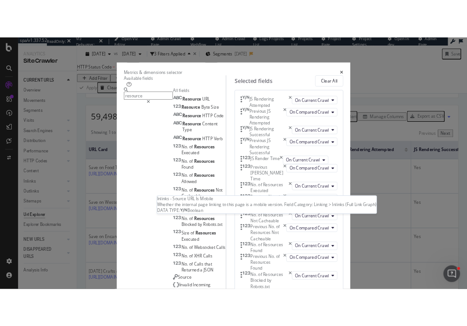
scroll to position [0, 0]
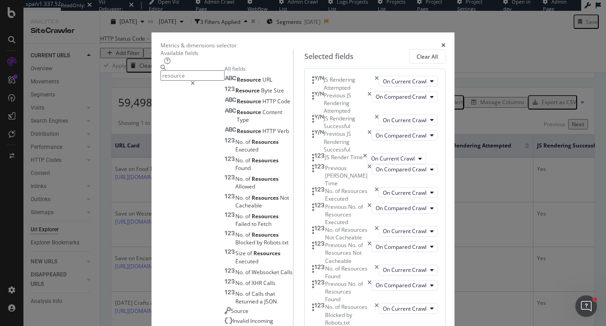
click at [445, 43] on icon "times" at bounding box center [443, 45] width 4 height 5
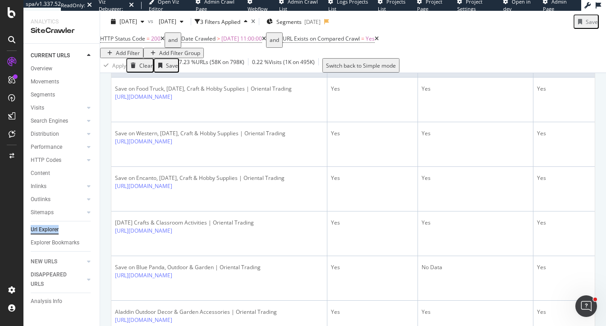
scroll to position [236, 0]
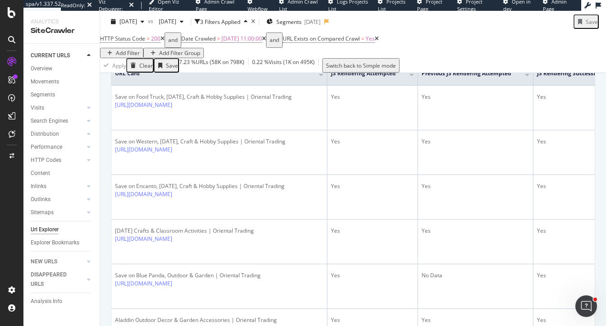
click at [370, 57] on div "Showing 1 to 50 of 59,498 entries Previous Next" at bounding box center [352, 52] width 483 height 10
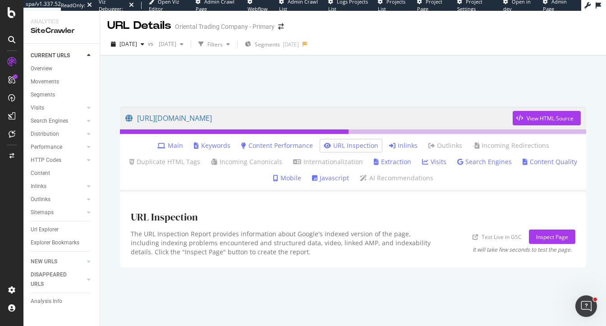
click at [327, 180] on link "Javascript" at bounding box center [330, 177] width 37 height 9
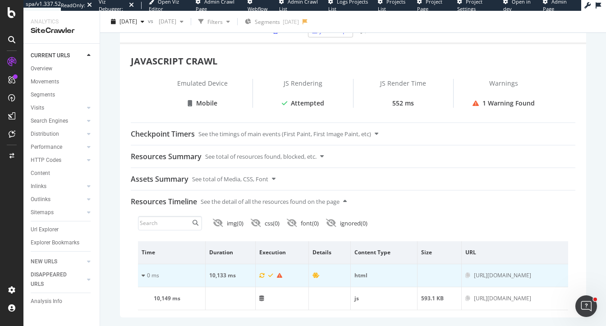
click at [144, 274] on icon at bounding box center [143, 275] width 4 height 5
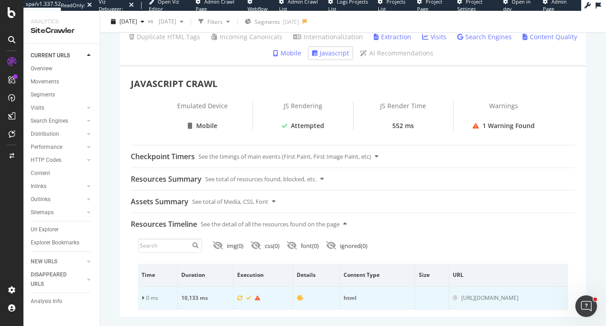
scroll to position [124, 0]
click at [143, 297] on icon at bounding box center [142, 298] width 3 height 5
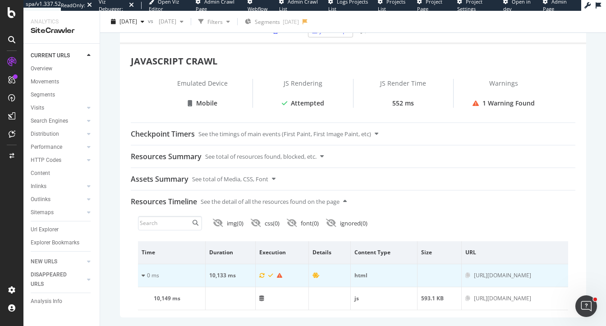
scroll to position [0, 0]
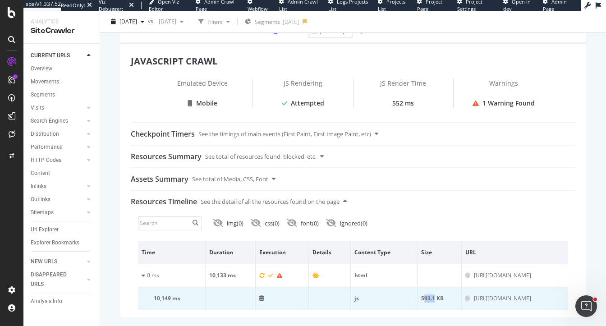
drag, startPoint x: 346, startPoint y: 300, endPoint x: 335, endPoint y: 300, distance: 11.7
click at [421, 300] on div "593.1 KB" at bounding box center [439, 298] width 36 height 8
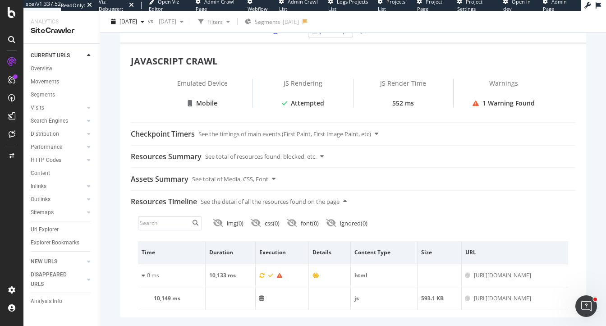
click at [117, 84] on div "https://www.orientaltrading.com/party-supplies/party-decorations/cardboard-cuto…" at bounding box center [353, 138] width 484 height 376
click at [113, 59] on div "https://www.orientaltrading.com/party-supplies/party-decorations/cardboard-cuto…" at bounding box center [353, 138] width 484 height 376
click at [51, 303] on div "Analysis Info" at bounding box center [47, 300] width 32 height 9
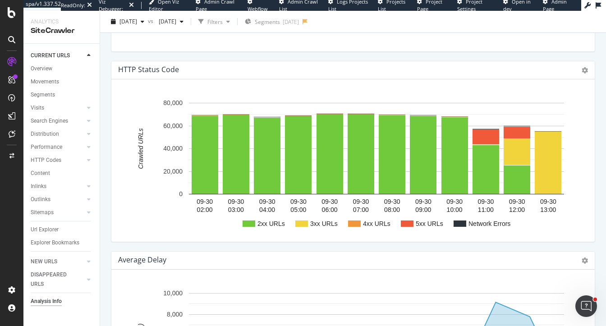
scroll to position [1056, 0]
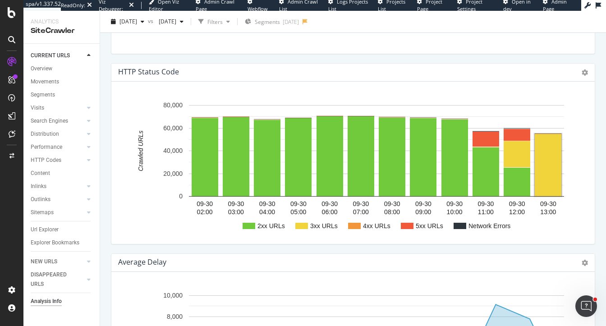
click at [547, 165] on rect "A chart." at bounding box center [547, 165] width 27 height 62
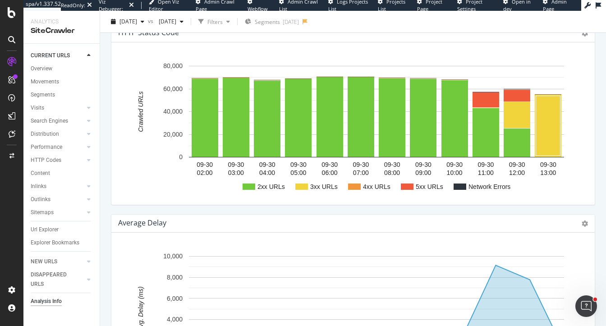
scroll to position [1093, 0]
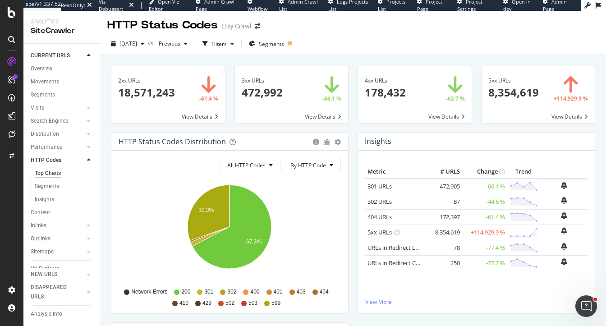
scroll to position [1, 0]
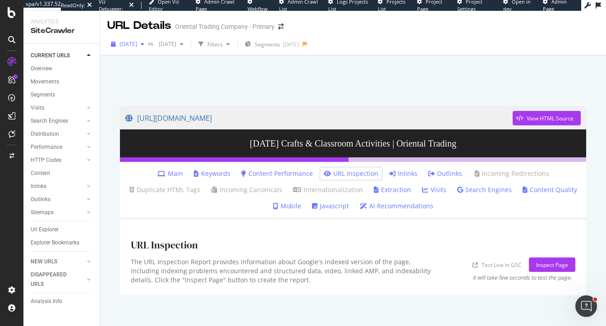
click at [137, 46] on span "[DATE]" at bounding box center [128, 44] width 18 height 8
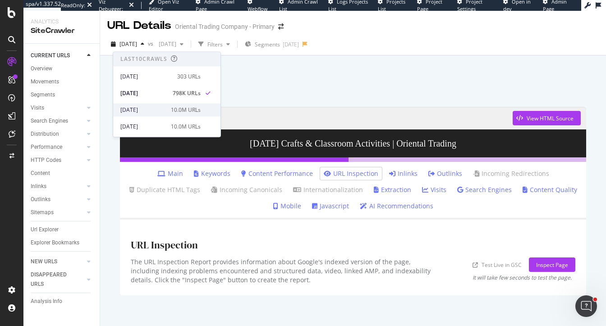
click at [151, 113] on div "[DATE]" at bounding box center [142, 110] width 45 height 8
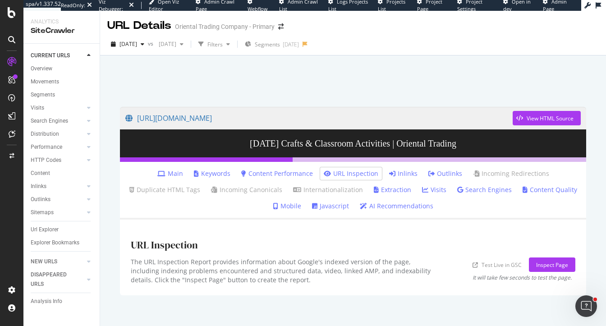
click at [310, 205] on li "Javascript" at bounding box center [330, 206] width 44 height 13
click at [329, 208] on link "Javascript" at bounding box center [330, 205] width 37 height 9
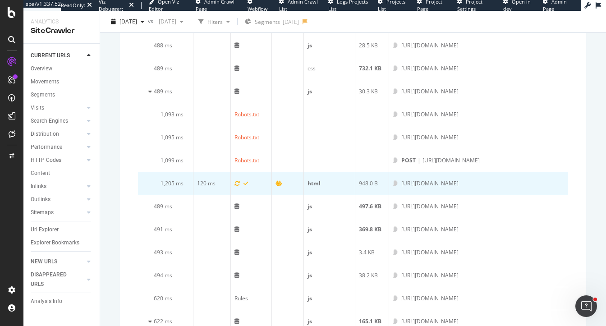
scroll to position [796, 0]
drag, startPoint x: 192, startPoint y: 179, endPoint x: 219, endPoint y: 179, distance: 26.6
click at [219, 179] on td "120 ms" at bounding box center [212, 183] width 38 height 23
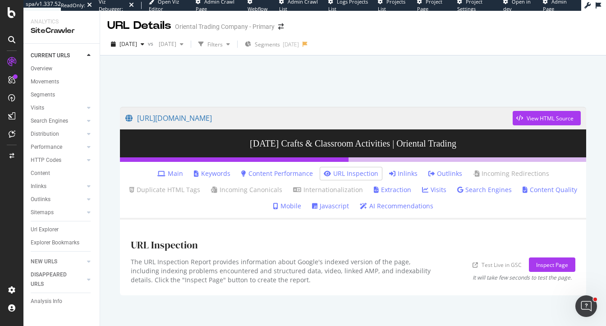
click at [329, 210] on link "Javascript" at bounding box center [330, 205] width 37 height 9
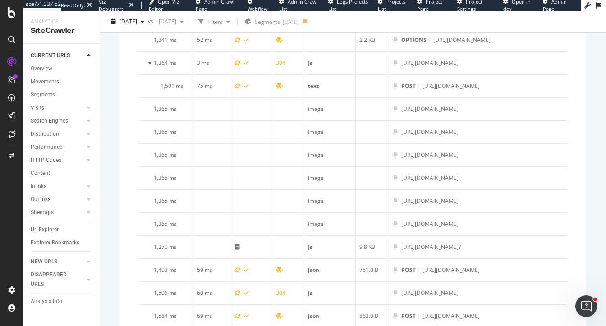
scroll to position [1205, 0]
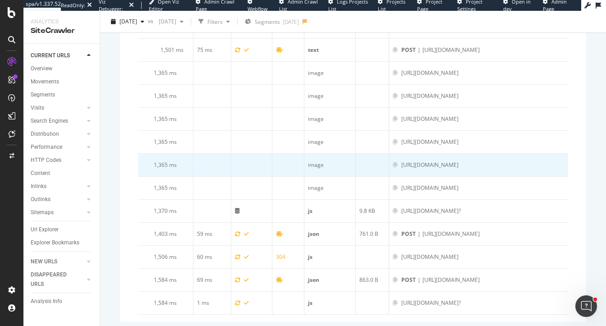
click at [417, 161] on div "[URL][DOMAIN_NAME]" at bounding box center [429, 165] width 57 height 8
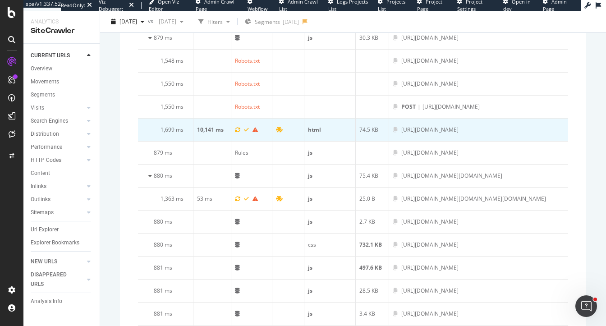
scroll to position [0, 89]
drag, startPoint x: 464, startPoint y: 129, endPoint x: 369, endPoint y: 129, distance: 95.1
click at [401, 129] on div "[URL][DOMAIN_NAME]" at bounding box center [429, 130] width 57 height 8
copy div "web/browse/previously-viewed-items"
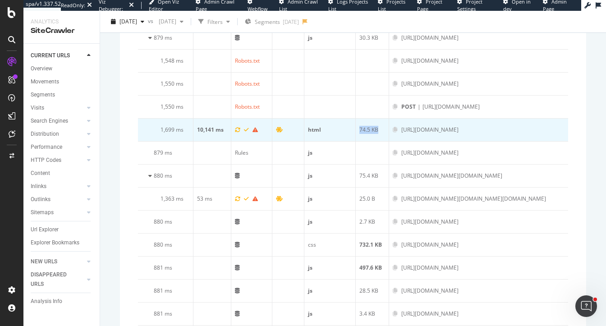
drag, startPoint x: 337, startPoint y: 128, endPoint x: 361, endPoint y: 128, distance: 24.8
click at [361, 128] on td "74.5 KB" at bounding box center [373, 130] width 34 height 23
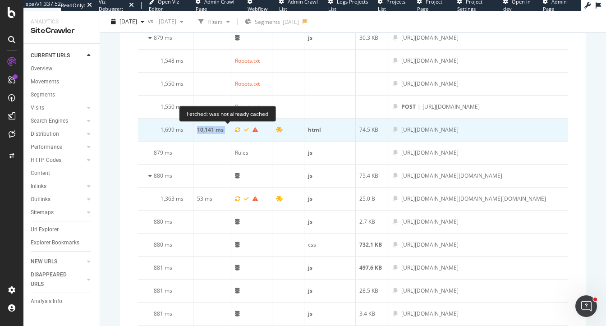
drag, startPoint x: 191, startPoint y: 126, endPoint x: 229, endPoint y: 126, distance: 37.8
click at [229, 126] on tr "1,699 ms 10,141 ms html 74.5 KB [URL][DOMAIN_NAME]" at bounding box center [353, 130] width 430 height 23
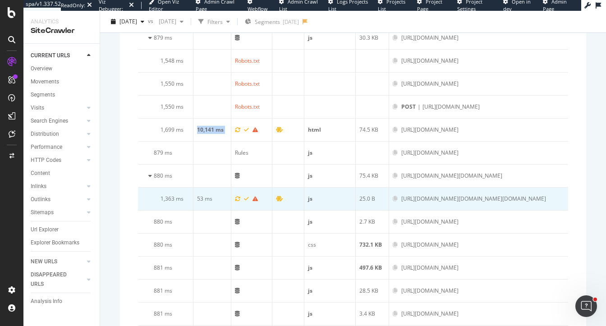
scroll to position [0, 509]
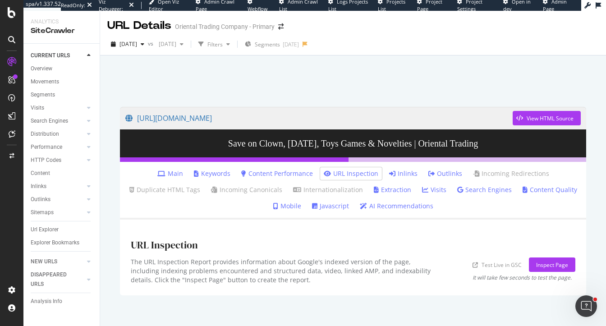
click at [332, 207] on link "Javascript" at bounding box center [330, 205] width 37 height 9
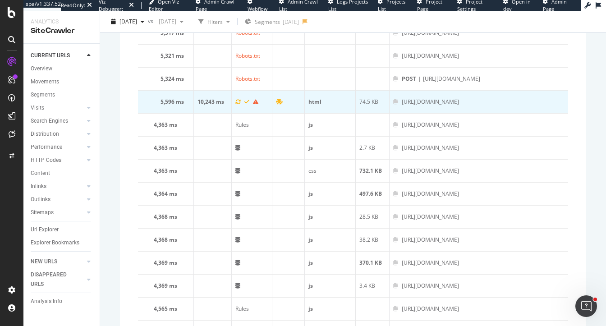
scroll to position [0, 1066]
drag, startPoint x: 355, startPoint y: 100, endPoint x: 391, endPoint y: 96, distance: 35.8
click at [401, 98] on div "[URL][DOMAIN_NAME]" at bounding box center [429, 102] width 57 height 8
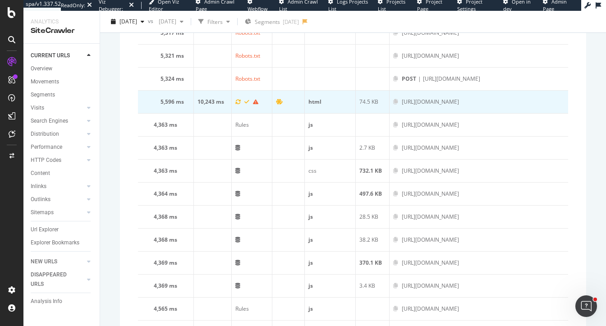
scroll to position [0, 0]
drag, startPoint x: 531, startPoint y: 103, endPoint x: 355, endPoint y: 98, distance: 176.2
click at [401, 98] on div "[URL][DOMAIN_NAME]" at bounding box center [429, 102] width 57 height 8
copy div "[URL][DOMAIN_NAME]"
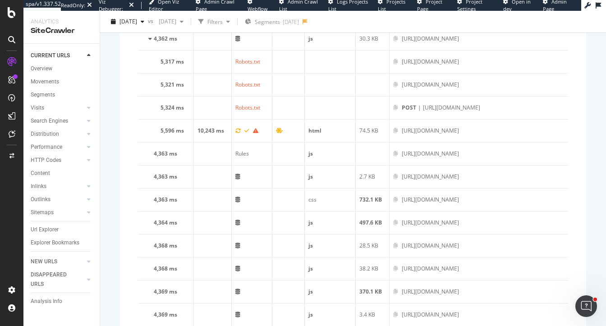
scroll to position [826, 0]
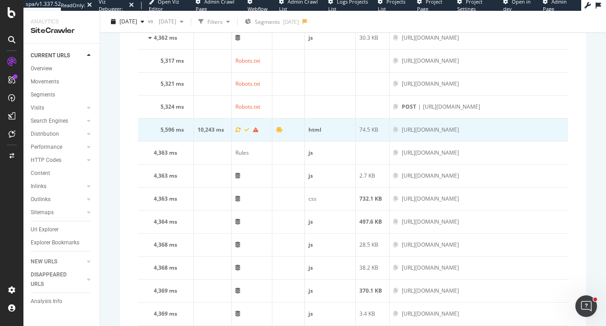
copy div "[URL][DOMAIN_NAME]"
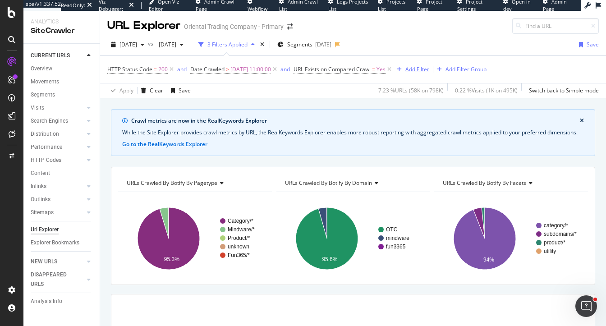
click at [429, 72] on div "Add Filter" at bounding box center [417, 69] width 24 height 8
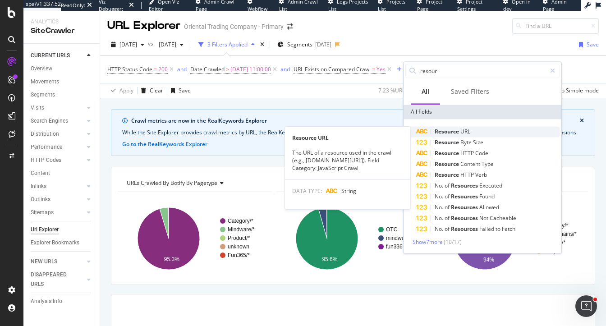
type input "resour"
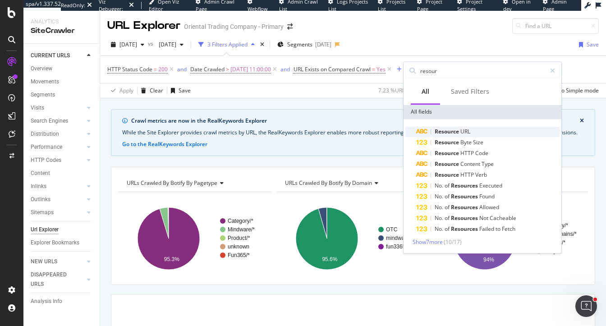
click at [466, 130] on span "URL" at bounding box center [465, 132] width 10 height 8
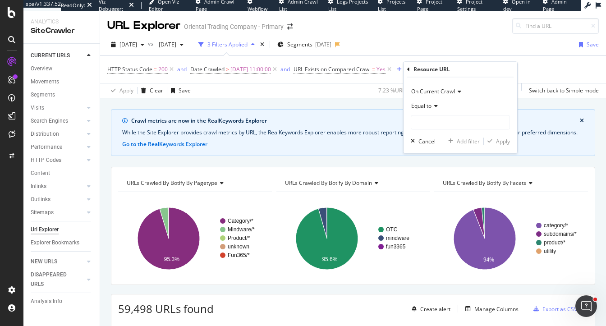
click at [419, 103] on span "Equal to" at bounding box center [421, 106] width 20 height 8
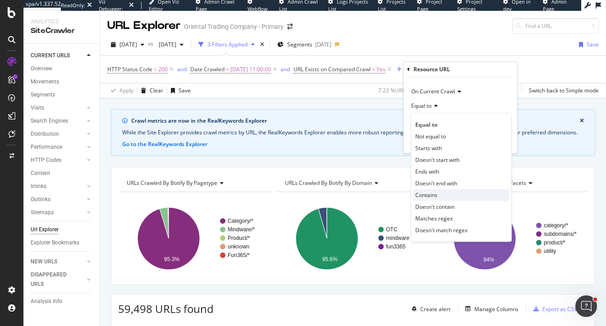
click at [425, 193] on span "Contains" at bounding box center [426, 195] width 22 height 8
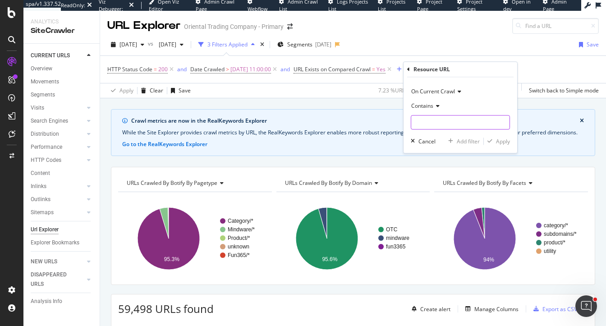
click at [424, 122] on input "text" at bounding box center [460, 122] width 98 height 14
paste input "[URL][DOMAIN_NAME]"
type input "[URL][DOMAIN_NAME]"
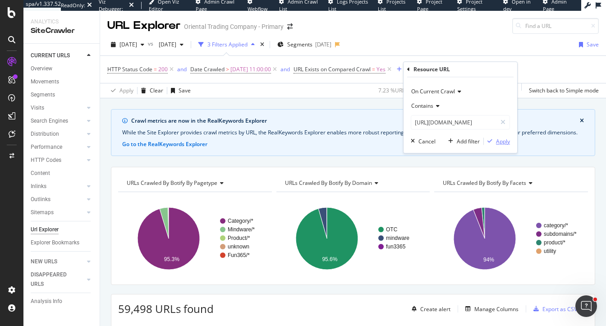
click at [501, 144] on div "Apply" at bounding box center [503, 141] width 14 height 8
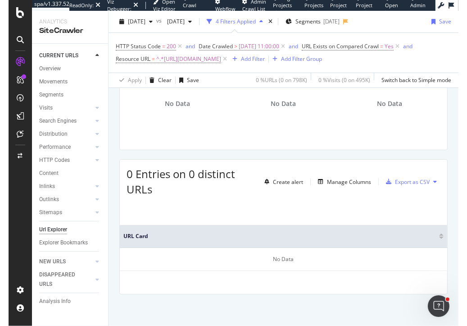
scroll to position [155, 0]
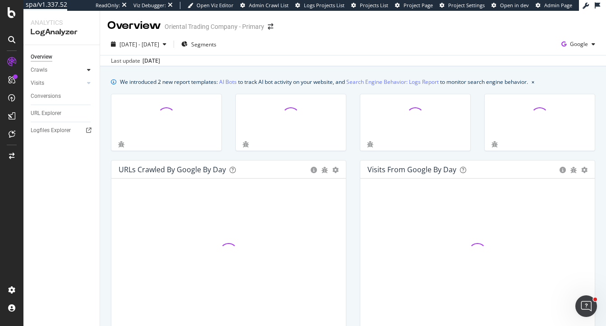
click at [88, 66] on div at bounding box center [88, 69] width 9 height 9
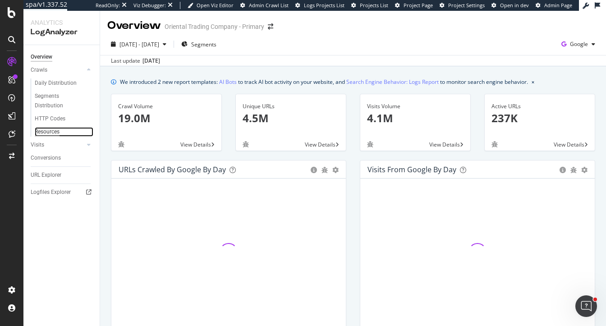
click at [50, 132] on div "Resources" at bounding box center [47, 131] width 25 height 9
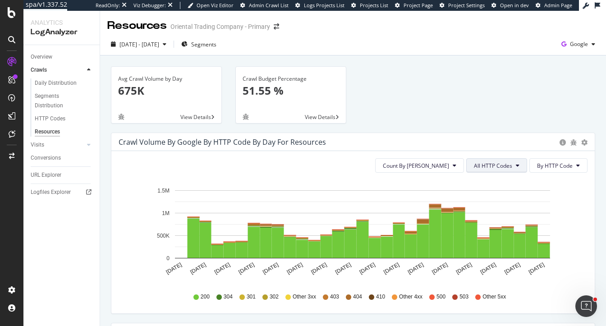
click at [486, 167] on span "All HTTP Codes" at bounding box center [493, 166] width 38 height 8
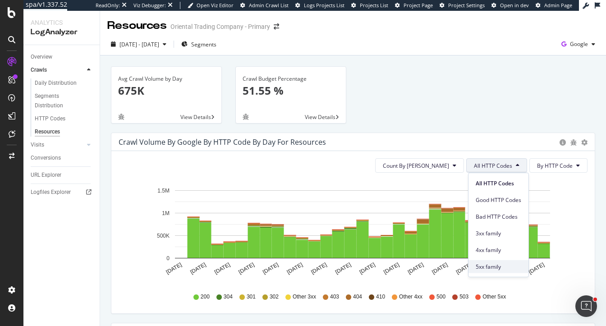
click at [489, 262] on span "5xx family" at bounding box center [498, 266] width 46 height 8
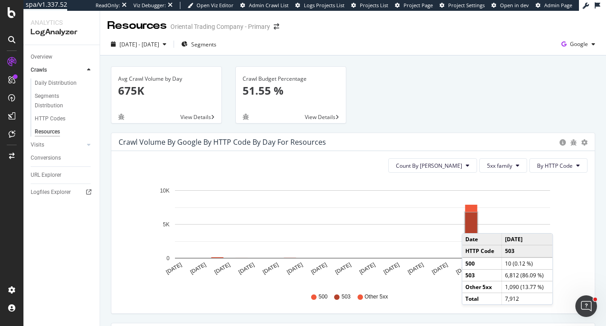
click at [470, 224] on rect "A chart." at bounding box center [471, 235] width 12 height 46
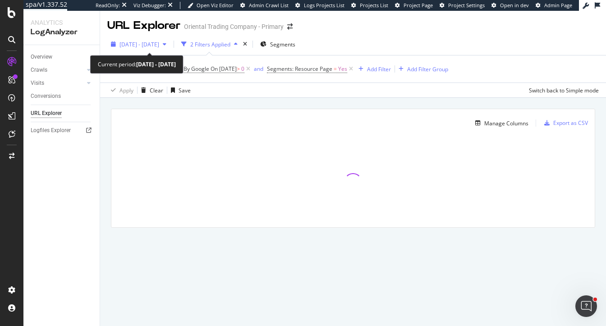
click at [151, 42] on span "[DATE] - [DATE]" at bounding box center [139, 45] width 40 height 8
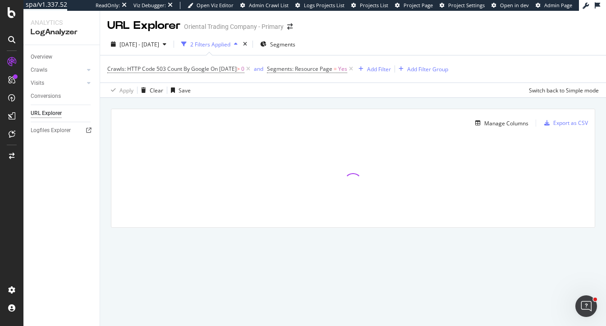
click at [105, 166] on div "Manage Columns Export as CSV Full URL Crawls: HTTP Code 503 Count By Google" at bounding box center [353, 178] width 506 height 161
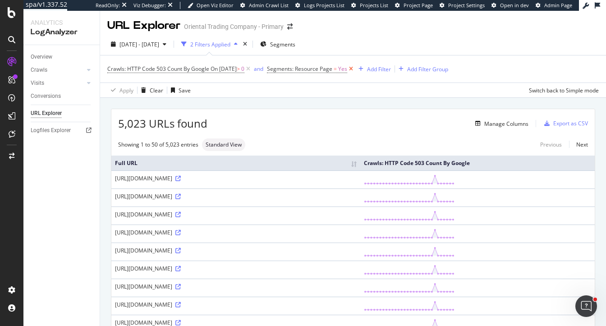
click at [355, 68] on icon at bounding box center [351, 68] width 8 height 9
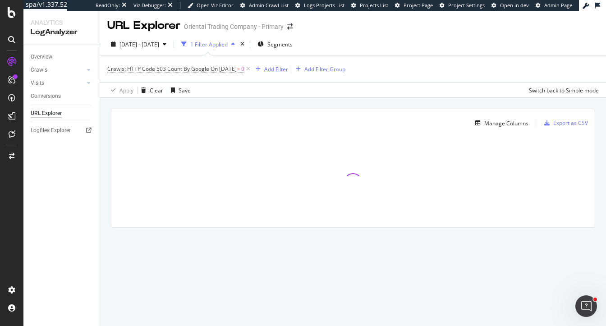
click at [281, 68] on div "Add Filter" at bounding box center [276, 69] width 24 height 8
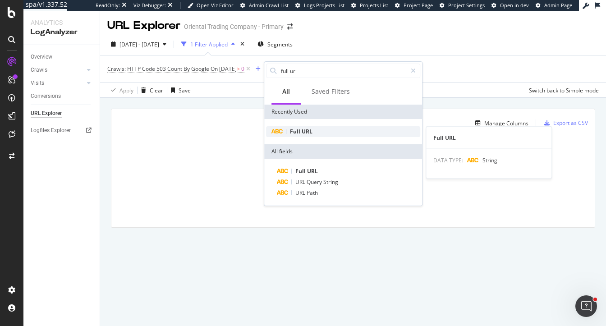
type input "full url"
click at [313, 136] on div "Full URL" at bounding box center [343, 131] width 154 height 11
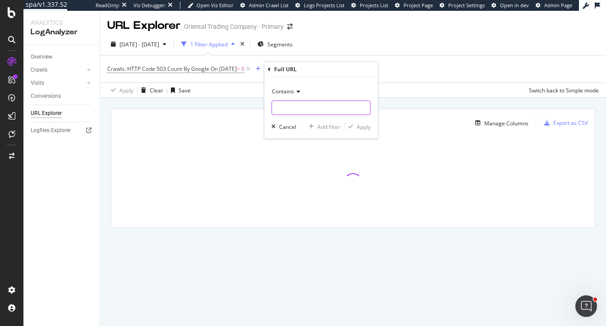
click at [292, 109] on input "text" at bounding box center [321, 107] width 98 height 14
paste input "[URL][DOMAIN_NAME]"
type input "[URL][DOMAIN_NAME]"
click at [364, 128] on div "Apply" at bounding box center [363, 127] width 14 height 8
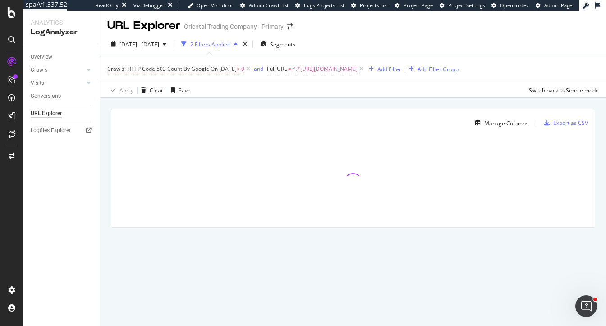
click at [232, 68] on span "On [DATE]" at bounding box center [223, 69] width 26 height 8
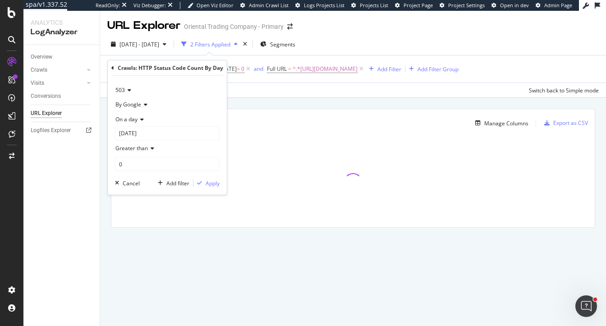
click at [123, 88] on span "503" at bounding box center [119, 90] width 9 height 8
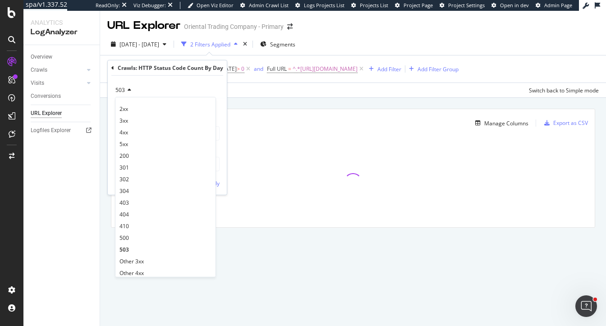
click at [305, 119] on div "Manage Columns Export as CSV Full URL Crawls: HTTP Code 503 Count By Google" at bounding box center [353, 178] width 506 height 161
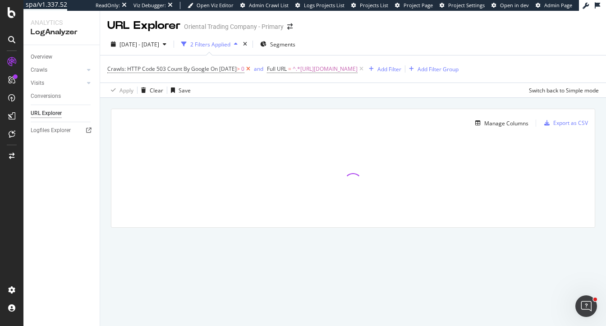
click at [252, 69] on icon at bounding box center [248, 68] width 8 height 9
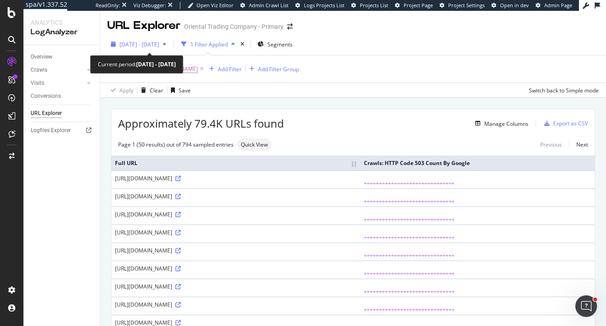
click at [132, 41] on span "[DATE] - [DATE]" at bounding box center [139, 45] width 40 height 8
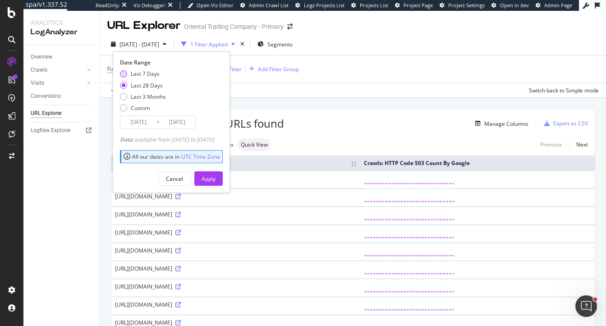
click at [144, 71] on div "Last 7 Days" at bounding box center [145, 74] width 29 height 8
type input "[DATE]"
click at [215, 172] on div "Apply" at bounding box center [208, 179] width 14 height 14
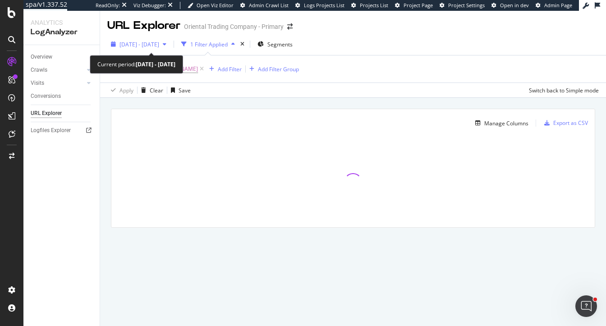
click at [130, 46] on span "[DATE] - [DATE]" at bounding box center [139, 45] width 40 height 8
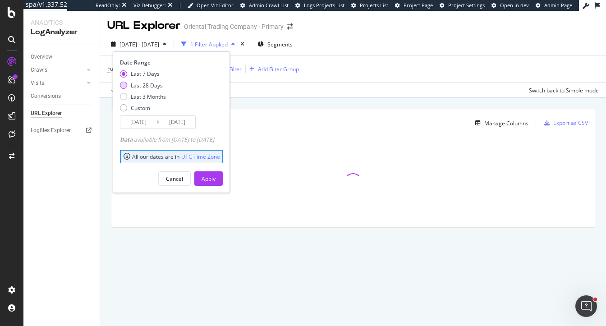
click at [141, 89] on div "Last 28 Days" at bounding box center [147, 86] width 32 height 8
type input "[DATE]"
click at [214, 176] on button "Apply" at bounding box center [208, 178] width 28 height 14
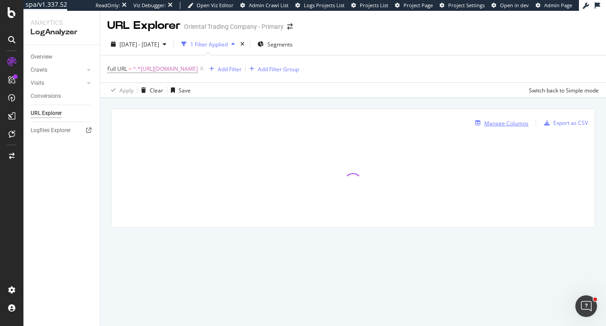
click at [495, 120] on div "Manage Columns" at bounding box center [506, 123] width 44 height 8
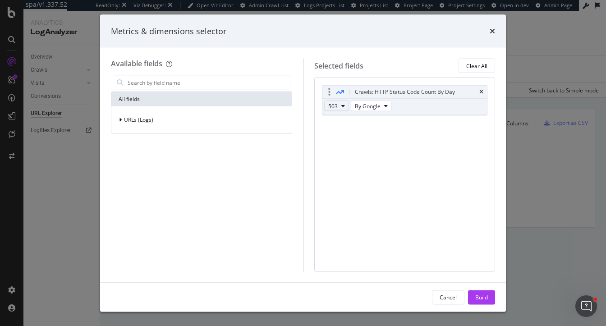
click at [337, 105] on button "503" at bounding box center [336, 105] width 25 height 11
click at [336, 123] on span "2xx" at bounding box center [343, 122] width 24 height 8
click at [187, 118] on div "URLs (Logs)" at bounding box center [201, 120] width 177 height 13
click at [180, 84] on input "modal" at bounding box center [208, 83] width 163 height 14
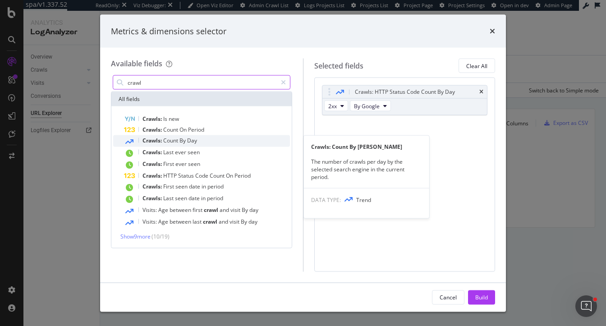
type input "crawl"
click at [165, 137] on span "Count" at bounding box center [171, 141] width 16 height 8
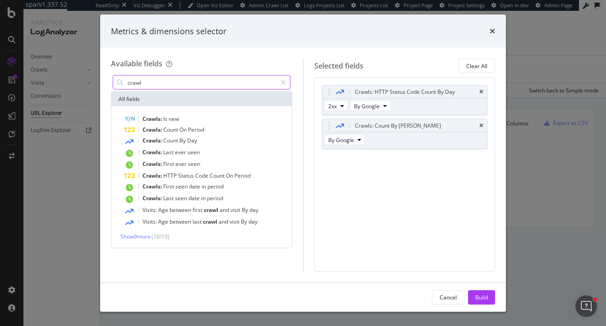
drag, startPoint x: 147, startPoint y: 83, endPoint x: 117, endPoint y: 83, distance: 29.7
click at [117, 83] on div "crawl" at bounding box center [202, 82] width 178 height 14
click at [138, 237] on span "Show 9 more" at bounding box center [135, 236] width 30 height 8
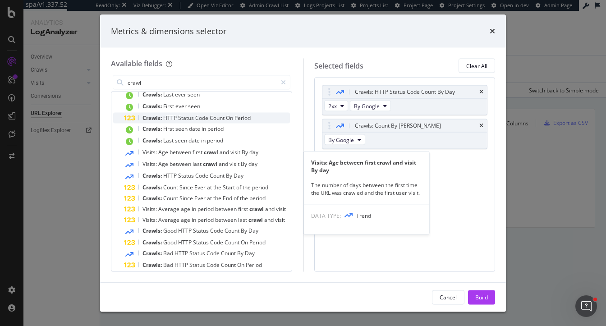
scroll to position [64, 0]
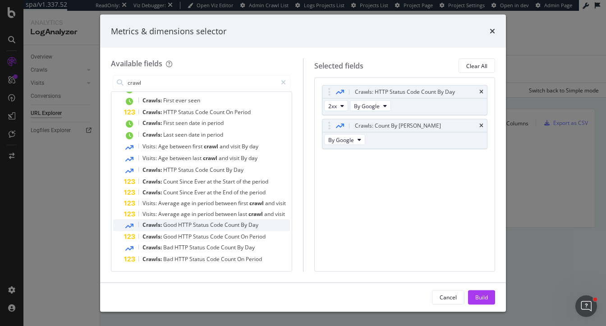
click at [182, 223] on span "HTTP" at bounding box center [185, 225] width 15 height 8
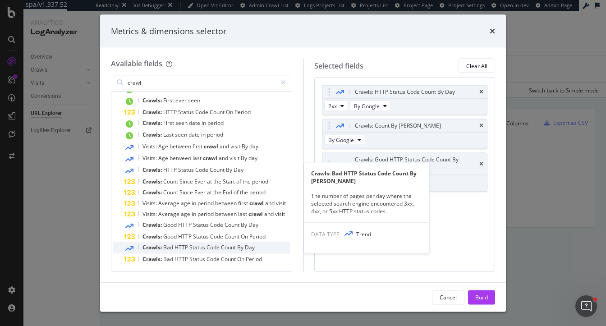
click at [181, 249] on span "HTTP" at bounding box center [181, 247] width 15 height 8
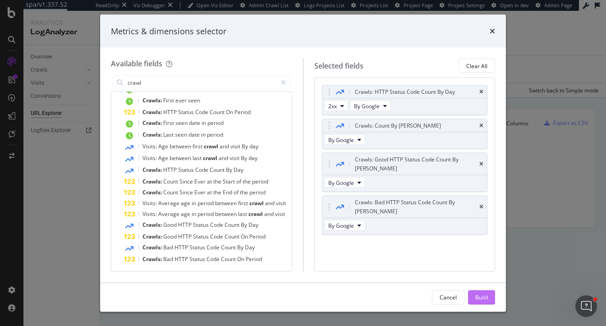
click at [483, 296] on div "Build" at bounding box center [481, 297] width 13 height 8
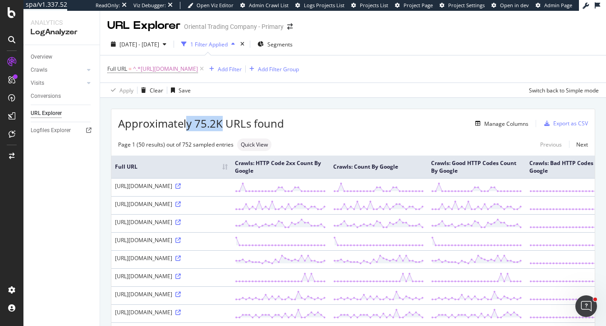
drag, startPoint x: 222, startPoint y: 126, endPoint x: 188, endPoint y: 126, distance: 33.3
click at [188, 126] on span "Approximately 75.2K URLs found" at bounding box center [201, 123] width 166 height 15
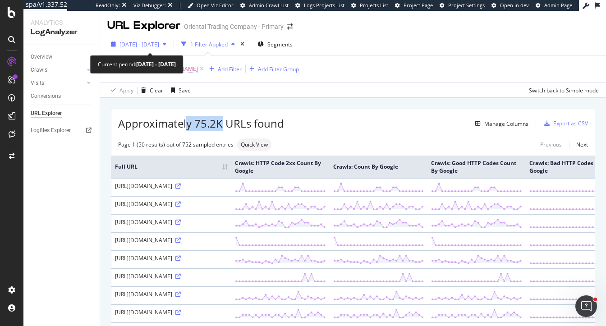
click at [134, 45] on span "[DATE] - [DATE]" at bounding box center [139, 45] width 40 height 8
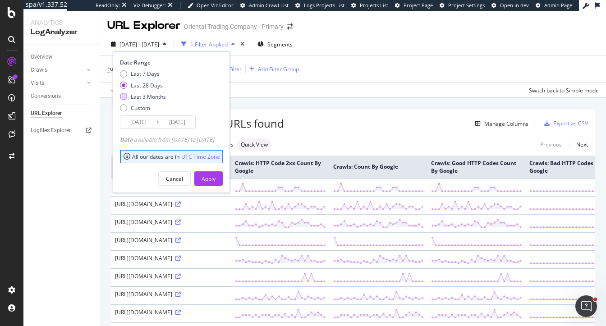
click at [150, 95] on div "Last 3 Months" at bounding box center [148, 97] width 35 height 8
type input "[DATE]"
click at [215, 177] on div "Apply" at bounding box center [208, 179] width 14 height 8
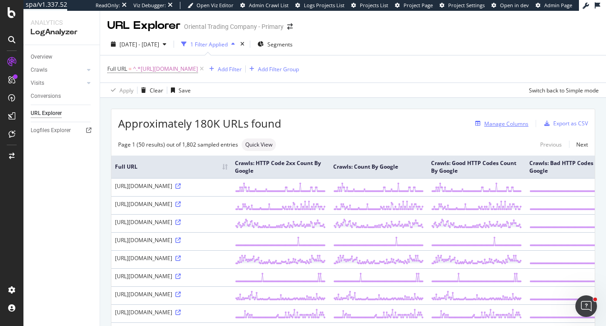
click at [517, 121] on div "Manage Columns" at bounding box center [506, 124] width 44 height 8
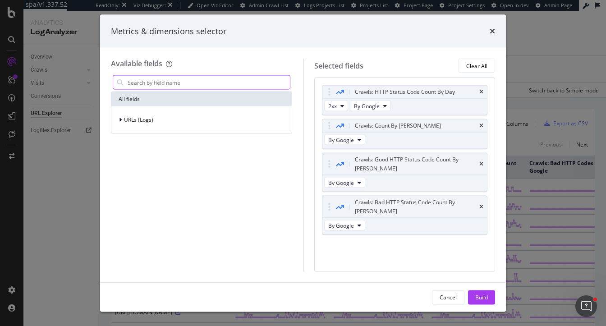
click at [251, 79] on input "modal" at bounding box center [208, 83] width 163 height 14
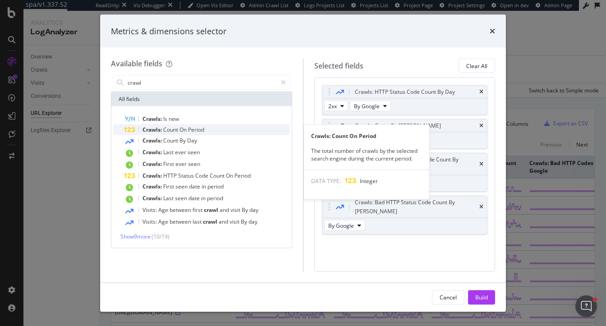
type input "crawl"
click at [164, 129] on span "Count" at bounding box center [171, 130] width 16 height 8
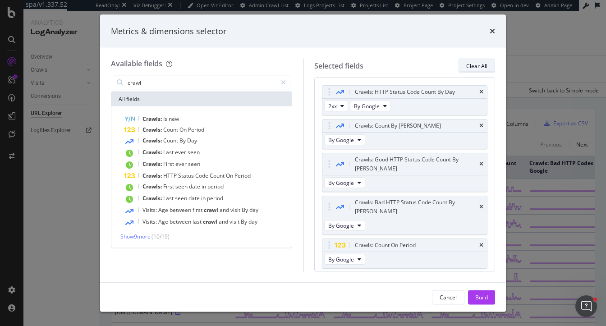
click at [481, 66] on div "Clear All" at bounding box center [476, 66] width 21 height 8
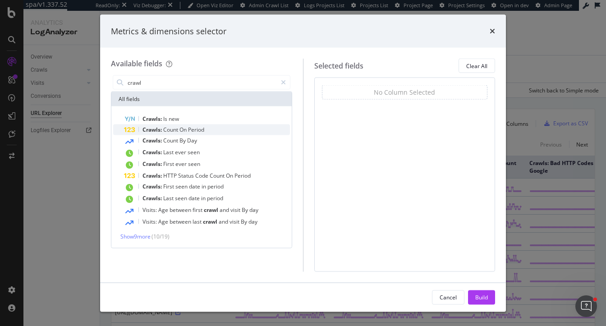
click at [167, 130] on span "Count" at bounding box center [171, 130] width 16 height 8
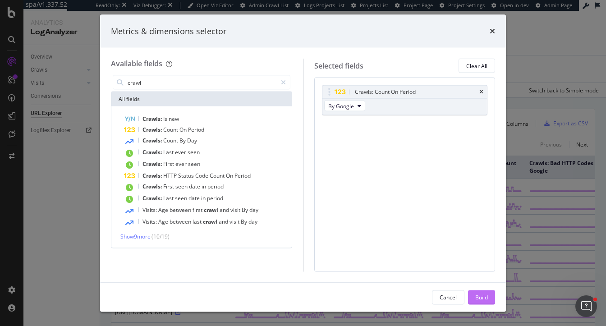
click at [485, 302] on div "Build" at bounding box center [481, 297] width 13 height 14
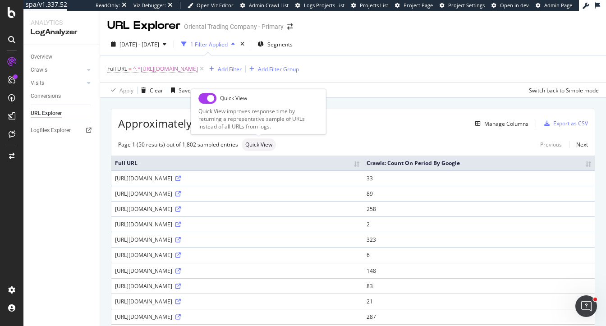
click at [252, 142] on span "Quick View" at bounding box center [258, 144] width 27 height 5
click at [206, 99] on input "checkbox" at bounding box center [207, 98] width 18 height 11
checkbox input "true"
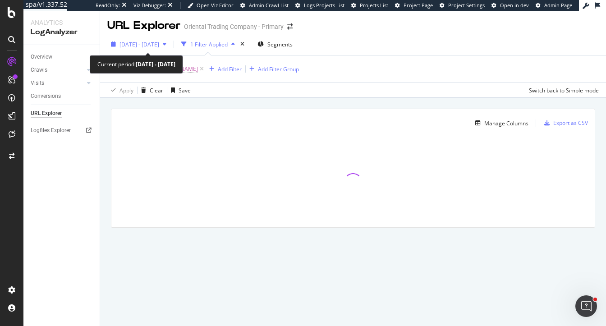
click at [153, 39] on div "2025 Jul. 1st - Sep. 30th" at bounding box center [138, 44] width 63 height 14
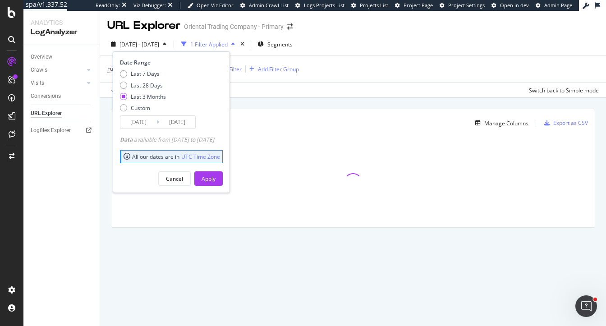
click at [150, 81] on div "Last 7 Days Last 28 Days Last 3 Months Custom" at bounding box center [143, 93] width 46 height 46
click at [153, 87] on div "Last 28 Days" at bounding box center [147, 86] width 32 height 8
type input "2025/09/03"
click at [215, 180] on div "Apply" at bounding box center [208, 179] width 14 height 8
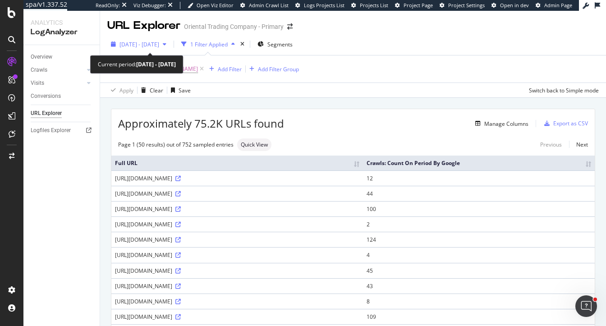
click at [149, 43] on span "2025 Sep. 3rd - Sep. 30th" at bounding box center [139, 45] width 40 height 8
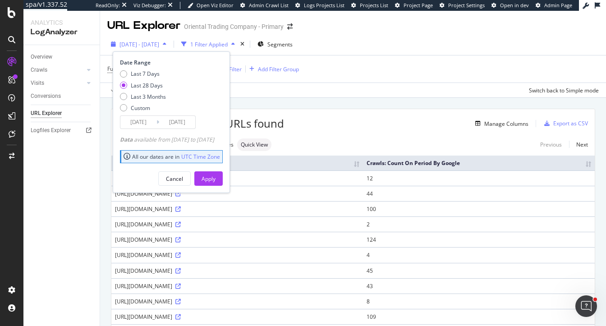
click at [147, 43] on span "2025 Sep. 3rd - Sep. 30th" at bounding box center [139, 45] width 40 height 8
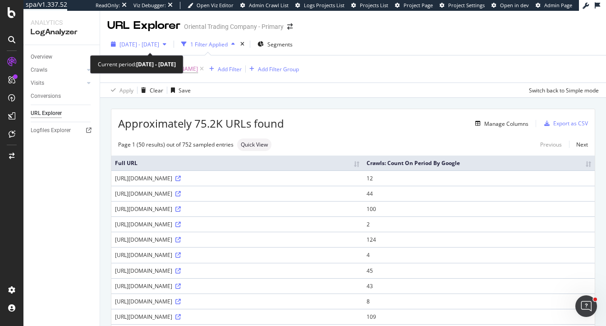
click at [129, 45] on span "2025 Sep. 3rd - Sep. 30th" at bounding box center [139, 45] width 40 height 8
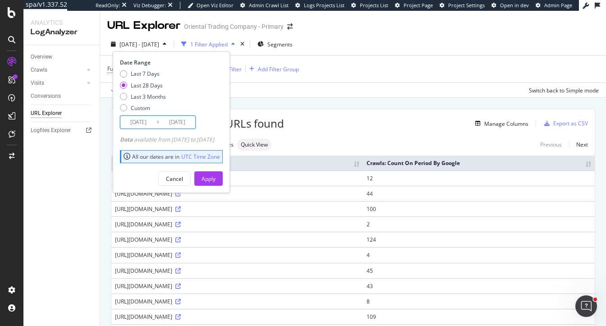
click at [133, 123] on input "2025/09/03" at bounding box center [138, 122] width 36 height 13
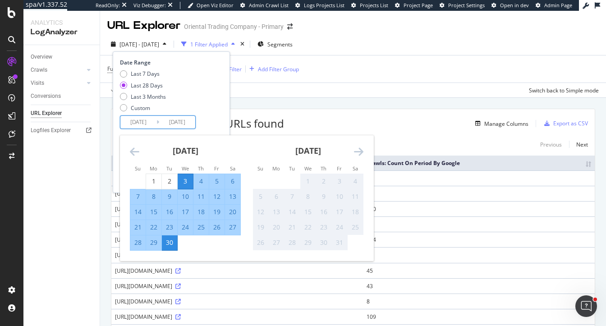
click at [131, 150] on icon "Move backward to switch to the previous month." at bounding box center [134, 151] width 9 height 11
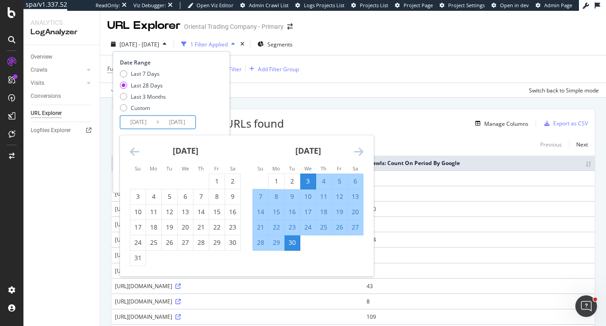
click at [131, 150] on icon "Move backward to switch to the previous month." at bounding box center [134, 151] width 9 height 11
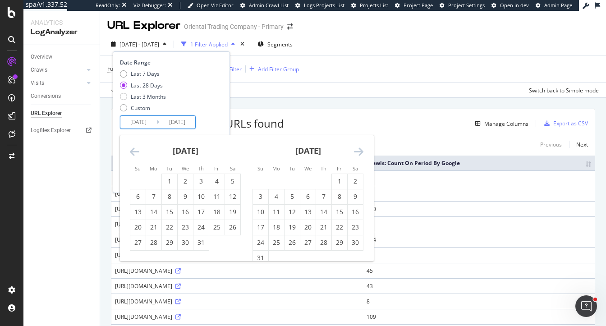
click at [131, 150] on icon "Move backward to switch to the previous month." at bounding box center [134, 151] width 9 height 11
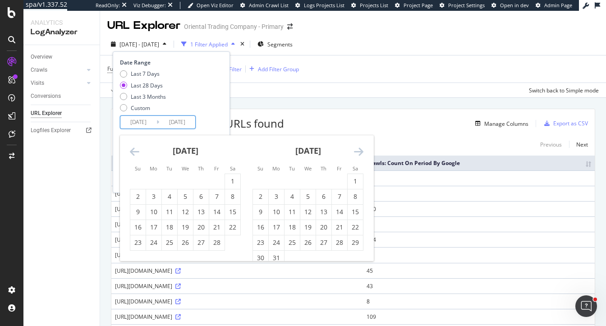
click at [131, 150] on icon "Move backward to switch to the previous month." at bounding box center [134, 151] width 9 height 11
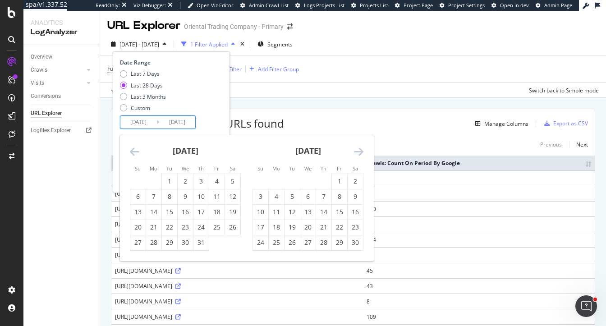
click at [131, 150] on icon "Move backward to switch to the previous month." at bounding box center [134, 151] width 9 height 11
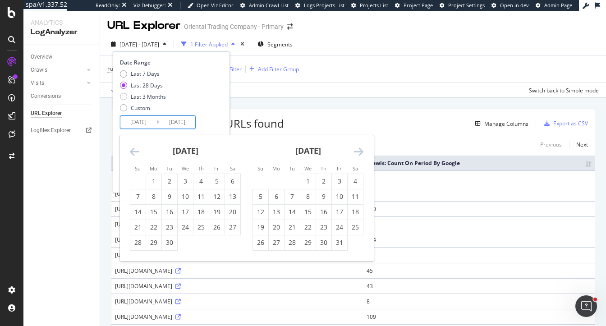
click at [131, 150] on icon "Move backward to switch to the previous month." at bounding box center [134, 151] width 9 height 11
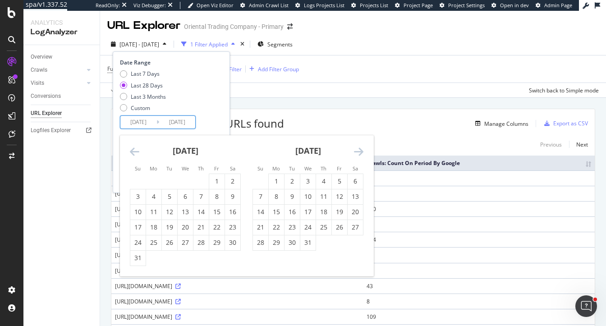
click at [131, 150] on icon "Move backward to switch to the previous month." at bounding box center [134, 151] width 9 height 11
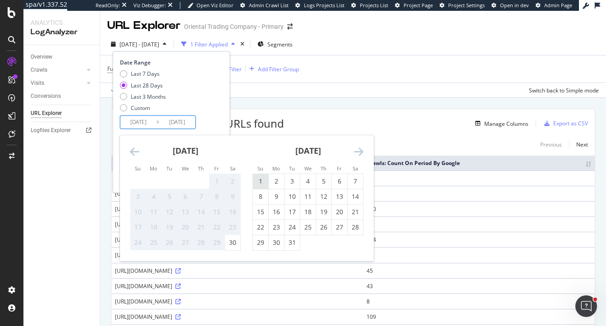
click at [258, 182] on div "1" at bounding box center [260, 181] width 15 height 9
type input "2023/10/01"
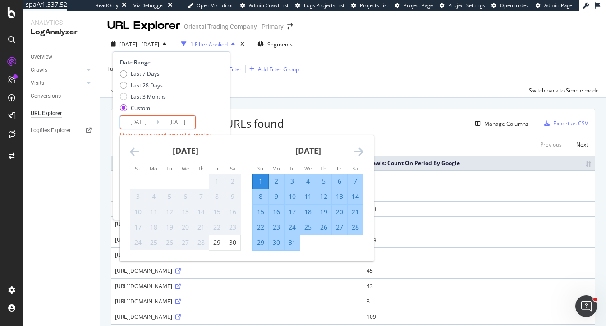
click at [292, 243] on div "31" at bounding box center [291, 242] width 15 height 9
type input "2023/10/31"
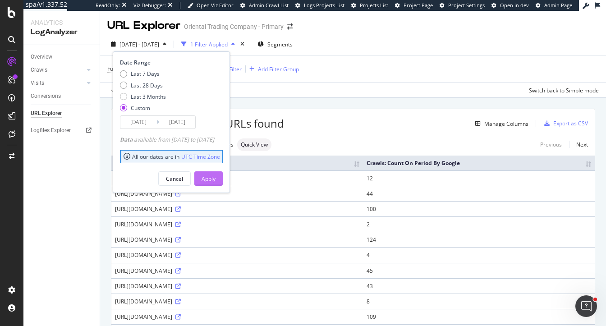
click at [215, 172] on div "Apply" at bounding box center [208, 179] width 14 height 14
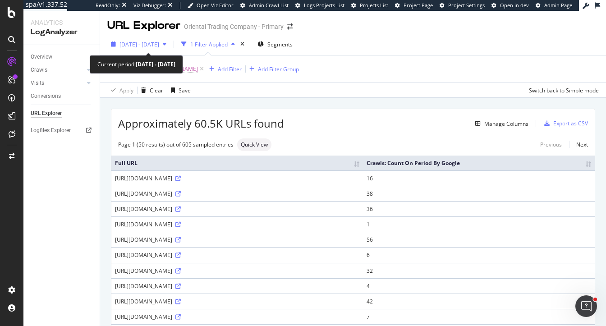
click at [158, 43] on span "2023 Oct. 1st - Oct. 31st" at bounding box center [139, 45] width 40 height 8
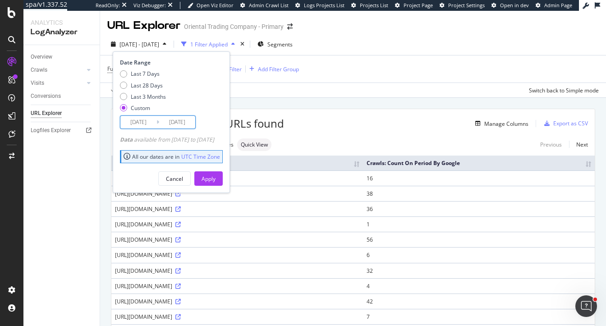
click at [145, 120] on input "2023/10/01" at bounding box center [138, 122] width 36 height 13
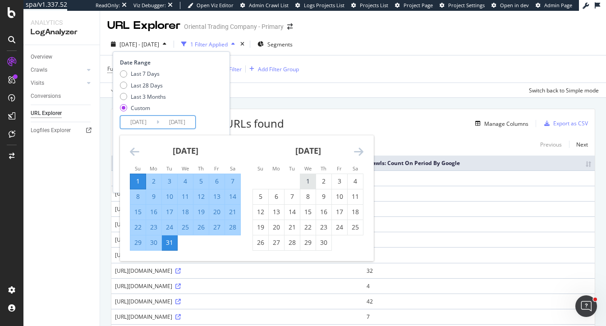
click at [308, 176] on div "1" at bounding box center [307, 181] width 15 height 15
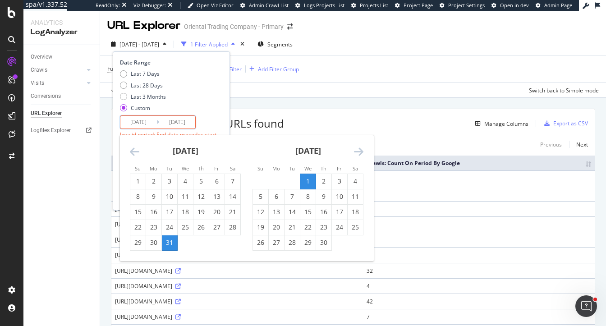
type input "2023/11/01"
click at [323, 236] on div "30" at bounding box center [323, 242] width 15 height 15
type input "2023/11/30"
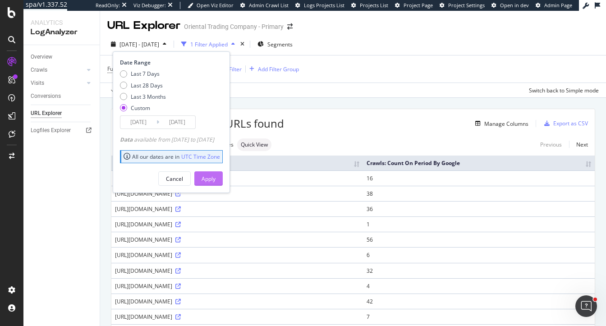
click at [215, 178] on div "Apply" at bounding box center [208, 179] width 14 height 8
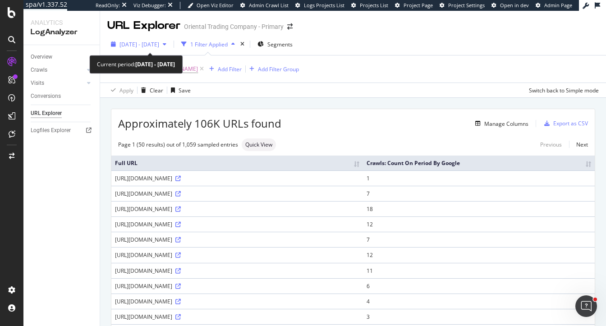
click at [156, 41] on span "2023 Nov. 1st - Nov. 30th" at bounding box center [139, 45] width 40 height 8
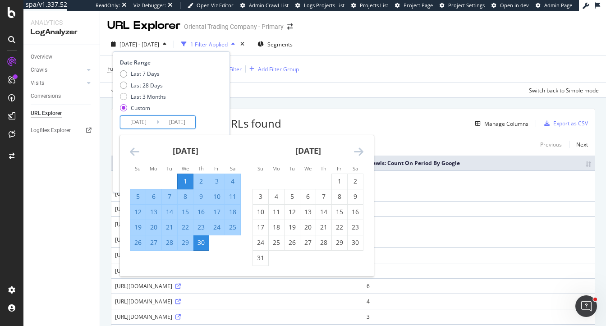
click at [137, 120] on input "2023/11/01" at bounding box center [138, 122] width 36 height 13
click at [336, 184] on div "1" at bounding box center [339, 181] width 15 height 9
type input "2023/12/01"
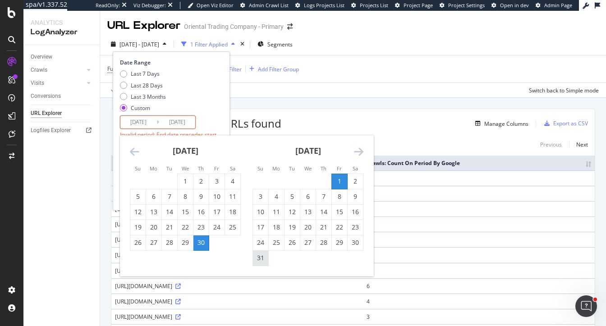
click at [262, 260] on div "31" at bounding box center [260, 257] width 15 height 9
type input "2023/12/31"
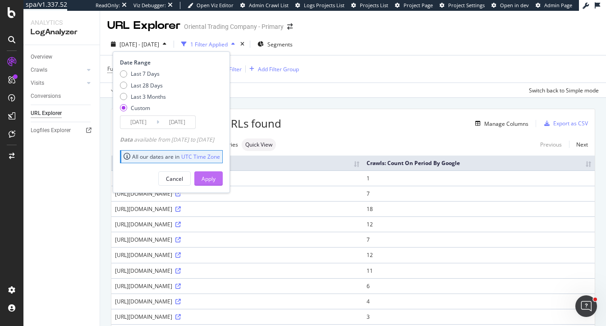
click at [215, 177] on div "Apply" at bounding box center [208, 179] width 14 height 8
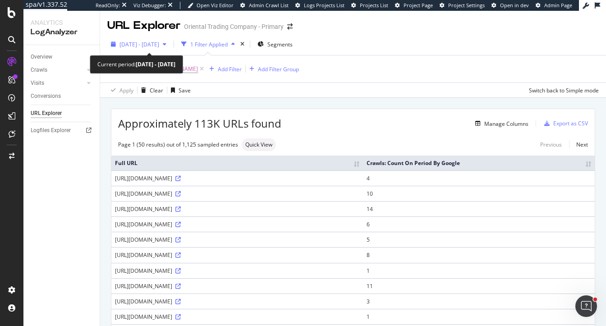
click at [136, 45] on span "2023 Dec. 1st - Dec. 31st" at bounding box center [139, 45] width 40 height 8
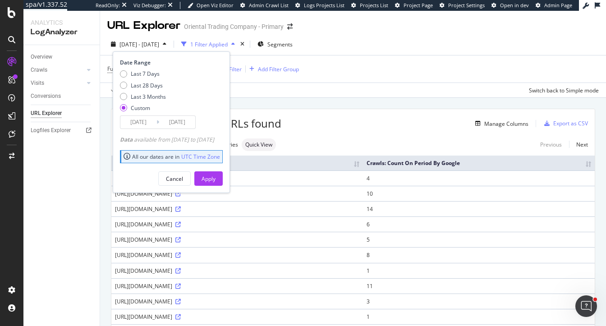
click at [136, 120] on input "2023/12/01" at bounding box center [138, 122] width 36 height 13
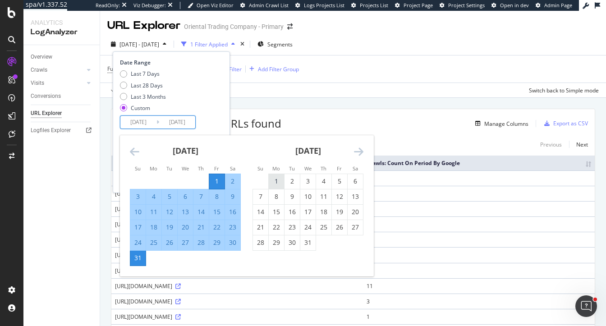
click at [271, 182] on div "1" at bounding box center [276, 181] width 15 height 9
type input "2024/01/01"
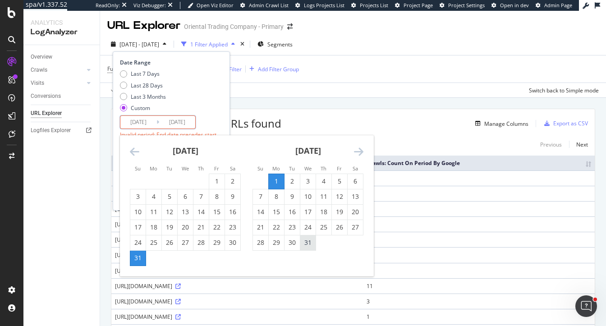
click at [309, 237] on div "31" at bounding box center [307, 242] width 15 height 15
type input "2024/01/31"
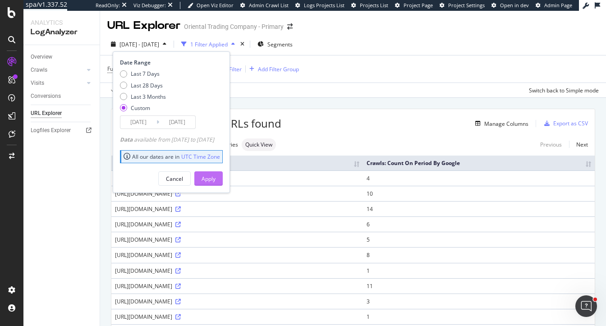
click at [215, 175] on div "Apply" at bounding box center [208, 179] width 14 height 8
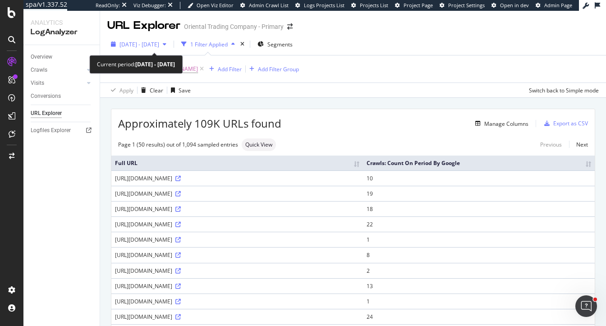
click at [134, 43] on span "2024 Jan. 1st - 2024 Jan. 31st" at bounding box center [139, 45] width 40 height 8
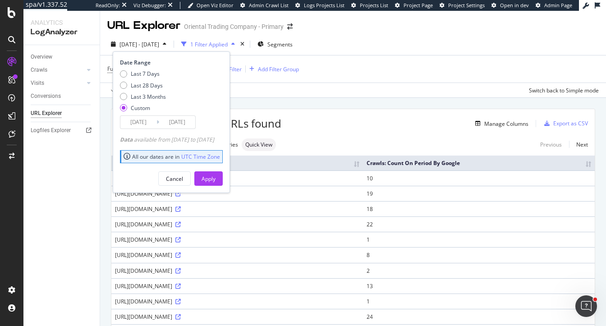
click at [146, 123] on input "2024/01/01" at bounding box center [138, 122] width 36 height 13
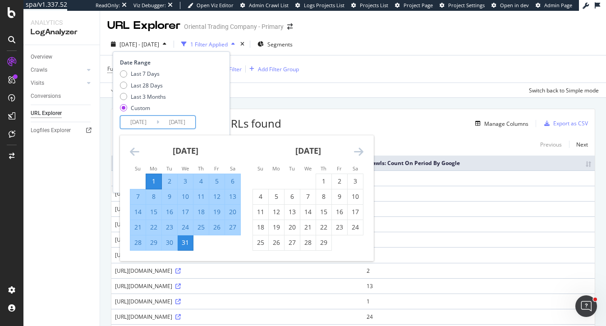
click at [356, 154] on icon "Move forward to switch to the next month." at bounding box center [358, 151] width 9 height 11
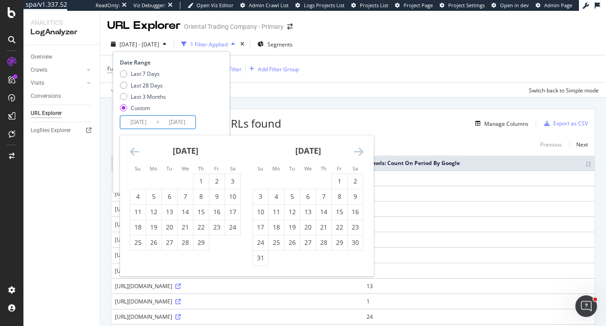
click at [356, 154] on icon "Move forward to switch to the next month." at bounding box center [358, 151] width 9 height 11
click at [215, 182] on div "1" at bounding box center [216, 181] width 15 height 9
type input "2024/03/01"
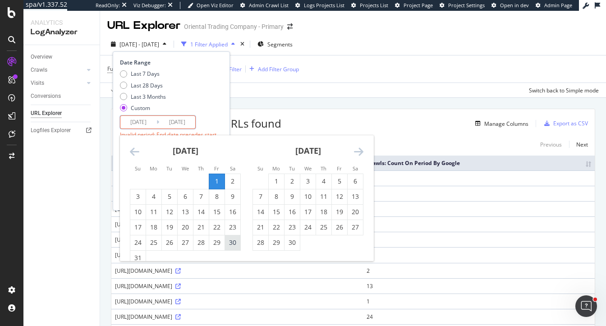
click at [235, 242] on div "30" at bounding box center [232, 242] width 15 height 9
type input "2024/03/30"
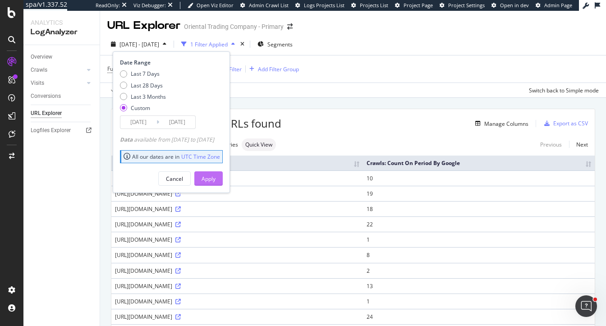
click at [215, 180] on div "Apply" at bounding box center [208, 179] width 14 height 8
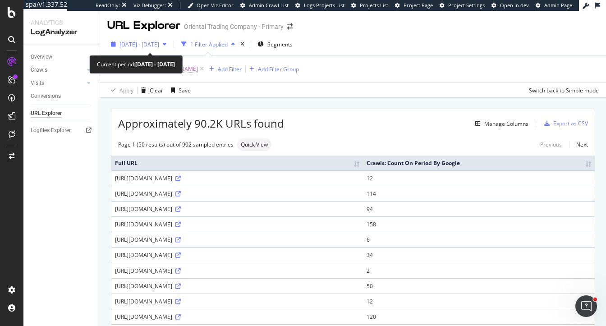
click at [159, 48] on div "2024 Mar. 1st - Mar. 30th" at bounding box center [139, 45] width 40 height 8
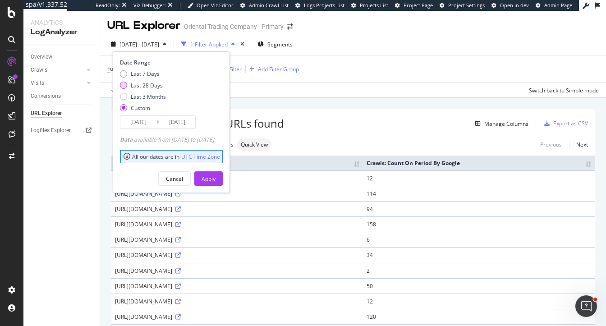
click at [144, 86] on div "Last 28 Days" at bounding box center [147, 86] width 32 height 8
type input "2025/09/03"
type input "2025/09/30"
click at [215, 176] on button "Apply" at bounding box center [208, 178] width 28 height 14
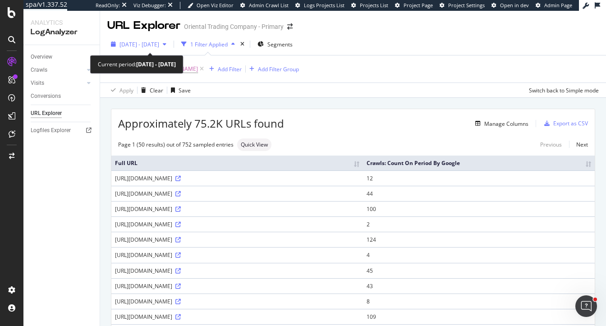
click at [145, 46] on span "[DATE] - [DATE]" at bounding box center [139, 45] width 40 height 8
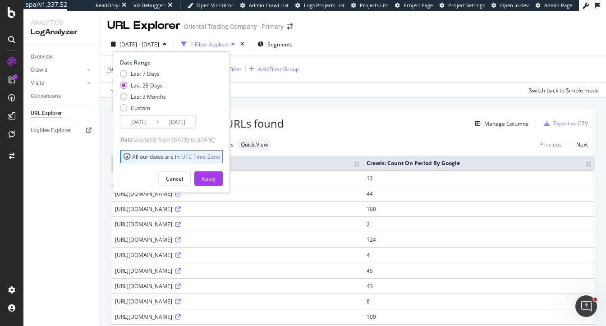
click at [142, 123] on input "2025/09/03" at bounding box center [138, 122] width 36 height 13
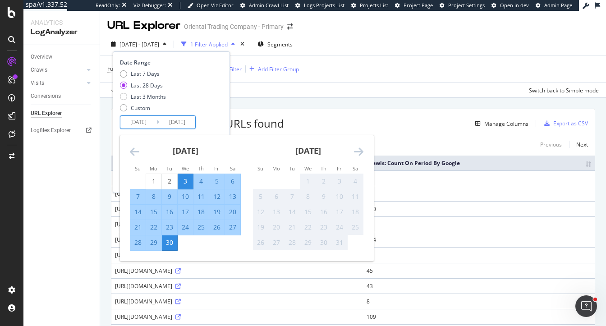
click at [133, 149] on icon "Move backward to switch to the previous month." at bounding box center [134, 151] width 9 height 11
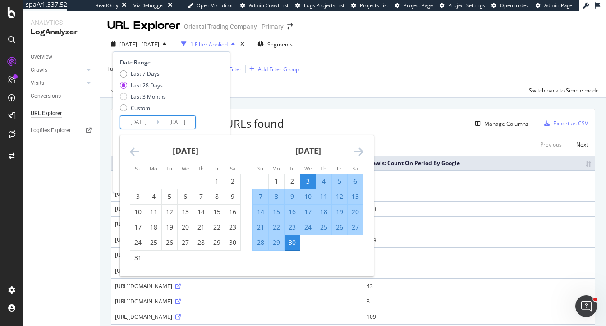
click at [133, 149] on icon "Move backward to switch to the previous month." at bounding box center [134, 151] width 9 height 11
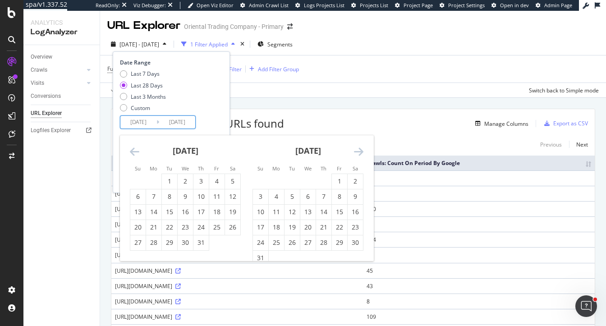
click at [133, 149] on icon "Move backward to switch to the previous month." at bounding box center [134, 151] width 9 height 11
click at [137, 178] on div "1" at bounding box center [137, 181] width 15 height 9
type input "2025/06/01"
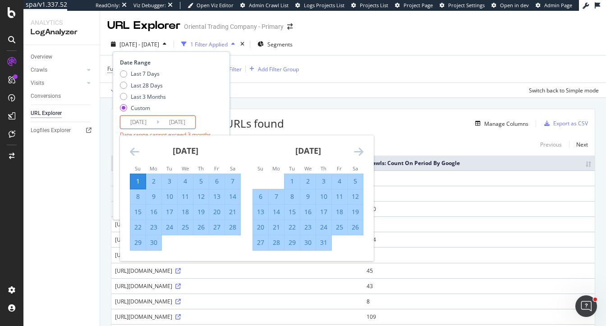
click at [151, 243] on div "30" at bounding box center [153, 242] width 15 height 9
type input "2025/06/30"
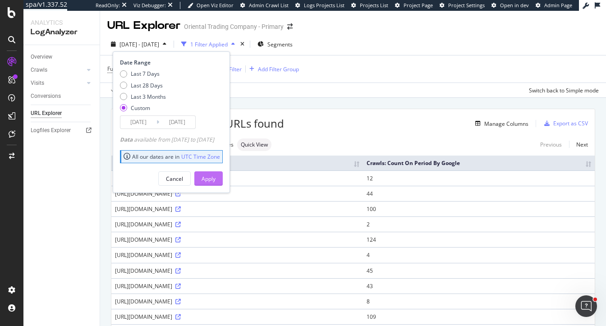
click at [215, 179] on div "Apply" at bounding box center [208, 179] width 14 height 8
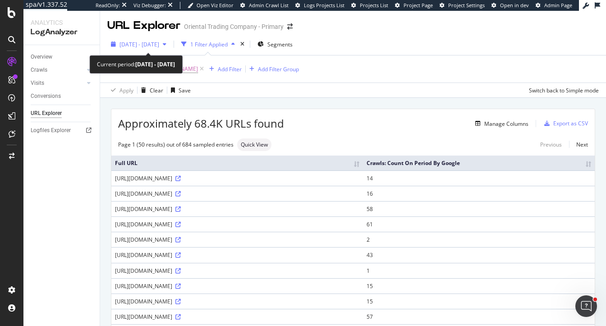
click at [139, 44] on span "2025 Jun. 1st - Jun. 30th" at bounding box center [139, 45] width 40 height 8
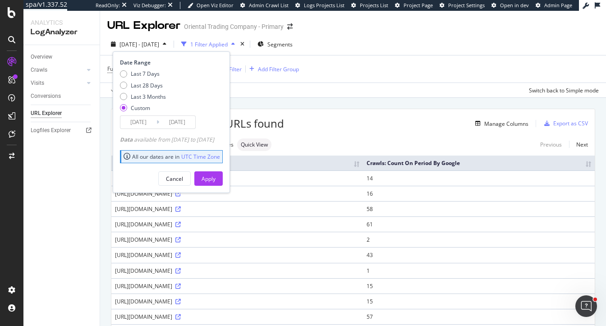
click at [145, 120] on input "2025/06/01" at bounding box center [138, 122] width 36 height 13
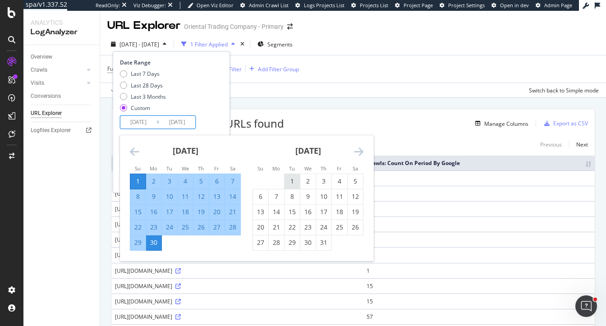
click at [291, 176] on div "1" at bounding box center [291, 181] width 15 height 15
type input "2025/07/01"
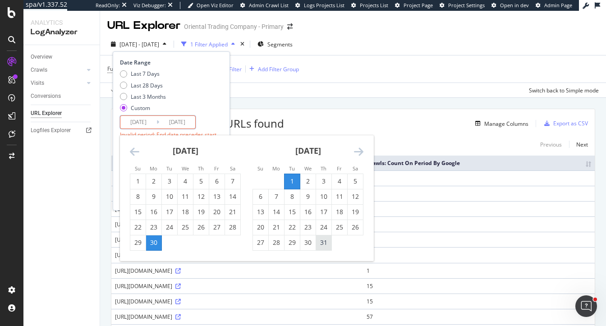
click at [320, 245] on div "31" at bounding box center [323, 242] width 15 height 9
type input "2025/07/31"
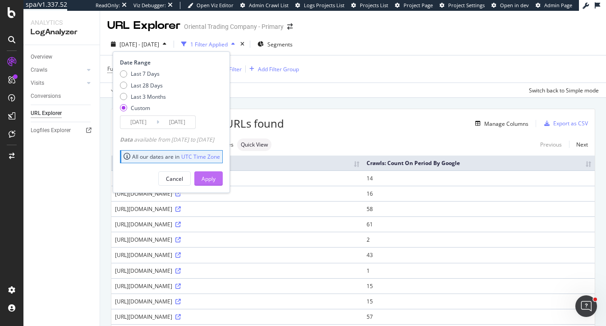
click at [211, 175] on button "Apply" at bounding box center [208, 178] width 28 height 14
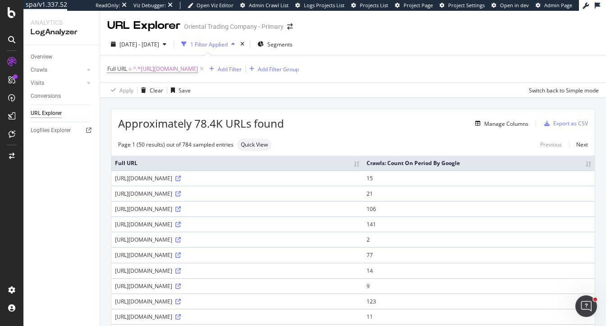
click at [144, 111] on div "Approximately 78.4K URLs found Manage Columns Export as CSV" at bounding box center [352, 120] width 483 height 22
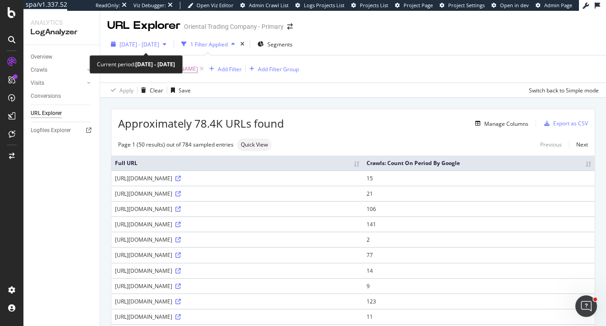
click at [140, 39] on div "2025 Jul. 1st - Jul. 31st" at bounding box center [138, 44] width 63 height 14
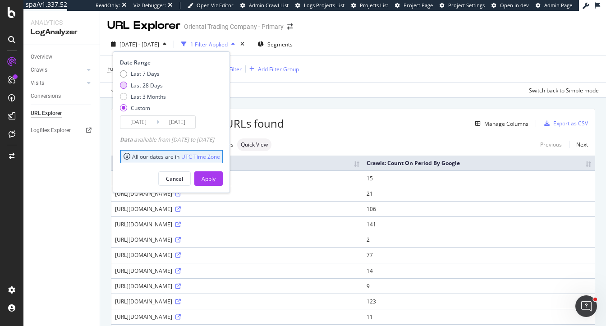
click at [135, 84] on div "Last 28 Days" at bounding box center [147, 86] width 32 height 8
type input "2025/09/03"
type input "2025/09/30"
click at [215, 181] on div "Apply" at bounding box center [208, 179] width 14 height 8
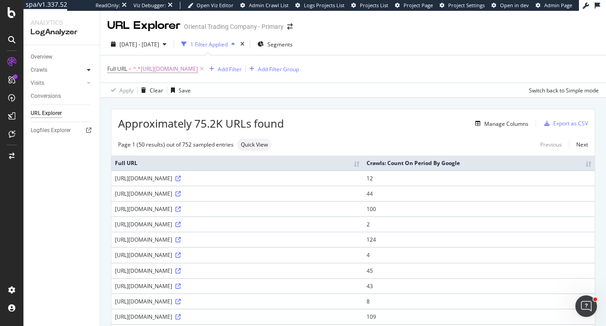
click at [88, 70] on icon at bounding box center [89, 69] width 4 height 5
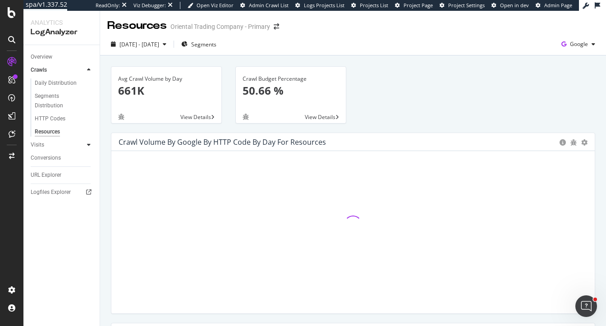
click at [87, 142] on icon at bounding box center [89, 144] width 4 height 5
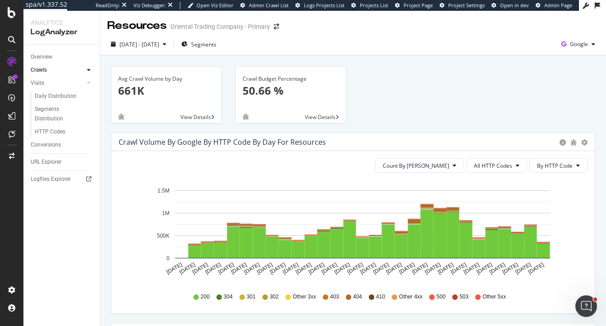
click at [90, 70] on icon at bounding box center [89, 69] width 4 height 5
click at [418, 97] on div "Avg Crawl Volume by Day 661K View Details Crawl Budget Percentage 50.66 % View …" at bounding box center [352, 99] width 497 height 66
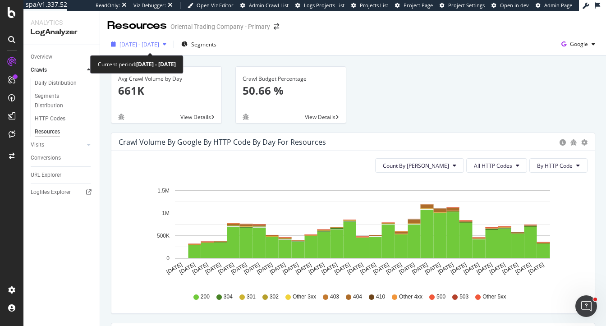
click at [159, 44] on span "[DATE] - [DATE]" at bounding box center [139, 45] width 40 height 8
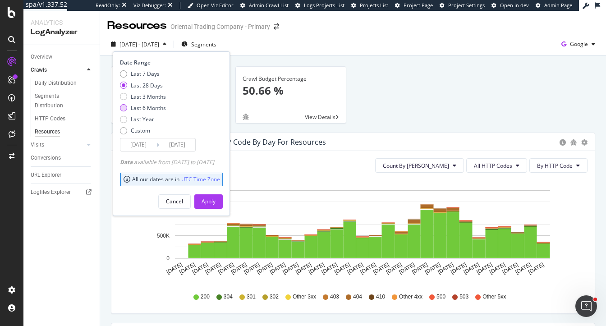
click at [144, 107] on div "Last 6 Months" at bounding box center [148, 108] width 35 height 8
type input "2025/03/31"
click at [215, 202] on div "Apply" at bounding box center [208, 201] width 14 height 8
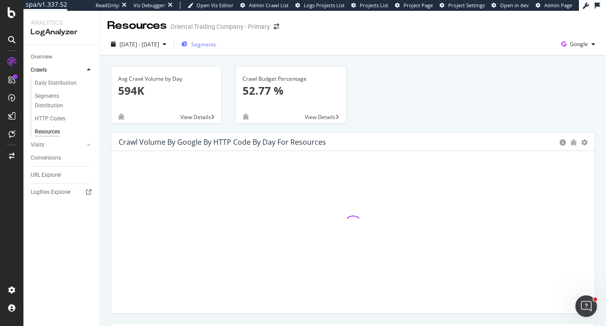
click at [216, 47] on span "Segments" at bounding box center [203, 45] width 25 height 8
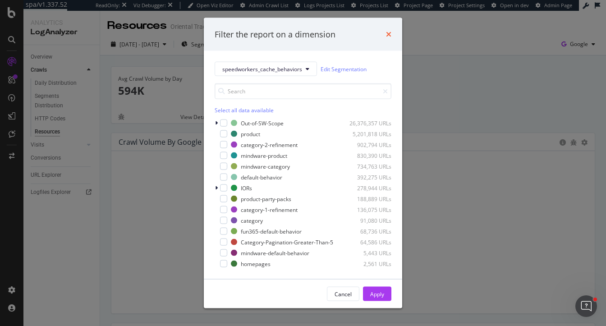
click at [388, 34] on icon "times" at bounding box center [388, 34] width 5 height 7
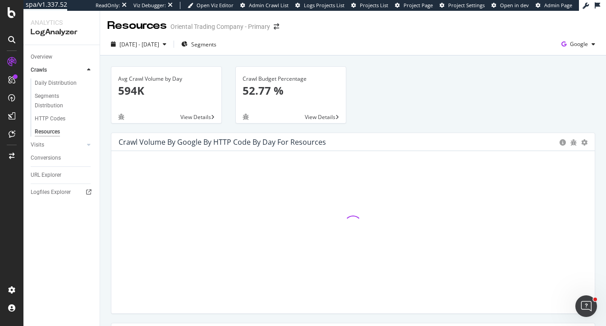
click at [390, 104] on div "Avg Crawl Volume by Day 594K View Details Crawl Budget Percentage 52.77 % View …" at bounding box center [352, 99] width 497 height 66
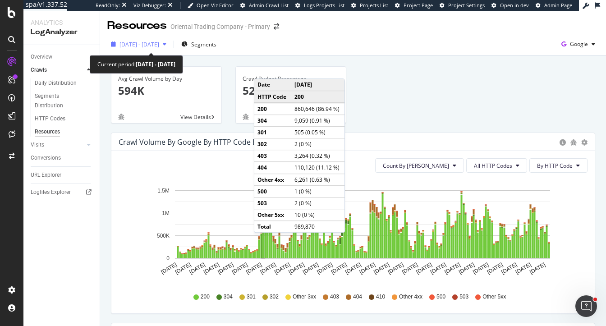
click at [147, 50] on div "2025 Mar. 31st - Sep. 30th" at bounding box center [138, 44] width 63 height 14
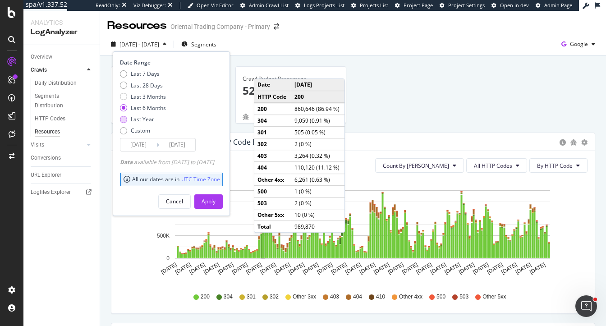
click at [138, 121] on div "Last Year" at bounding box center [142, 119] width 23 height 8
type input "2024/10/01"
click at [215, 195] on div "Apply" at bounding box center [208, 202] width 14 height 14
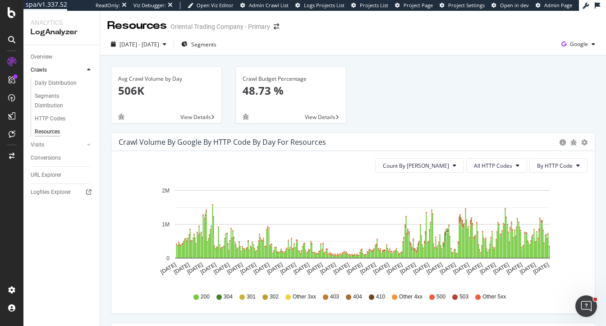
click at [428, 97] on div "Avg Crawl Volume by Day 506K View Details Crawl Budget Percentage 48.73 % View …" at bounding box center [352, 99] width 497 height 66
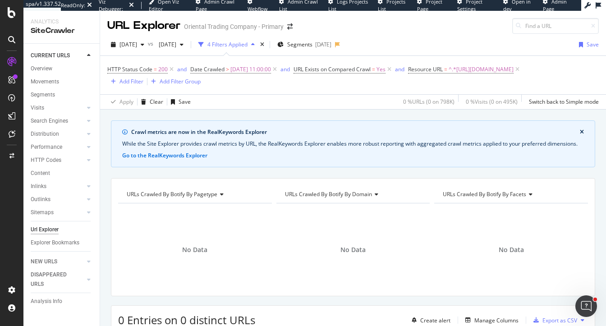
scroll to position [147, 0]
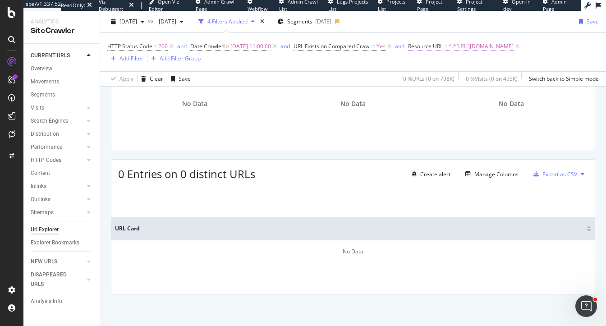
click at [448, 53] on span "^.*[URL][DOMAIN_NAME]" at bounding box center [480, 46] width 65 height 13
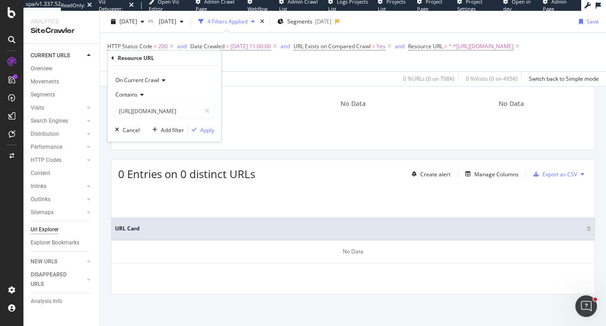
click at [95, 179] on div "Content" at bounding box center [65, 173] width 69 height 13
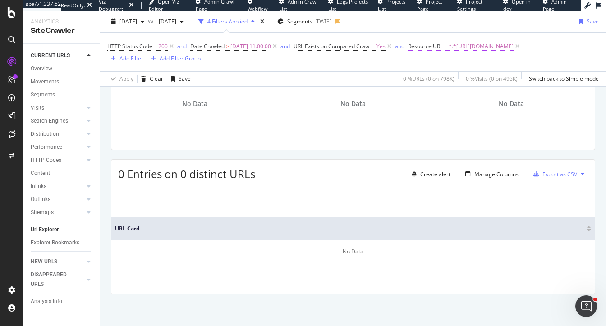
click at [448, 53] on span "^.*[URL][DOMAIN_NAME]" at bounding box center [480, 46] width 65 height 13
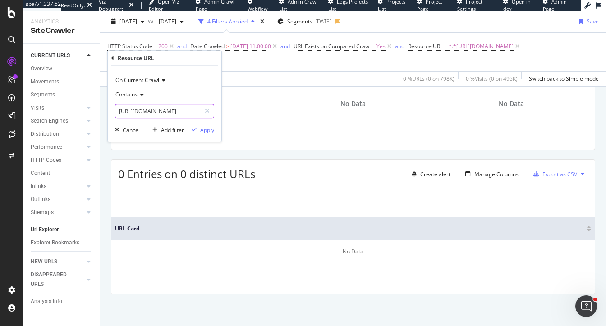
click at [162, 109] on input "[URL][DOMAIN_NAME]" at bounding box center [157, 111] width 85 height 14
click at [164, 110] on input "[URL][DOMAIN_NAME]" at bounding box center [157, 111] width 85 height 14
click at [196, 113] on input "[URL][DOMAIN_NAME]" at bounding box center [157, 111] width 85 height 14
type input "web/browse/previously-viewed-items"
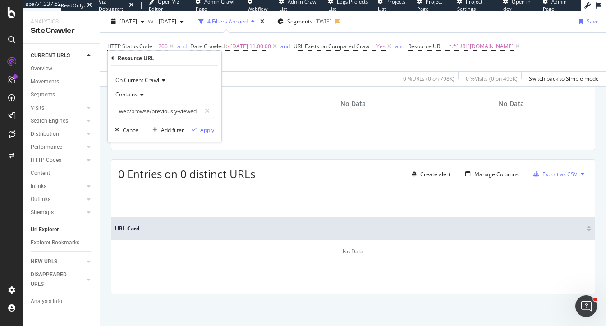
click at [207, 132] on div "Apply" at bounding box center [207, 130] width 14 height 8
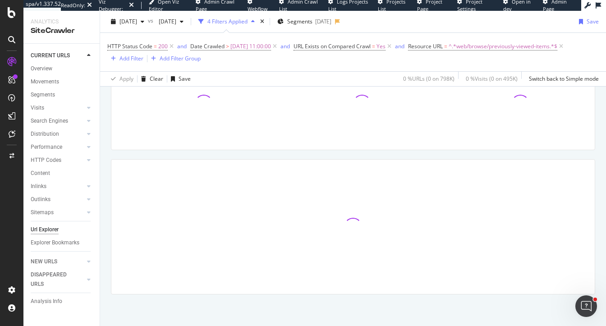
scroll to position [145, 0]
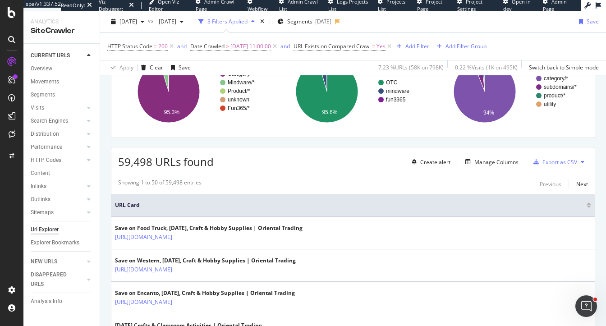
scroll to position [134, 0]
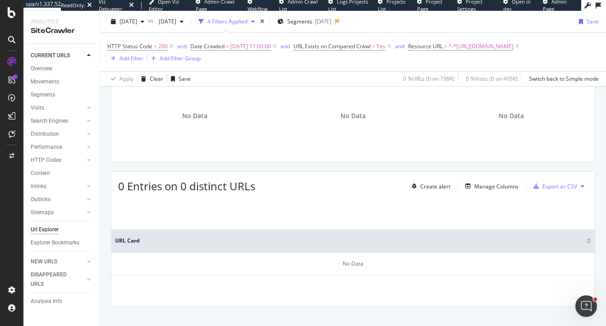
scroll to position [147, 0]
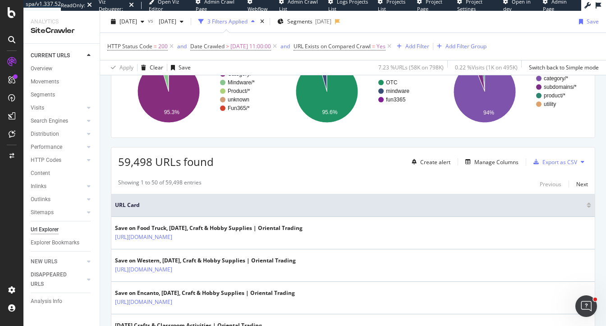
scroll to position [134, 0]
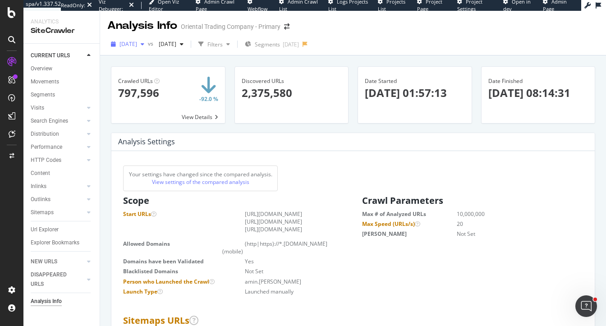
click at [137, 41] on span "[DATE]" at bounding box center [128, 44] width 18 height 8
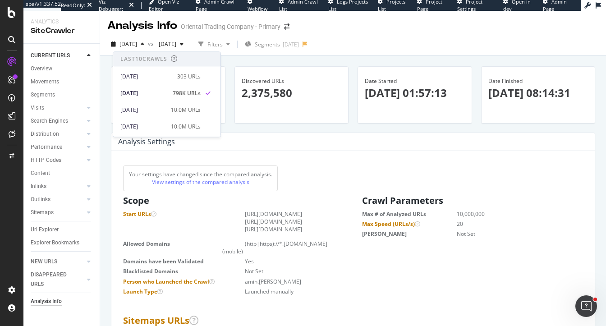
click at [255, 122] on div at bounding box center [292, 116] width 114 height 13
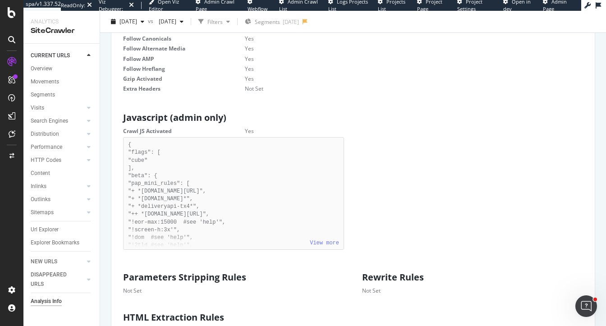
scroll to position [479, 0]
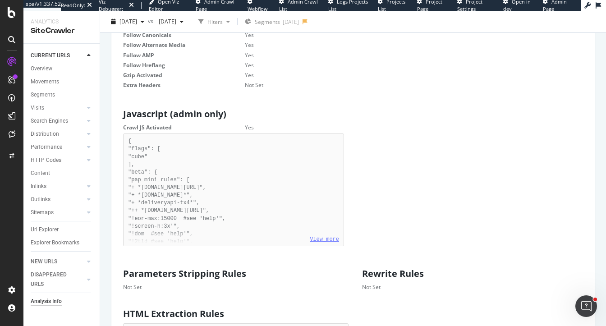
click at [323, 242] on link "View more" at bounding box center [324, 239] width 29 height 6
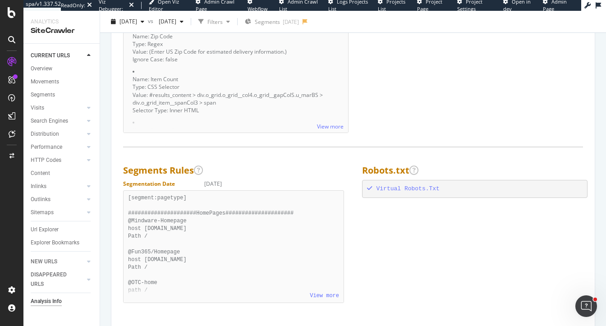
scroll to position [925, 0]
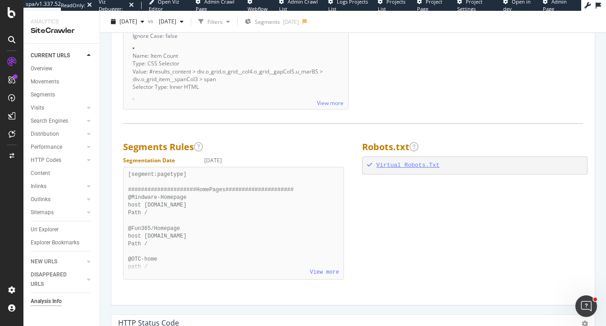
click at [402, 170] on div "Virtual Robots.Txt" at bounding box center [475, 165] width 216 height 9
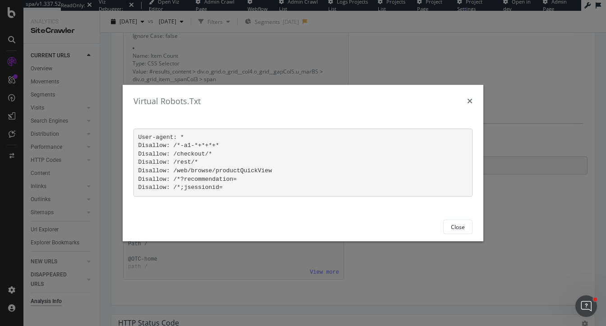
click at [402, 172] on pre "User-agent: * Disallow: /*-a1-*+*+*+* Disallow: /checkout/* Disallow: /rest/* D…" at bounding box center [302, 162] width 339 height 68
drag, startPoint x: 239, startPoint y: 186, endPoint x: 173, endPoint y: 187, distance: 66.7
click at [173, 187] on pre "User-agent: * Disallow: /*-a1-*+*+*+* Disallow: /checkout/* Disallow: /rest/* D…" at bounding box center [302, 162] width 339 height 68
click at [469, 102] on icon "times" at bounding box center [469, 101] width 5 height 7
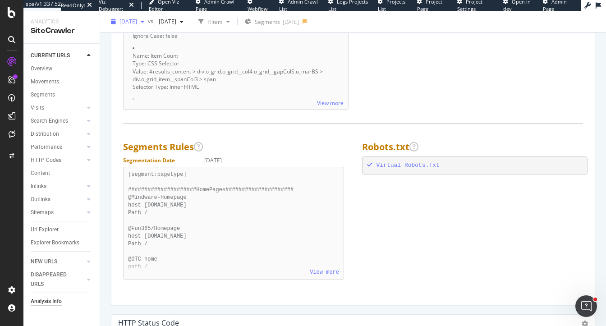
click at [137, 23] on span "[DATE]" at bounding box center [128, 22] width 18 height 8
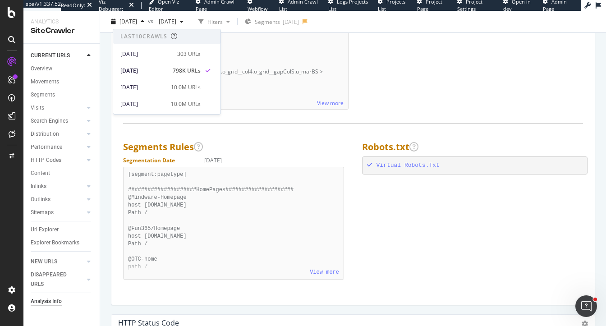
click at [300, 151] on h2 "Segments Rules" at bounding box center [235, 147] width 225 height 10
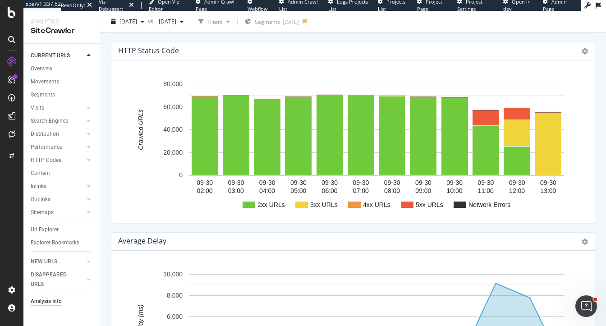
scroll to position [1191, 0]
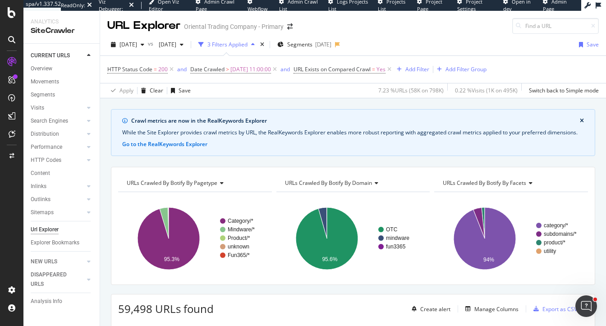
scroll to position [236, 0]
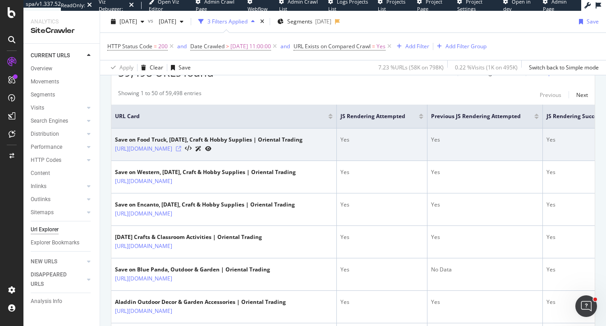
click at [181, 151] on icon at bounding box center [178, 148] width 5 height 5
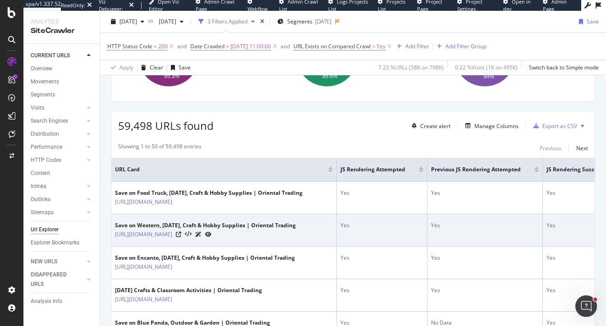
scroll to position [183, 0]
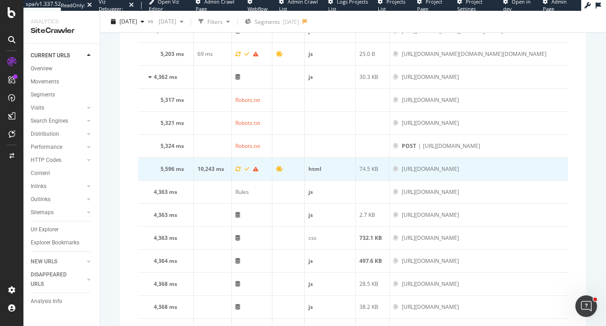
scroll to position [787, 0]
click at [393, 167] on icon at bounding box center [395, 169] width 5 height 5
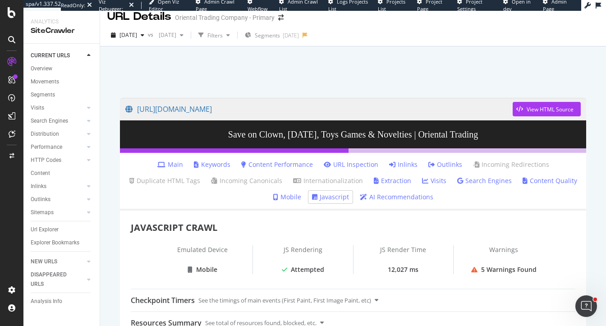
scroll to position [0, 0]
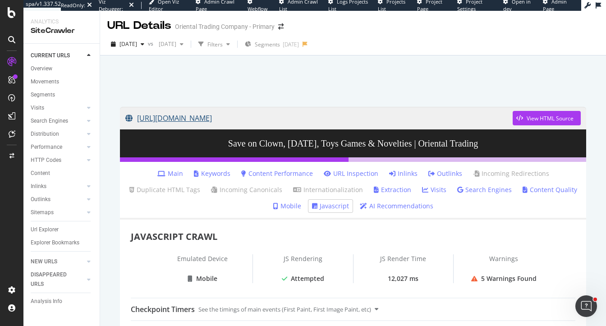
click at [451, 118] on link "https://www.orientaltrading.com/toys-games-and-novelties/clown/valentines-day-a…" at bounding box center [318, 118] width 387 height 23
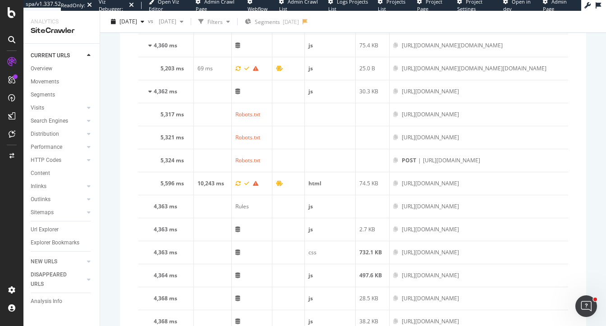
scroll to position [774, 0]
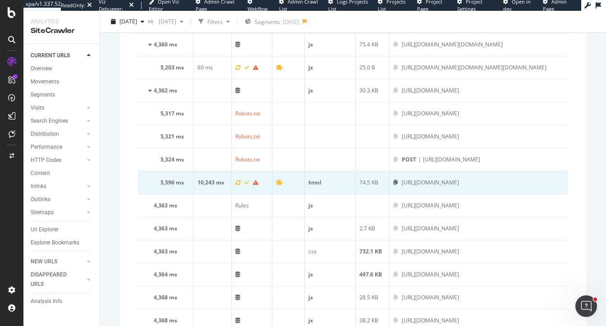
click at [393, 181] on icon at bounding box center [395, 182] width 5 height 5
click at [393, 180] on icon at bounding box center [395, 182] width 5 height 5
